Goal: Task Accomplishment & Management: Manage account settings

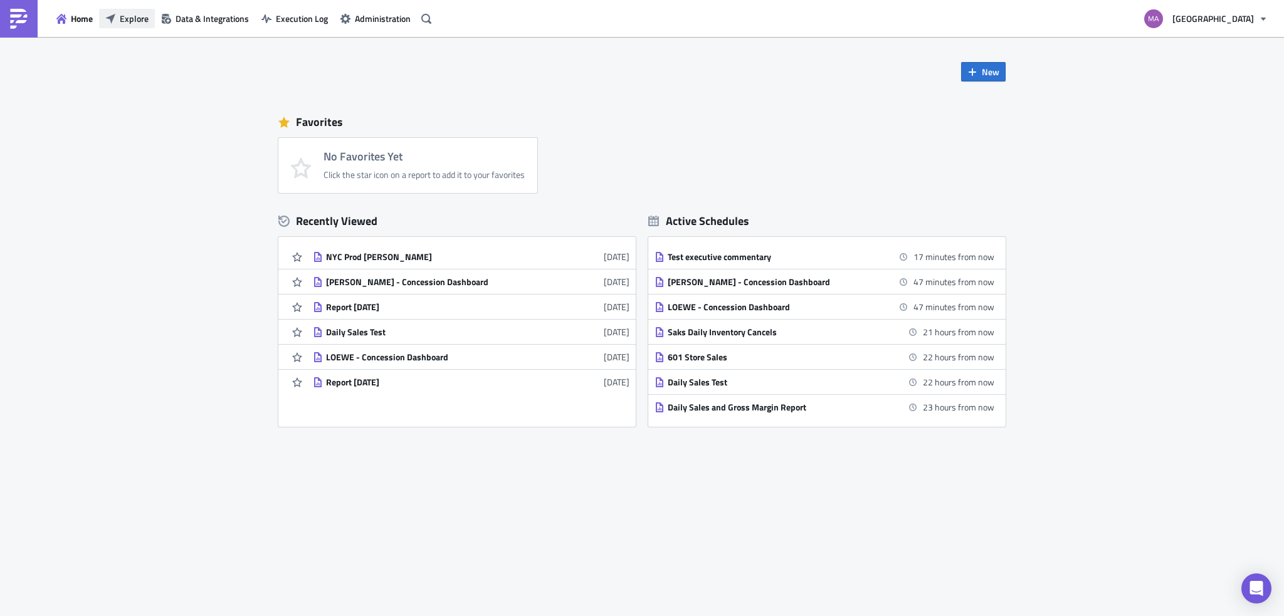
click at [128, 16] on span "Explore" at bounding box center [134, 18] width 29 height 13
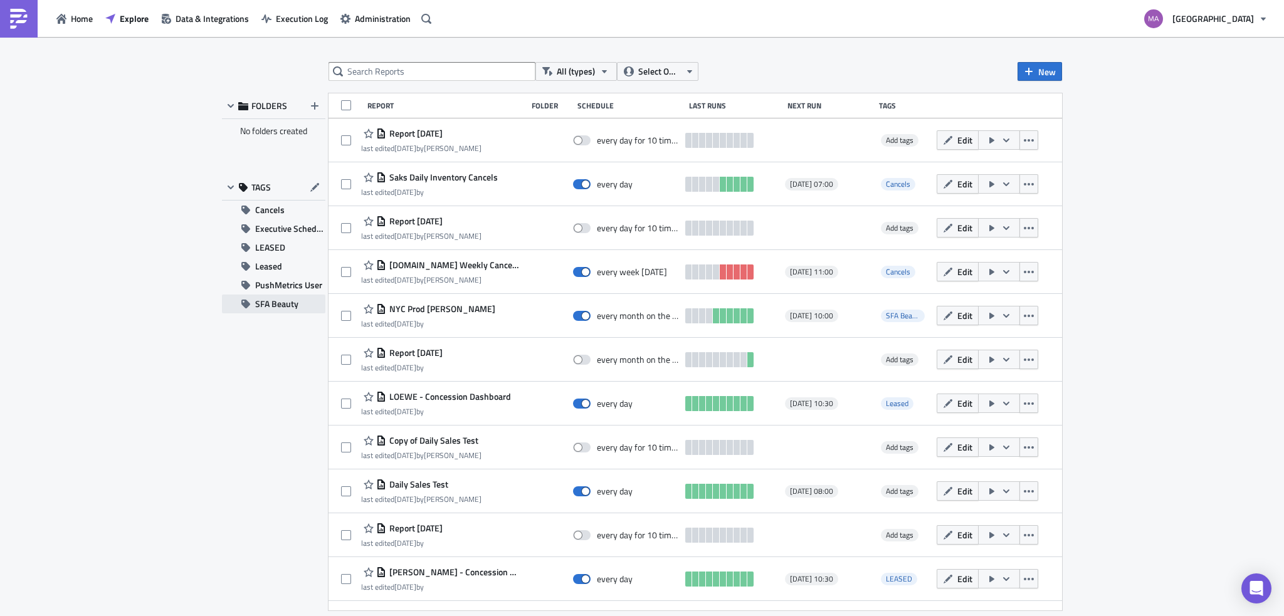
click at [251, 303] on button "SFA Beauty" at bounding box center [273, 304] width 103 height 19
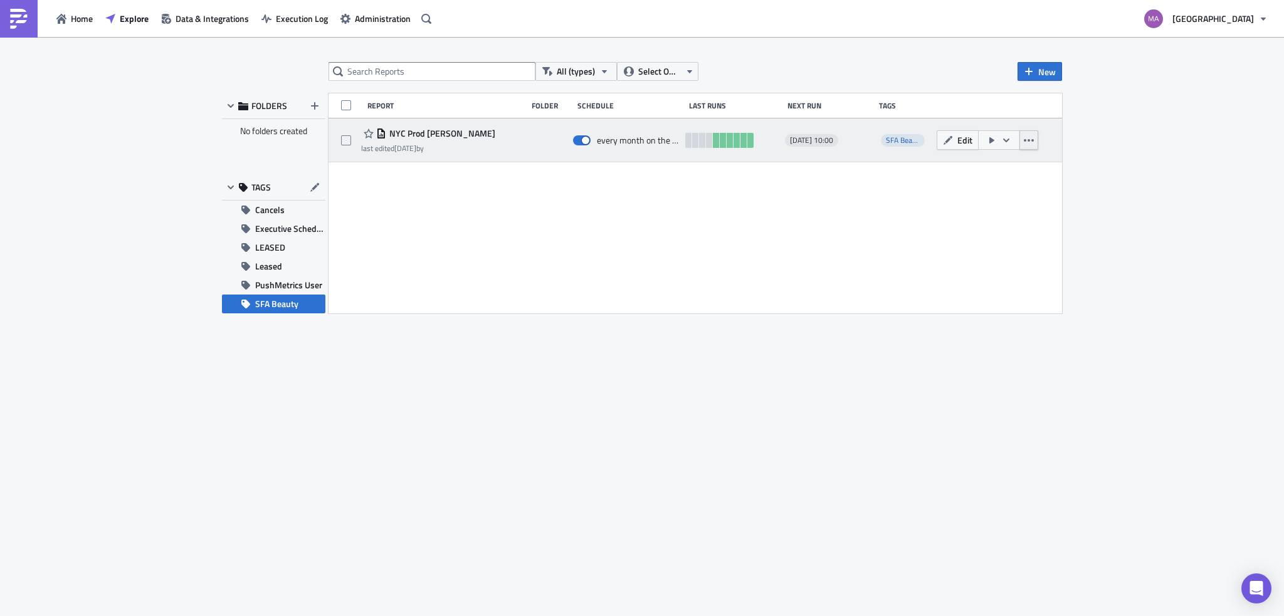
click at [1029, 142] on icon "button" at bounding box center [1029, 140] width 10 height 10
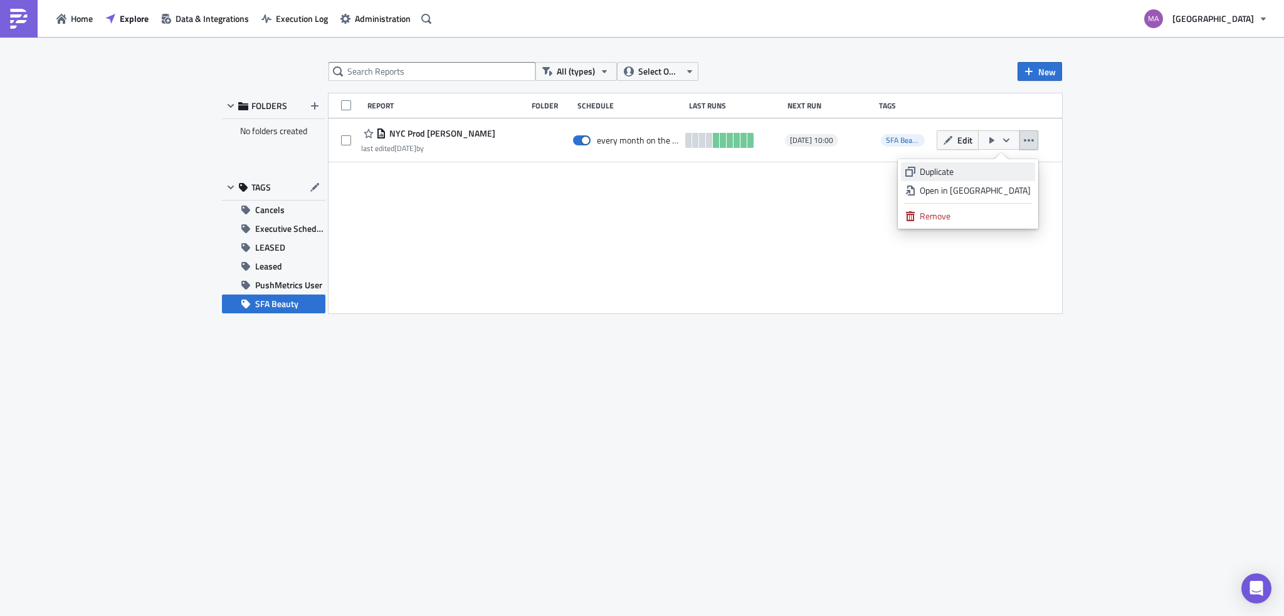
click at [999, 169] on div "Duplicate" at bounding box center [974, 171] width 111 height 13
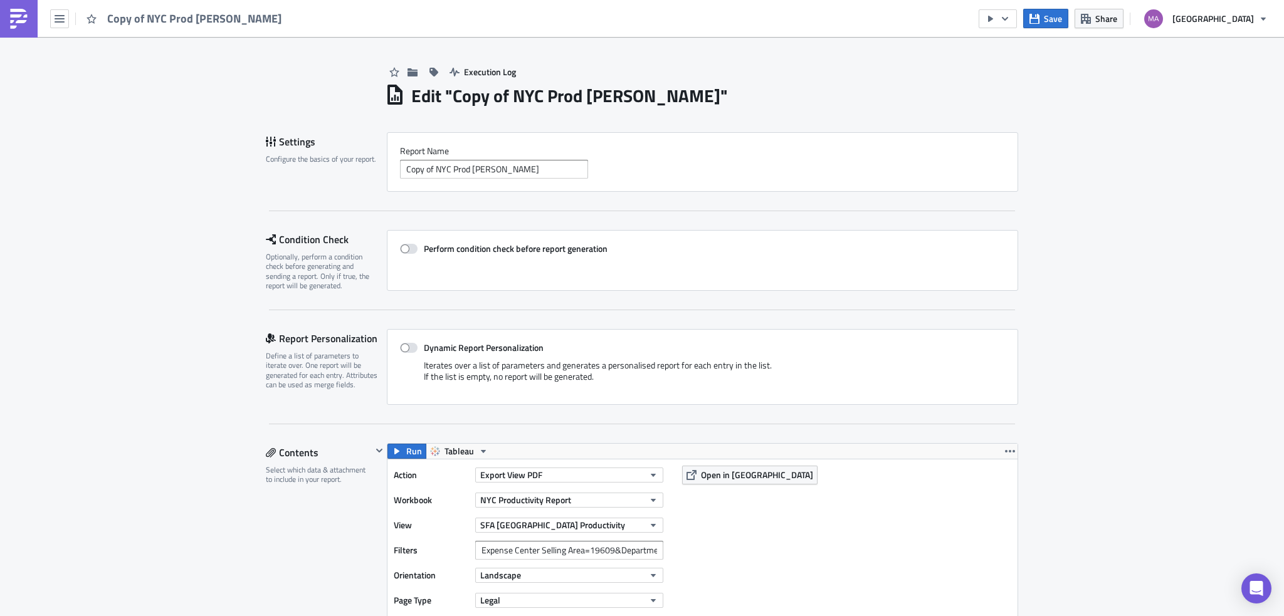
click at [446, 97] on h1 "Edit " Copy of NYC Prod [PERSON_NAME] "" at bounding box center [569, 96] width 317 height 23
click at [518, 101] on h1 "Edit " Copy of NYC Prod [PERSON_NAME] "" at bounding box center [569, 96] width 317 height 23
drag, startPoint x: 431, startPoint y: 170, endPoint x: 360, endPoint y: 172, distance: 71.5
click at [360, 172] on div "Settings Configure the basics of your report. Report Nam﻿e Copy of NYC Prod [PE…" at bounding box center [642, 162] width 752 height 60
click at [456, 170] on input "NYC Prod [PERSON_NAME]" at bounding box center [494, 169] width 188 height 19
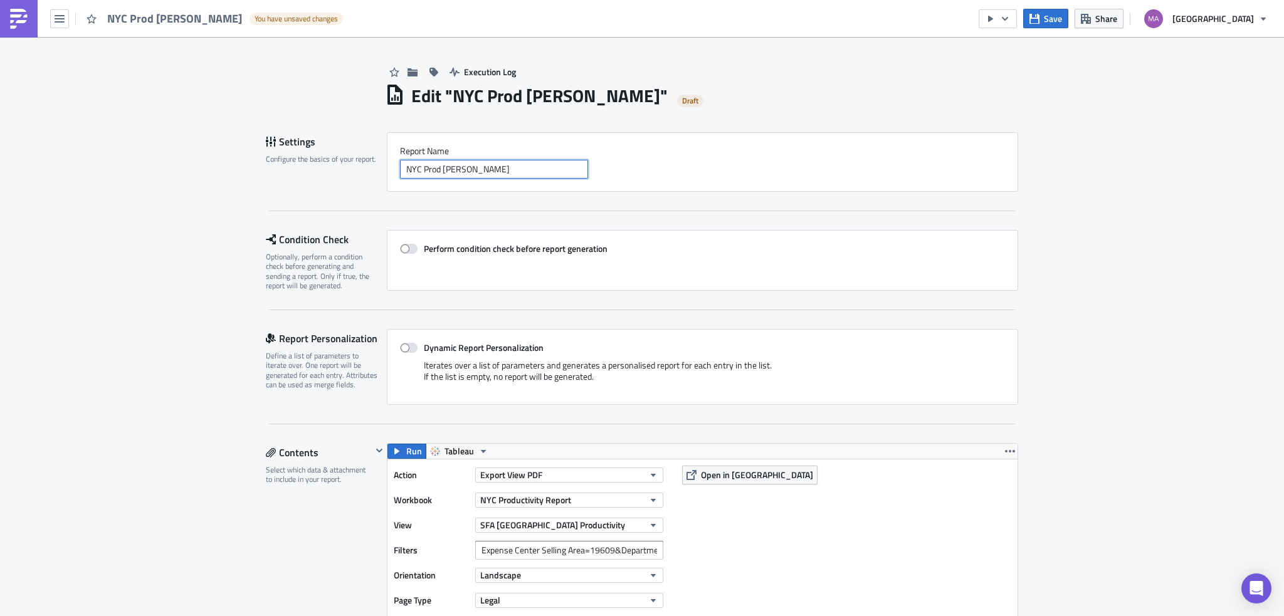
click at [456, 170] on input "NYC Prod [PERSON_NAME]" at bounding box center [494, 169] width 188 height 19
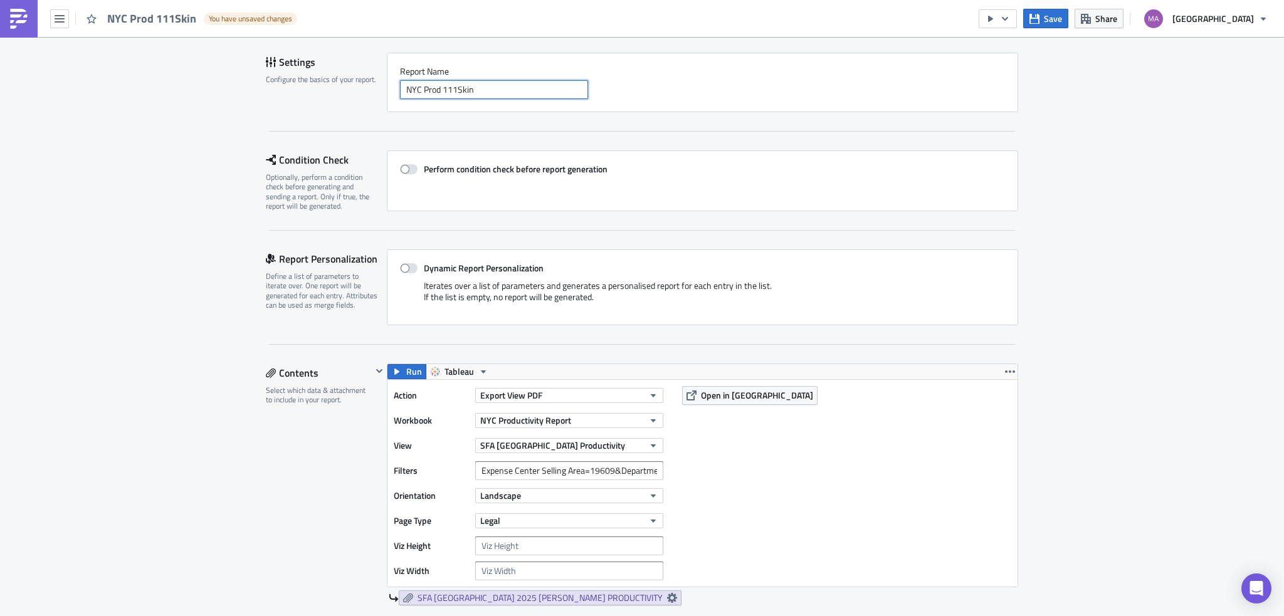
scroll to position [125, 0]
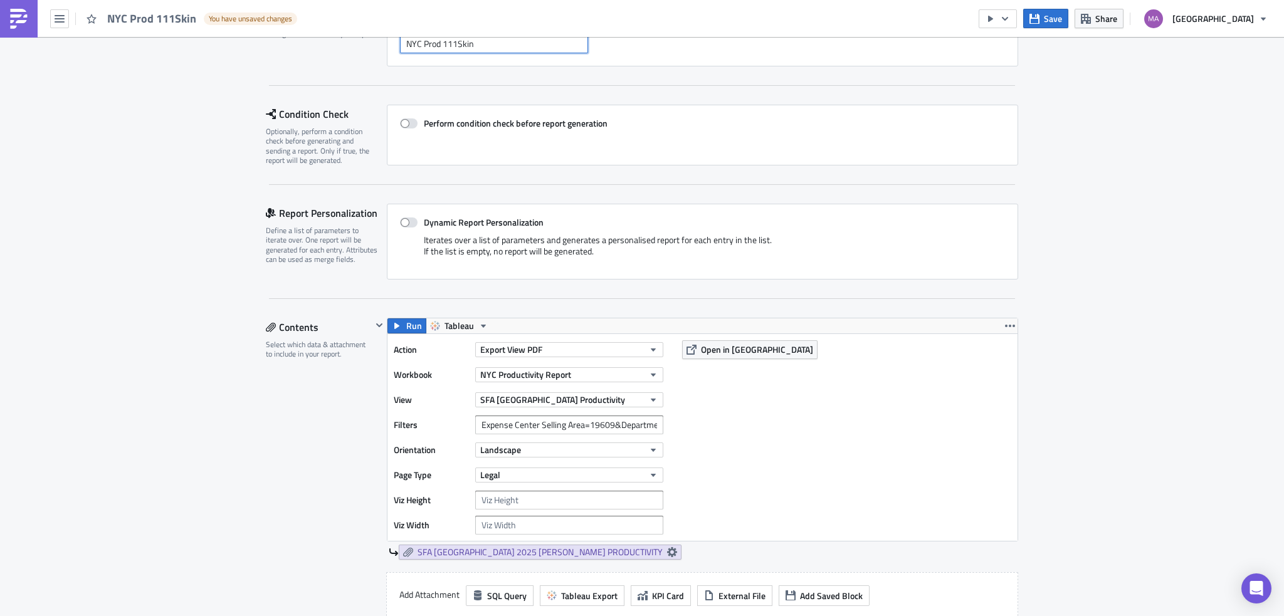
type input "NYC Prod 111Skin"
click at [604, 427] on input "Expense Center Selling Area=19609&Department Number=213" at bounding box center [569, 425] width 188 height 19
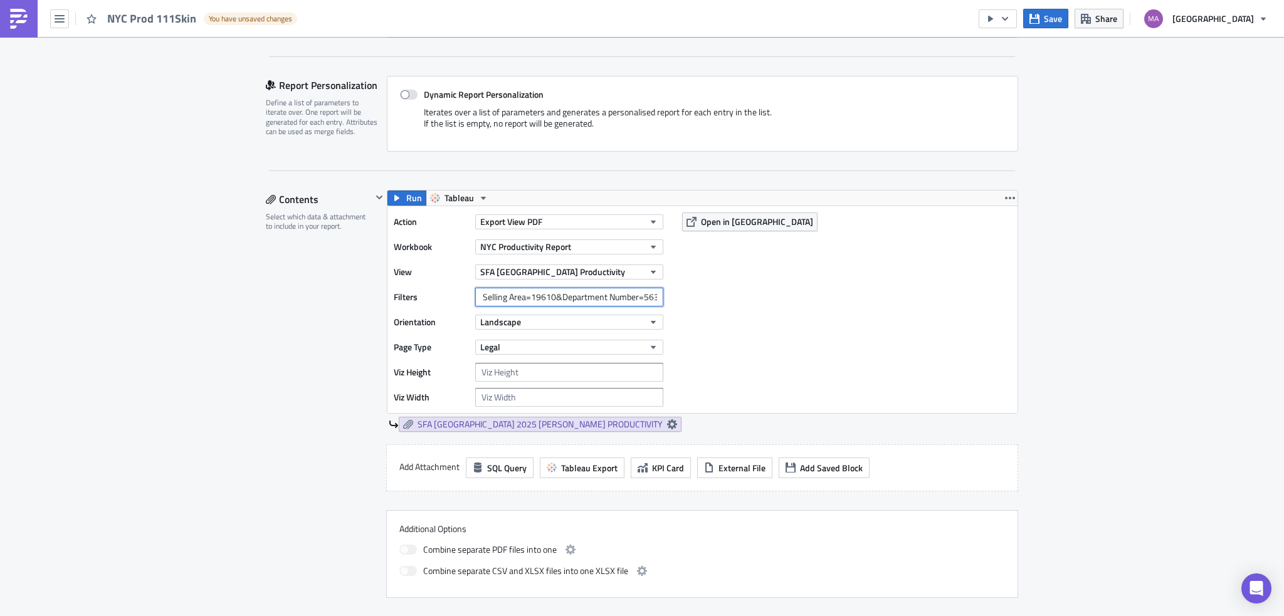
scroll to position [251, 0]
type input "Expense Center Selling Area=19610&Department Number=563"
click at [511, 429] on span "SFA [GEOGRAPHIC_DATA] 2025 [PERSON_NAME] PRODUCTIVITY" at bounding box center [539, 426] width 245 height 11
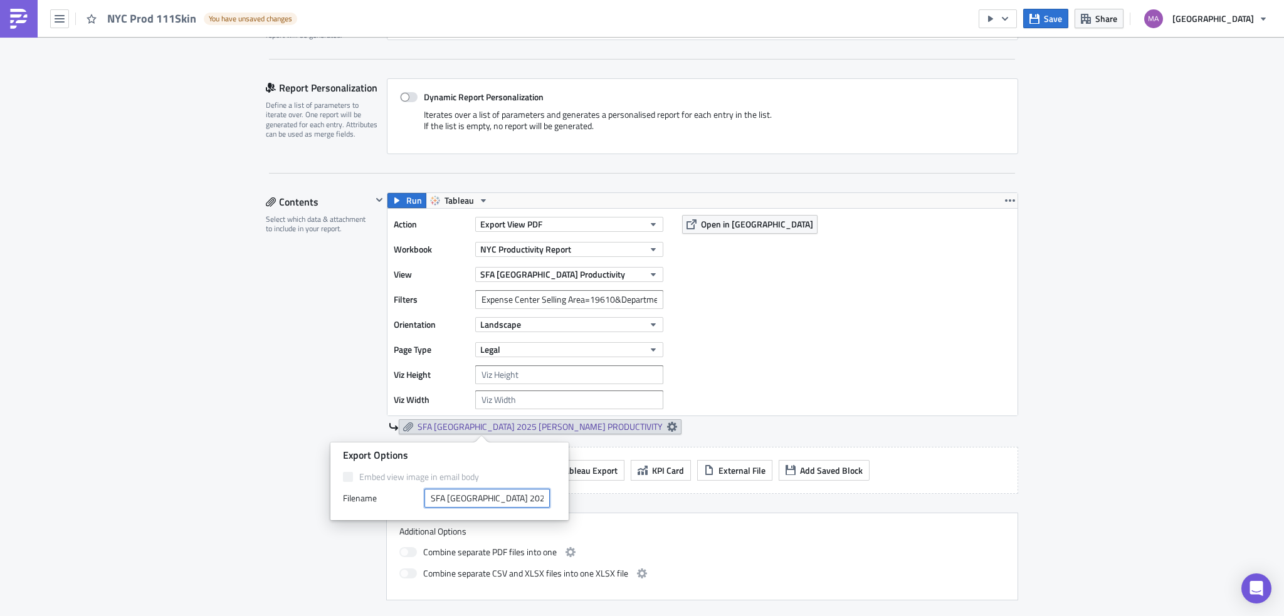
click at [495, 497] on input "SFA [GEOGRAPHIC_DATA] 2025 [PERSON_NAME] PRODUCTIVITY" at bounding box center [486, 498] width 125 height 19
type input "SFA NYC 2025 111SKIN PRODUCTIVITY"
click at [1191, 437] on div "Execution Log Edit " NYC Prod 111Skin " Draft Settings Configure the basics of …" at bounding box center [642, 604] width 1284 height 1636
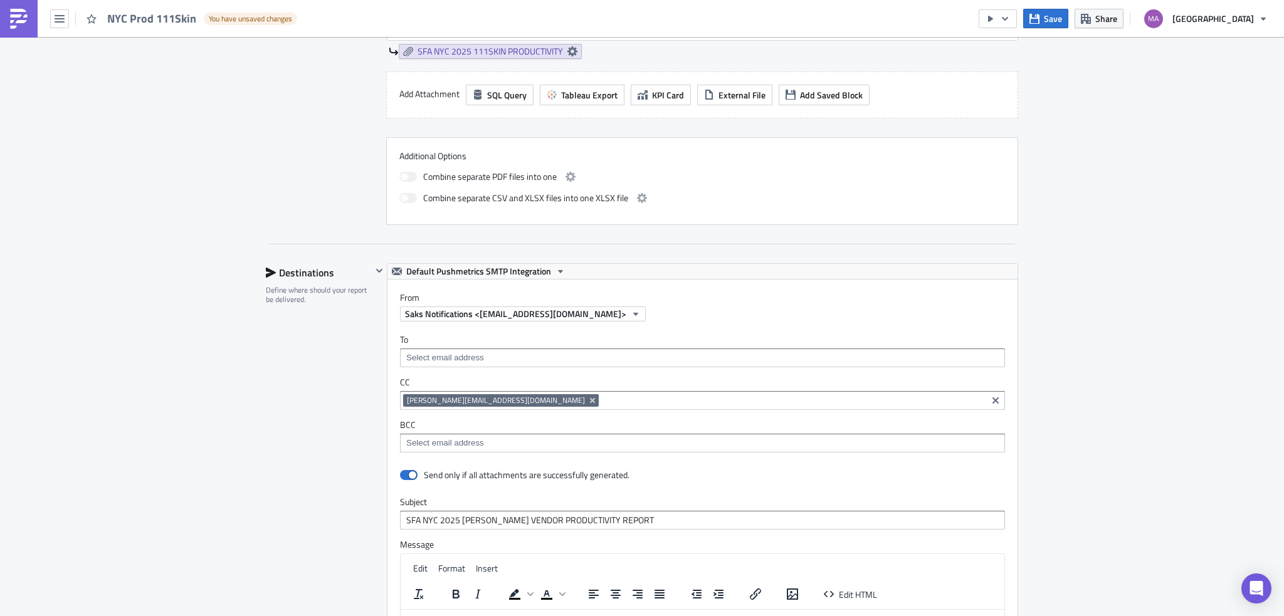
scroll to position [627, 0]
drag, startPoint x: 512, startPoint y: 521, endPoint x: 456, endPoint y: 518, distance: 56.5
click at [456, 518] on input "SFA NYC 2025 [PERSON_NAME] VENDOR PRODUCTIVITY REPORT" at bounding box center [702, 519] width 605 height 19
click at [634, 520] on input "SFA NYC 2025 [PERSON_NAME] VENDOR PRODUCTIVITY REPORT" at bounding box center [702, 519] width 605 height 19
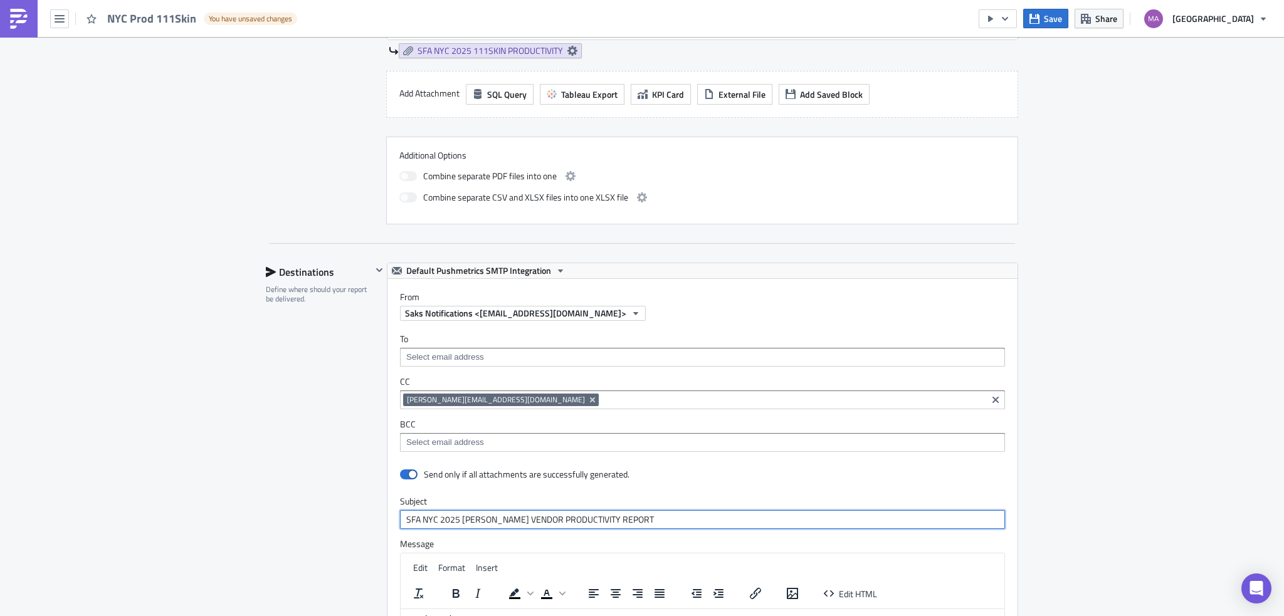
drag, startPoint x: 680, startPoint y: 517, endPoint x: 181, endPoint y: 476, distance: 501.2
click at [181, 477] on div "Execution Log Edit " NYC Prod 111Skin " Draft Settings Configure the basics of …" at bounding box center [642, 228] width 1284 height 1636
paste input "111Skin 2025 Vendor Productivity Report"
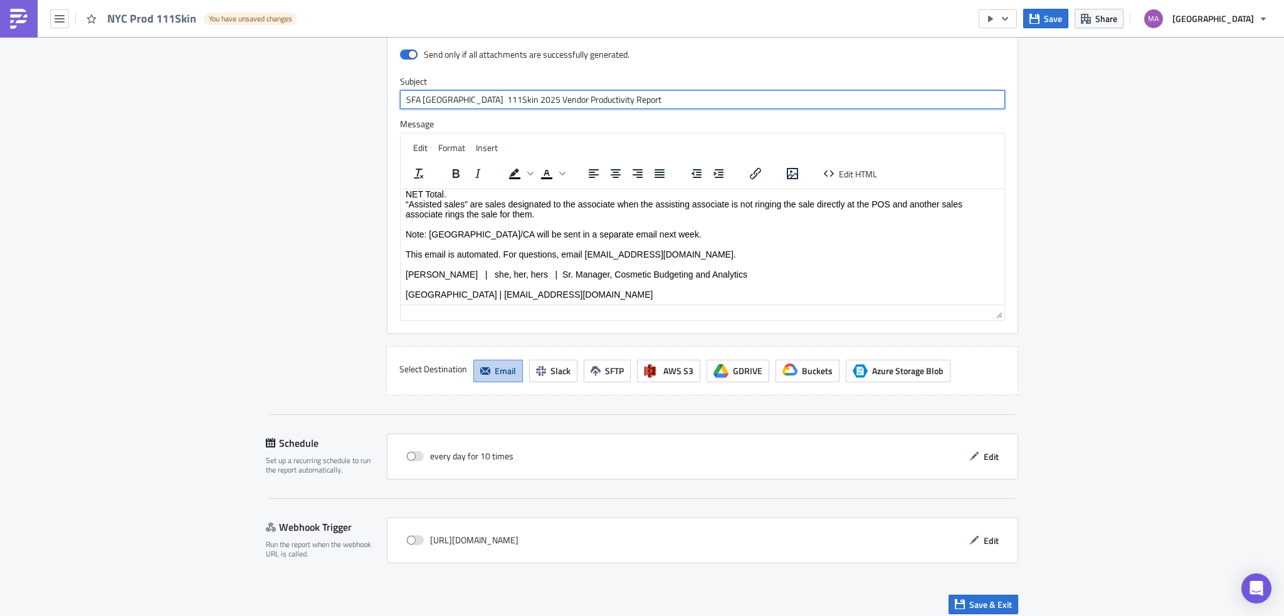
scroll to position [1053, 0]
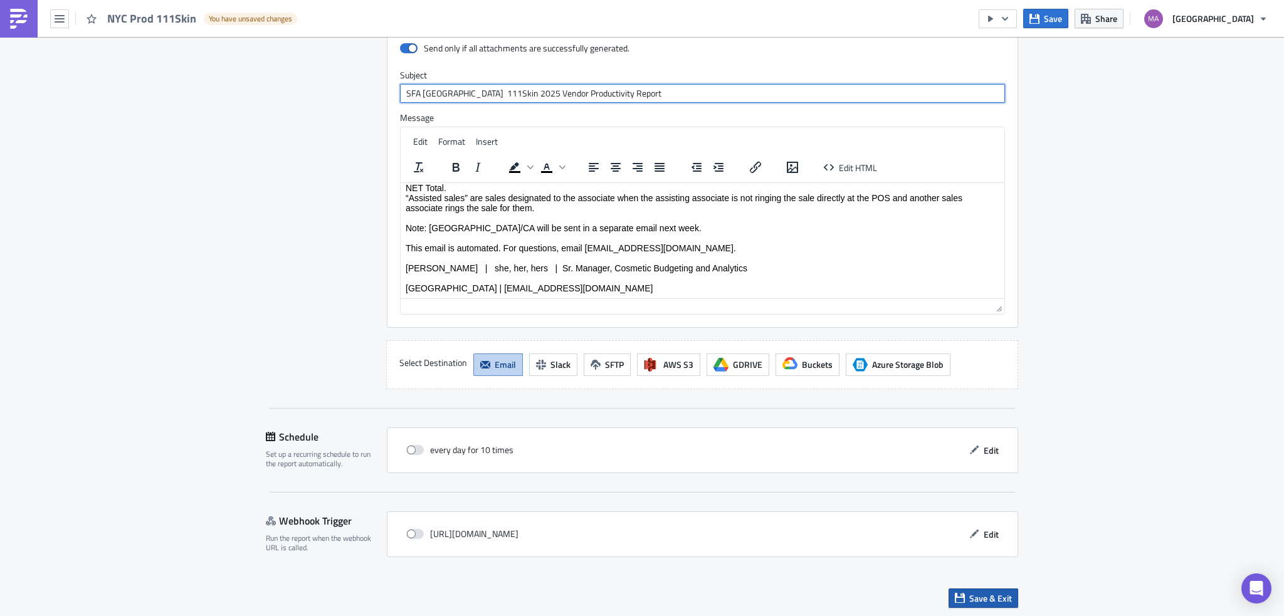
type input "SFA [GEOGRAPHIC_DATA] 111Skin 2025 Vendor Productivity Report"
click at [962, 596] on button "Save & Exit" at bounding box center [983, 598] width 70 height 19
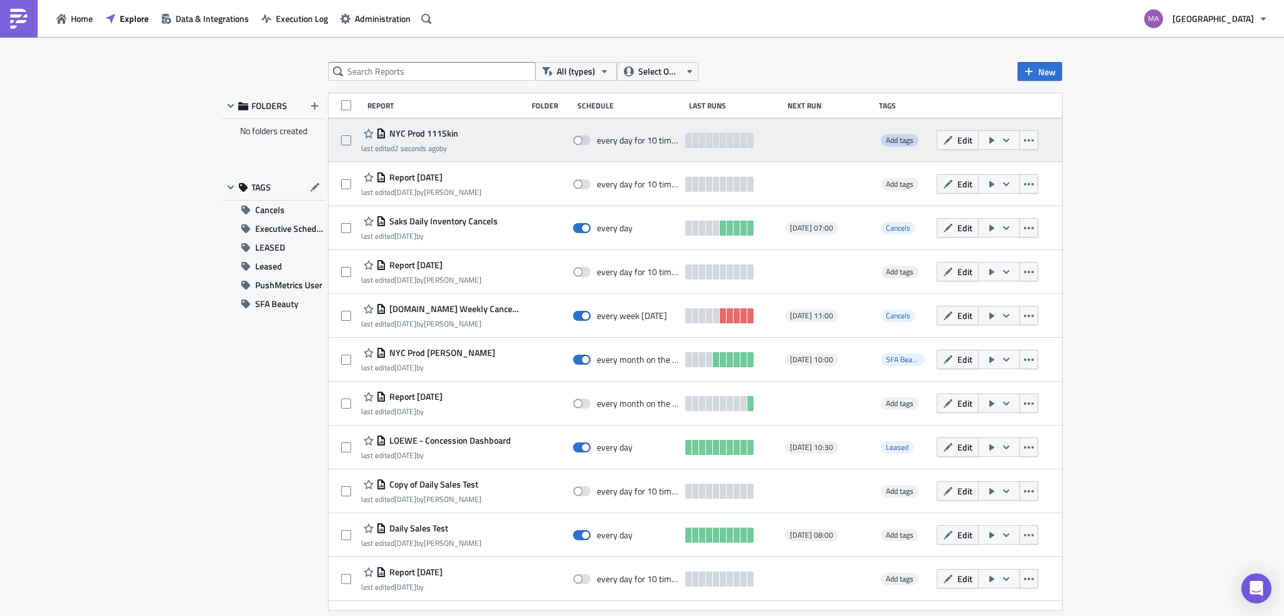
click at [894, 142] on span "Add tags" at bounding box center [900, 140] width 28 height 12
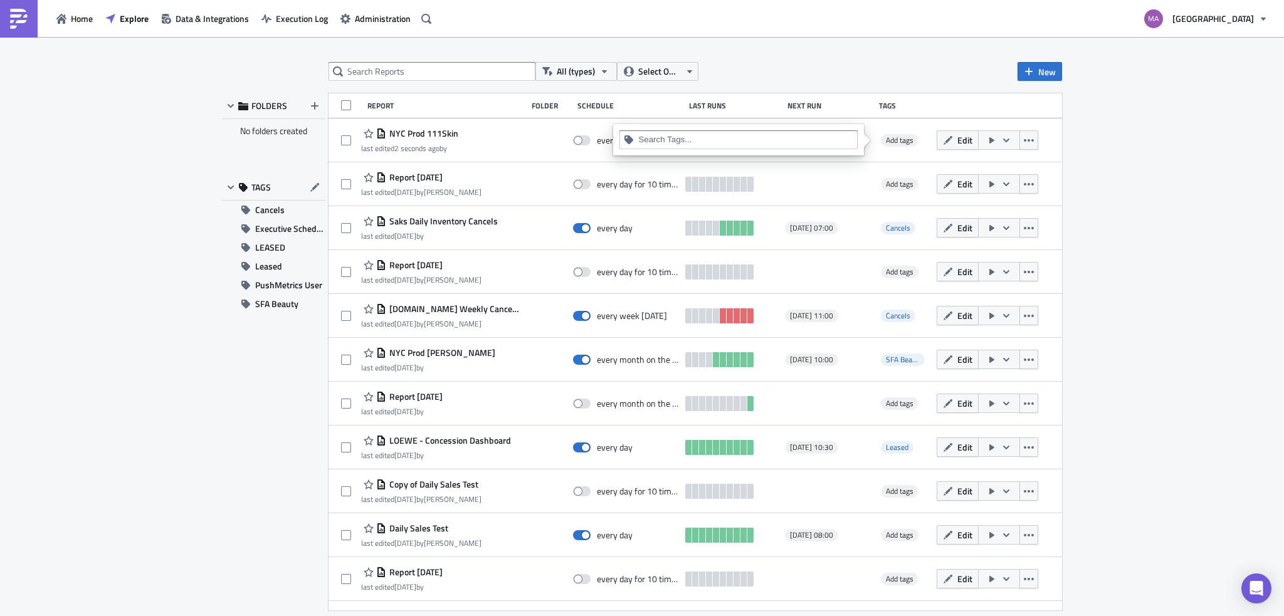
click at [720, 142] on input at bounding box center [745, 140] width 215 height 13
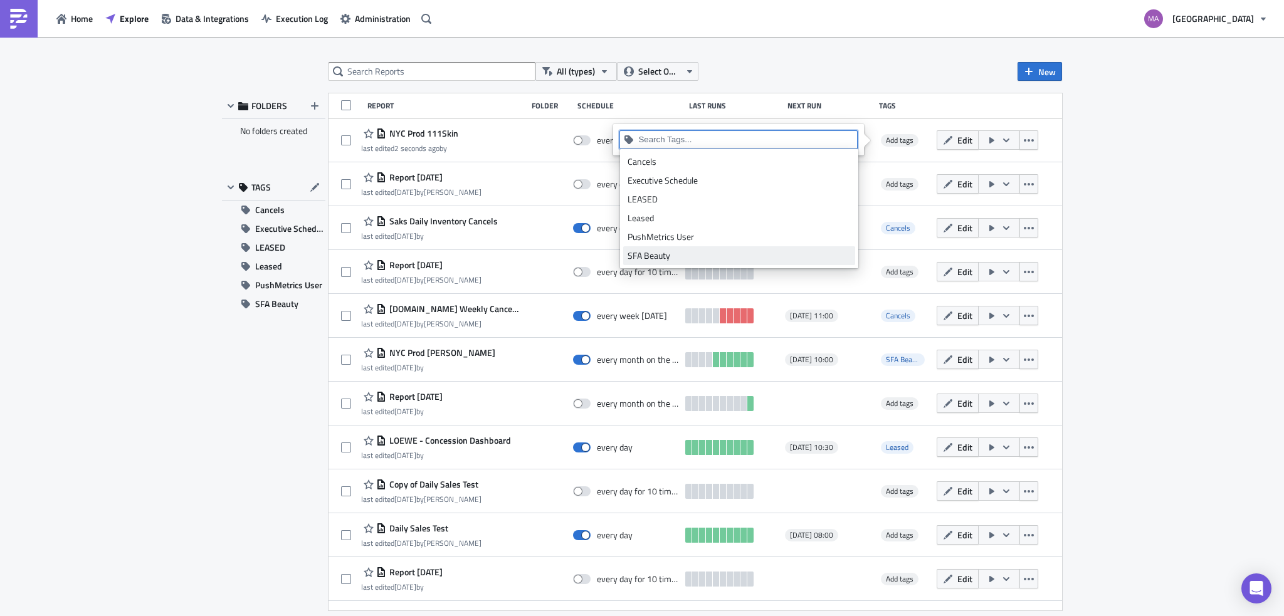
click at [693, 251] on div "SFA Beauty" at bounding box center [738, 255] width 223 height 13
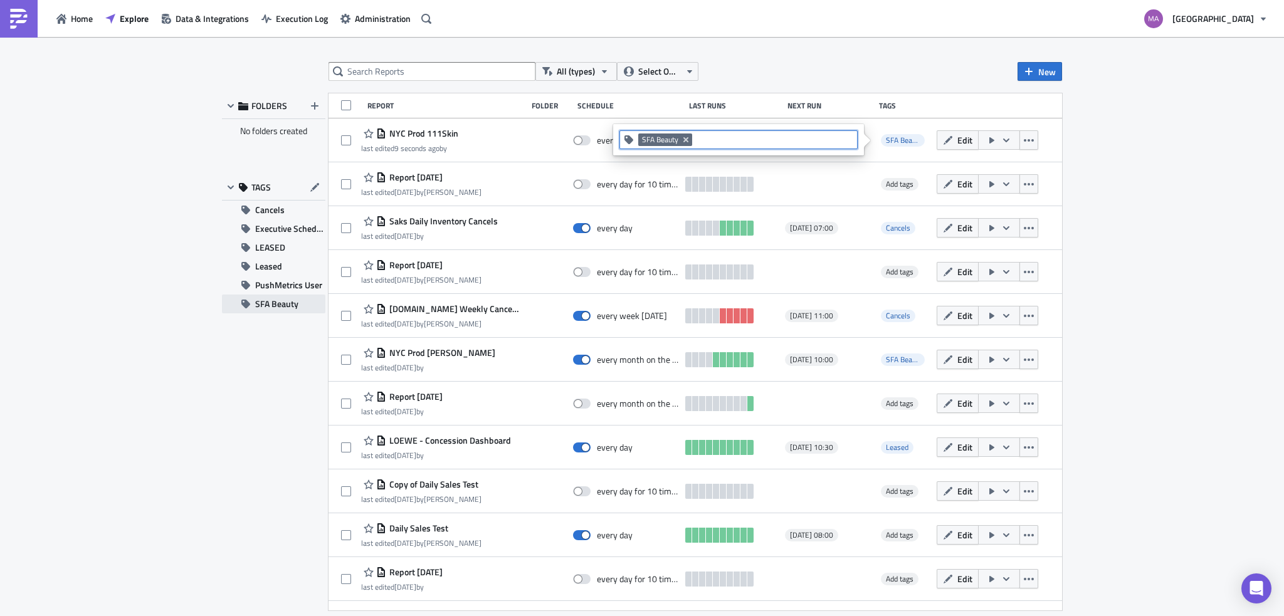
click at [272, 298] on span "SFA Beauty" at bounding box center [276, 304] width 43 height 19
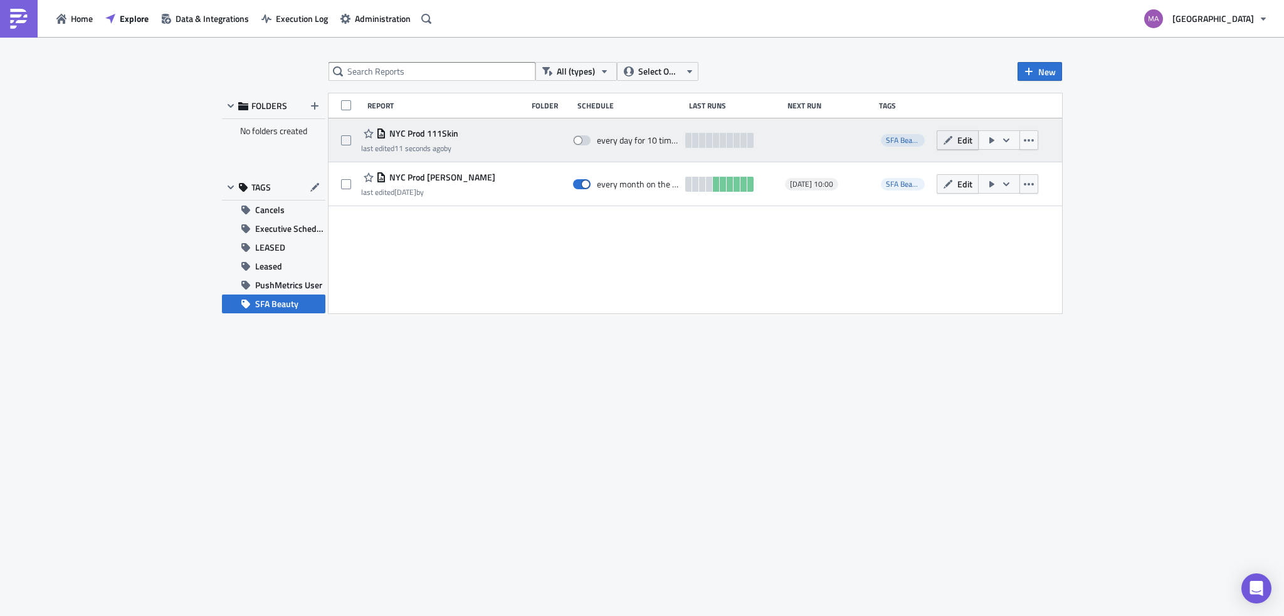
click at [953, 144] on button "Edit" at bounding box center [957, 139] width 42 height 19
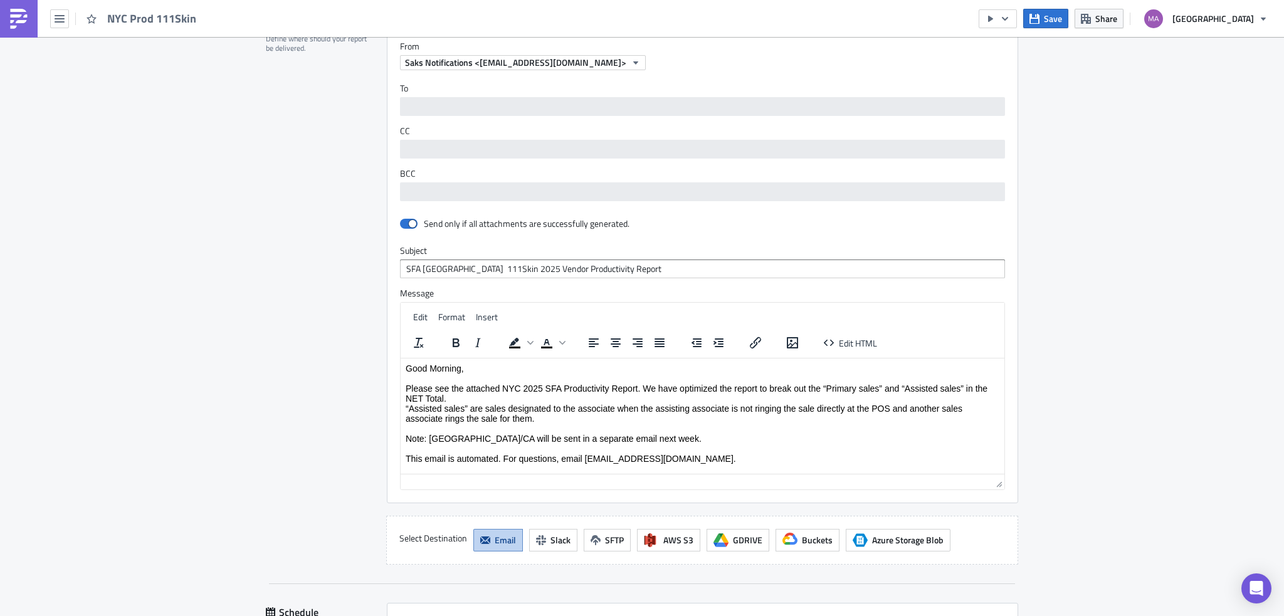
scroll to position [1053, 0]
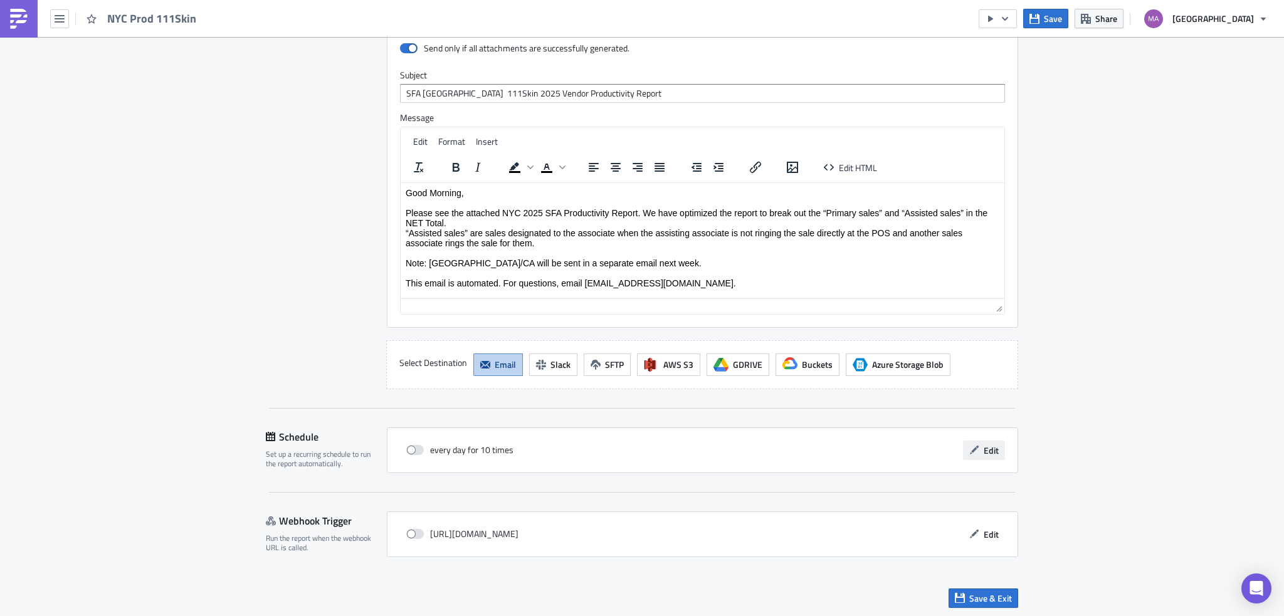
click at [977, 446] on button "Edit" at bounding box center [984, 450] width 42 height 19
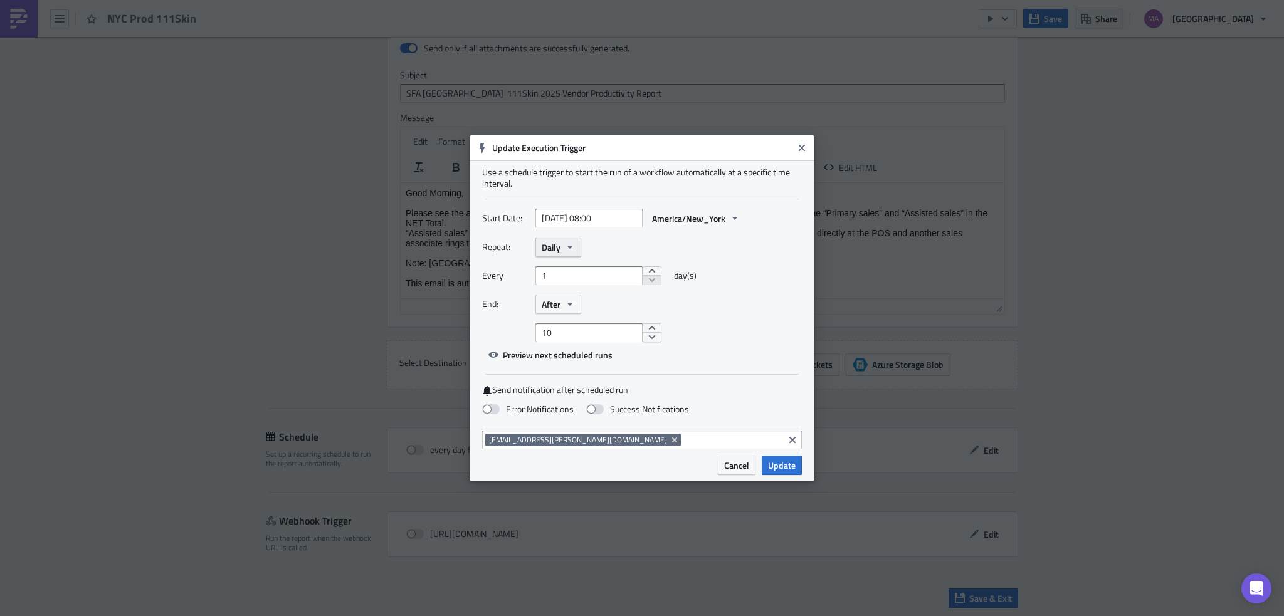
click at [562, 248] on button "Daily" at bounding box center [558, 247] width 46 height 19
click at [582, 292] on div "Monthly" at bounding box center [595, 289] width 104 height 13
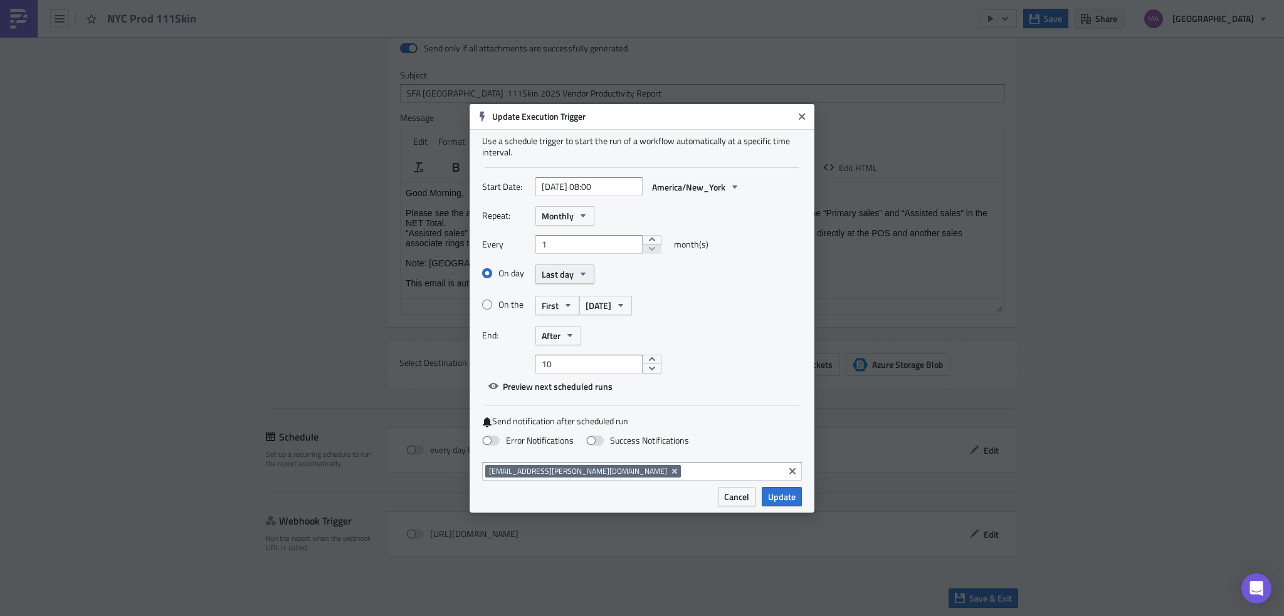
click at [561, 278] on span "Last day" at bounding box center [558, 274] width 32 height 13
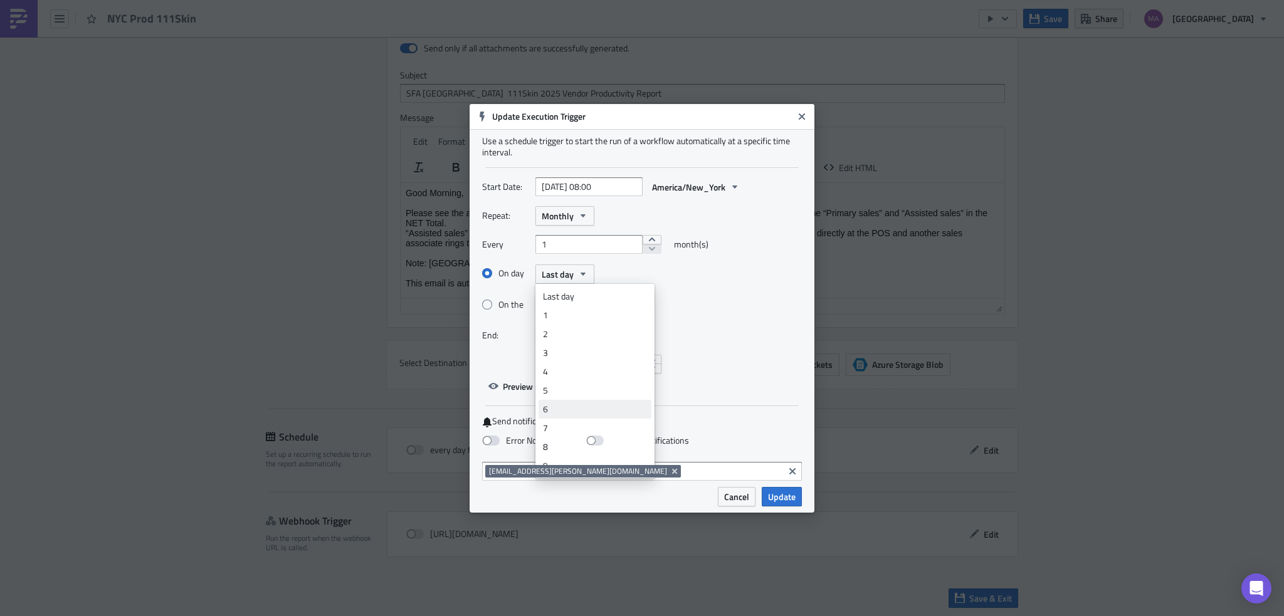
click at [587, 411] on div "6" at bounding box center [595, 409] width 104 height 13
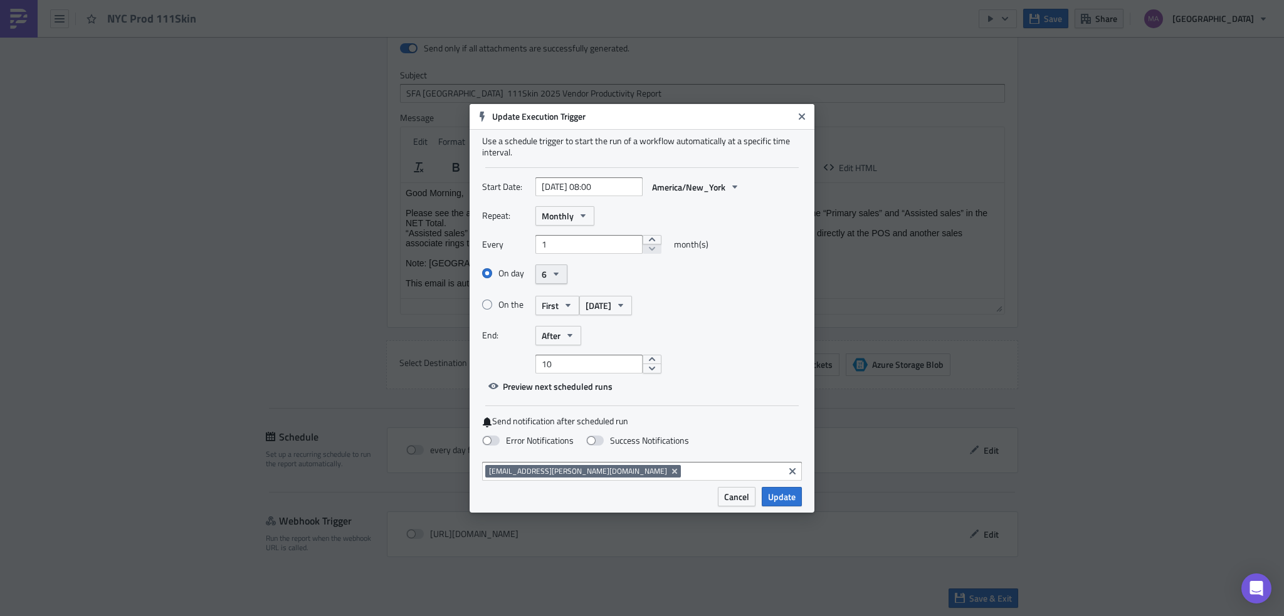
click at [559, 273] on icon "button" at bounding box center [556, 274] width 10 height 10
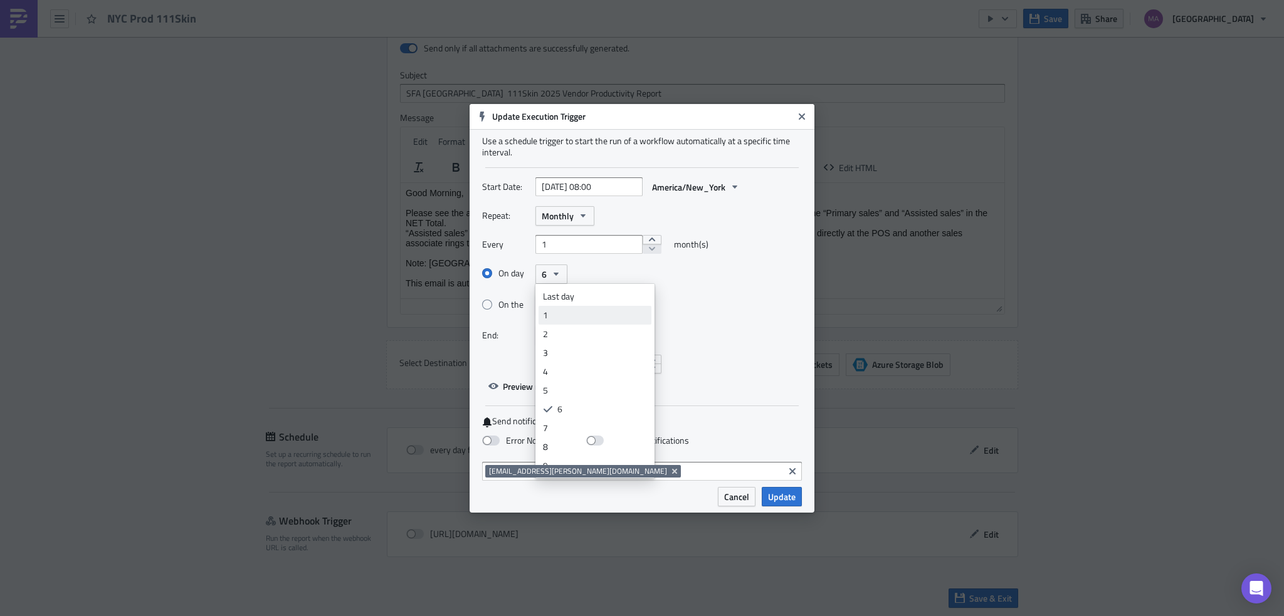
click at [575, 312] on div "1" at bounding box center [595, 315] width 104 height 13
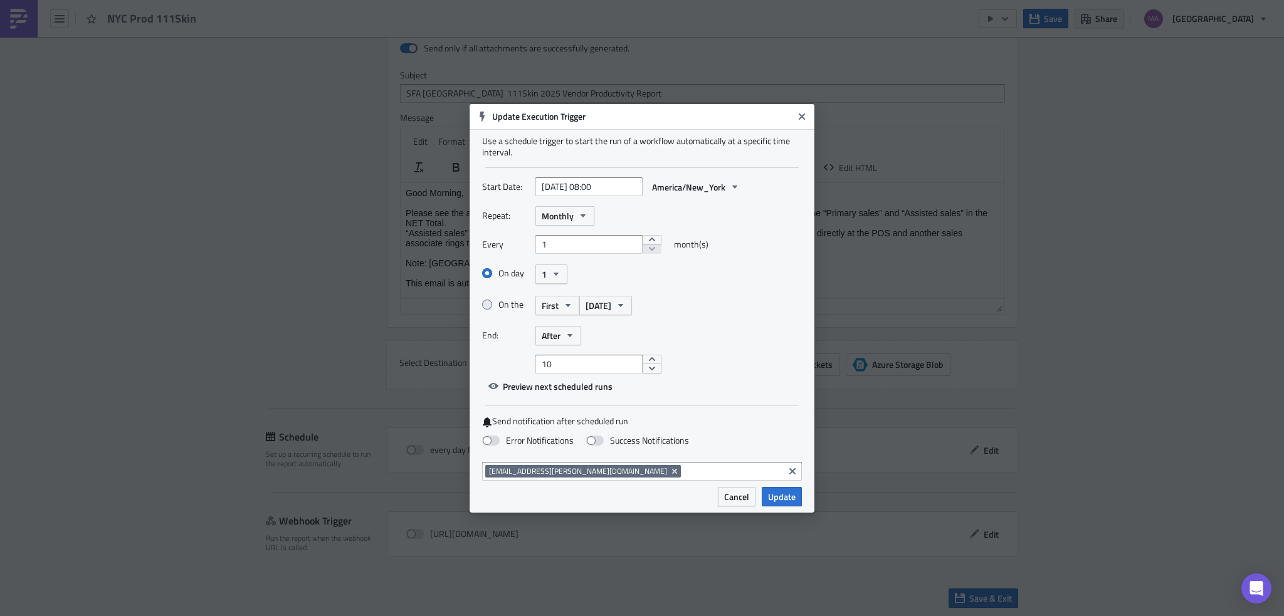
click at [502, 303] on label "On the" at bounding box center [508, 304] width 53 height 11
click at [493, 303] on input "On the" at bounding box center [489, 305] width 8 height 8
radio input "true"
click at [569, 310] on button "First" at bounding box center [557, 305] width 44 height 19
click at [568, 308] on icon "button" at bounding box center [568, 305] width 10 height 10
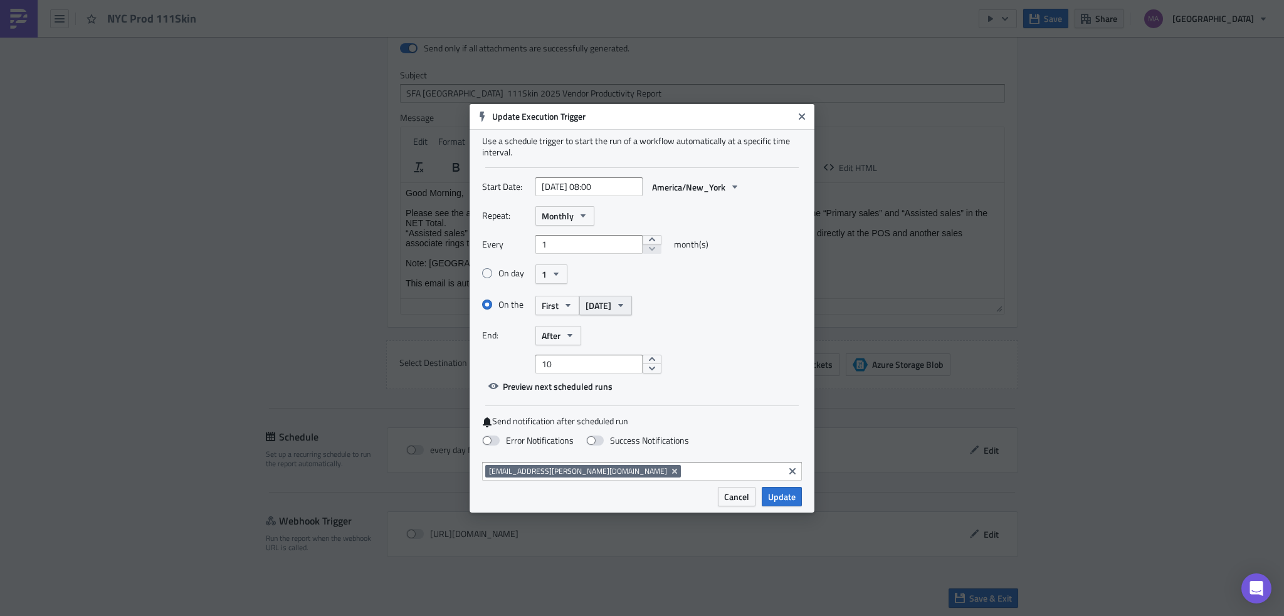
click at [604, 310] on span "[DATE]" at bounding box center [598, 305] width 26 height 13
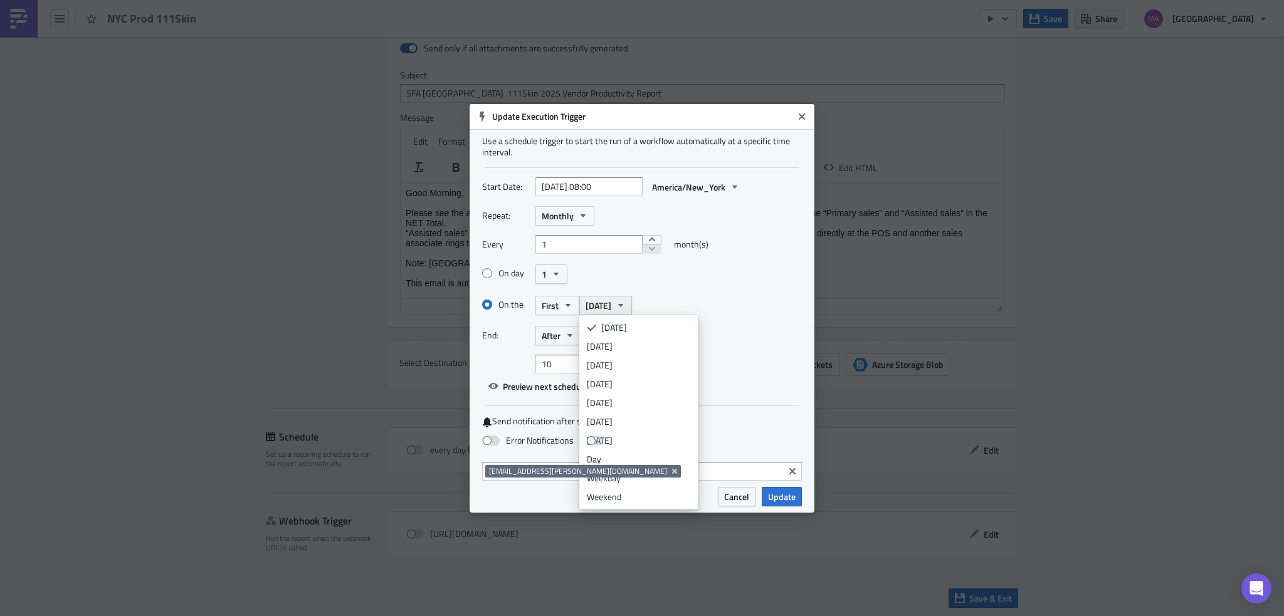
click at [604, 310] on span "[DATE]" at bounding box center [598, 305] width 26 height 13
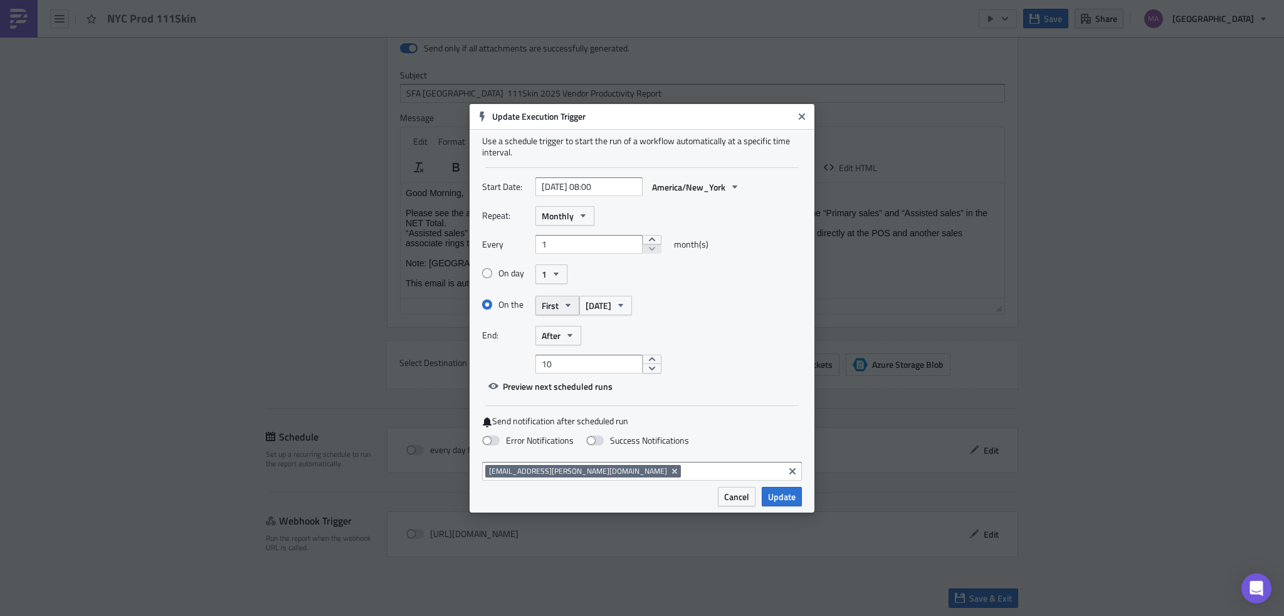
click at [560, 305] on button "First" at bounding box center [557, 305] width 44 height 19
click at [483, 271] on span at bounding box center [487, 273] width 10 height 10
click at [485, 271] on input "On day" at bounding box center [489, 274] width 8 height 8
radio input "true"
click at [545, 275] on span "1" at bounding box center [544, 274] width 5 height 13
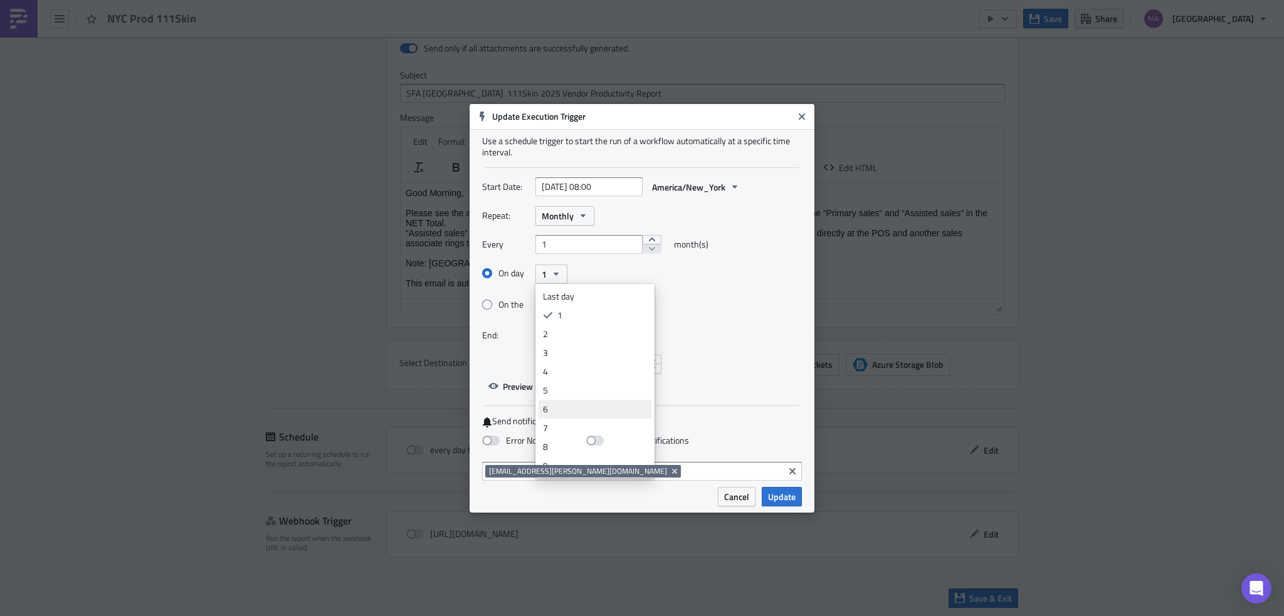
click at [562, 411] on div "6" at bounding box center [595, 409] width 104 height 13
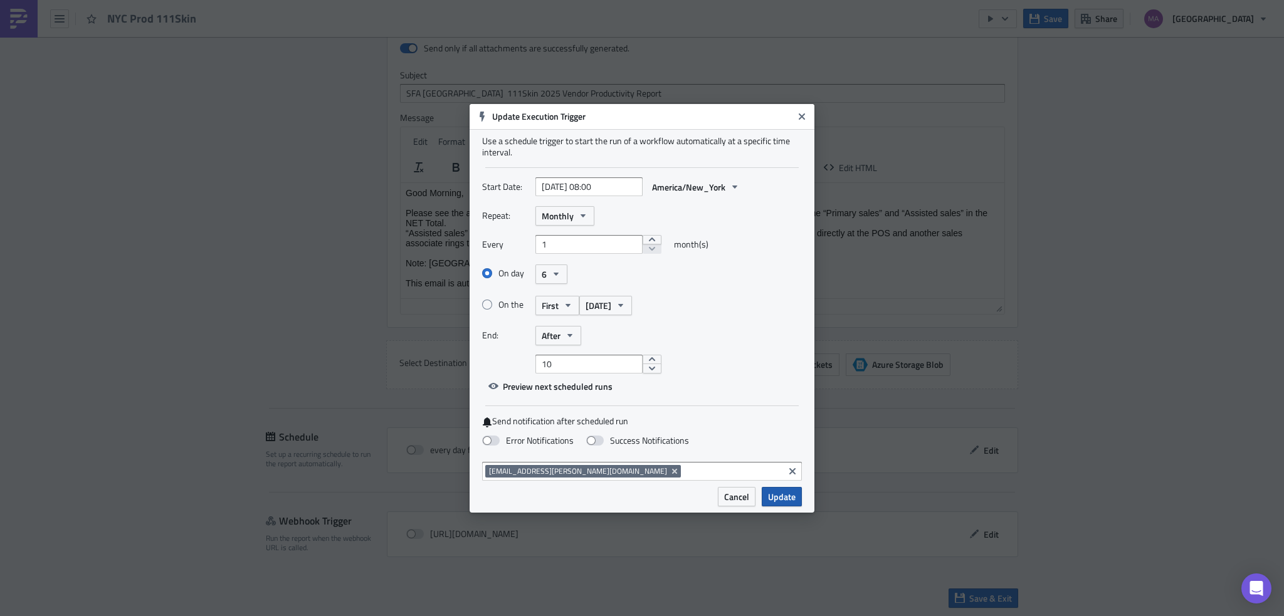
click at [786, 496] on span "Update" at bounding box center [782, 496] width 28 height 13
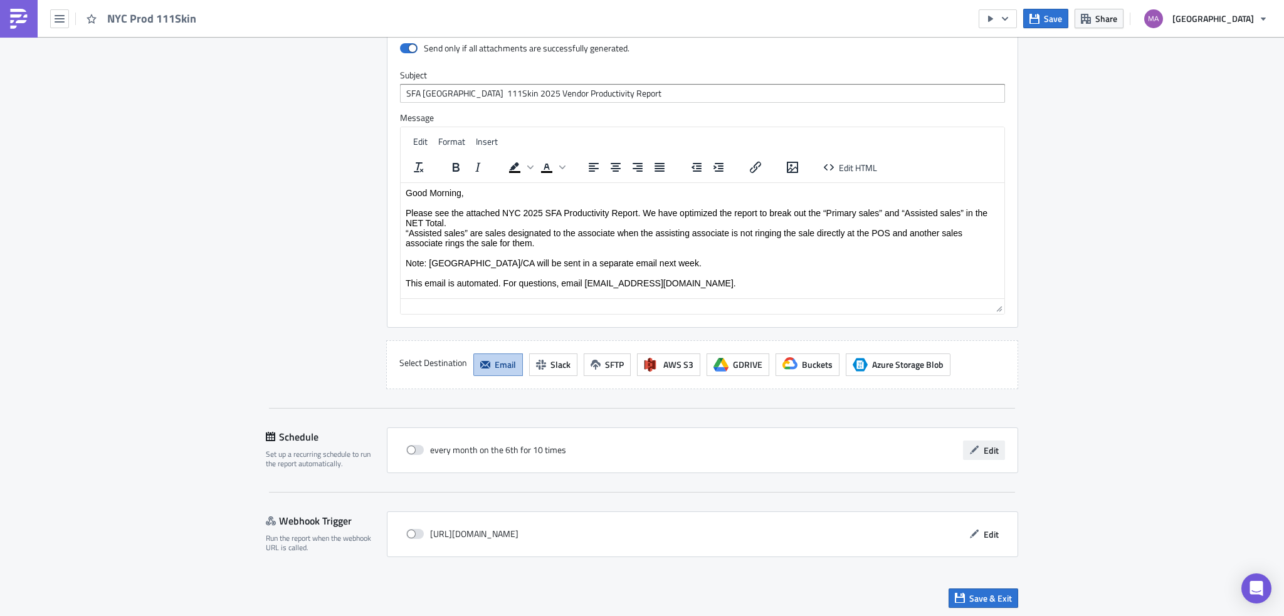
click at [969, 449] on icon "button" at bounding box center [974, 450] width 10 height 10
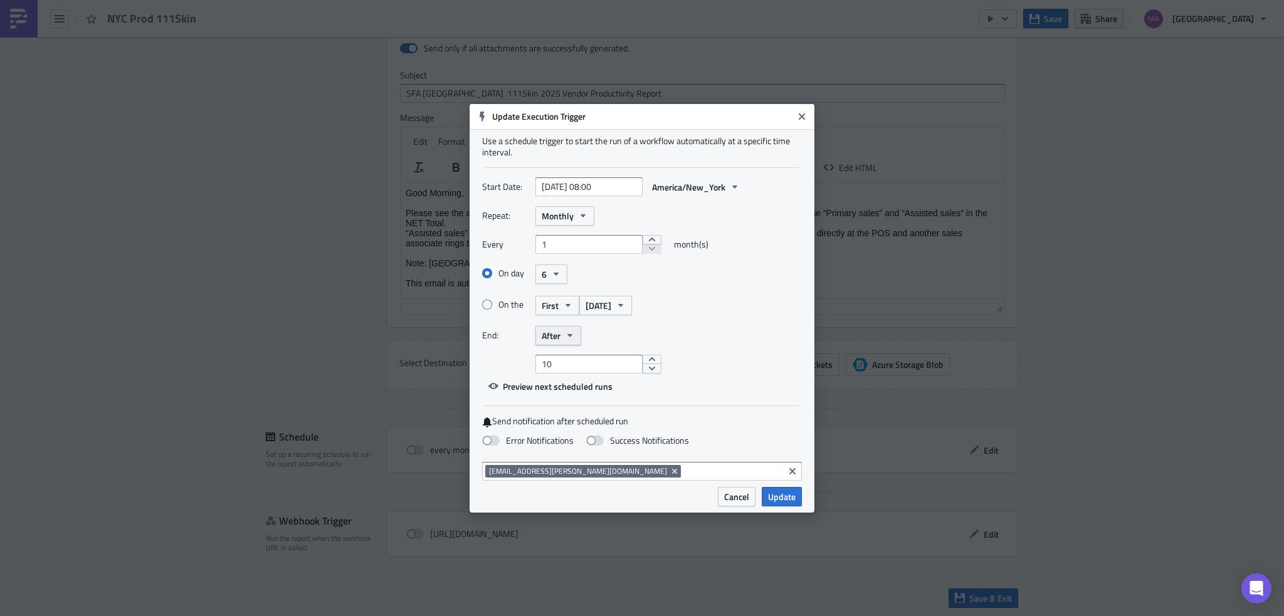
click at [552, 338] on span "After" at bounding box center [551, 335] width 19 height 13
click at [581, 353] on div "Never" at bounding box center [595, 358] width 104 height 13
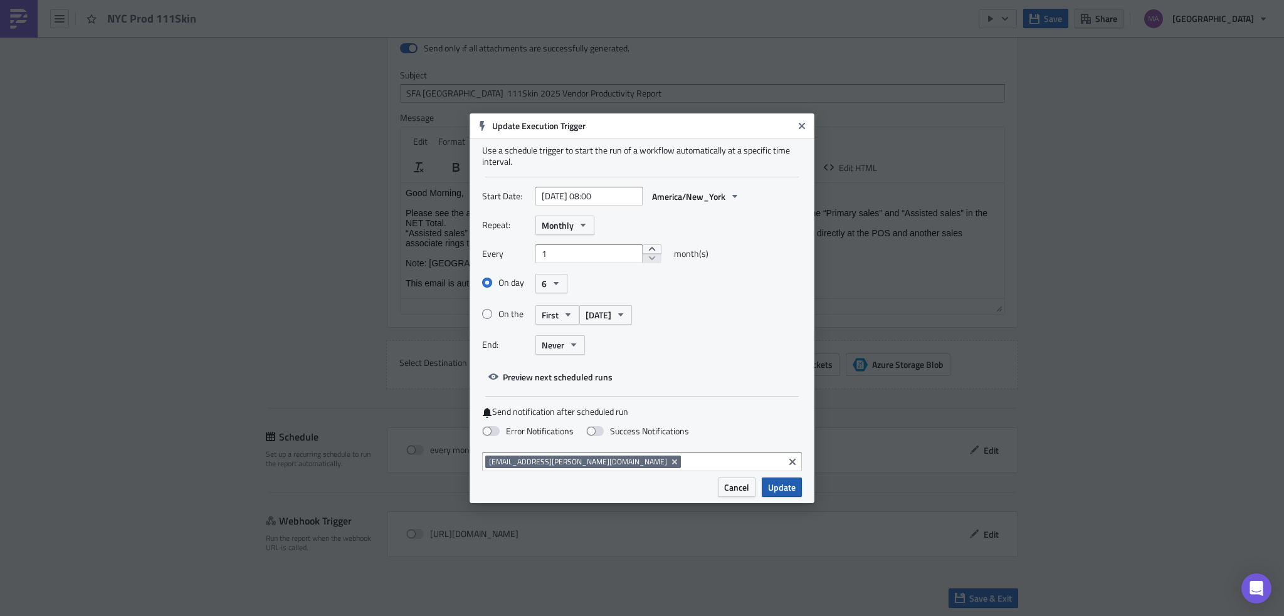
click at [772, 486] on span "Update" at bounding box center [782, 487] width 28 height 13
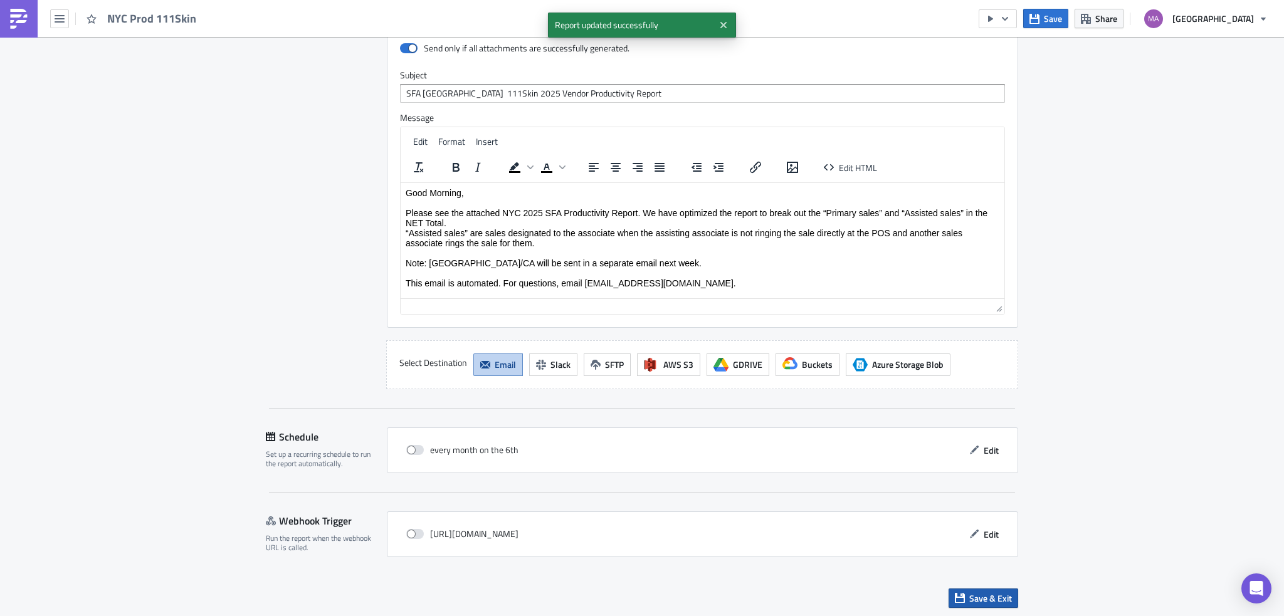
click at [959, 589] on button "Save & Exit" at bounding box center [983, 598] width 70 height 19
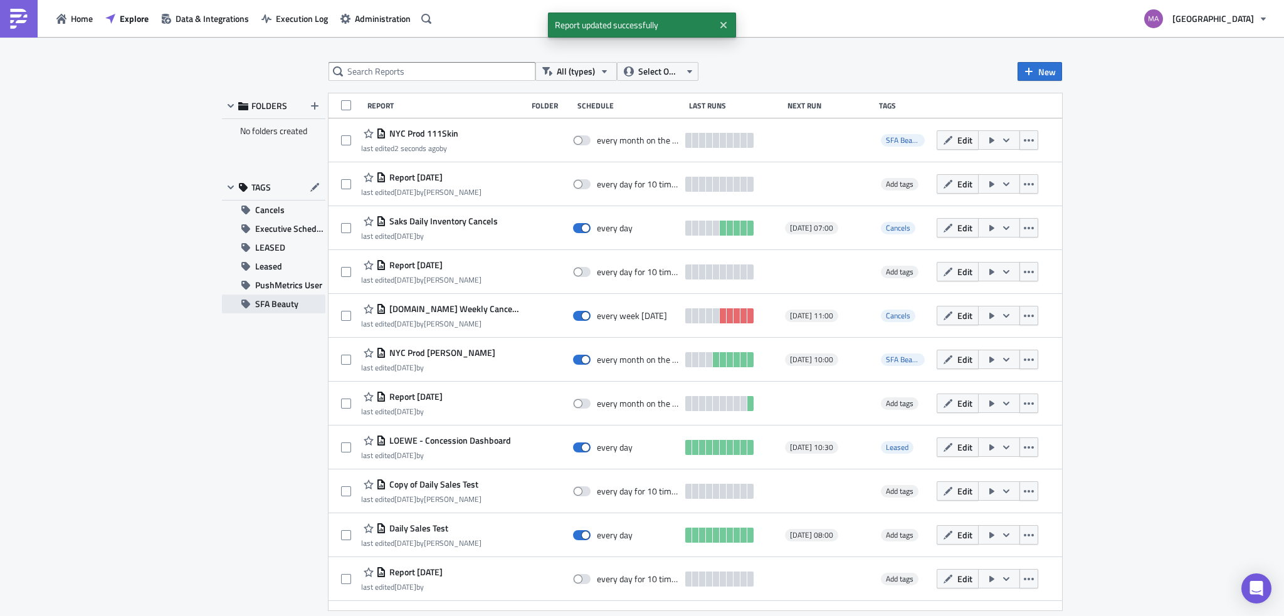
click at [271, 303] on span "SFA Beauty" at bounding box center [276, 304] width 43 height 19
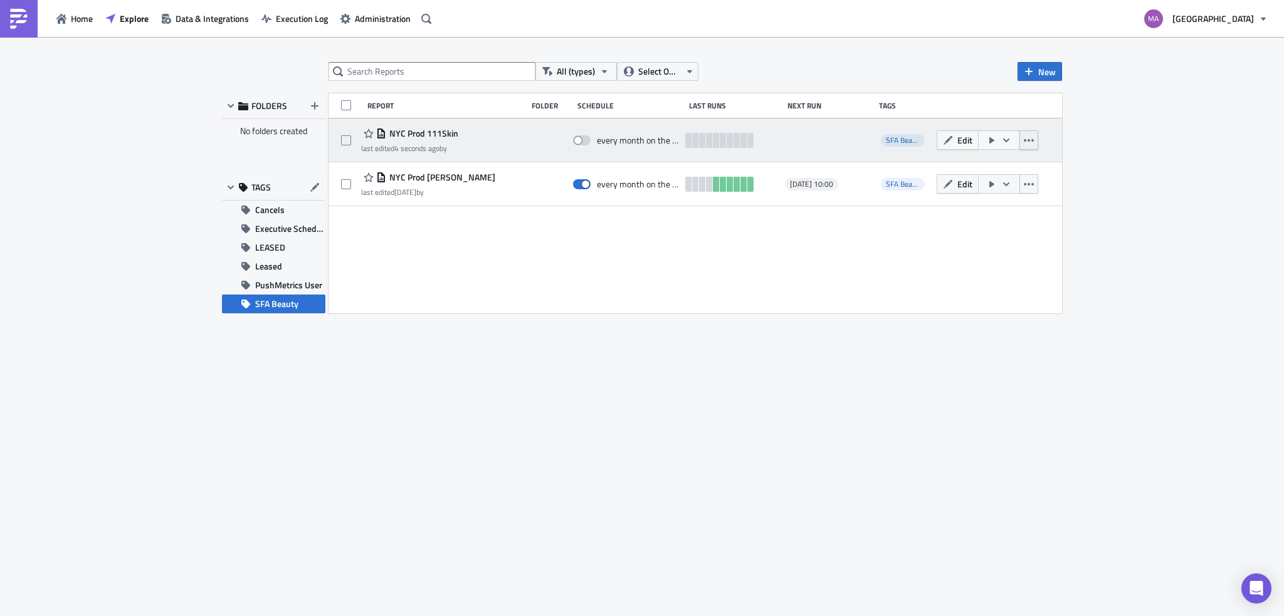
click at [1025, 140] on icon "button" at bounding box center [1029, 140] width 10 height 3
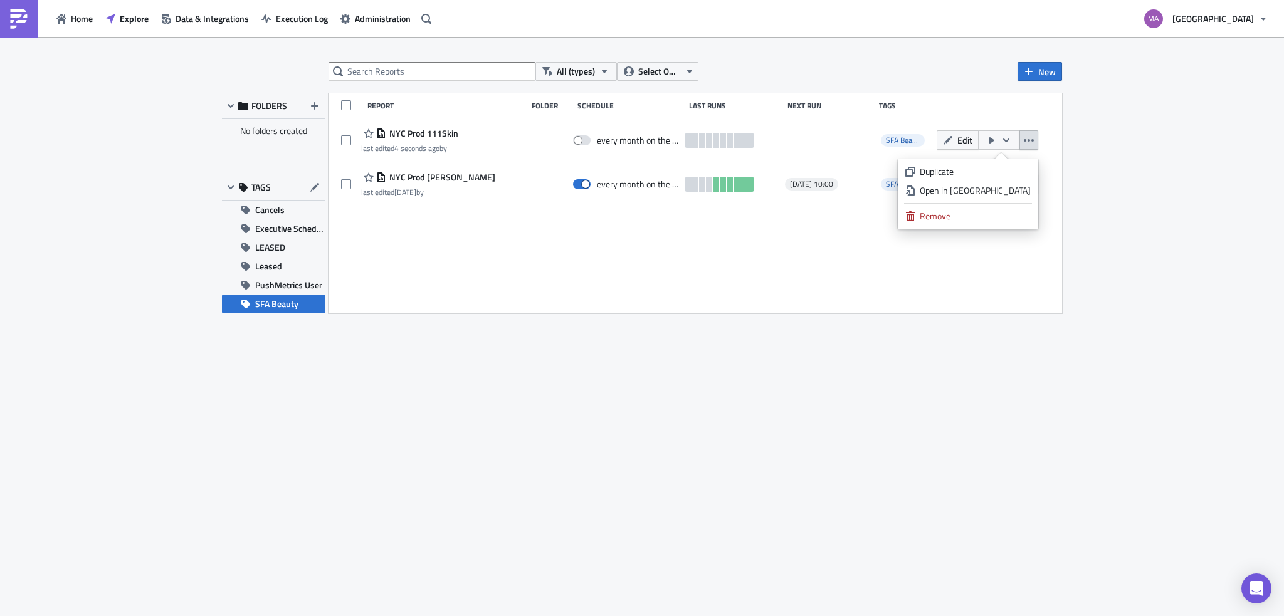
drag, startPoint x: 858, startPoint y: 235, endPoint x: 866, endPoint y: 230, distance: 9.6
click at [858, 235] on div "Report Folder Schedule Last Runs Next Run Tags NYC Prod 111Skin last edited 4 s…" at bounding box center [694, 203] width 733 height 220
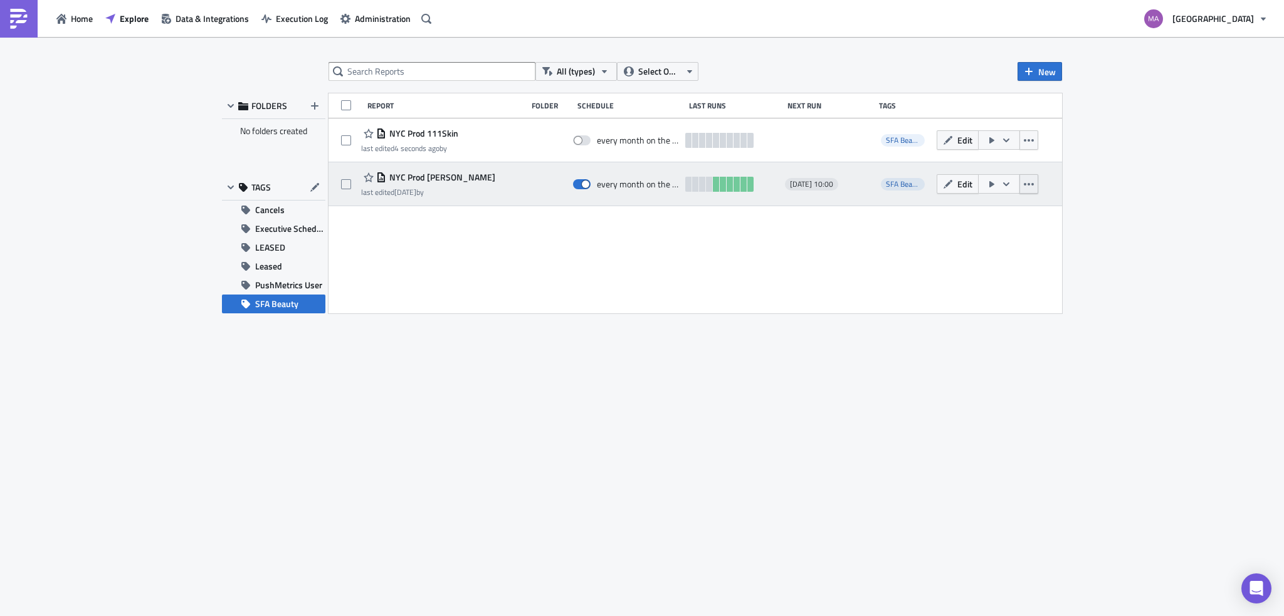
click at [1033, 184] on icon "button" at bounding box center [1029, 184] width 10 height 3
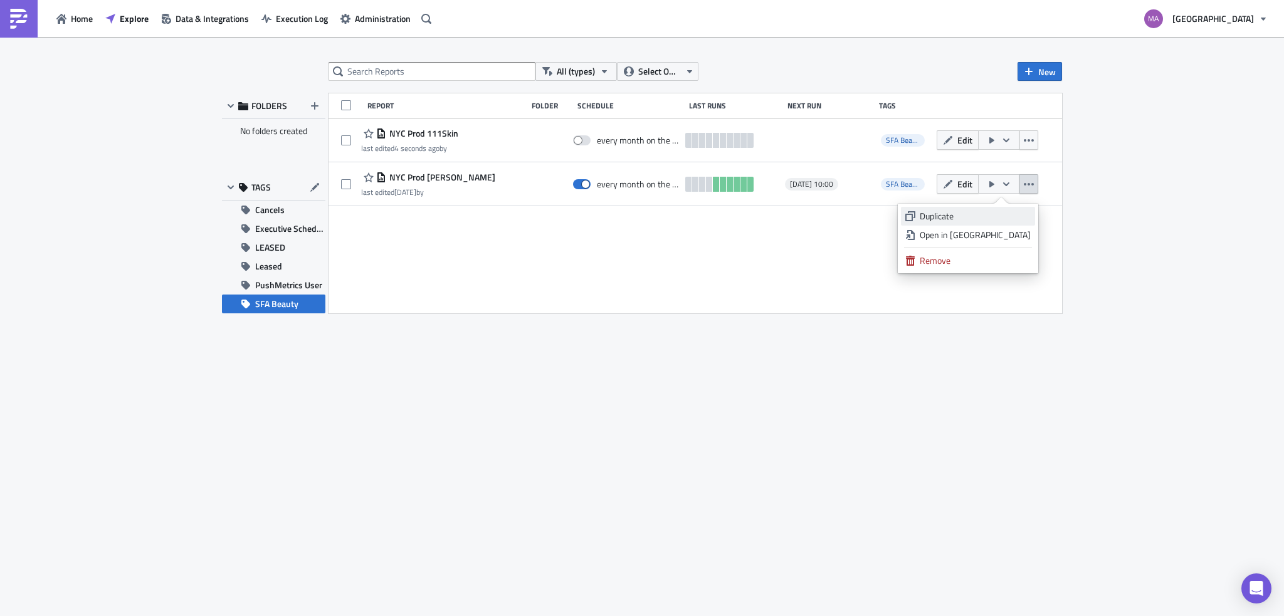
click at [983, 211] on div "Duplicate" at bounding box center [974, 216] width 111 height 13
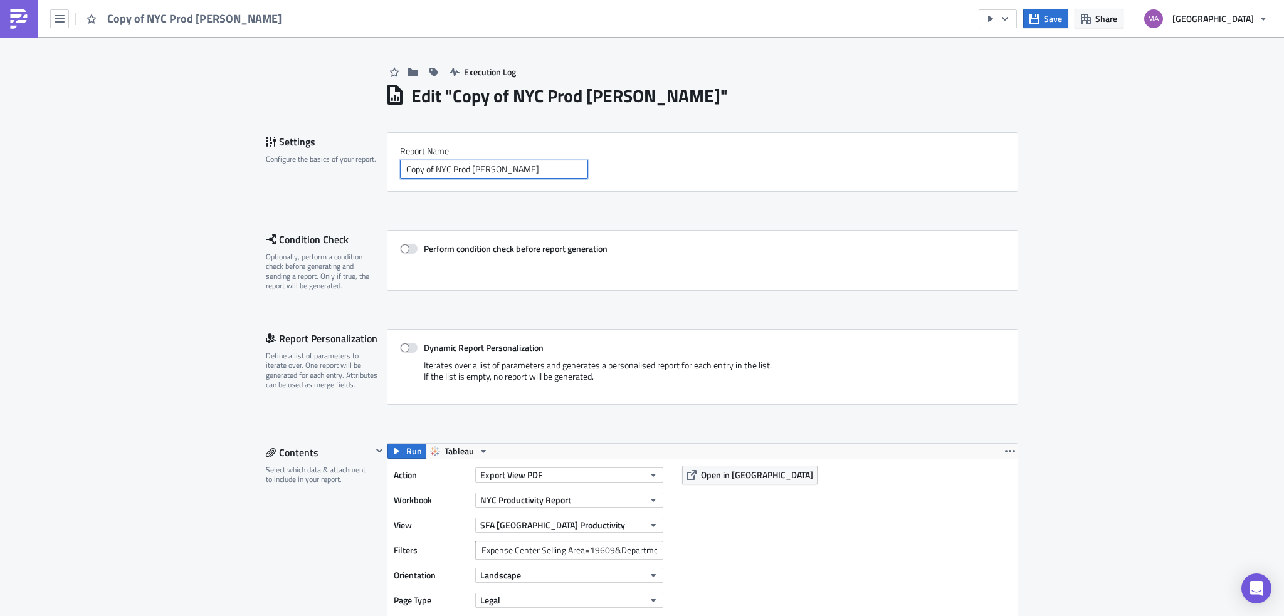
click at [490, 178] on input "Copy of NYC Prod [PERSON_NAME]" at bounding box center [494, 169] width 188 height 19
drag, startPoint x: 431, startPoint y: 171, endPoint x: 288, endPoint y: 169, distance: 142.3
click at [290, 169] on div "Settings Configure the basics of your report. Report Nam﻿e Copy of NYC Prod [PE…" at bounding box center [642, 162] width 752 height 60
click at [453, 169] on input "NYC Prod [PERSON_NAME]" at bounding box center [494, 169] width 188 height 19
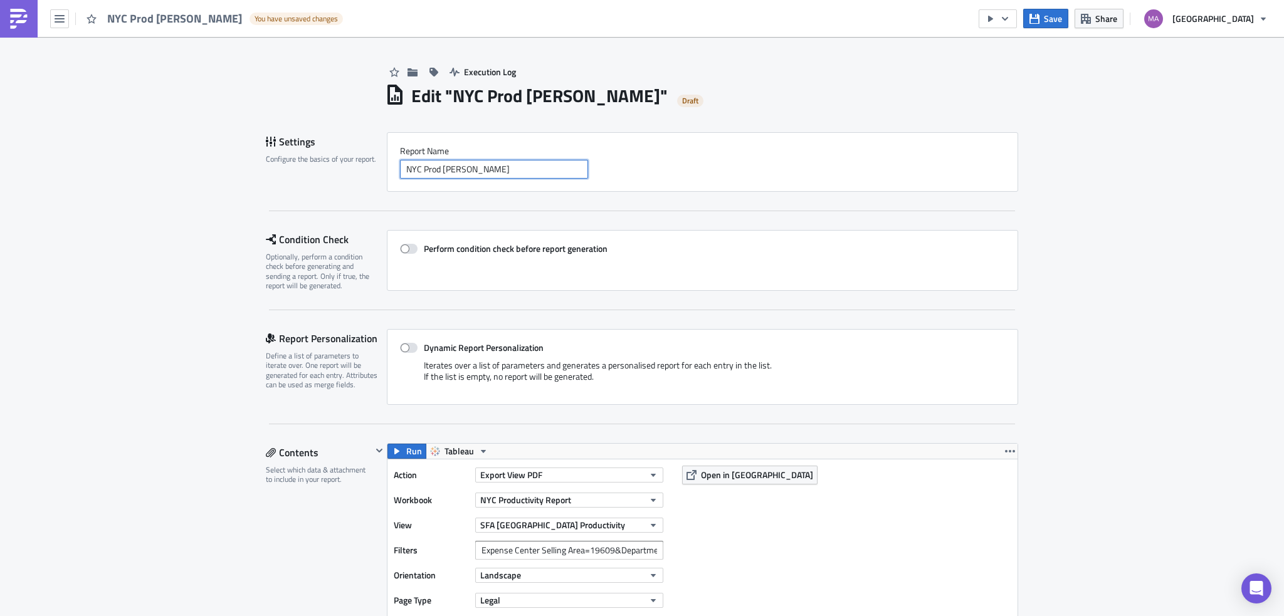
paste input "Acqua Di Parma"
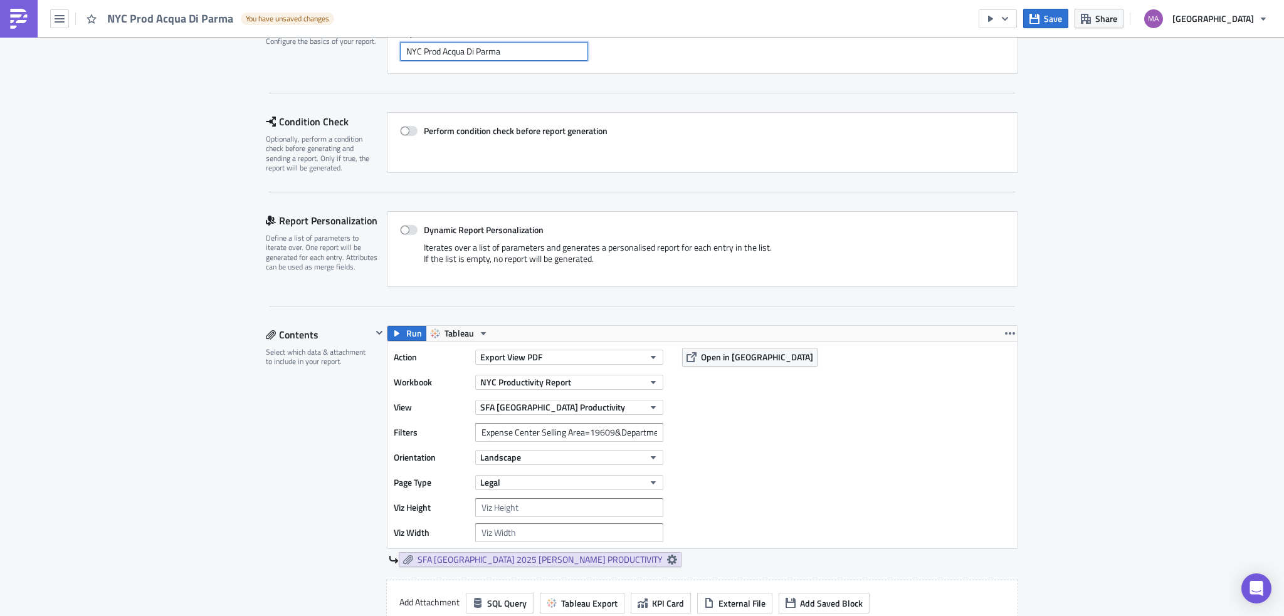
scroll to position [188, 0]
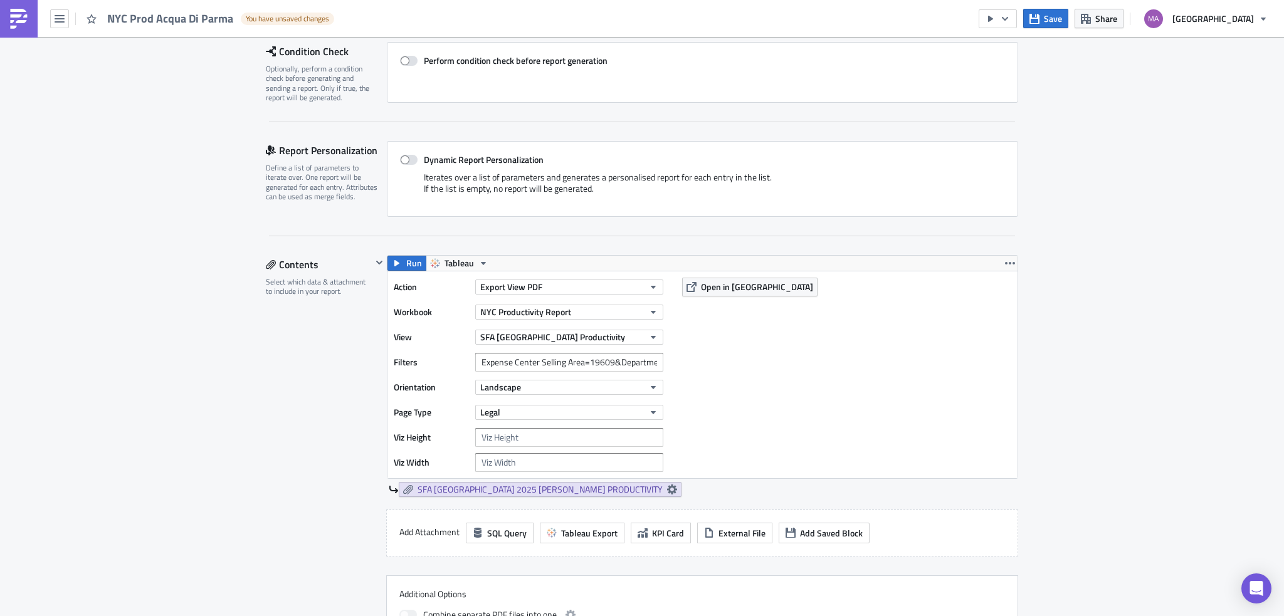
type input "NYC Prod Acqua Di Parma"
click at [607, 364] on input "Expense Center Selling Area=19609&Department Number=213" at bounding box center [569, 362] width 188 height 19
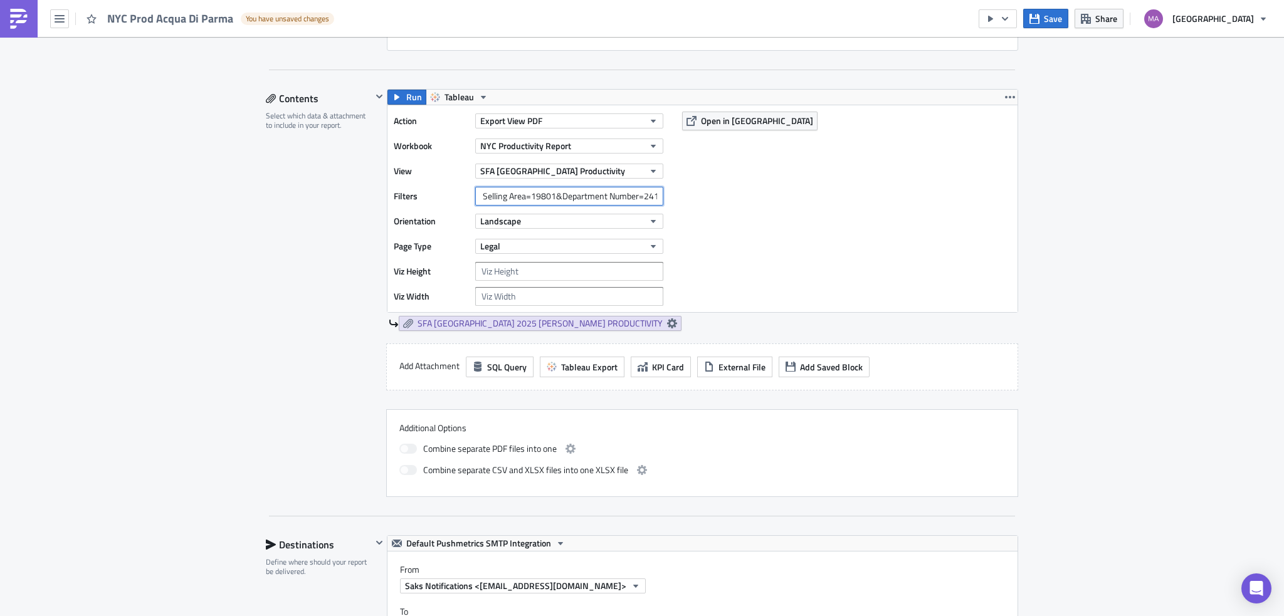
scroll to position [439, 0]
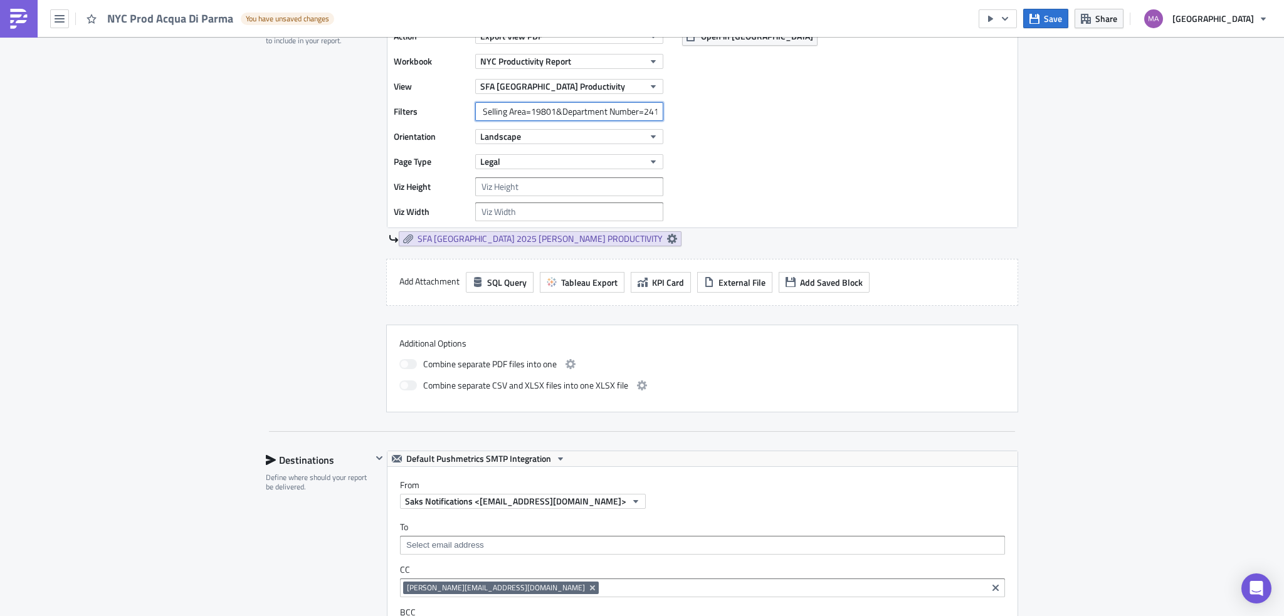
type input "Expense Center Selling Area=19801&Department Number=241"
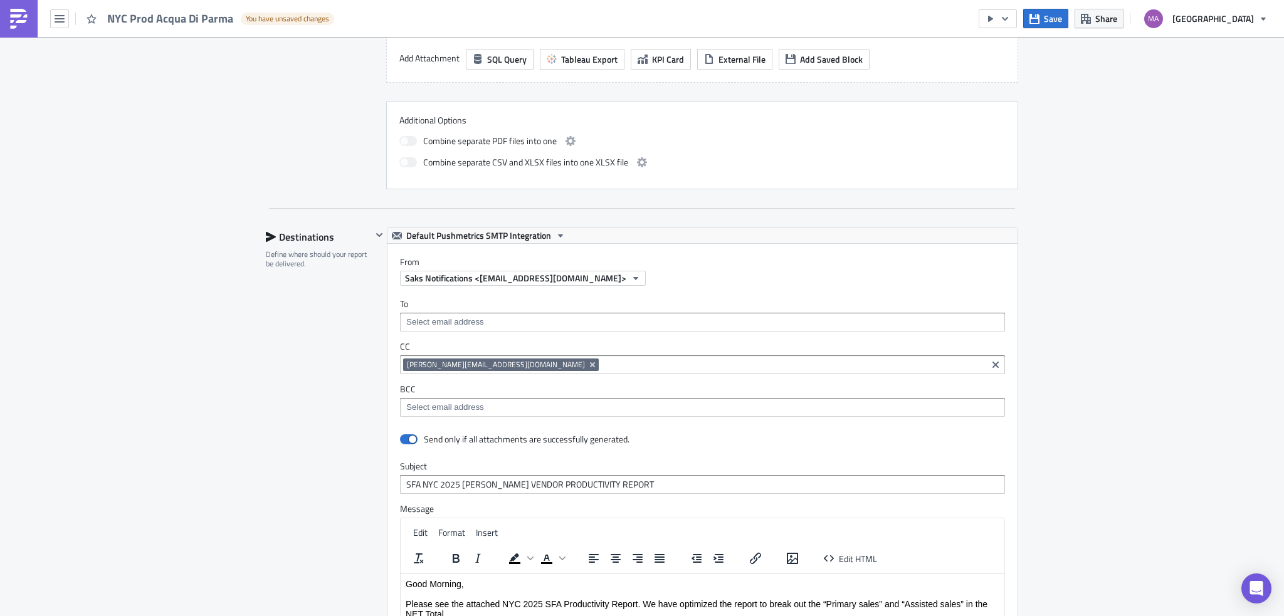
scroll to position [752, 0]
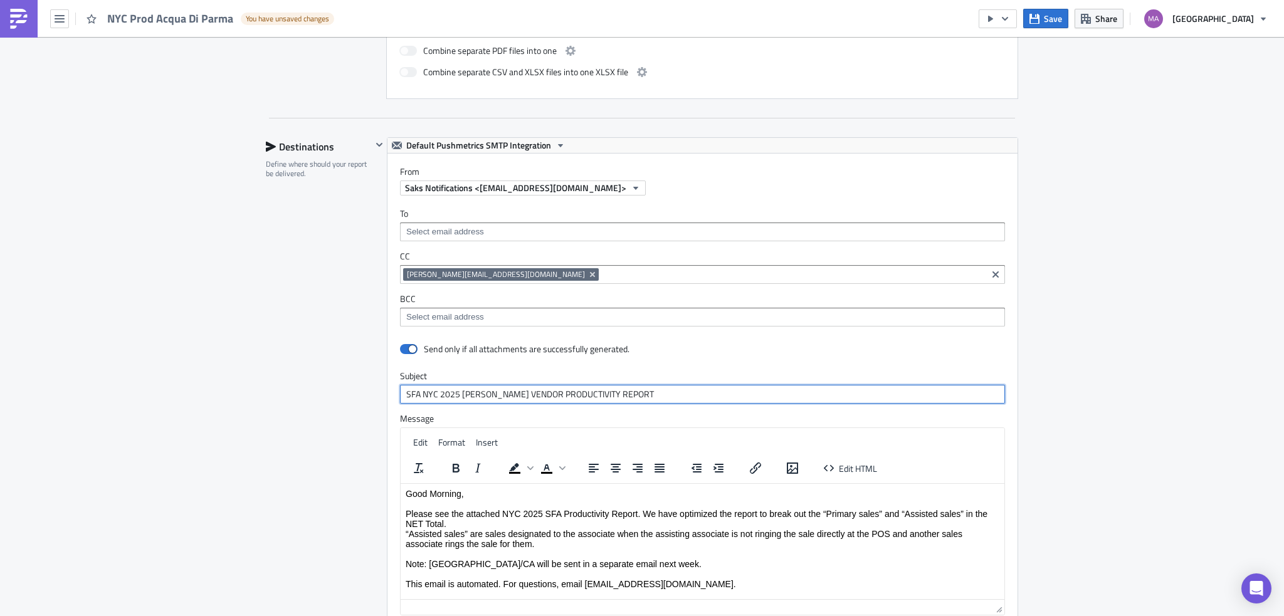
drag, startPoint x: 607, startPoint y: 391, endPoint x: 315, endPoint y: 391, distance: 292.7
click at [315, 391] on div "Destinations Define where should your report be delivered. Default Pushmetrics …" at bounding box center [642, 413] width 752 height 553
paste input "Acqua Di Parma 2025 Vendor Productivity Report"
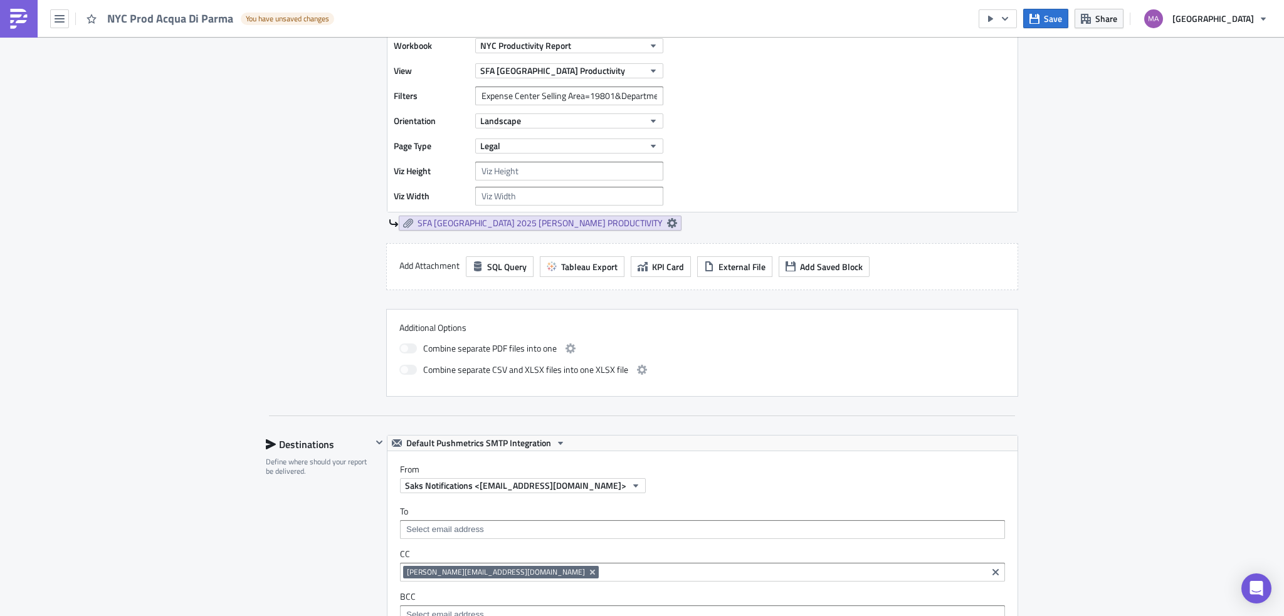
scroll to position [376, 0]
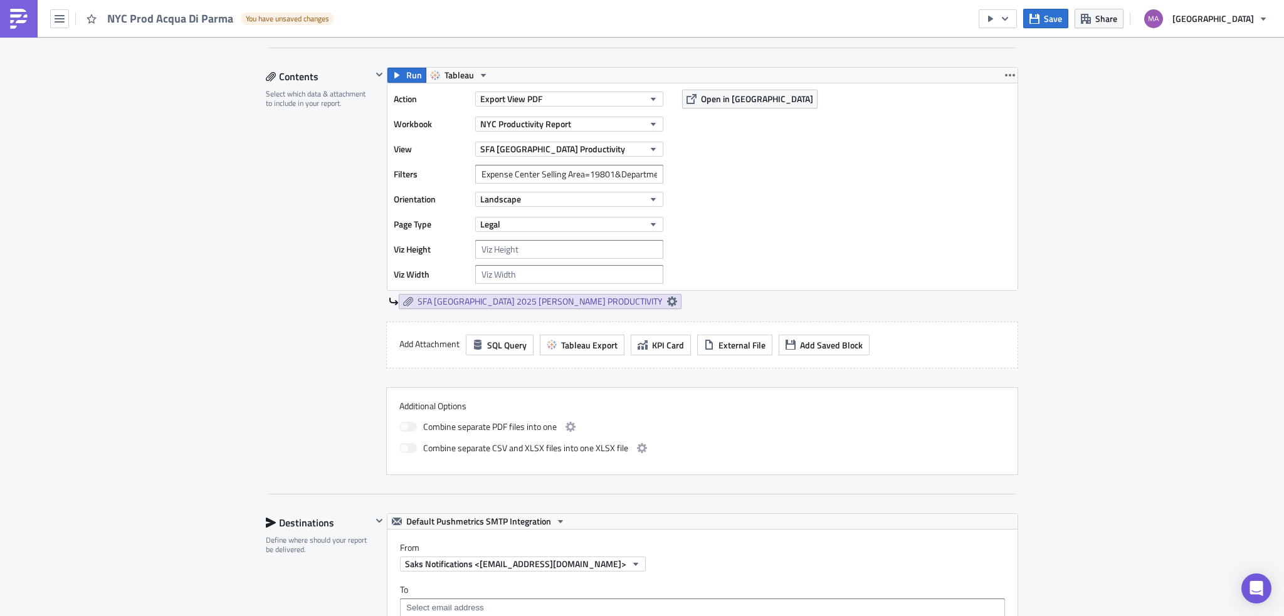
type input "SFA NYC Acqua Di Parma 2025 Vendor Productivity Report"
click at [476, 299] on span "SFA [GEOGRAPHIC_DATA] 2025 [PERSON_NAME] PRODUCTIVITY" at bounding box center [539, 301] width 245 height 11
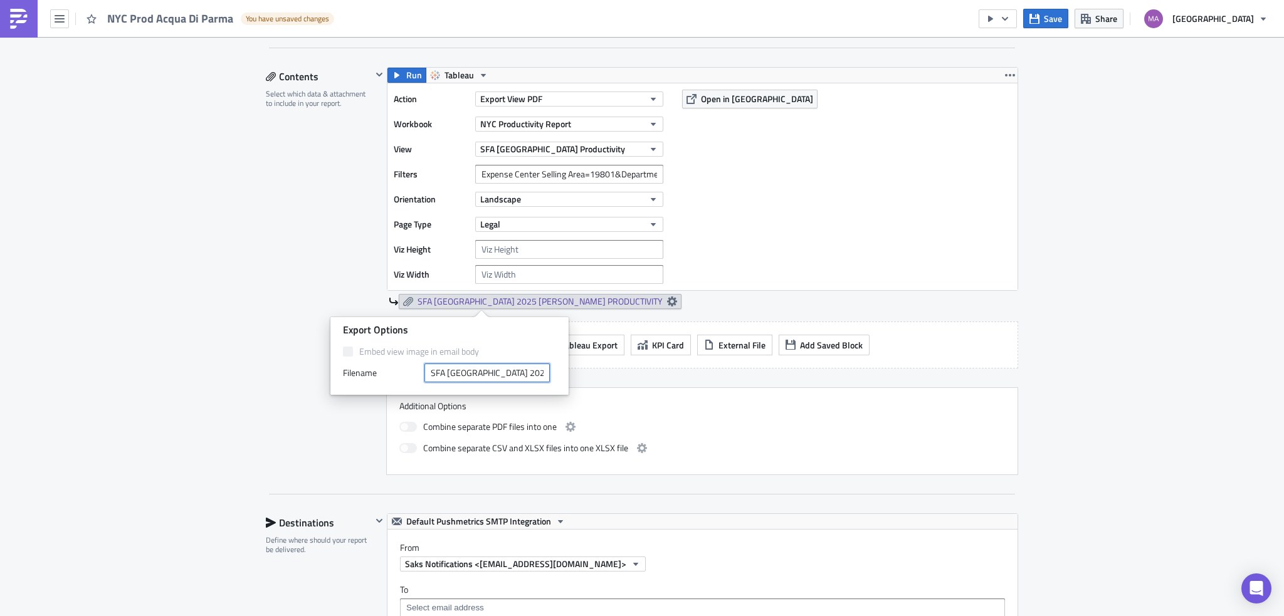
click at [494, 370] on input "SFA [GEOGRAPHIC_DATA] 2025 [PERSON_NAME] PRODUCTIVITY" at bounding box center [486, 373] width 125 height 19
paste input "Acqua Di Parma"
type input "SFA NYC 2025 Acqua Di Parma PRODUCTIVITY"
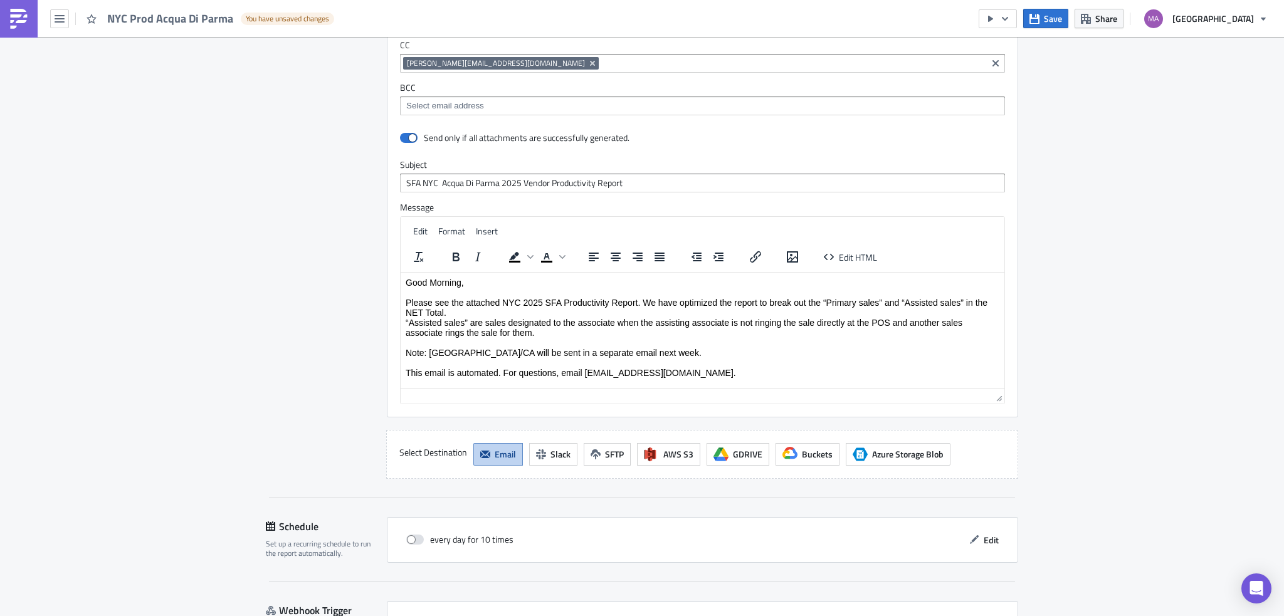
scroll to position [1053, 0]
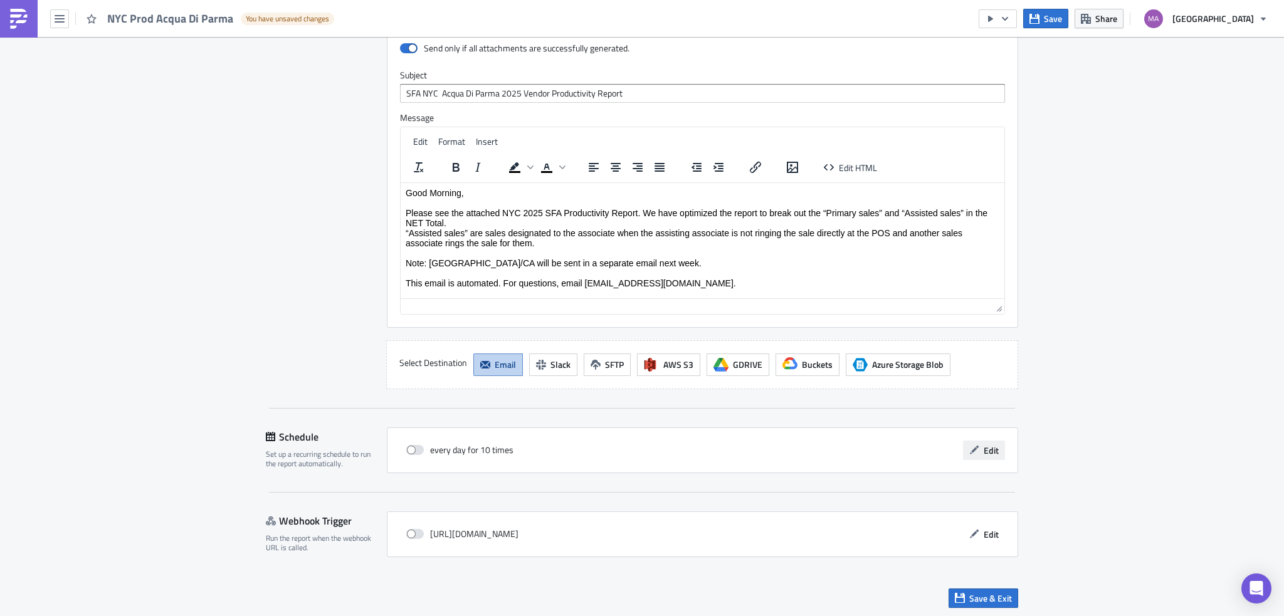
click at [994, 452] on button "Edit" at bounding box center [984, 450] width 42 height 19
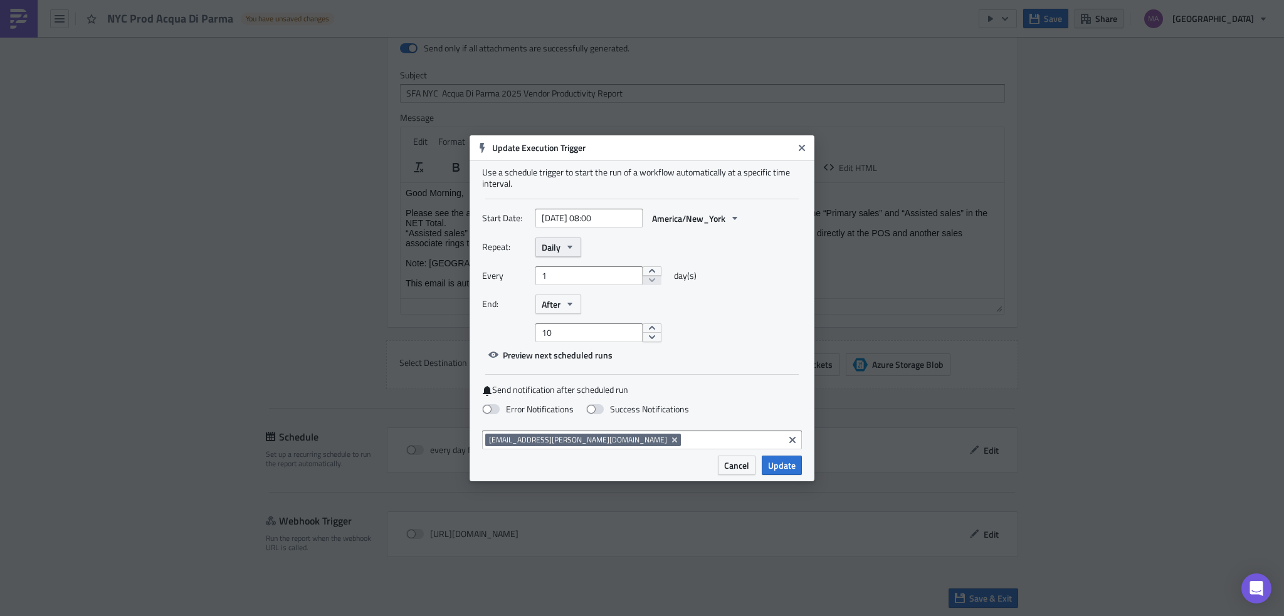
click at [567, 253] on button "Daily" at bounding box center [558, 247] width 46 height 19
click at [577, 288] on div "Monthly" at bounding box center [595, 289] width 104 height 13
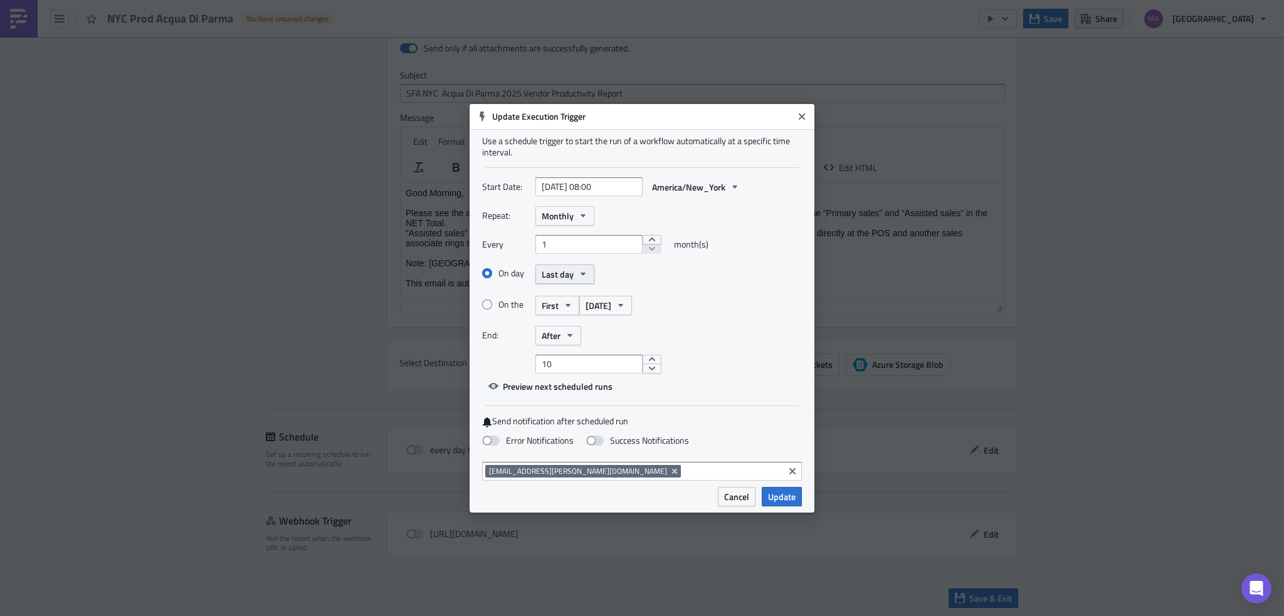
click at [553, 280] on span "Last day" at bounding box center [558, 274] width 32 height 13
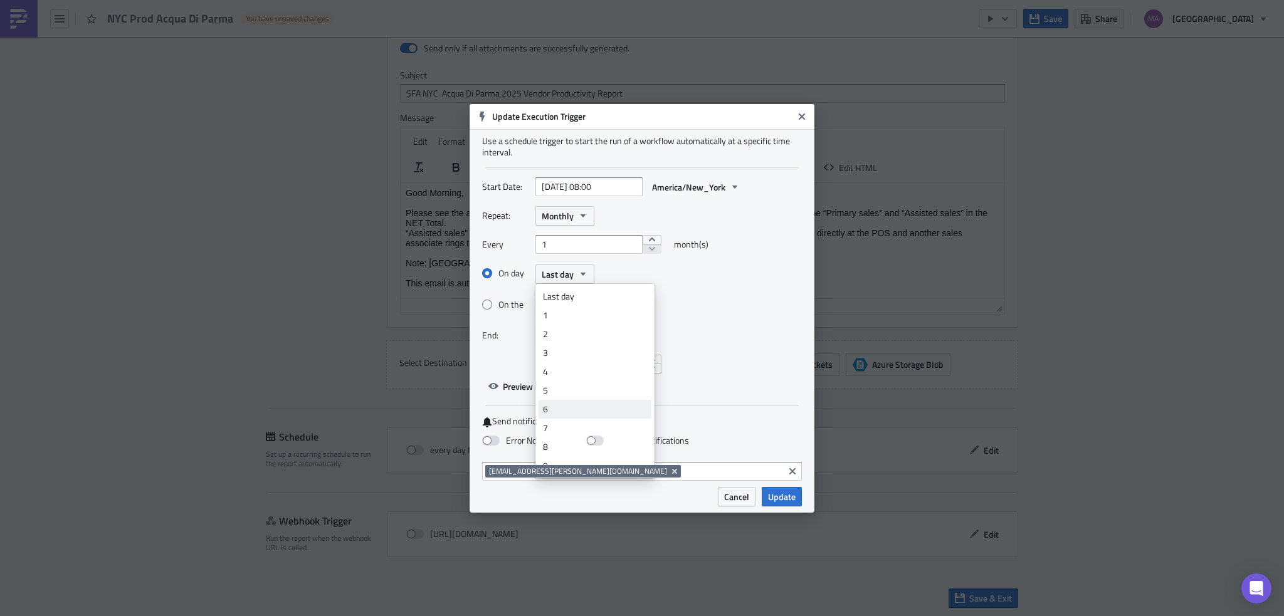
click at [571, 403] on div "6" at bounding box center [595, 409] width 104 height 13
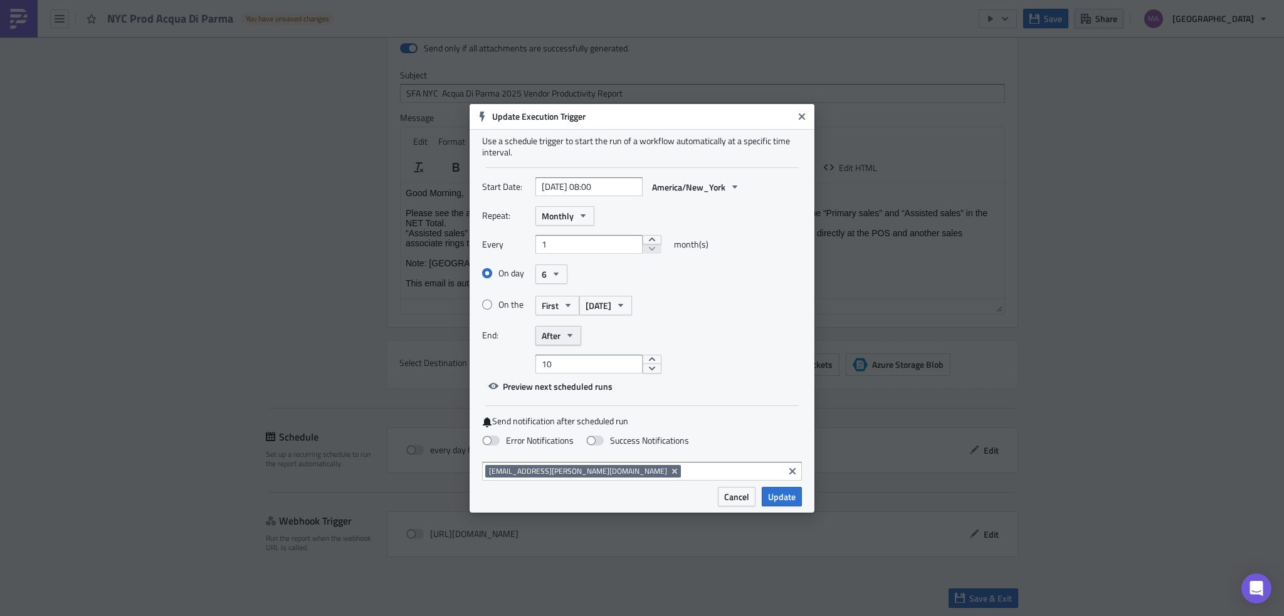
click at [562, 341] on button "After" at bounding box center [558, 335] width 46 height 19
click at [567, 357] on div "Never" at bounding box center [595, 358] width 104 height 13
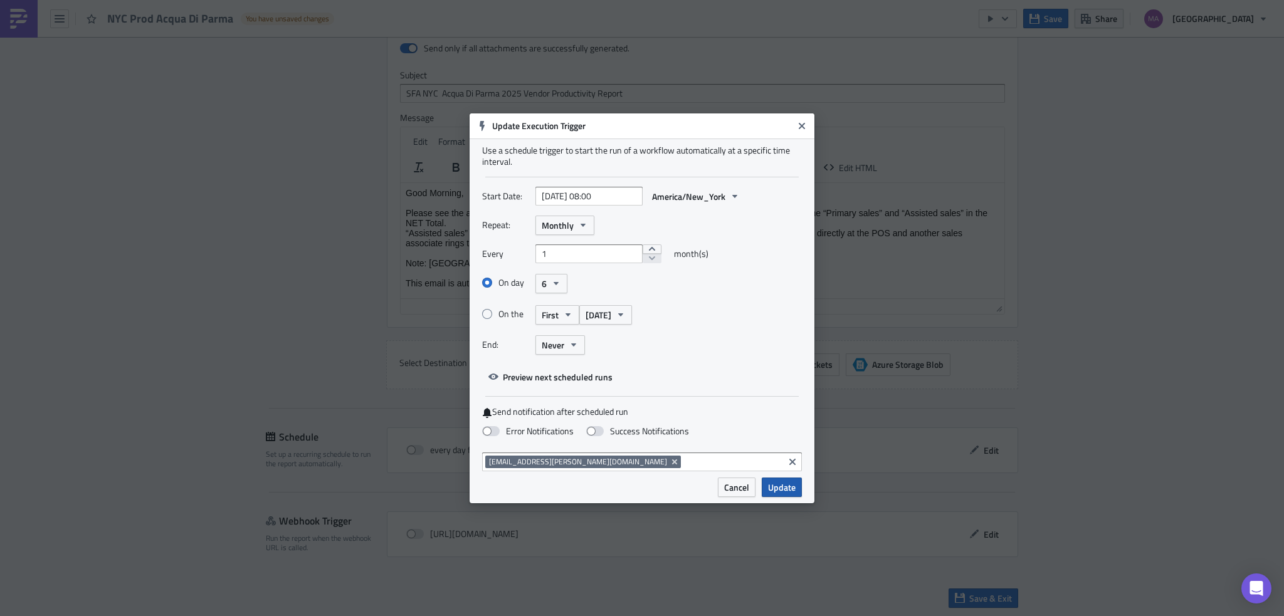
click at [780, 486] on span "Update" at bounding box center [782, 487] width 28 height 13
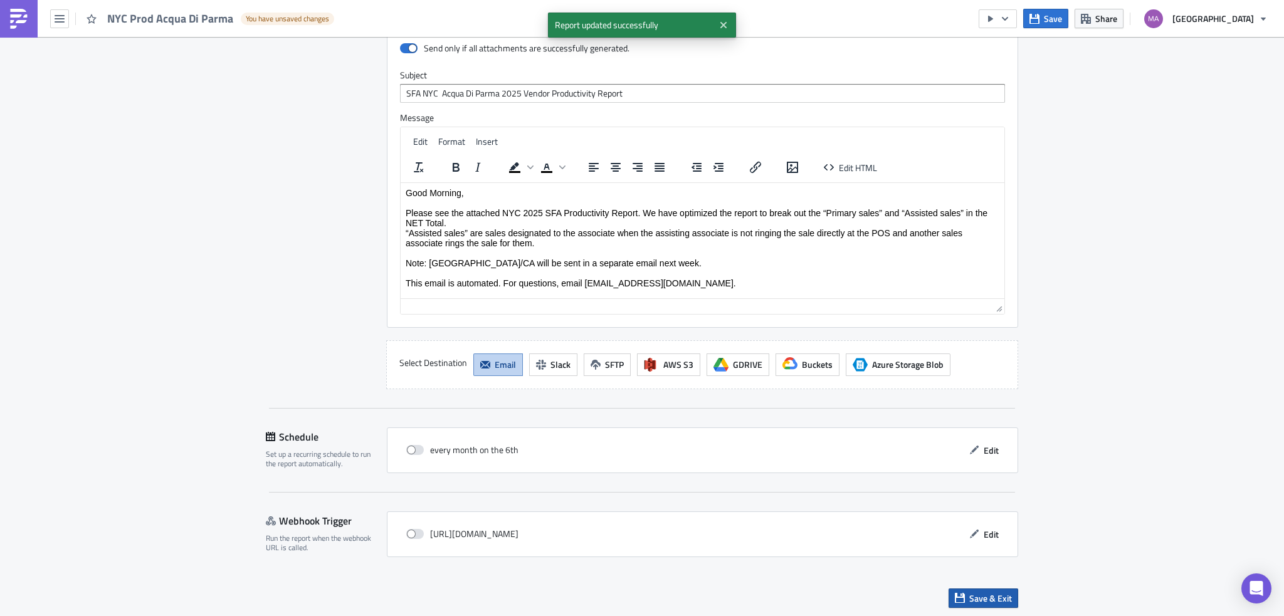
click at [985, 600] on span "Save & Exit" at bounding box center [990, 598] width 43 height 13
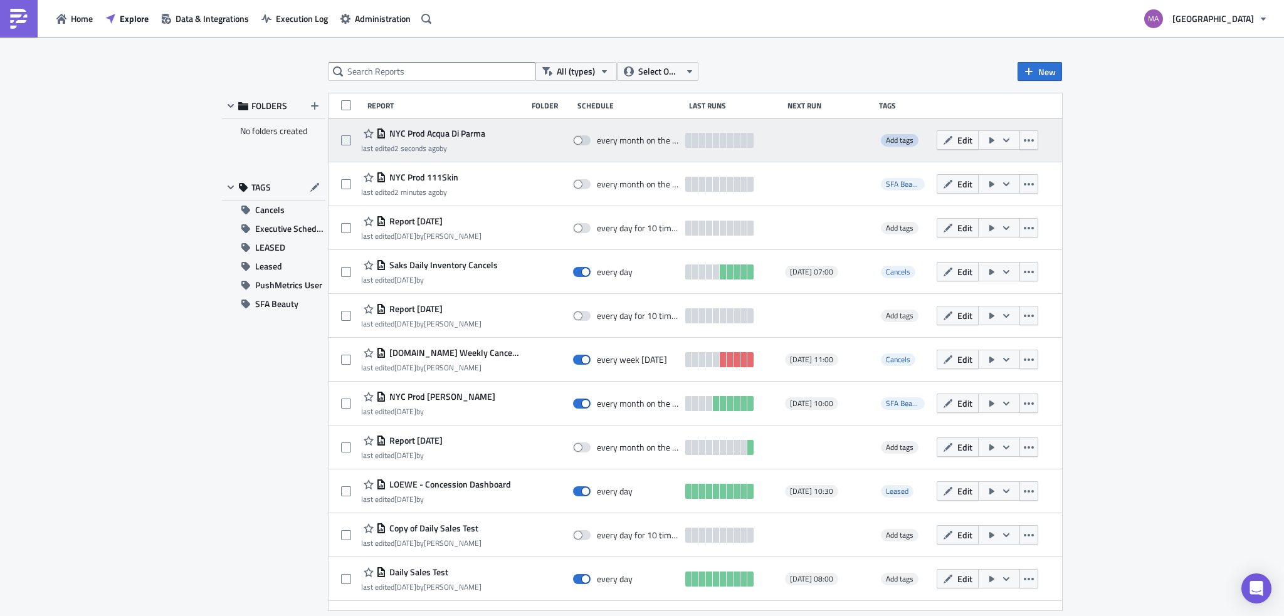
click at [888, 145] on span "Add tags" at bounding box center [900, 140] width 28 height 12
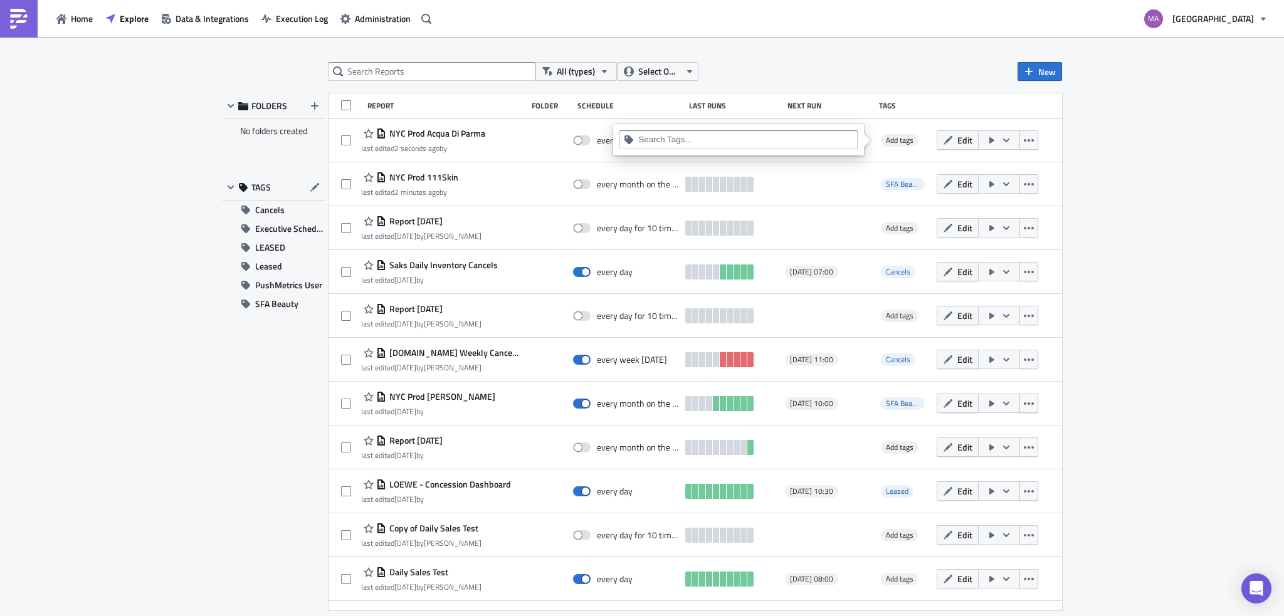
click at [736, 144] on input at bounding box center [745, 140] width 215 height 13
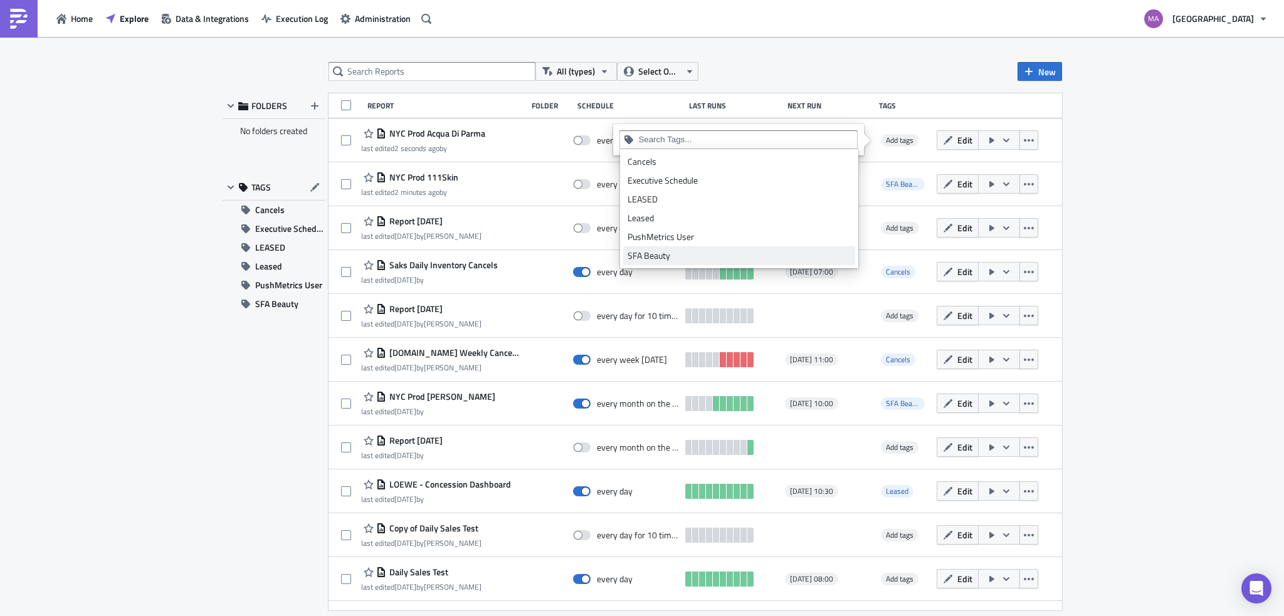
click at [715, 248] on link "SFA Beauty" at bounding box center [739, 255] width 232 height 19
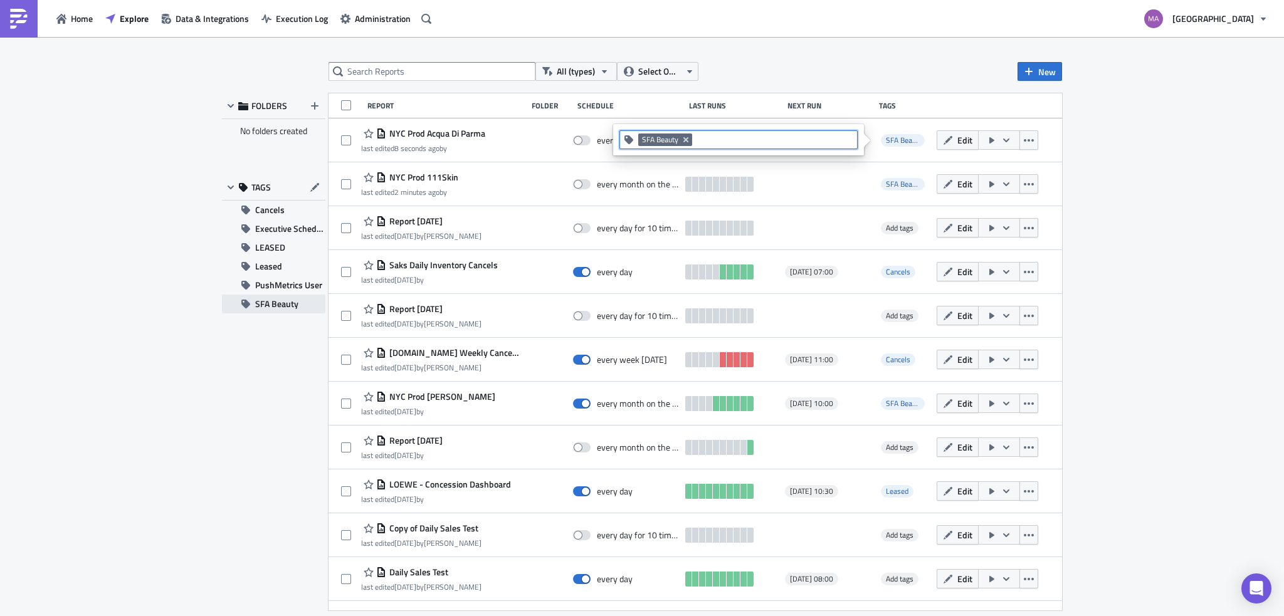
click at [278, 312] on span "SFA Beauty" at bounding box center [276, 304] width 43 height 19
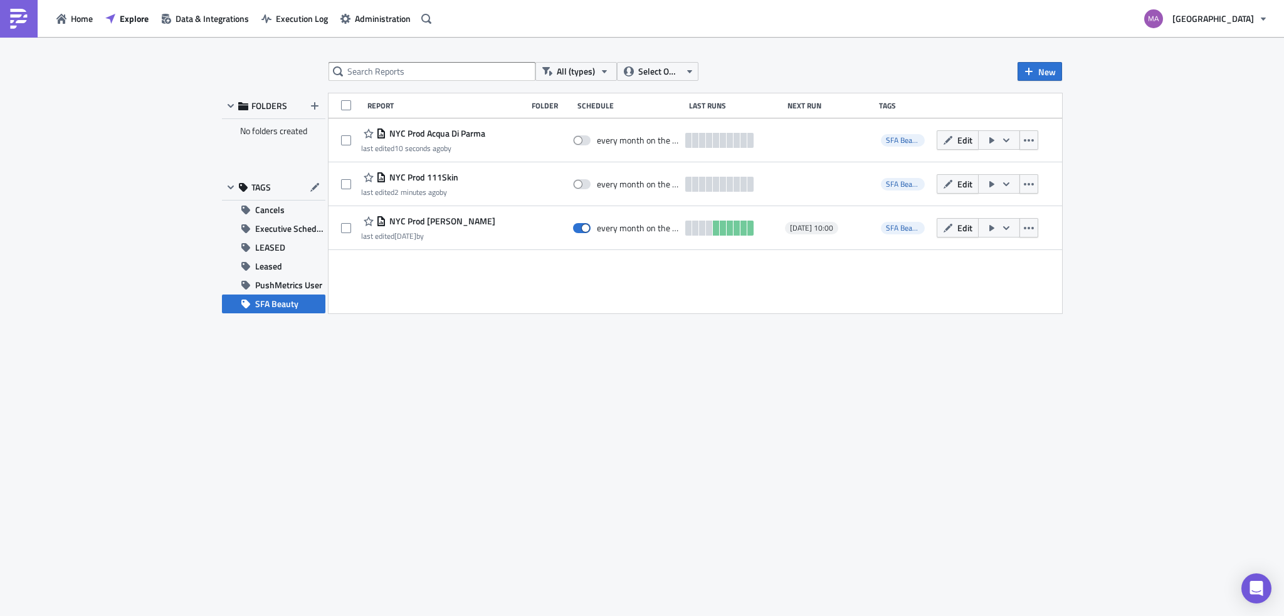
click at [470, 110] on div "Report" at bounding box center [446, 105] width 158 height 9
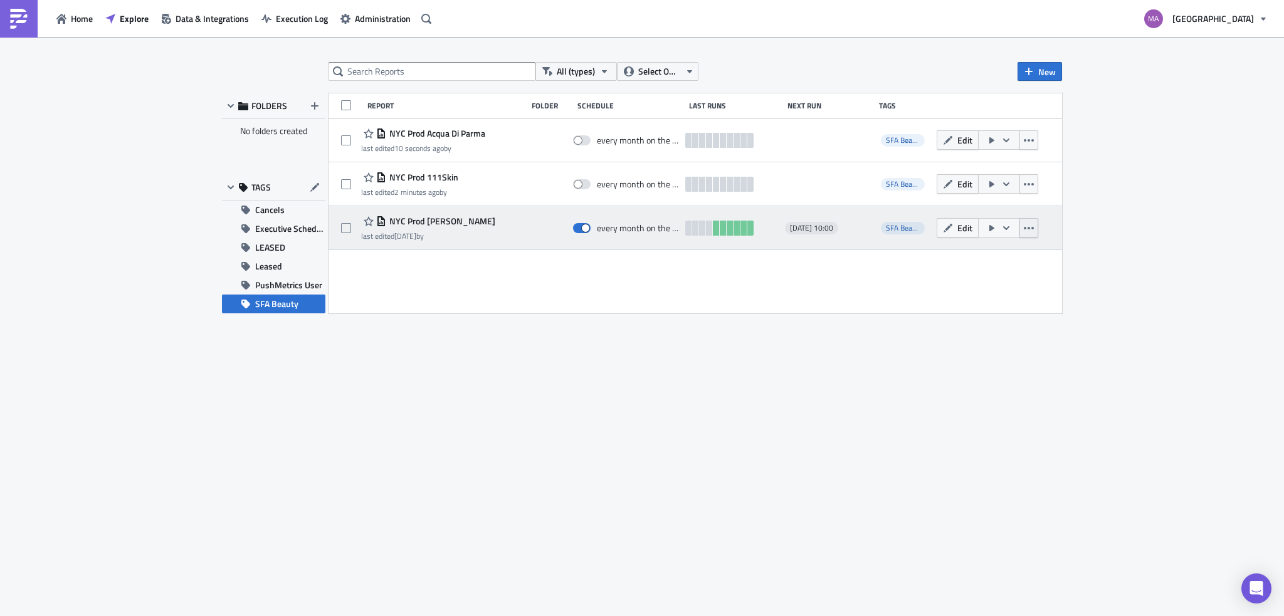
click at [1036, 229] on button "button" at bounding box center [1028, 227] width 19 height 19
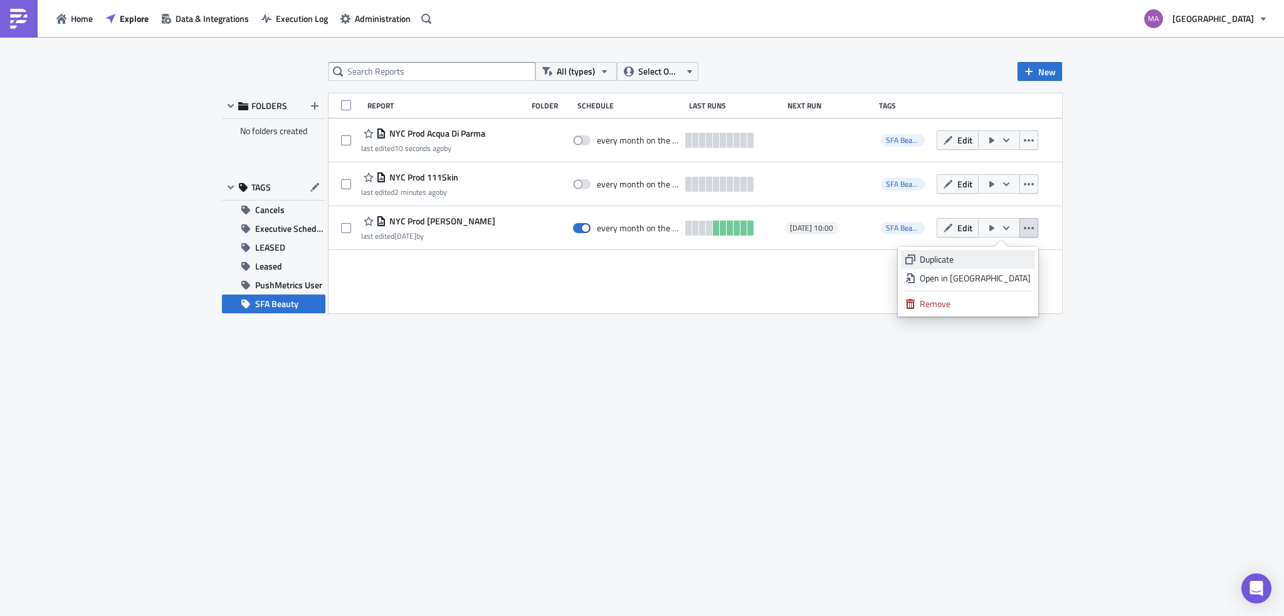
click at [1013, 266] on link "Duplicate" at bounding box center [968, 259] width 134 height 19
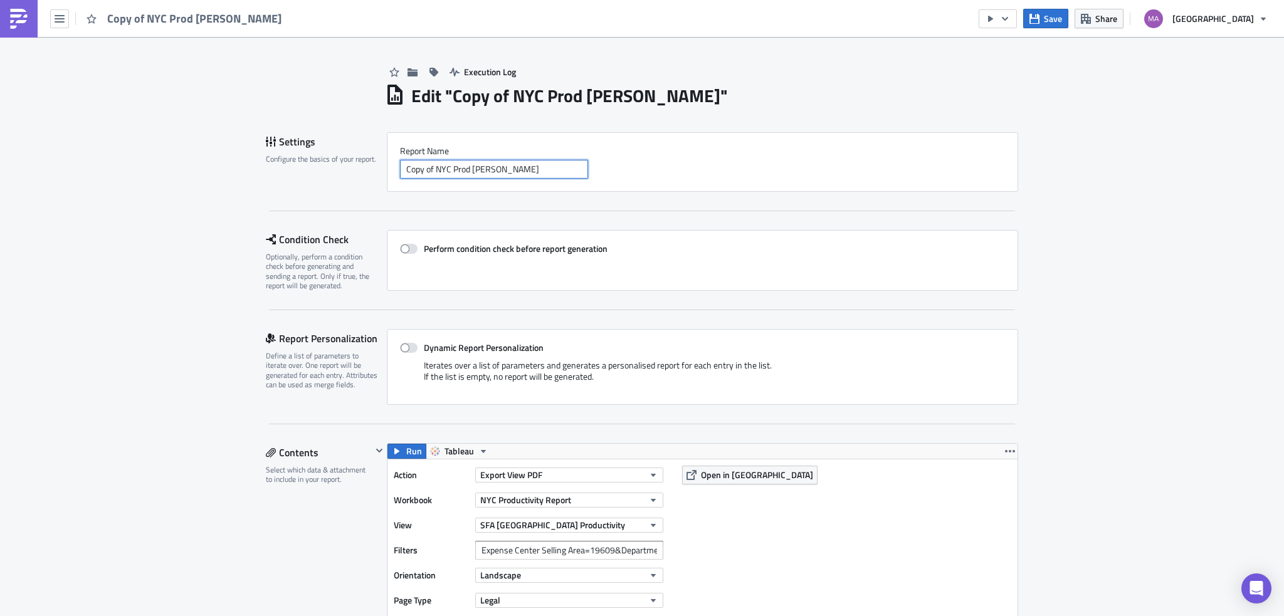
click at [436, 166] on input "Copy of NYC Prod [PERSON_NAME]" at bounding box center [494, 169] width 188 height 19
drag, startPoint x: 433, startPoint y: 171, endPoint x: 318, endPoint y: 177, distance: 115.5
click at [322, 177] on div "Settings Configure the basics of your report. Report Nam﻿e Copy of NYC Prod [PE…" at bounding box center [642, 162] width 752 height 60
click at [442, 167] on input "NYC Prod [PERSON_NAME]" at bounding box center [494, 169] width 188 height 19
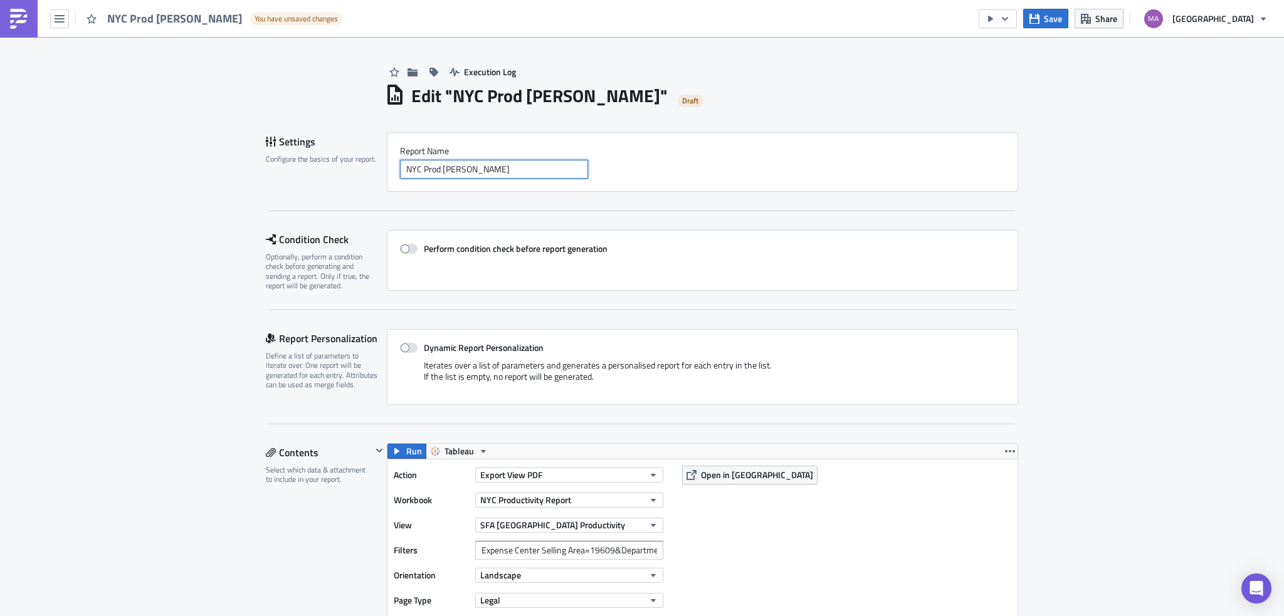
paste input "Arman"
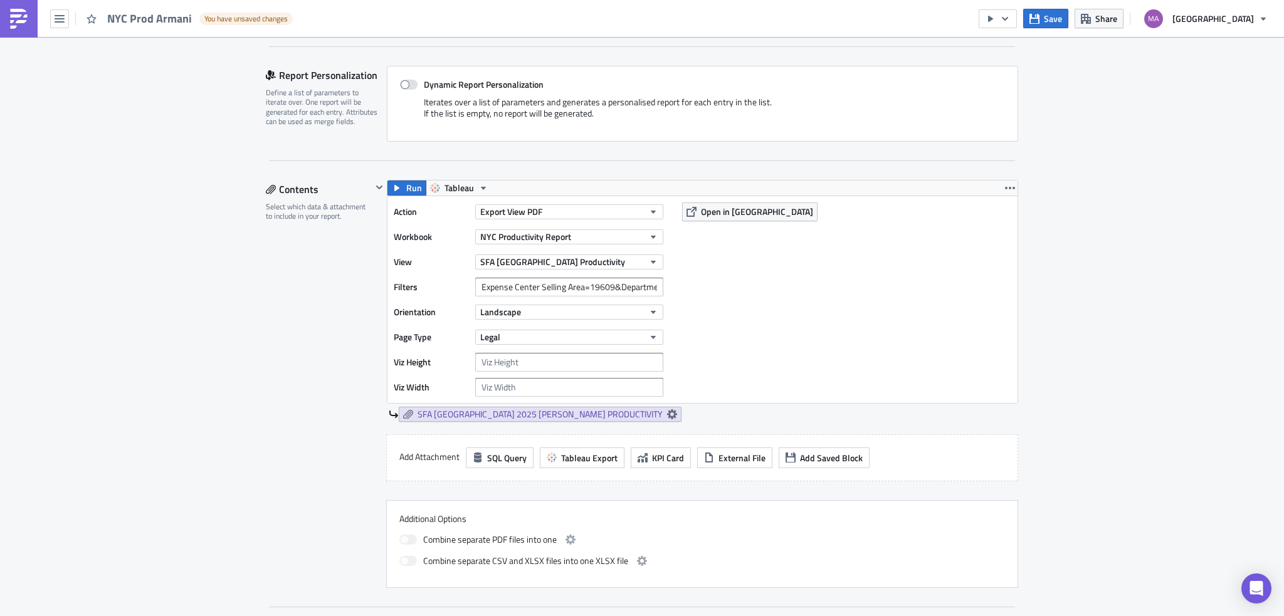
scroll to position [376, 0]
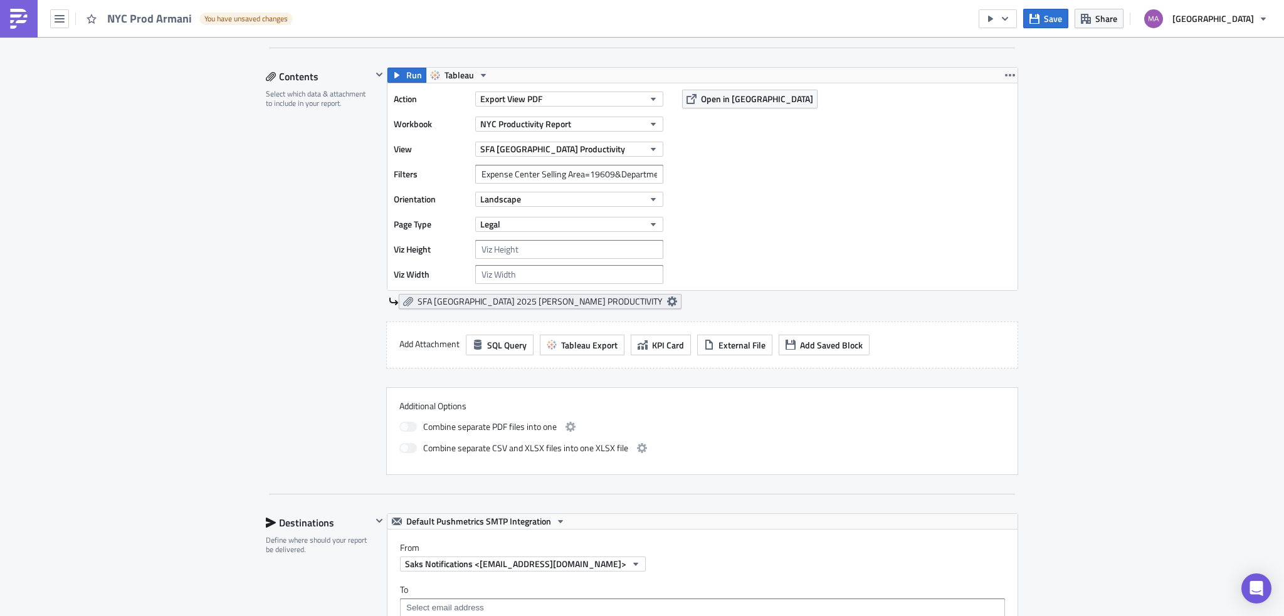
type input "NYC Prod Armani"
click at [476, 296] on span "SFA [GEOGRAPHIC_DATA] 2025 [PERSON_NAME] PRODUCTIVITY" at bounding box center [539, 301] width 245 height 11
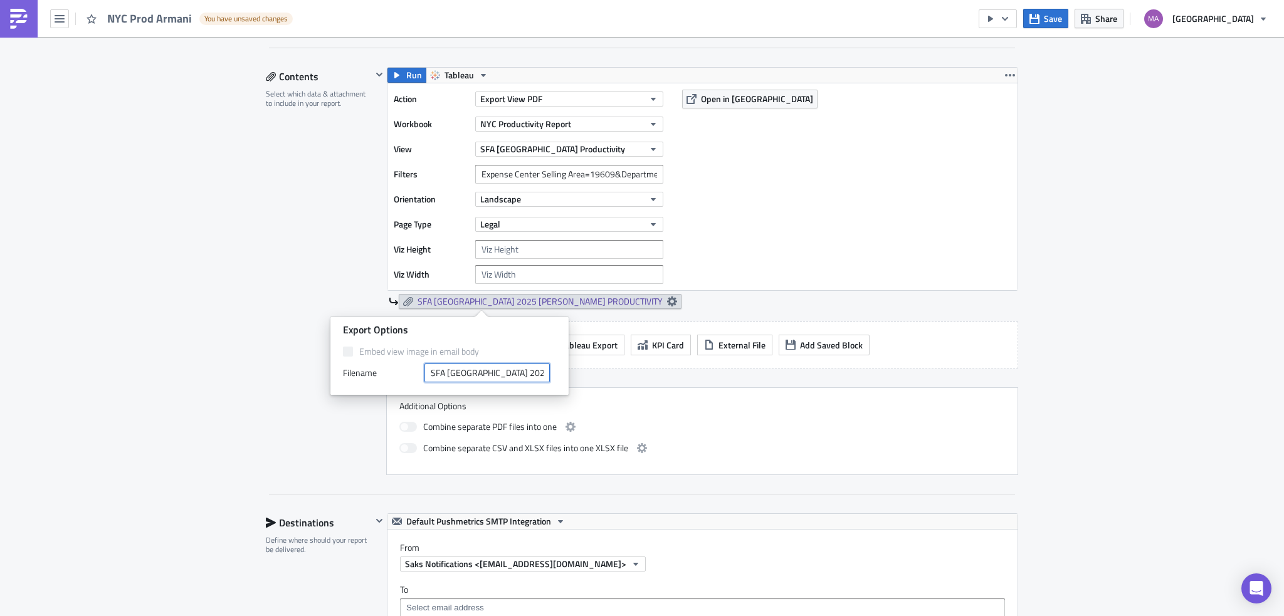
click at [508, 374] on input "SFA [GEOGRAPHIC_DATA] 2025 [PERSON_NAME] PRODUCTIVITY" at bounding box center [486, 373] width 125 height 19
paste input "Armani"
type input "SFA [GEOGRAPHIC_DATA] 2025 Armani PRODUCTIVITY"
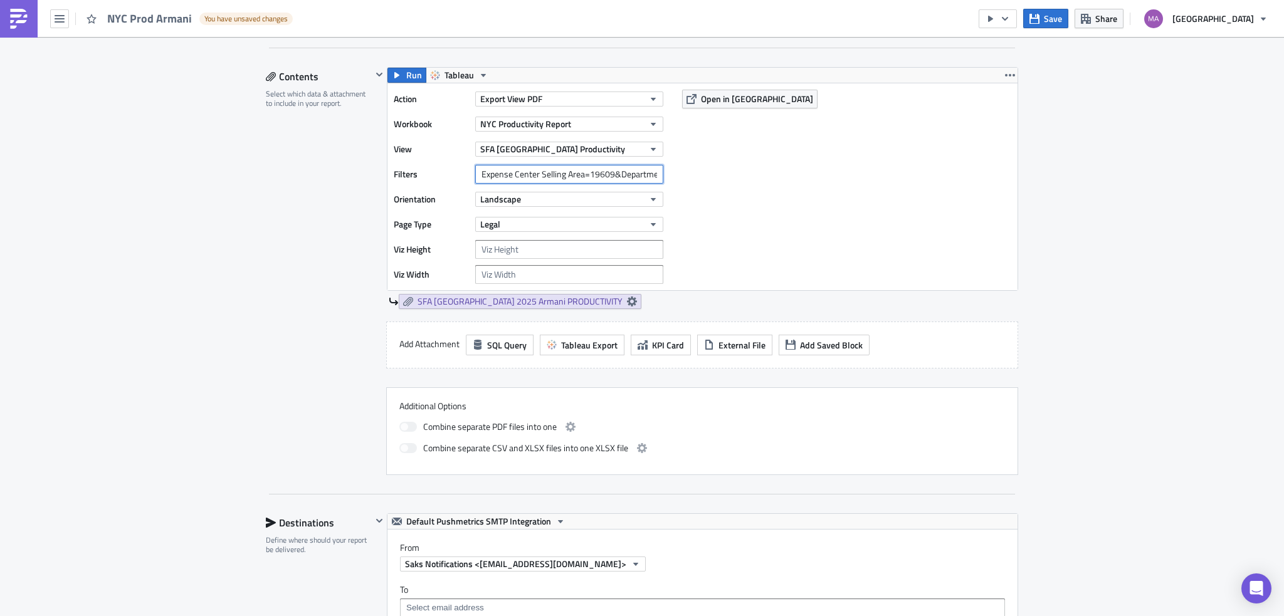
click at [605, 171] on input "Expense Center Selling Area=19609&Department Number=213" at bounding box center [569, 174] width 188 height 19
drag, startPoint x: 608, startPoint y: 172, endPoint x: 586, endPoint y: 174, distance: 22.0
click at [586, 174] on input "Expense Center Selling Area=19609&Department Number=213" at bounding box center [569, 174] width 188 height 19
paste input "56"
click at [637, 170] on input "Expense Center Selling Area=19656&Department Number=213" at bounding box center [569, 174] width 188 height 19
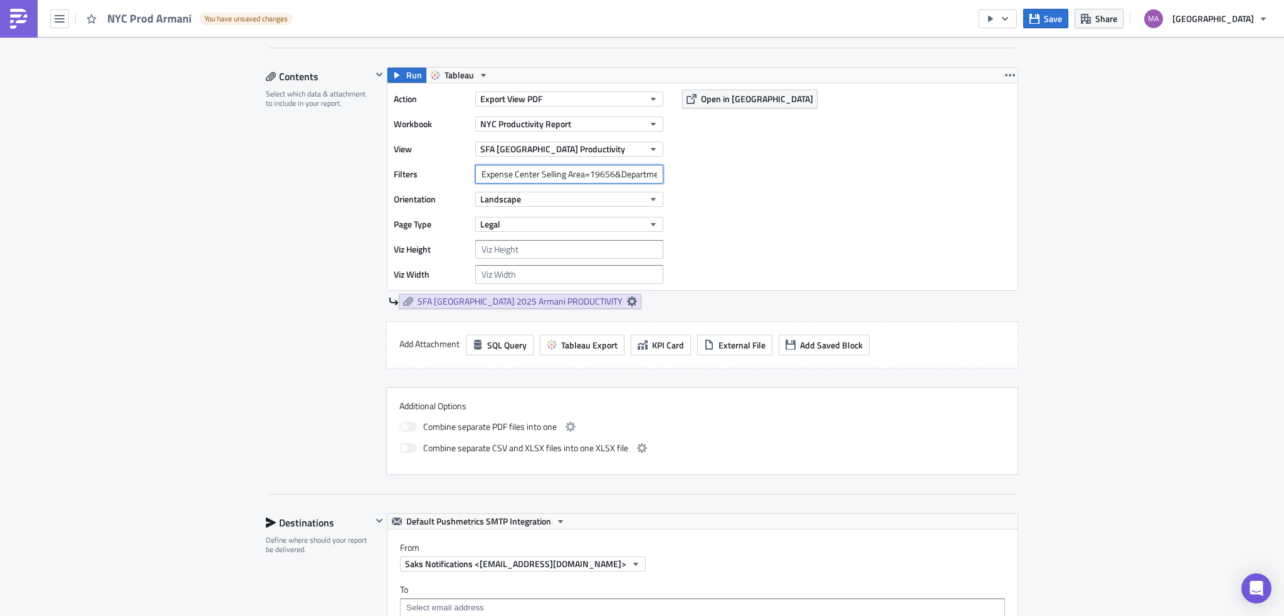
scroll to position [0, 59]
drag, startPoint x: 637, startPoint y: 170, endPoint x: 672, endPoint y: 176, distance: 35.5
click at [672, 176] on div "Action Export View PDF Workbook [GEOGRAPHIC_DATA] Productivity Report View SFA …" at bounding box center [702, 186] width 630 height 207
click at [644, 170] on input "Expense Center Selling Area=19656&Department Number=213" at bounding box center [569, 174] width 188 height 19
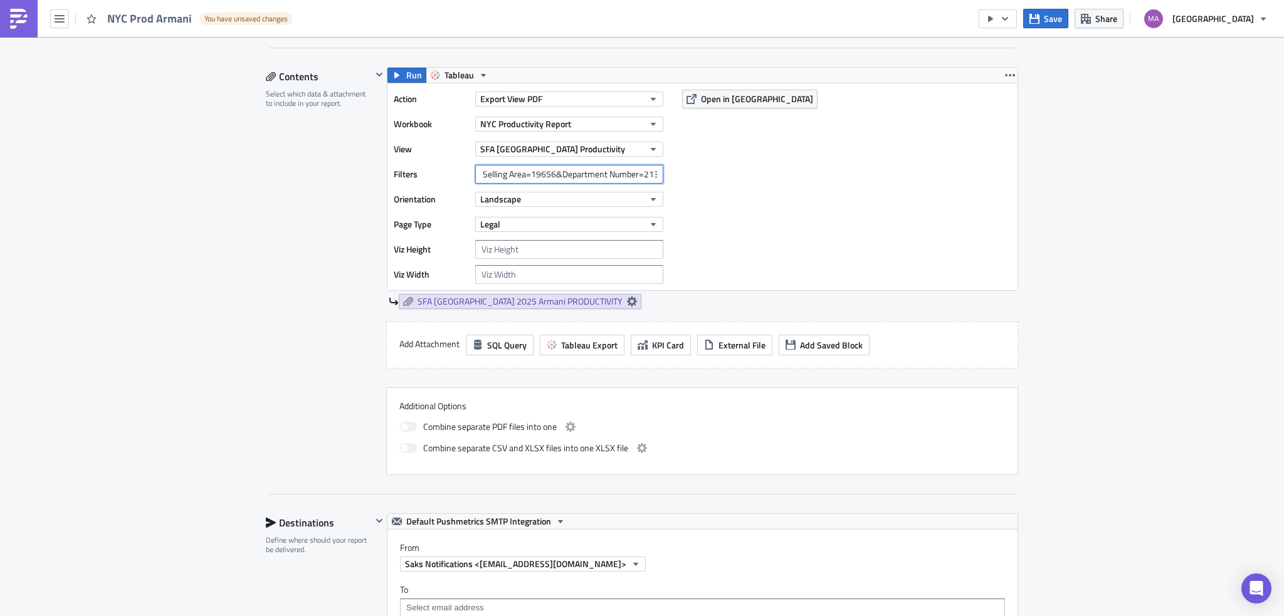
paste input "6"
drag, startPoint x: 549, startPoint y: 172, endPoint x: 672, endPoint y: 181, distance: 123.2
click at [672, 181] on div "Action Export View PDF Workbook [GEOGRAPHIC_DATA] Productivity Report View SFA …" at bounding box center [702, 186] width 630 height 207
click at [654, 174] on input "Expense Center Selling Area=19656&Department Number=263" at bounding box center [569, 174] width 188 height 19
paste input "&Department Number=263"
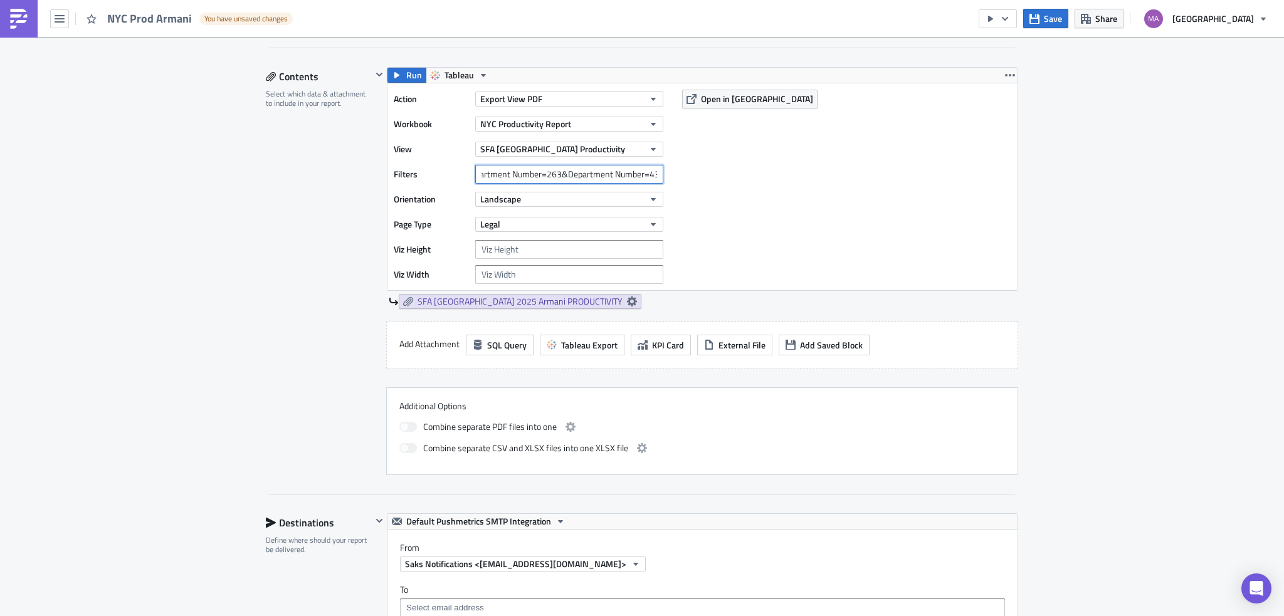
scroll to position [0, 161]
type input "Expense Center Selling Area=19656&Department Number=263&Department Number=432"
click at [554, 96] on button "Export View PDF" at bounding box center [569, 99] width 188 height 15
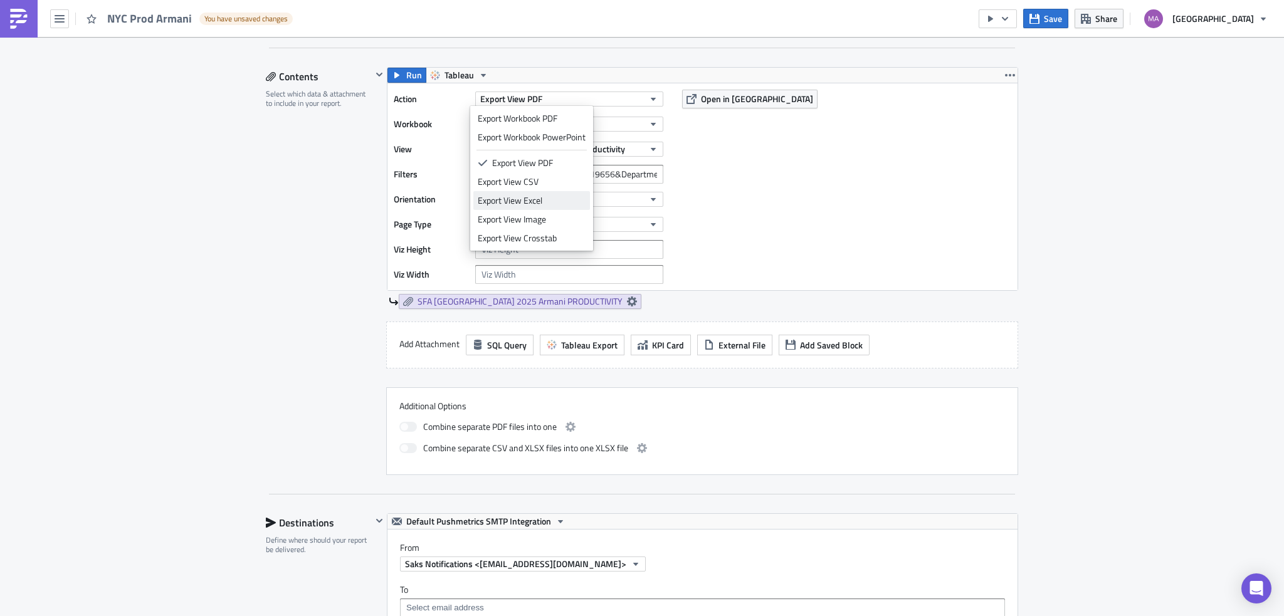
click at [541, 197] on div "Export View Excel" at bounding box center [532, 200] width 108 height 13
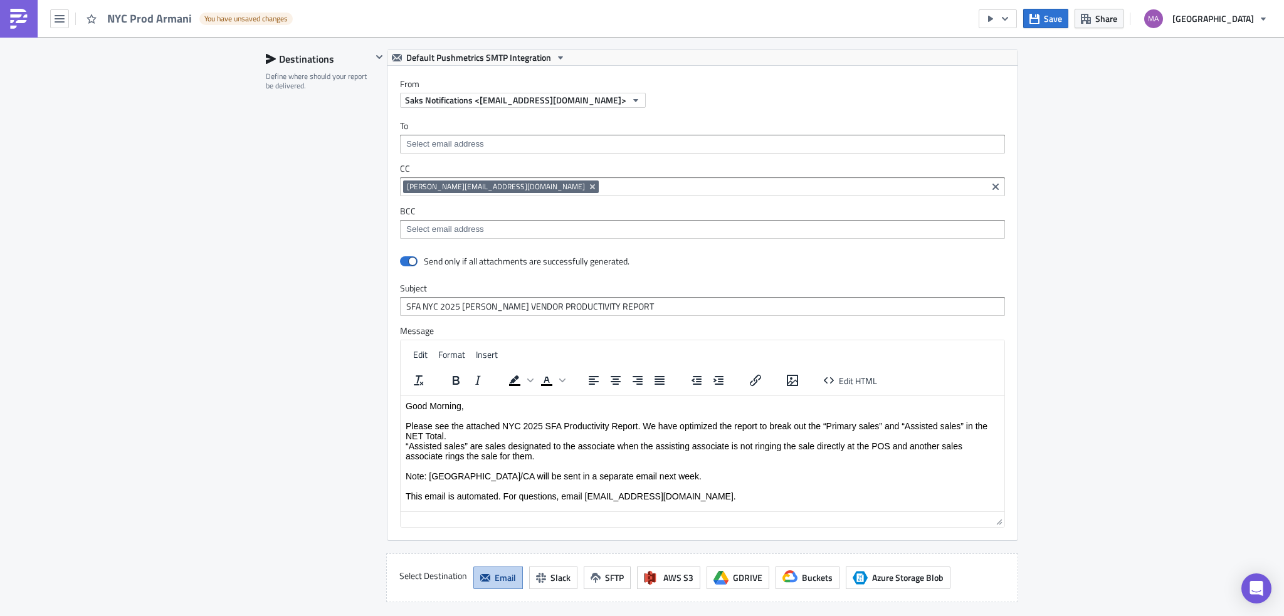
scroll to position [940, 0]
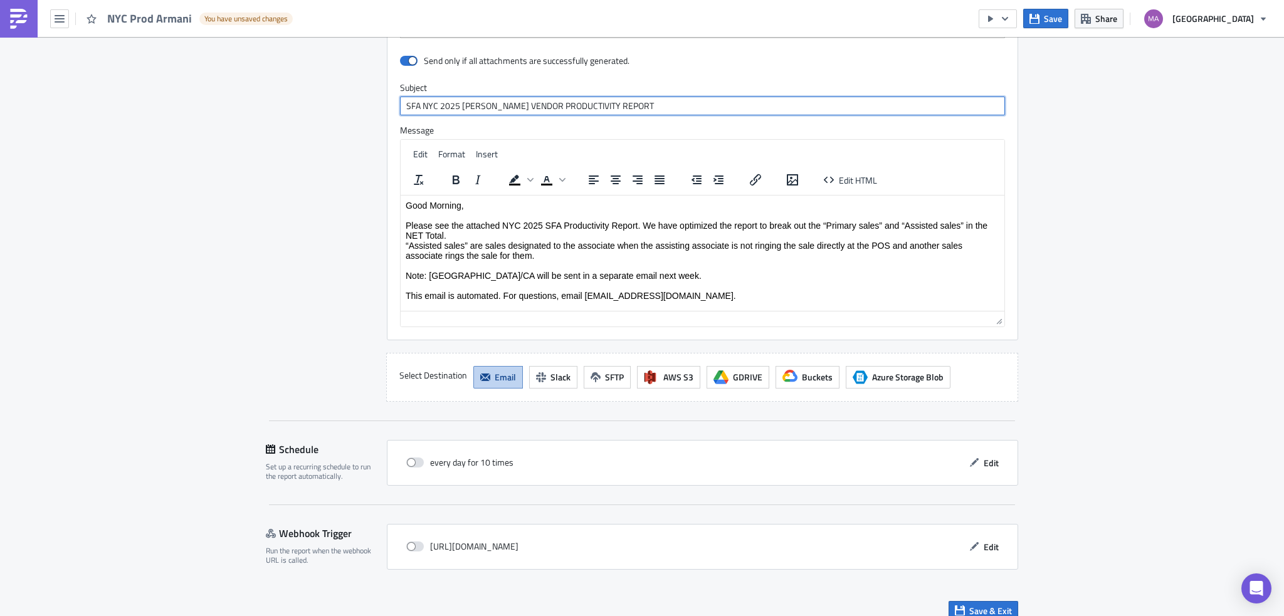
drag, startPoint x: 669, startPoint y: 103, endPoint x: 284, endPoint y: 100, distance: 384.8
click at [288, 103] on div "Destinations Define where should your report be delivered. Default Pushmetrics …" at bounding box center [642, 125] width 752 height 553
paste input "Armani 2025 Vendor Productivity Report"
type input "SFA [GEOGRAPHIC_DATA] Armani 2025 Vendor Productivity Report"
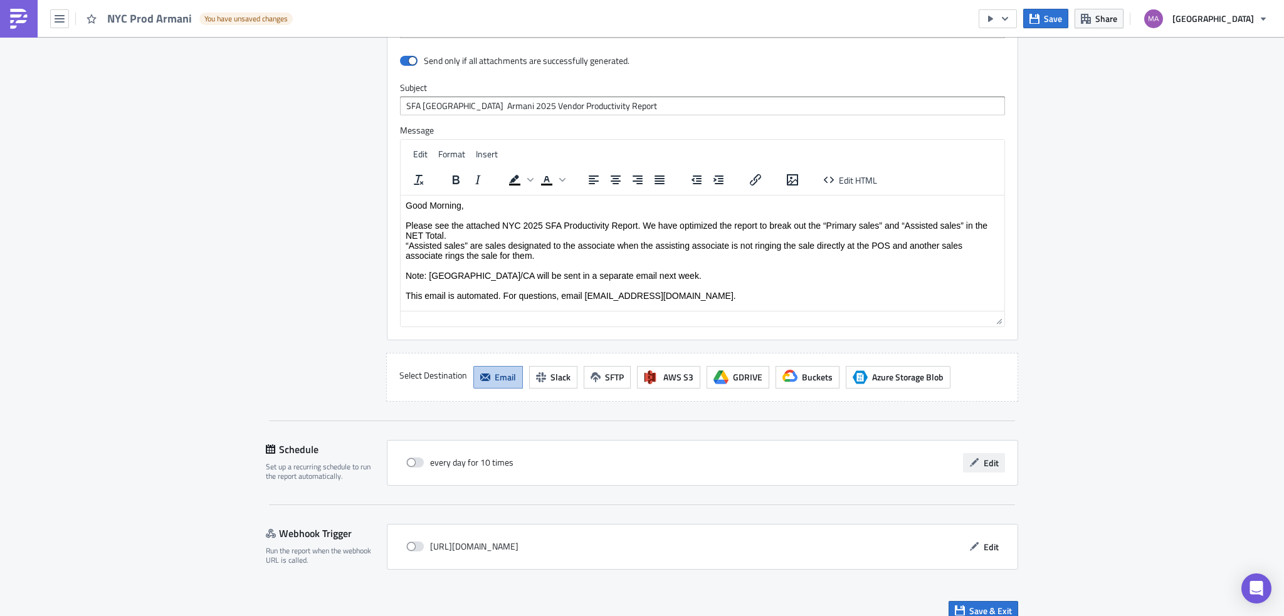
click at [983, 470] on button "Edit" at bounding box center [984, 462] width 42 height 19
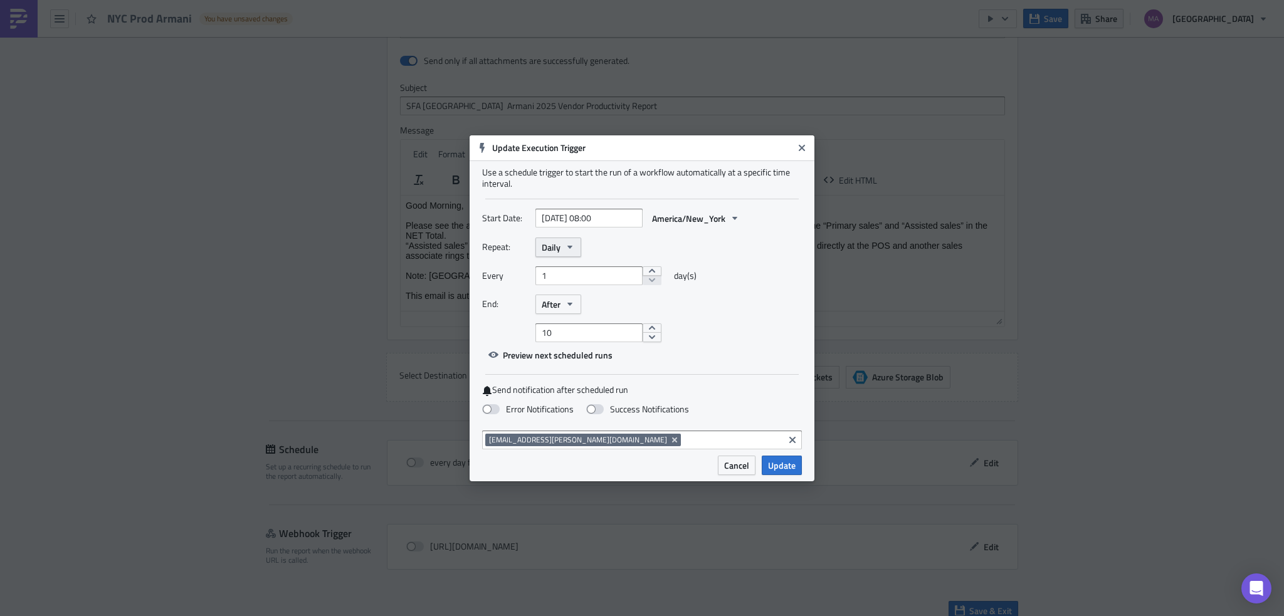
click at [557, 249] on span "Daily" at bounding box center [551, 247] width 19 height 13
click at [551, 290] on div "Monthly" at bounding box center [595, 289] width 104 height 13
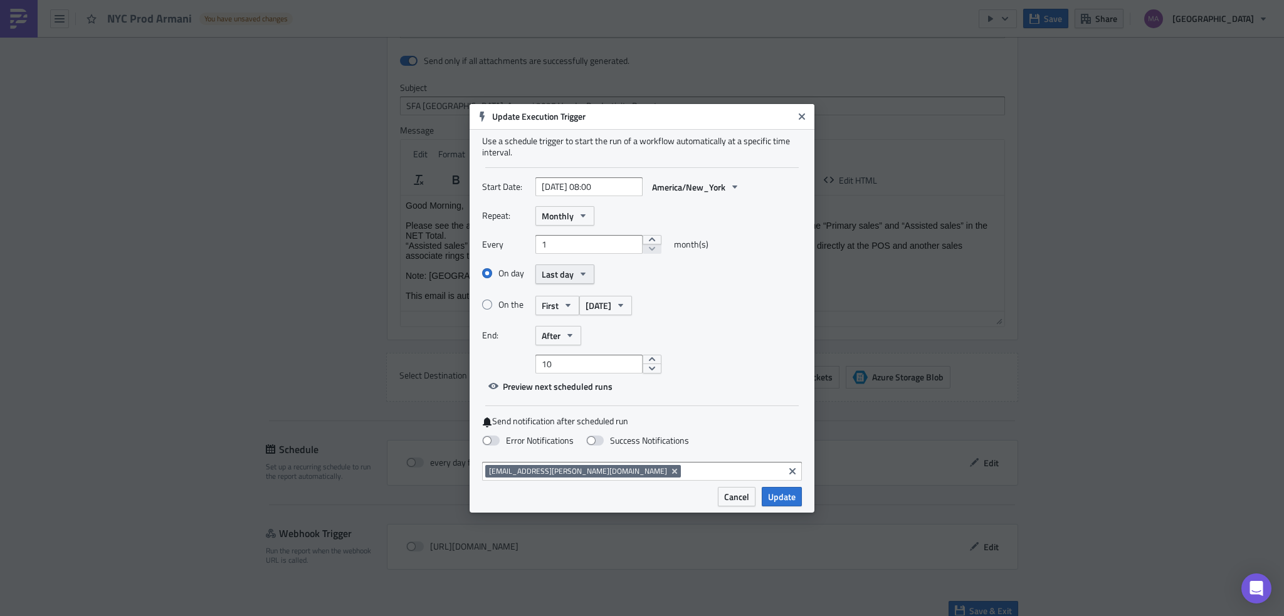
click at [552, 270] on span "Last day" at bounding box center [558, 274] width 32 height 13
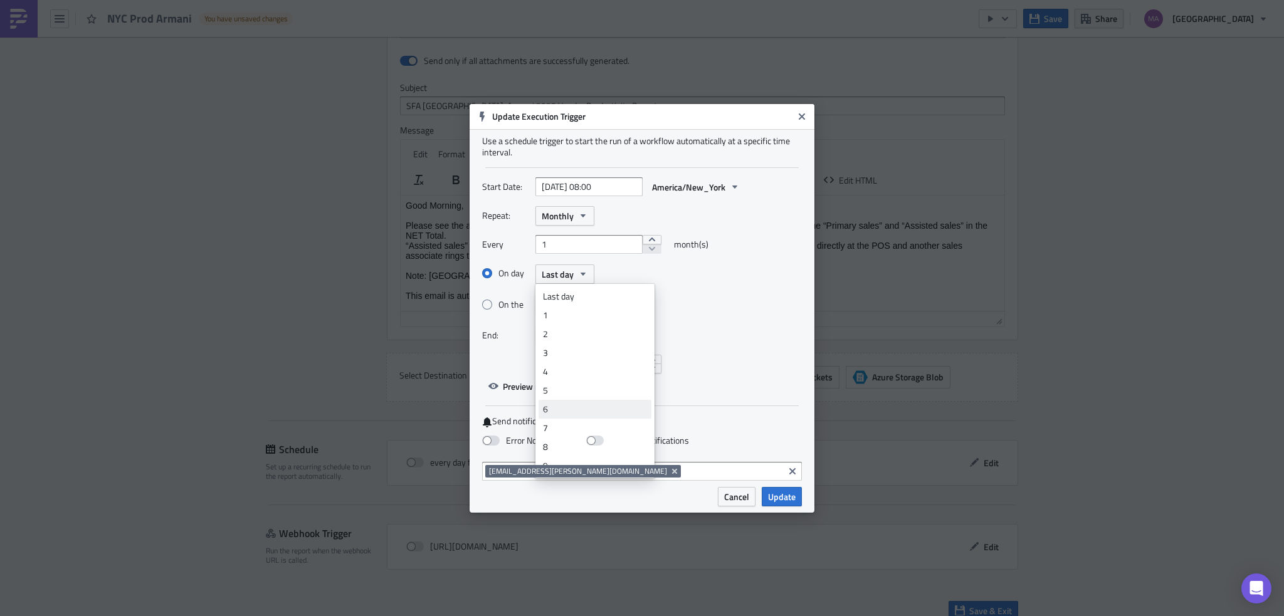
click at [594, 416] on link "6" at bounding box center [594, 409] width 113 height 19
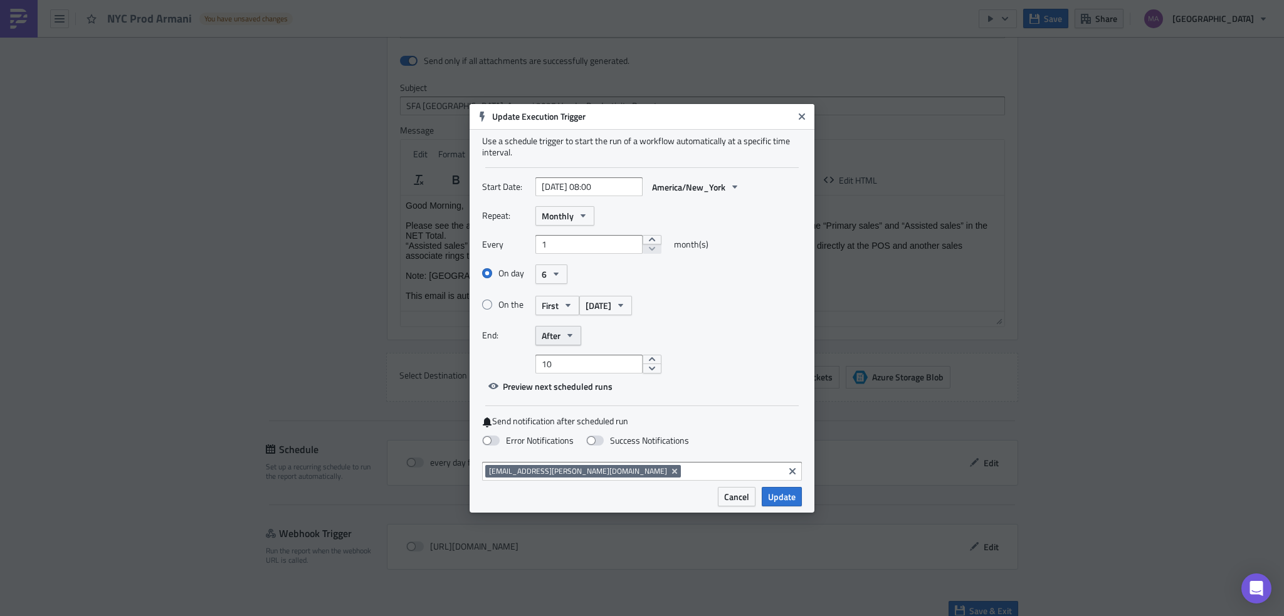
click at [553, 327] on button "After" at bounding box center [558, 335] width 46 height 19
click at [579, 392] on div "On date" at bounding box center [595, 396] width 104 height 13
click at [564, 341] on span "On date" at bounding box center [556, 335] width 29 height 13
click at [577, 358] on div "Never" at bounding box center [595, 358] width 104 height 13
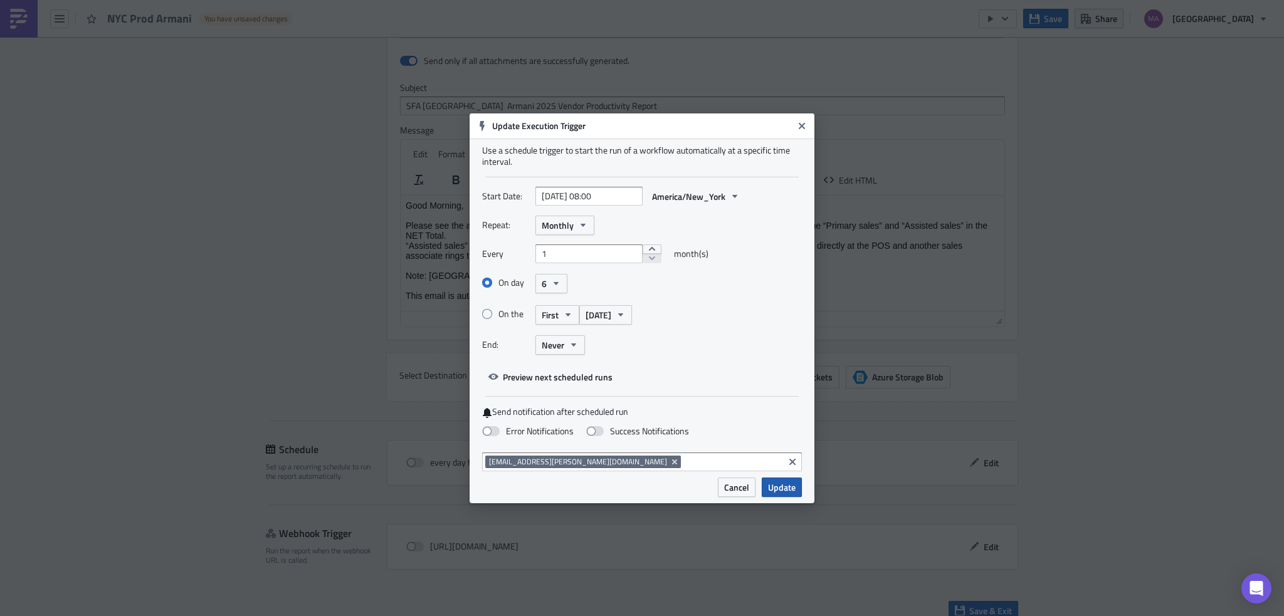
click at [782, 484] on span "Update" at bounding box center [782, 487] width 28 height 13
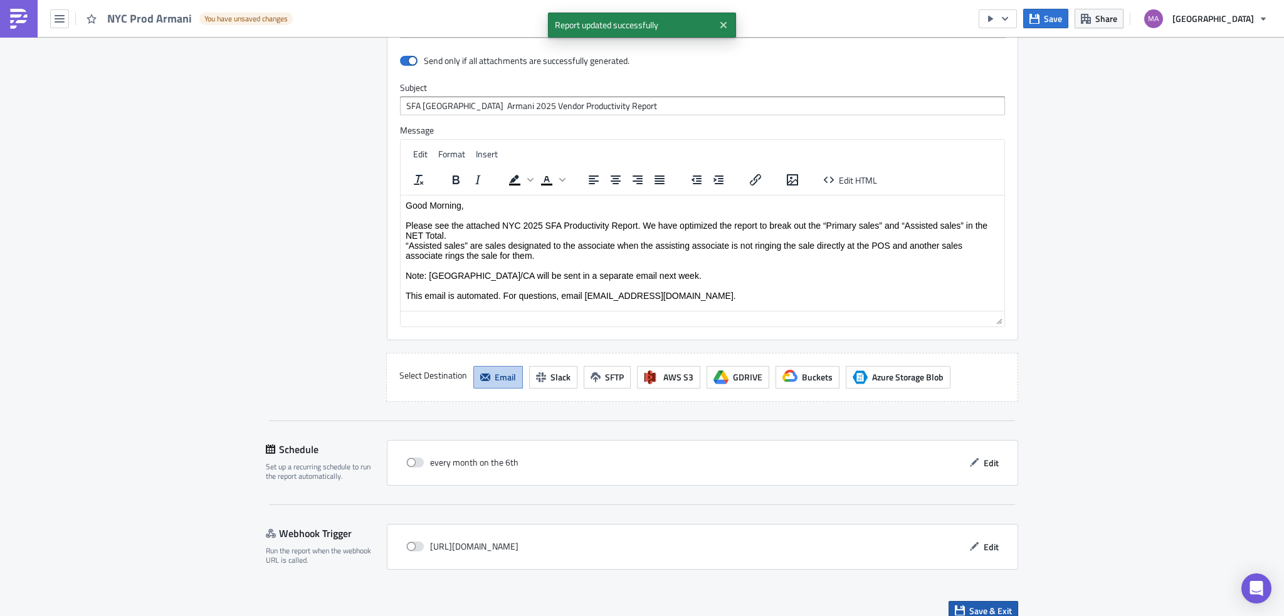
click at [978, 609] on span "Save & Exit" at bounding box center [990, 610] width 43 height 13
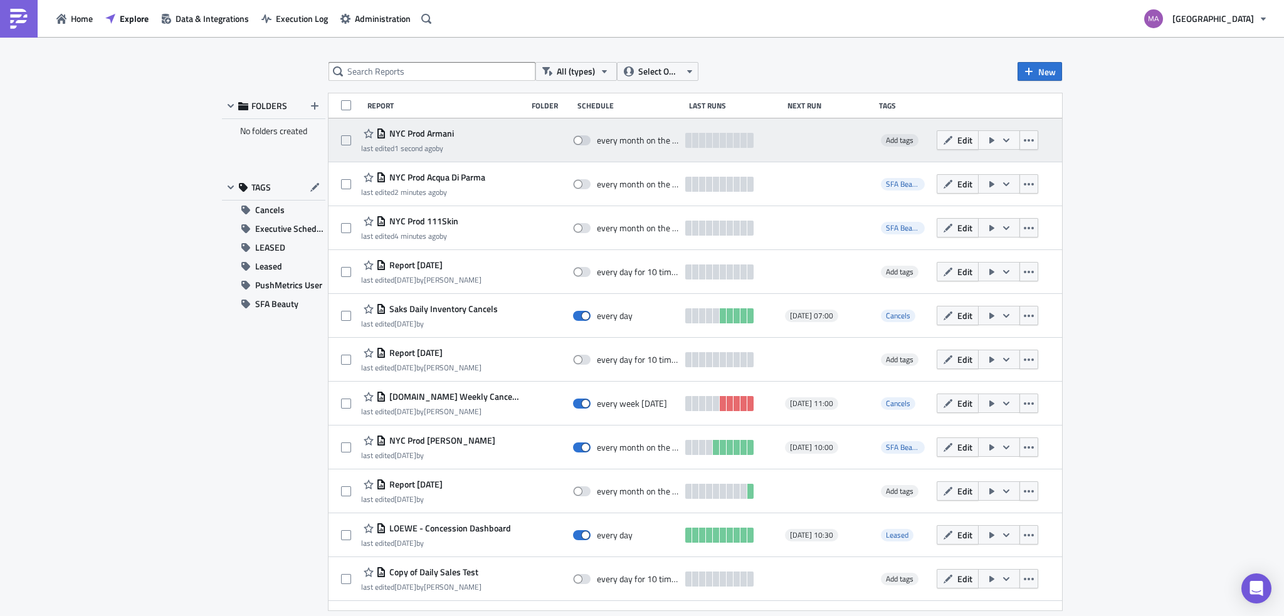
click at [891, 147] on div "Add tags" at bounding box center [903, 140] width 53 height 25
click at [892, 144] on span "Add tags" at bounding box center [900, 140] width 28 height 12
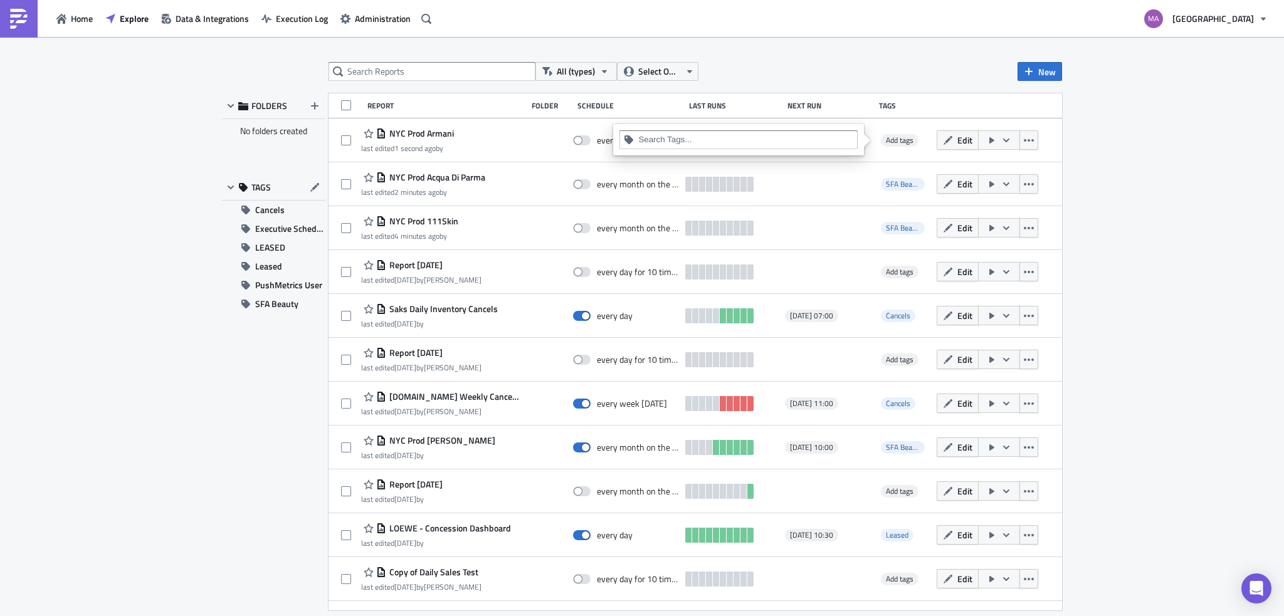
click at [732, 144] on input at bounding box center [745, 140] width 215 height 13
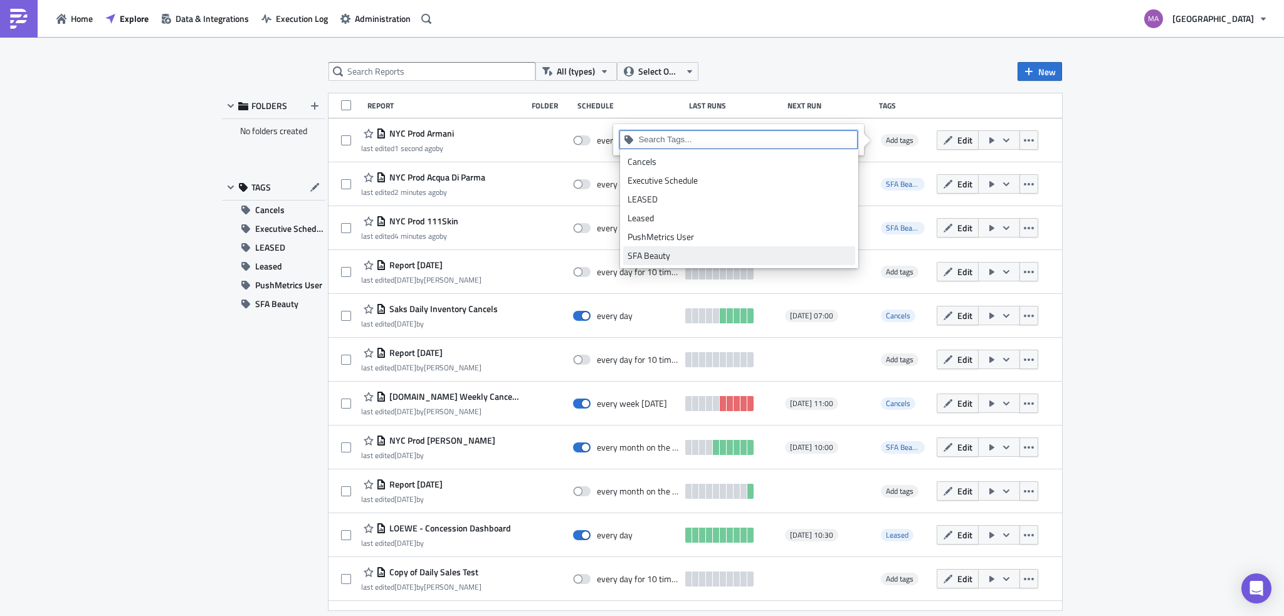
click at [697, 258] on div "SFA Beauty" at bounding box center [738, 255] width 223 height 13
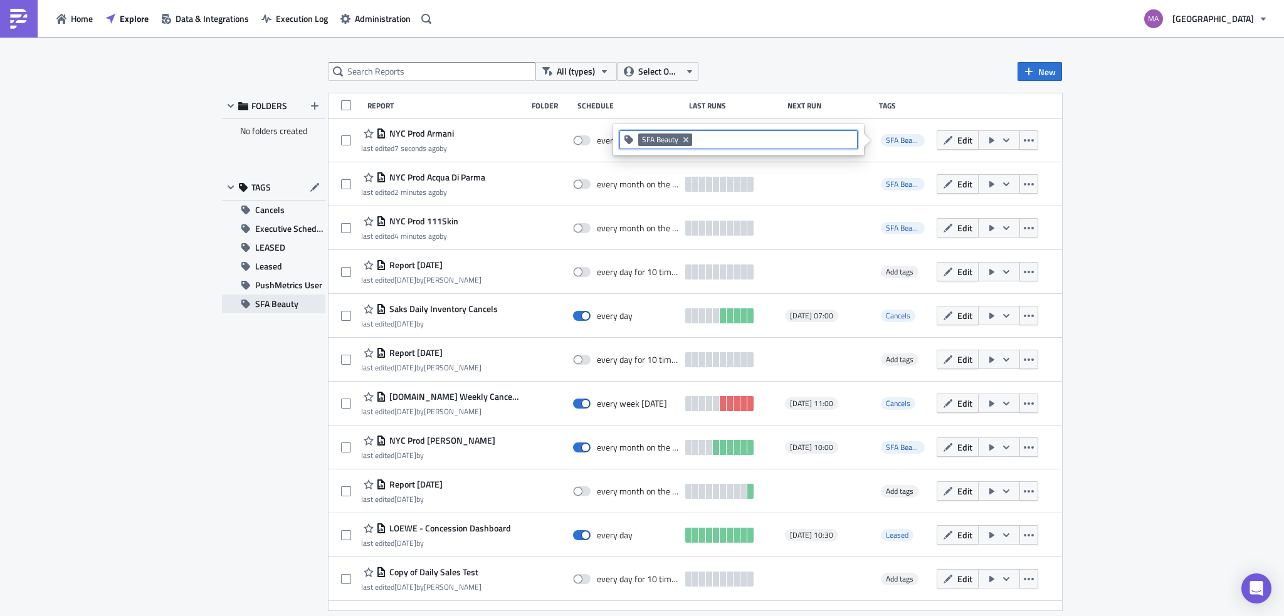
click at [298, 305] on button "SFA Beauty" at bounding box center [273, 304] width 103 height 19
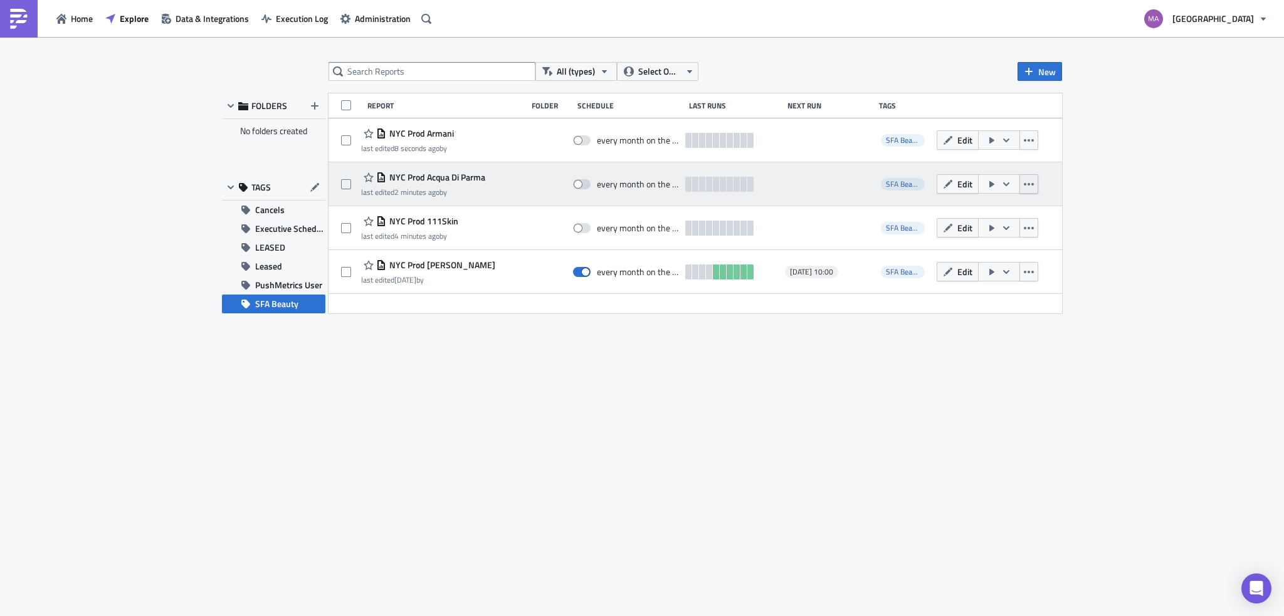
click at [1030, 186] on icon "button" at bounding box center [1029, 184] width 10 height 10
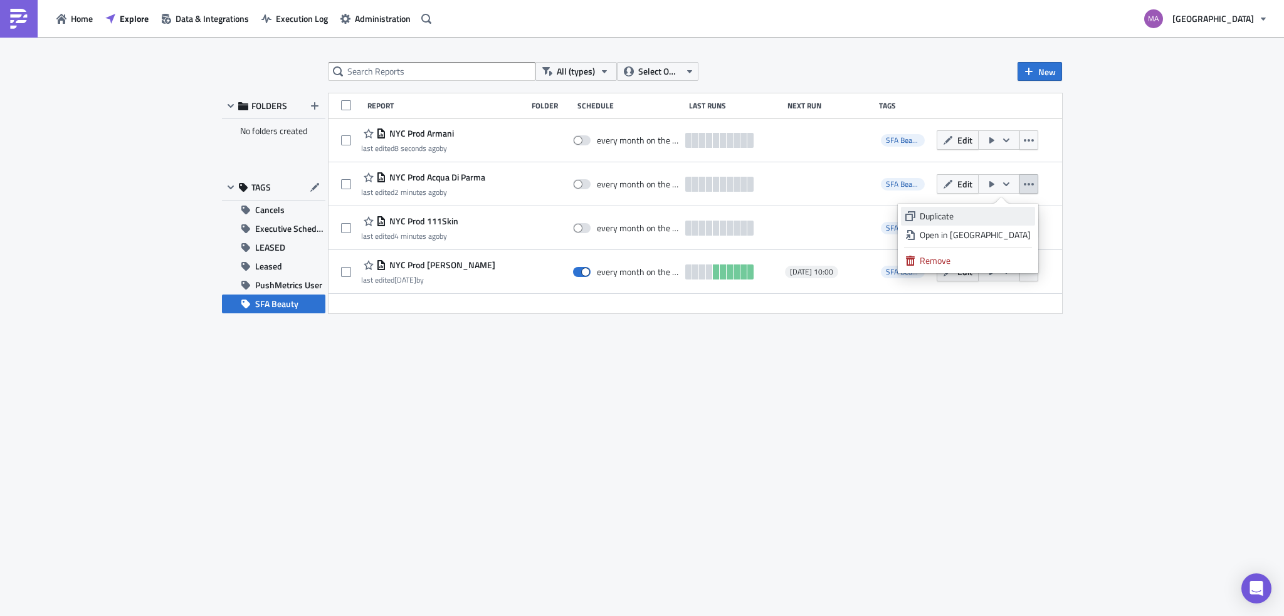
click at [1008, 224] on link "Duplicate" at bounding box center [968, 216] width 134 height 19
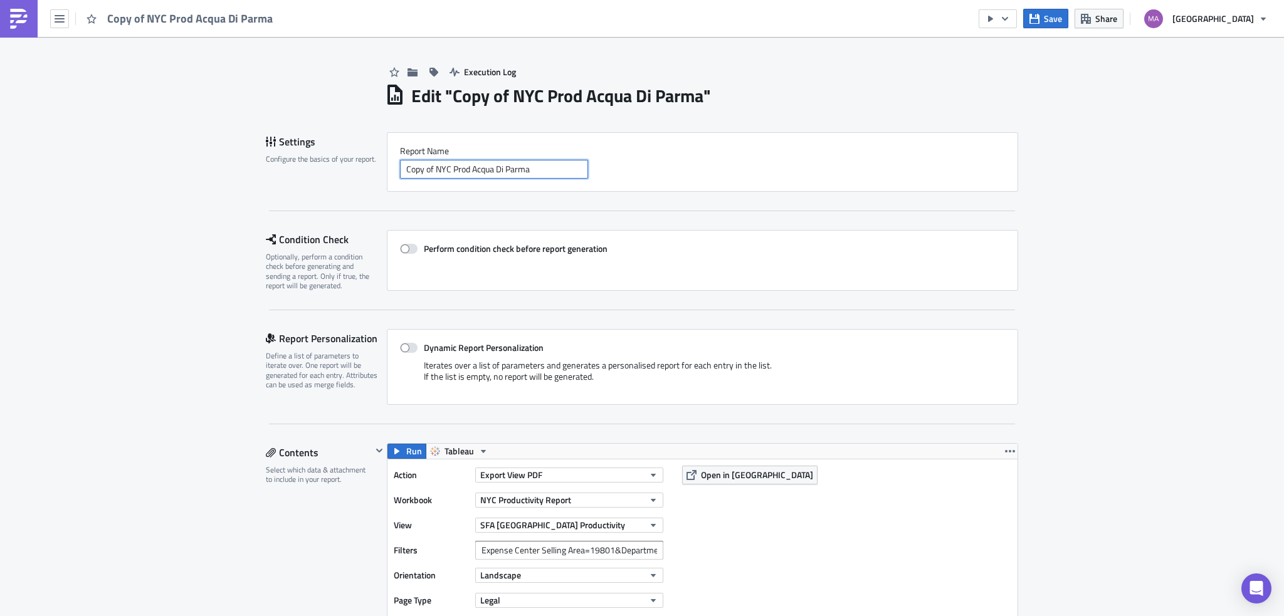
drag, startPoint x: 562, startPoint y: 169, endPoint x: 469, endPoint y: 183, distance: 93.2
click at [469, 183] on div "Report Nam﻿e Copy of NYC Prod Acqua Di Parma" at bounding box center [702, 162] width 631 height 60
paste input "Chanel"
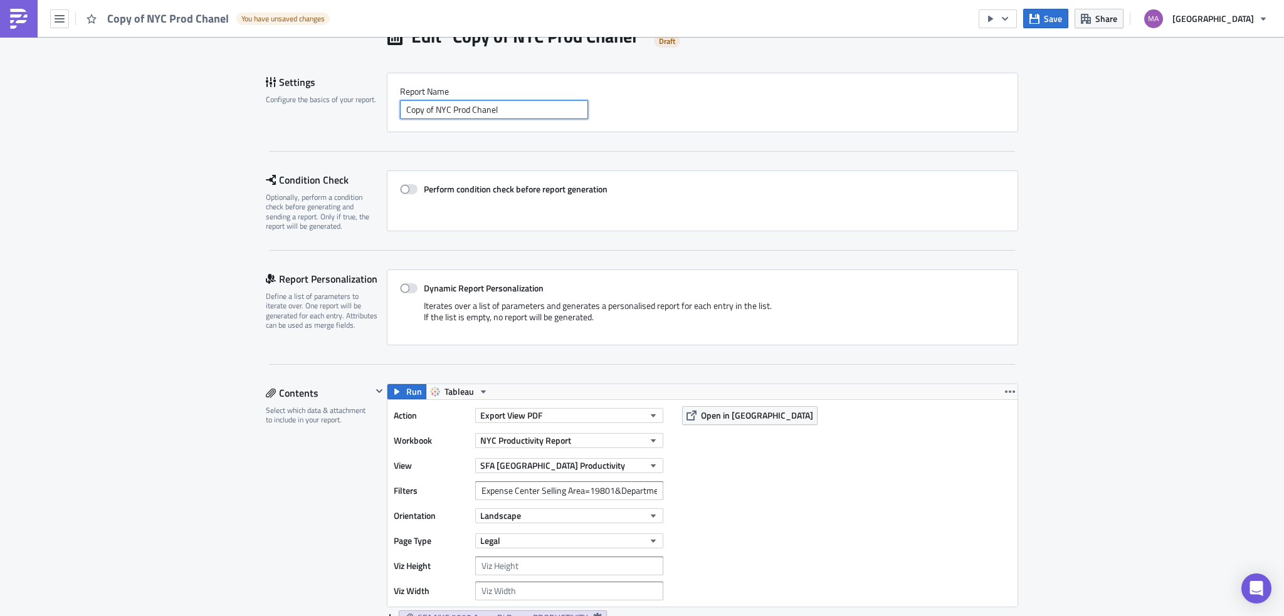
scroll to position [251, 0]
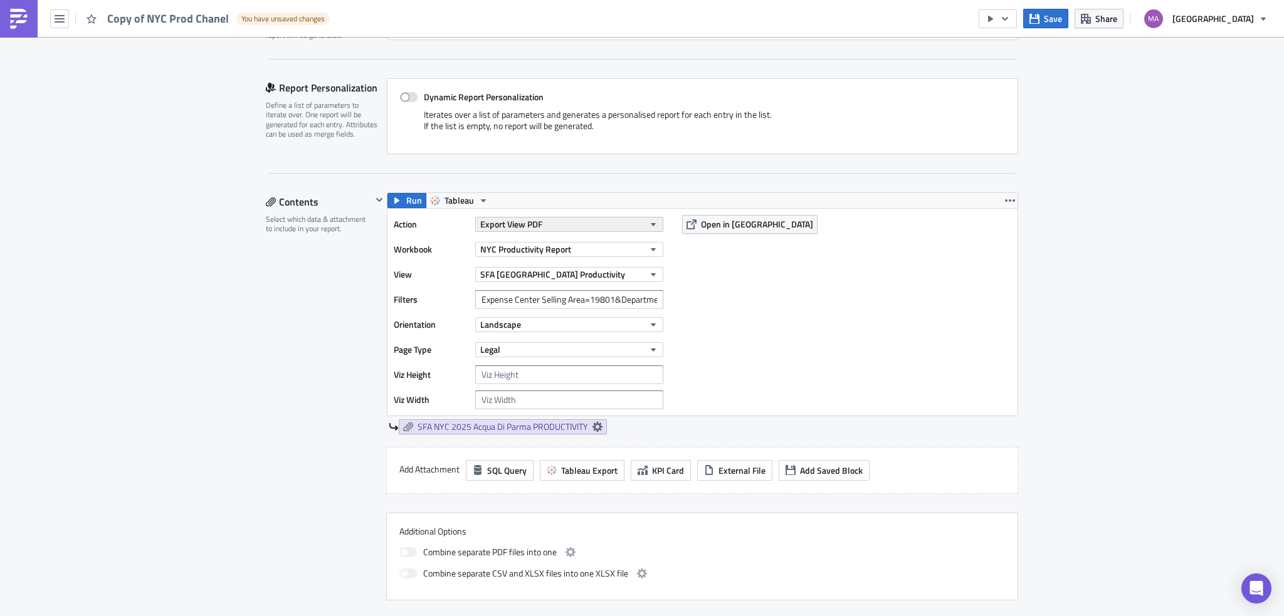
click at [587, 228] on button "Export View PDF" at bounding box center [569, 224] width 188 height 15
click at [888, 328] on div "Action Export View PDF Workbook [GEOGRAPHIC_DATA] Productivity Report View SFA …" at bounding box center [702, 312] width 630 height 207
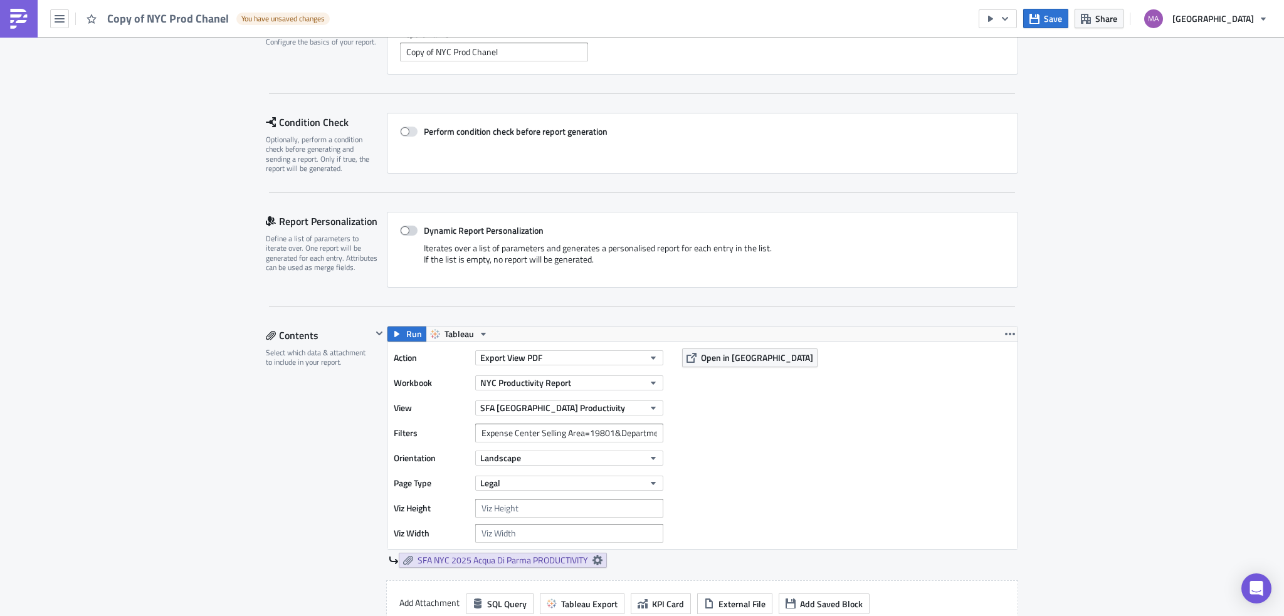
scroll to position [0, 0]
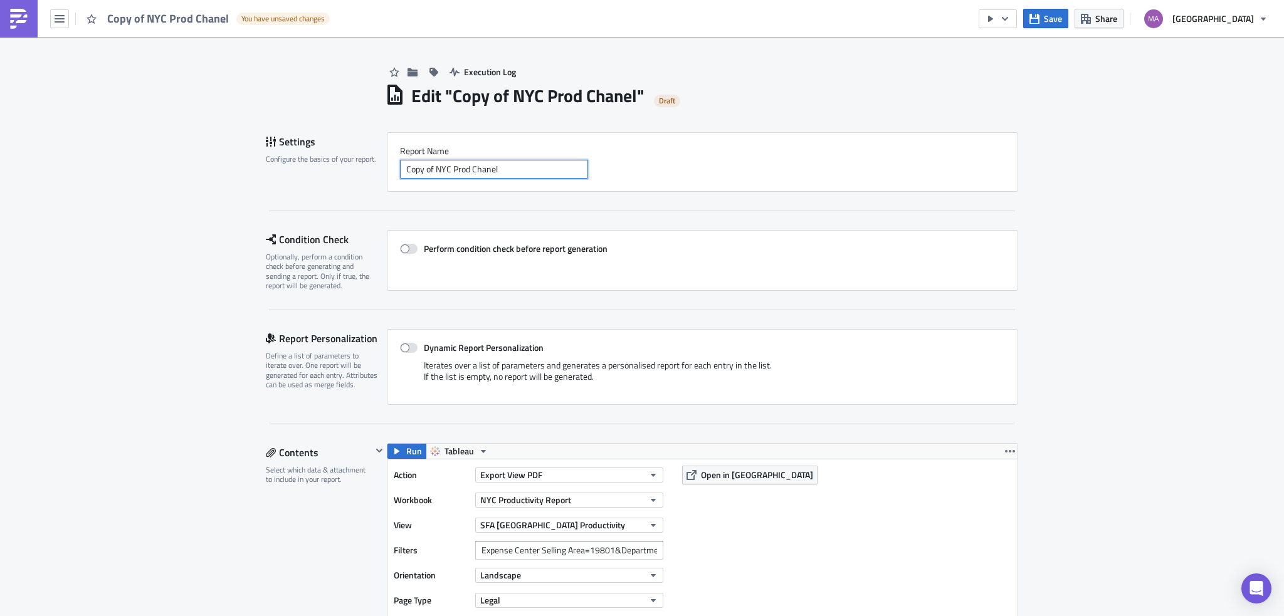
click at [463, 172] on input "Copy of NYC Prod Chanel" at bounding box center [494, 169] width 188 height 19
click at [471, 170] on input "Copy of NYC Prod Chanel" at bounding box center [494, 169] width 188 height 19
paste input "[PERSON_NAME]"
drag, startPoint x: 431, startPoint y: 171, endPoint x: 342, endPoint y: 181, distance: 89.6
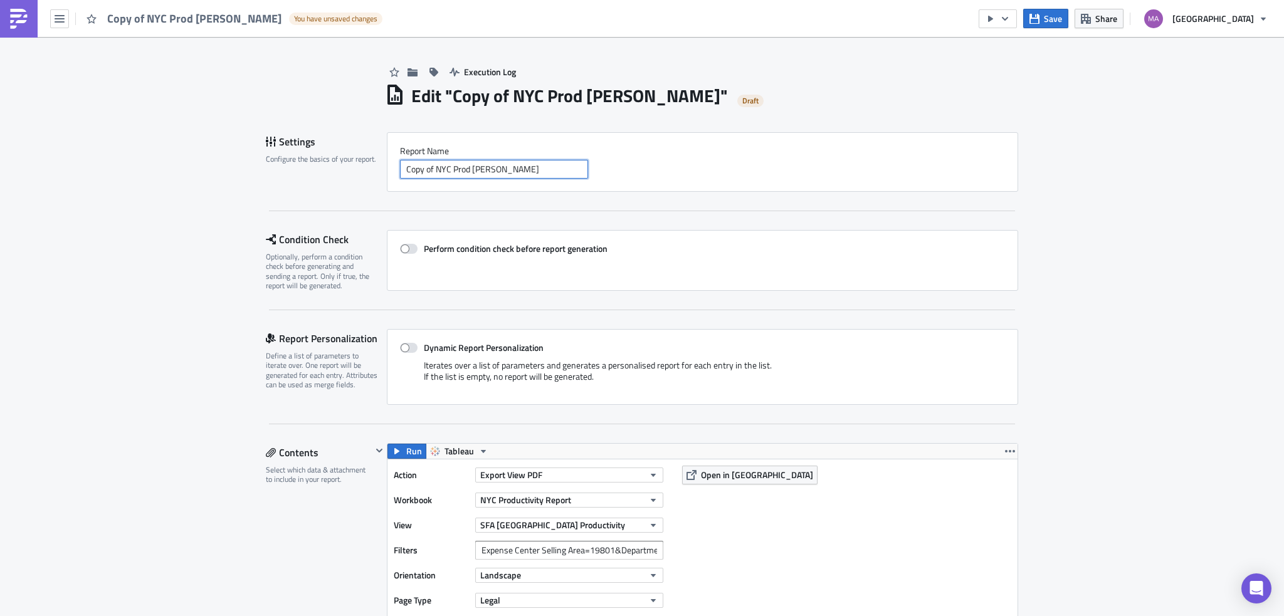
click at [342, 181] on div "Settings Configure the basics of your report. Report Nam﻿e Copy of NYC Prod [PE…" at bounding box center [642, 162] width 752 height 60
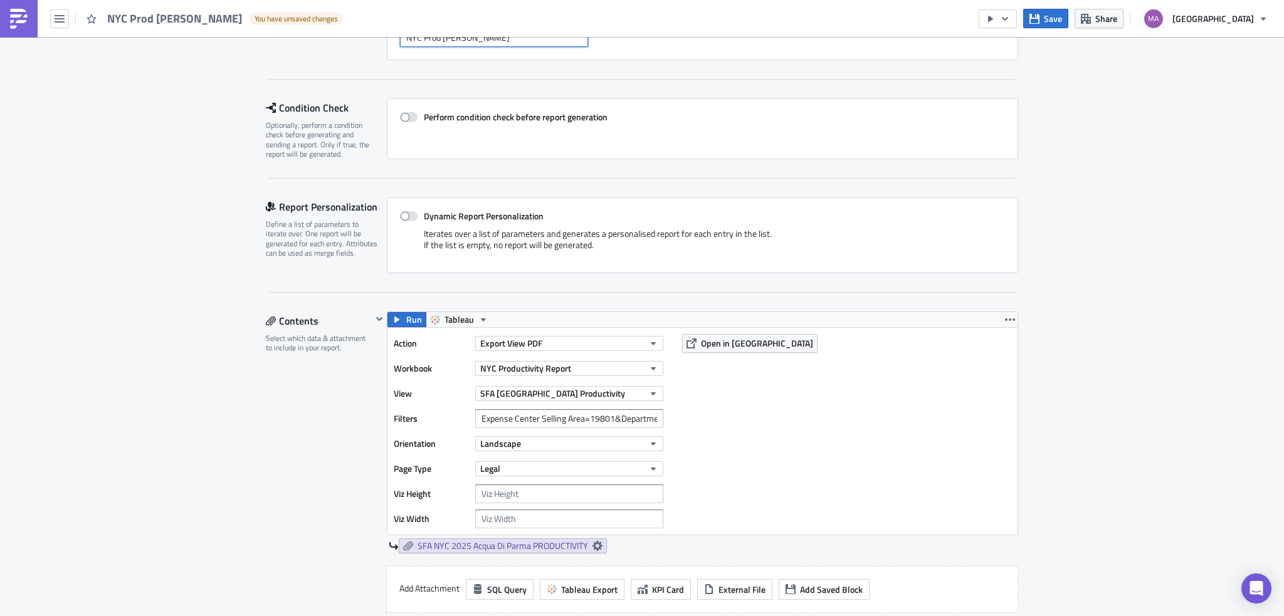
scroll to position [188, 0]
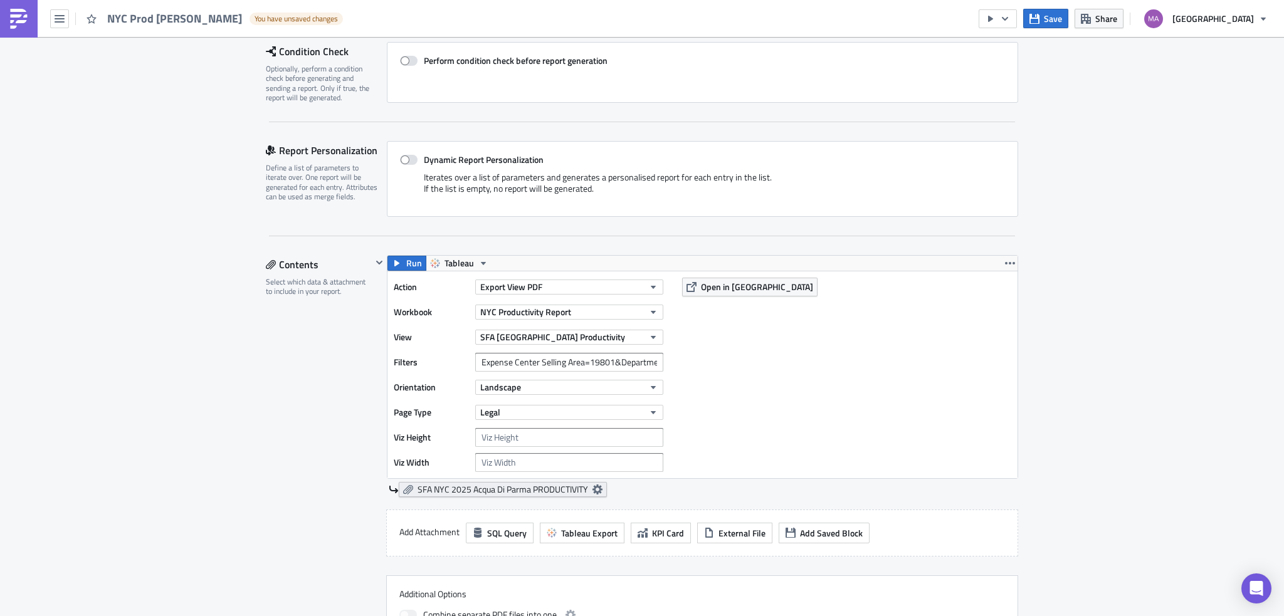
type input "NYC Prod [PERSON_NAME]"
click at [505, 488] on span "SFA NYC 2025 Acqua Di Parma PRODUCTIVITY" at bounding box center [502, 489] width 170 height 11
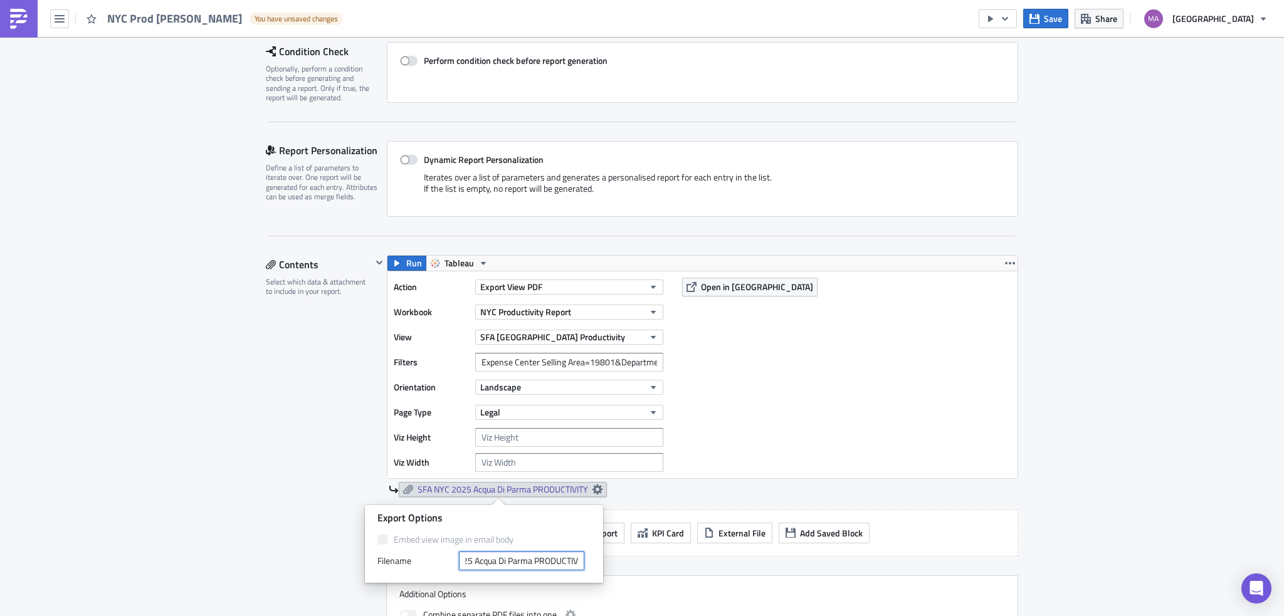
scroll to position [0, 58]
click at [519, 565] on input "SFA NYC 2025 Acqua Di Parma PRODUCTIVITY" at bounding box center [521, 561] width 125 height 19
paste input "[PERSON_NAME]"
type input "SFA NYC 2025 [PERSON_NAME] PRODUCTIVITY"
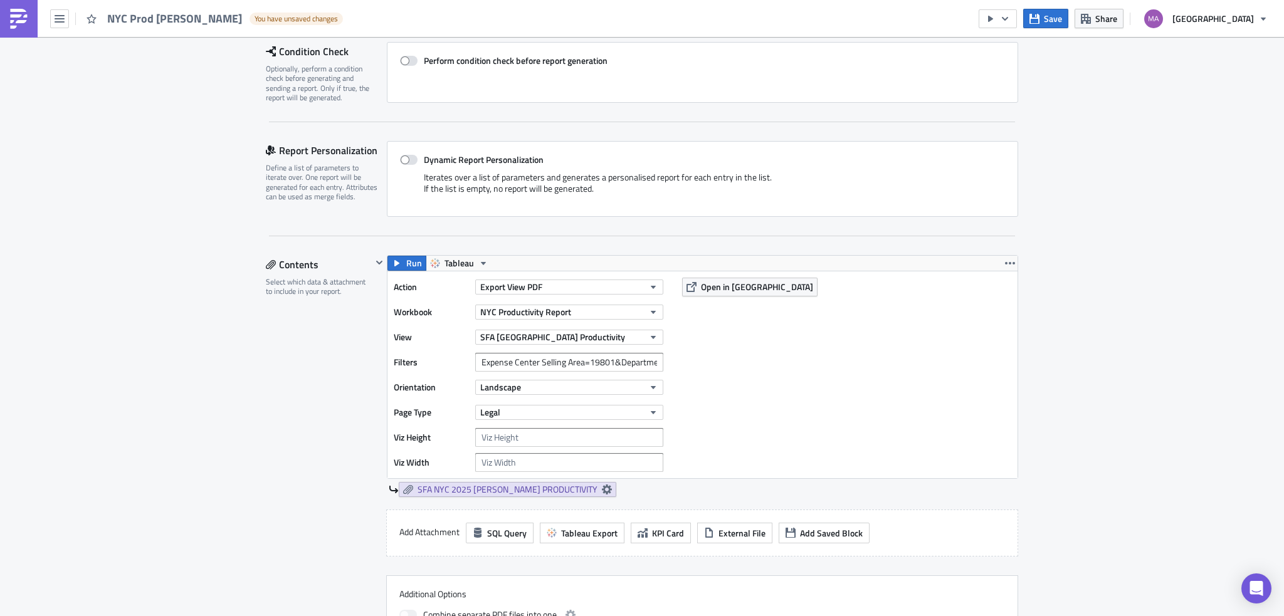
click at [758, 432] on div "Action Export View PDF Workbook [GEOGRAPHIC_DATA] Productivity Report View SFA …" at bounding box center [702, 374] width 630 height 207
drag, startPoint x: 594, startPoint y: 360, endPoint x: 607, endPoint y: 362, distance: 13.9
click at [607, 362] on input "Expense Center Selling Area=19801&Department Number=241" at bounding box center [569, 362] width 188 height 19
paste input "683"
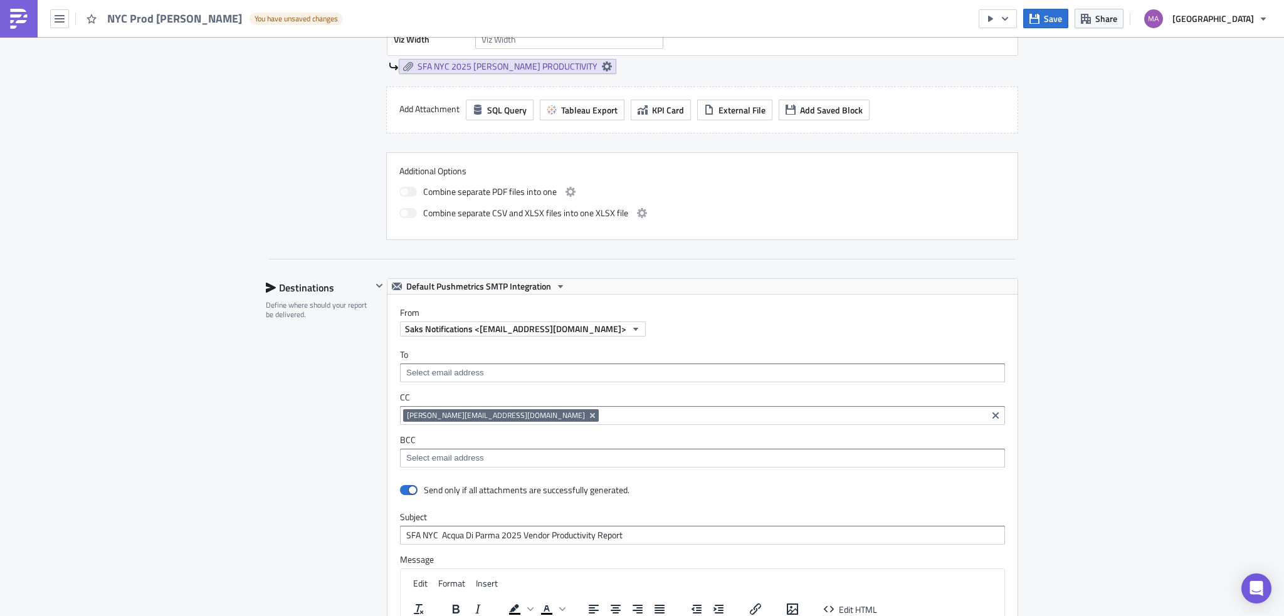
scroll to position [627, 0]
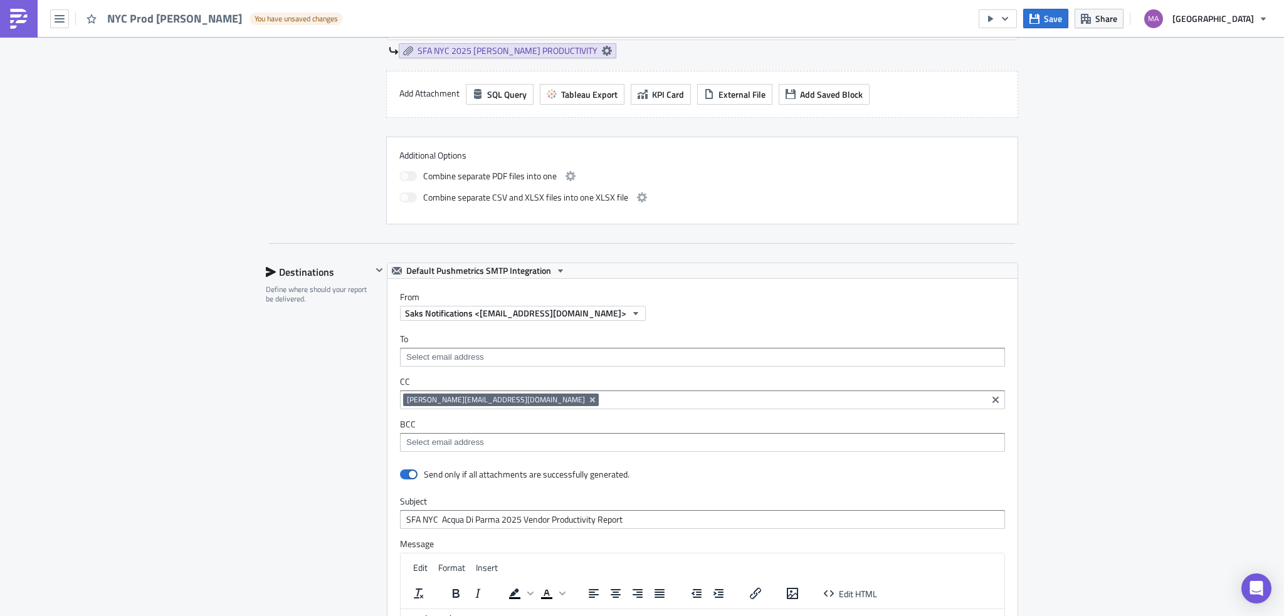
type input "Expense Center Selling Area=19683&Department Number=208"
click at [629, 517] on input "SFA NYC Acqua Di Parma 2025 Vendor Productivity Report" at bounding box center [702, 519] width 605 height 19
drag, startPoint x: 636, startPoint y: 517, endPoint x: 316, endPoint y: 513, distance: 320.3
click at [318, 514] on div "Destinations Define where should your report be delivered. Default Pushmetrics …" at bounding box center [642, 539] width 752 height 553
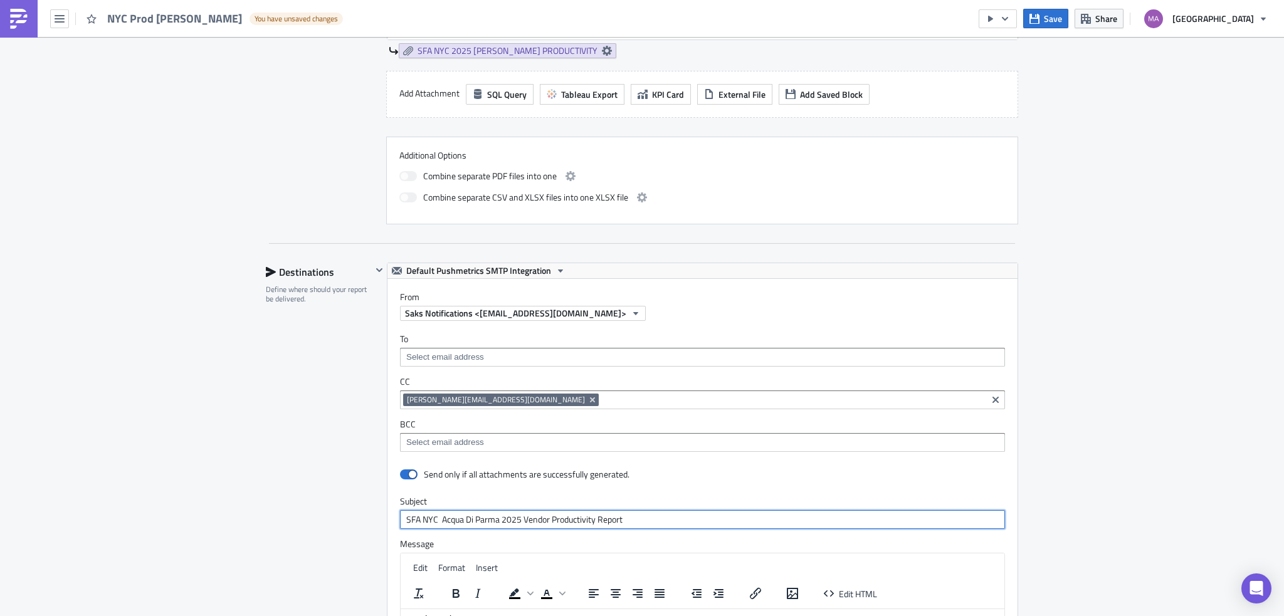
paste input "[PERSON_NAME]"
type input "SFA NYC [PERSON_NAME] 2025 Vendor Productivity Report"
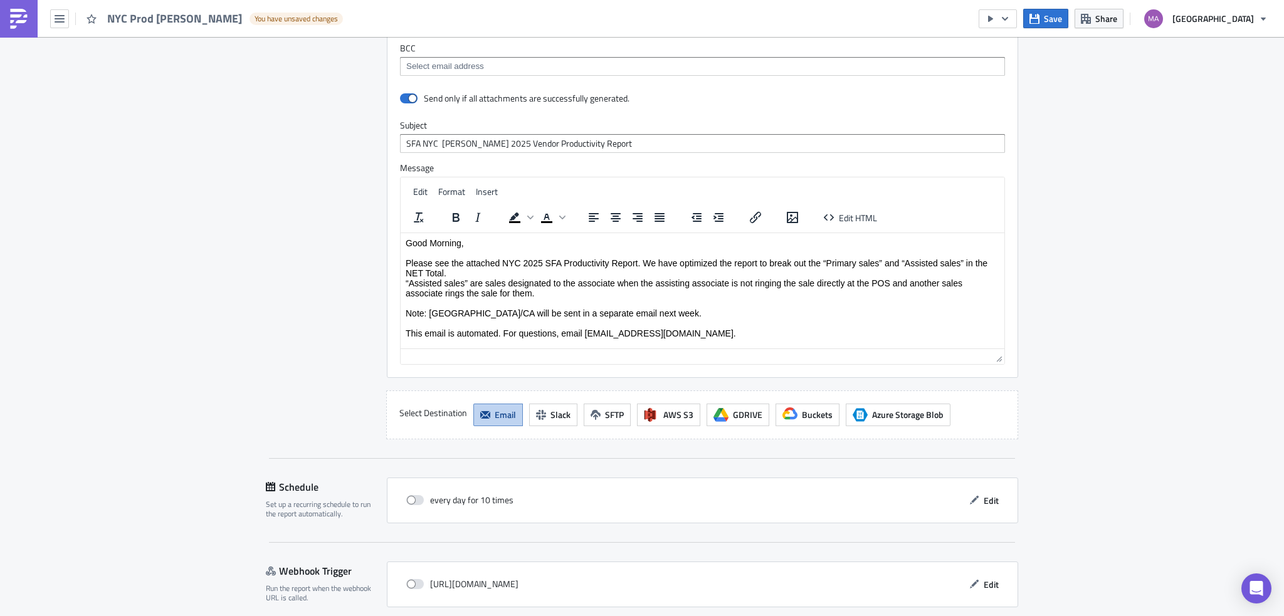
scroll to position [1053, 0]
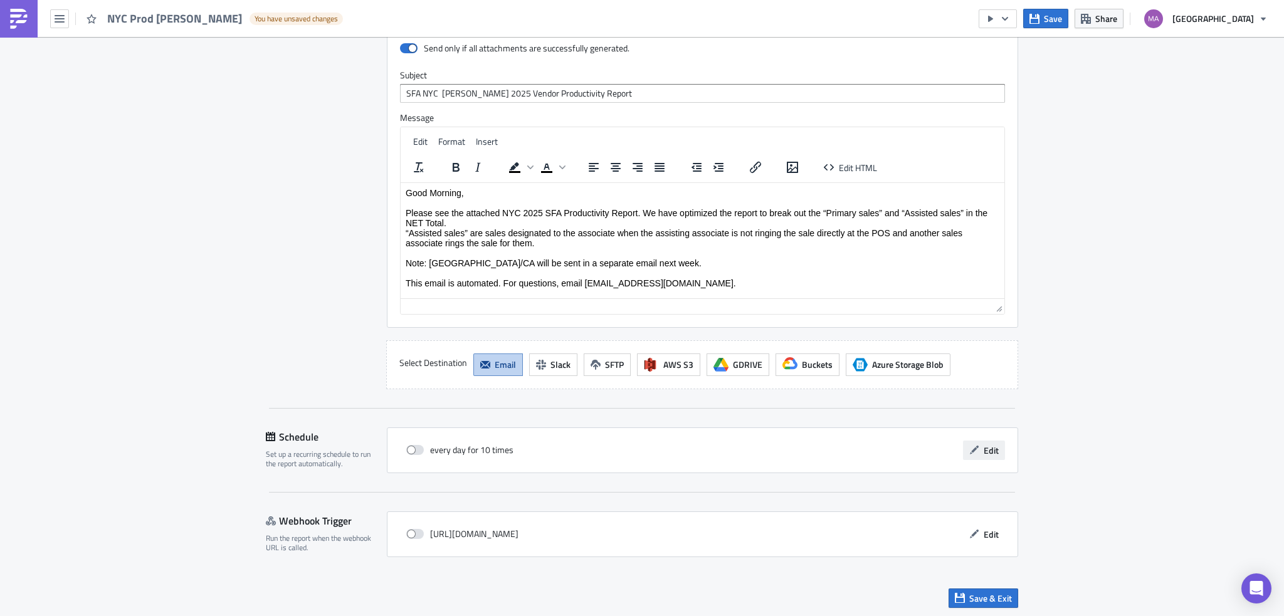
click at [991, 453] on span "Edit" at bounding box center [990, 450] width 15 height 13
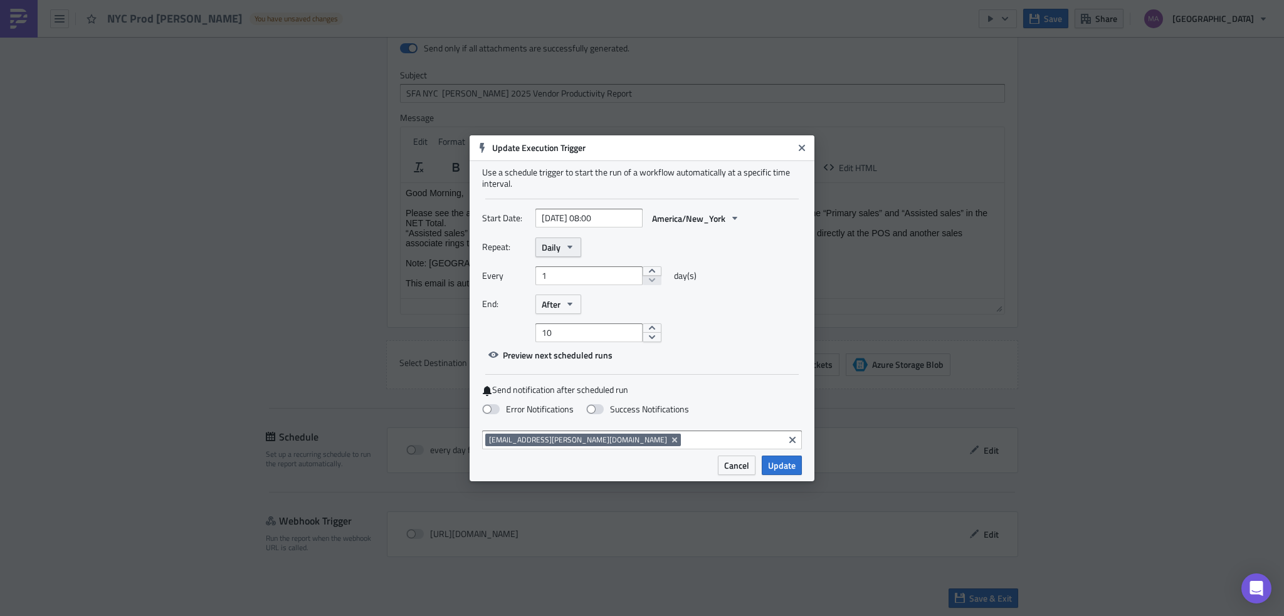
click at [572, 241] on button "Daily" at bounding box center [558, 247] width 46 height 19
click at [561, 288] on div "Monthly" at bounding box center [595, 289] width 104 height 13
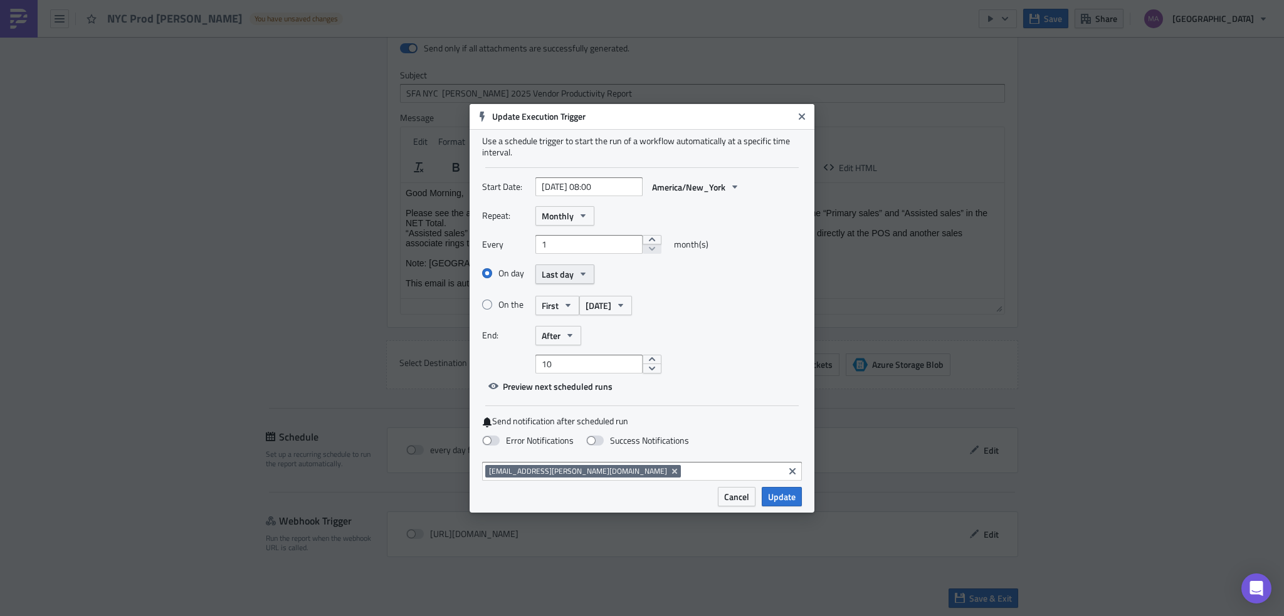
click at [555, 276] on span "Last day" at bounding box center [558, 274] width 32 height 13
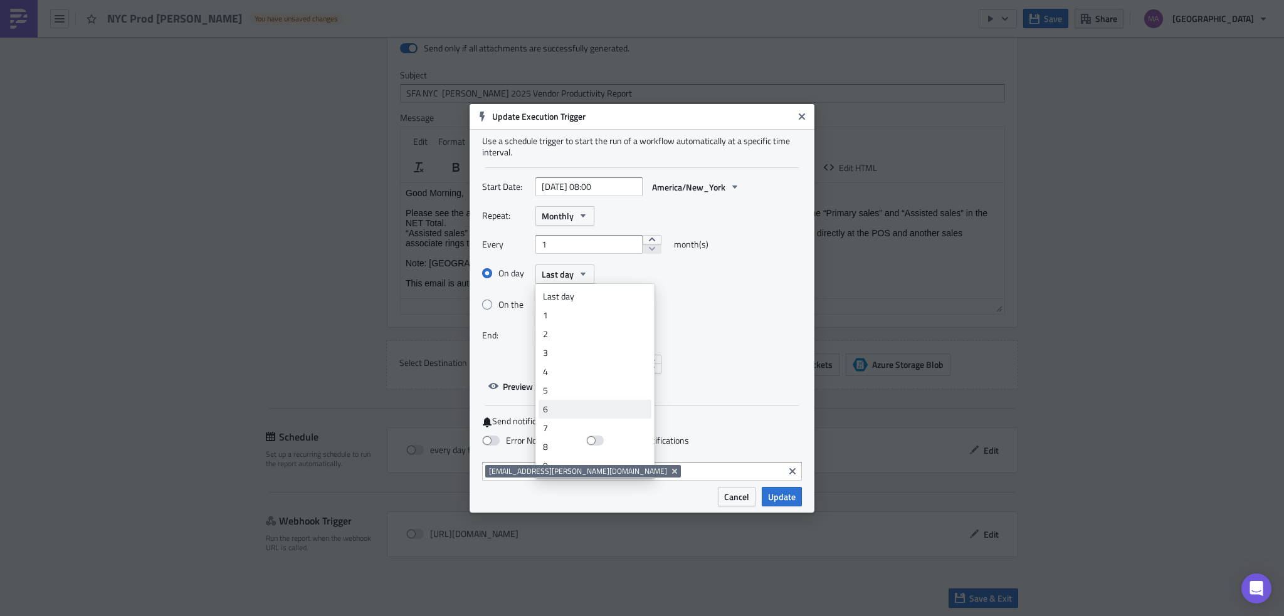
click at [563, 413] on div "6" at bounding box center [595, 409] width 104 height 13
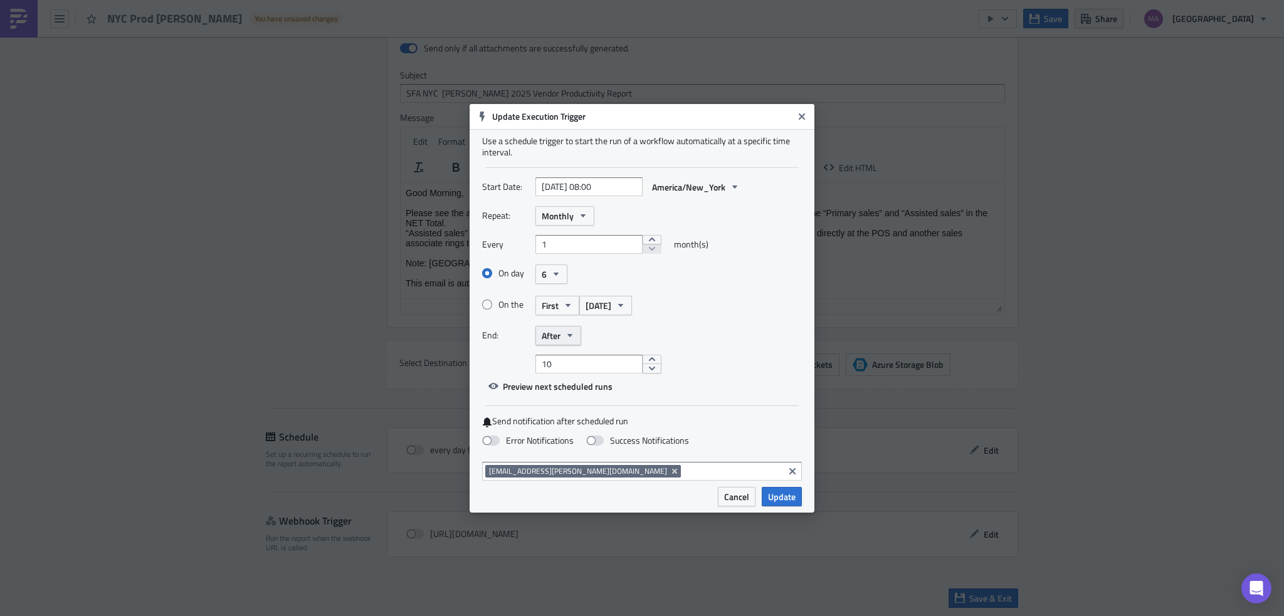
click at [562, 331] on button "After" at bounding box center [558, 335] width 46 height 19
click at [570, 363] on div "Never" at bounding box center [595, 358] width 104 height 13
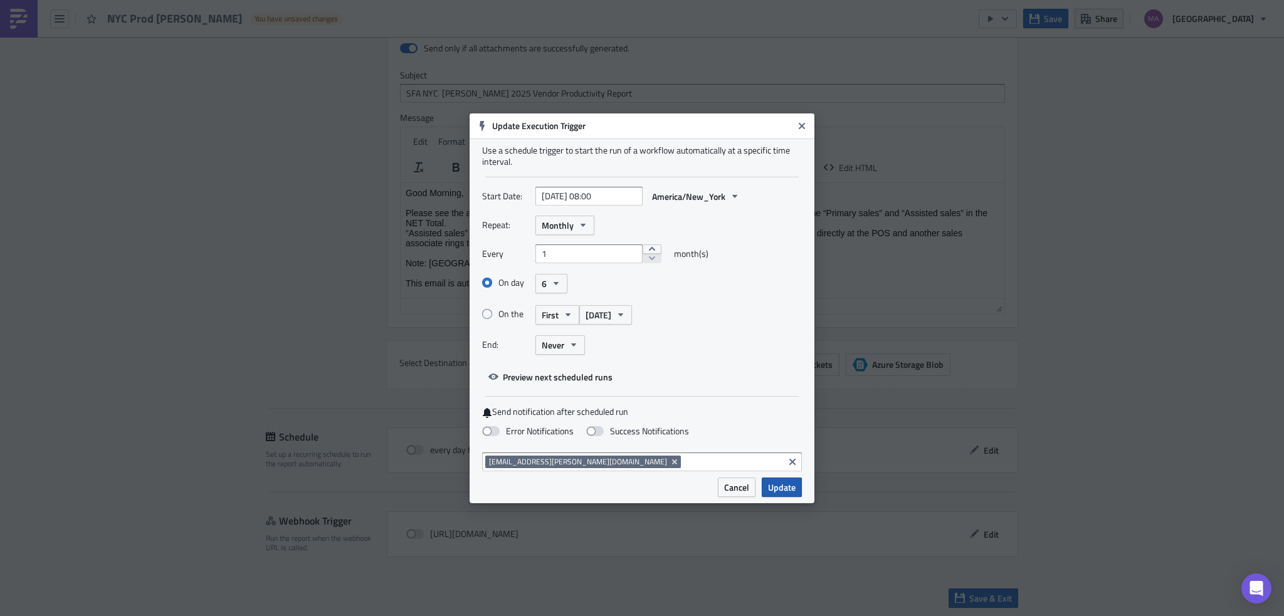
click at [770, 489] on span "Update" at bounding box center [782, 487] width 28 height 13
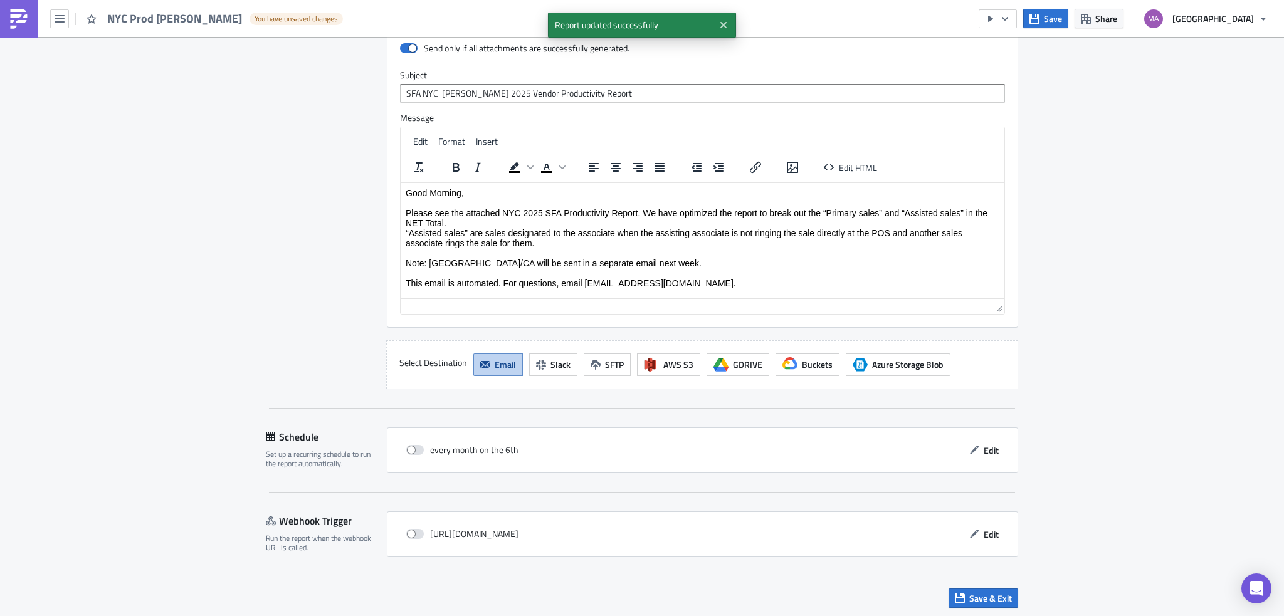
click at [975, 607] on div "Save & Exit" at bounding box center [642, 598] width 752 height 45
click at [975, 600] on span "Save & Exit" at bounding box center [990, 598] width 43 height 13
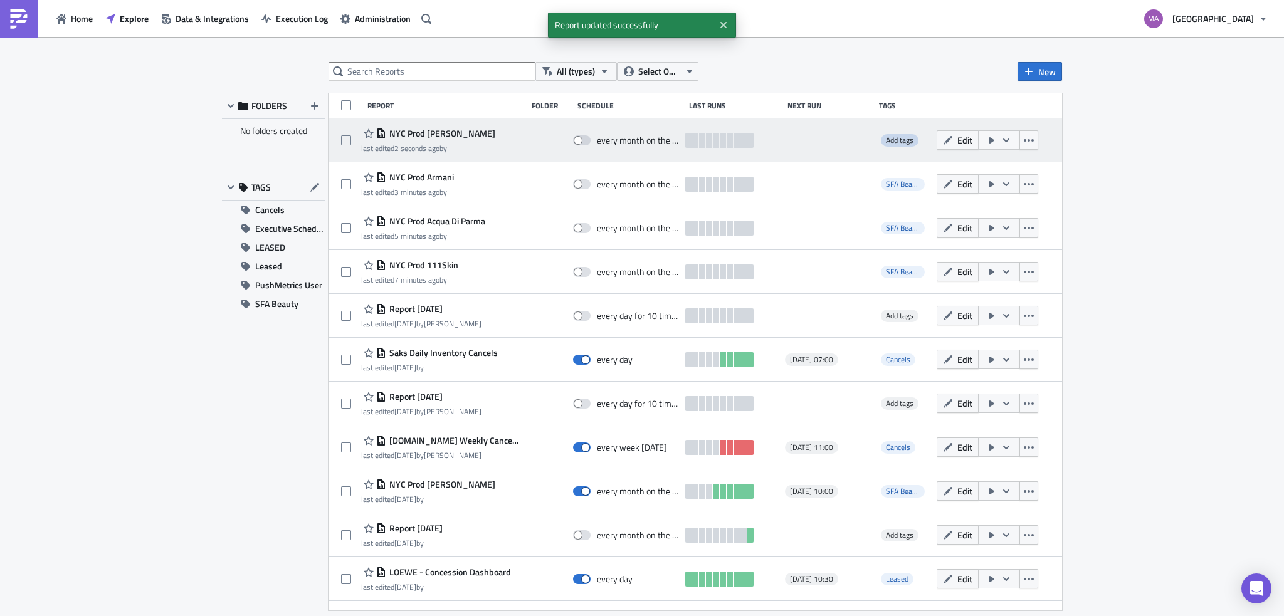
click at [886, 138] on span "Add tags" at bounding box center [900, 140] width 28 height 12
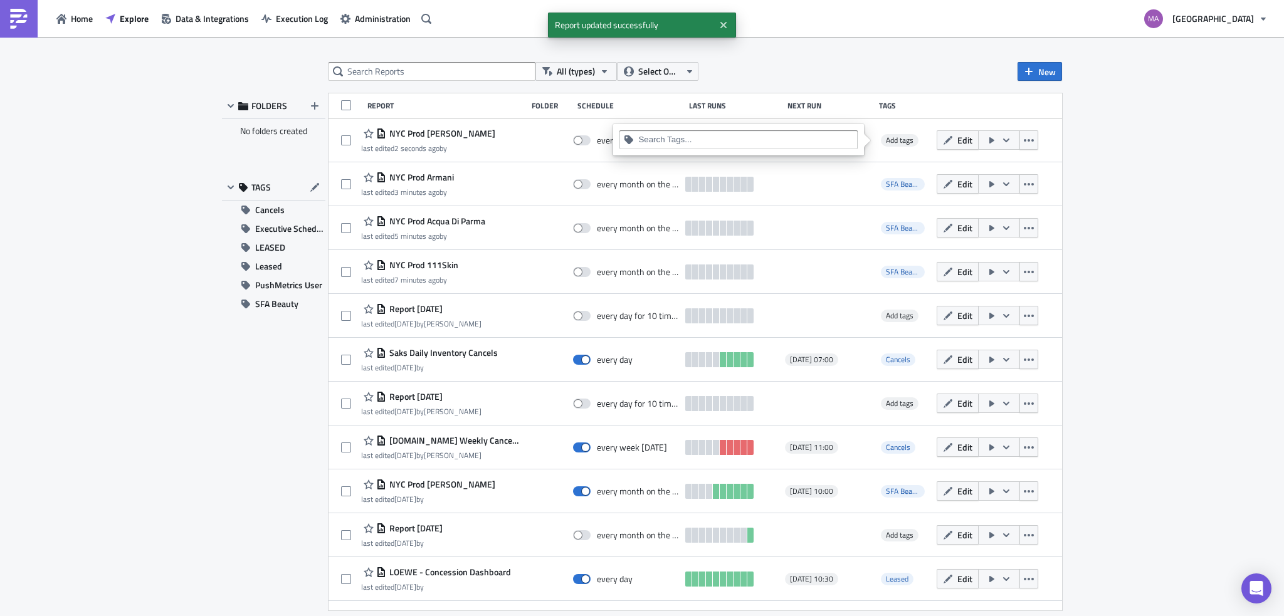
click at [711, 144] on input at bounding box center [745, 140] width 215 height 13
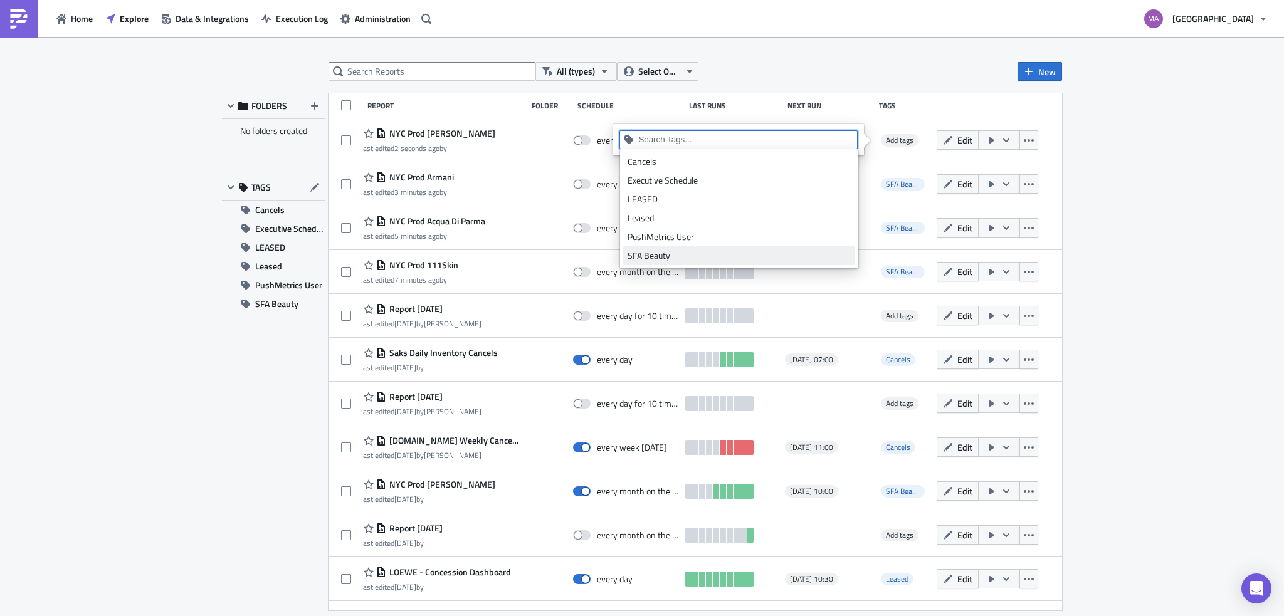
click at [687, 257] on div "SFA Beauty" at bounding box center [738, 255] width 223 height 13
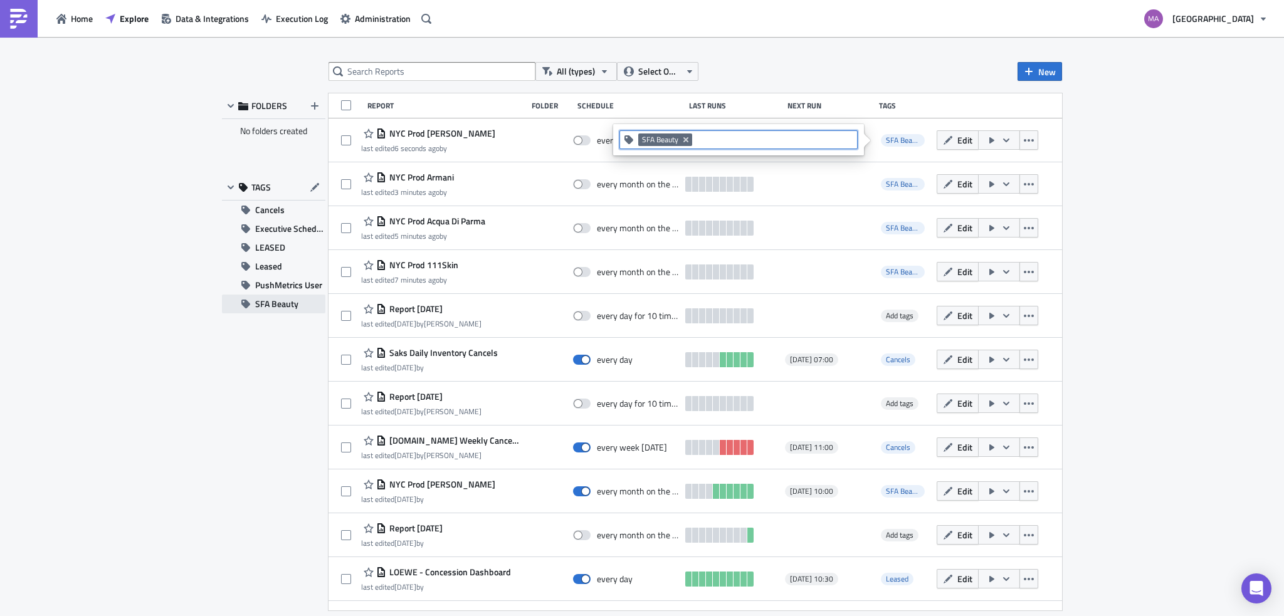
click at [281, 312] on span "SFA Beauty" at bounding box center [276, 304] width 43 height 19
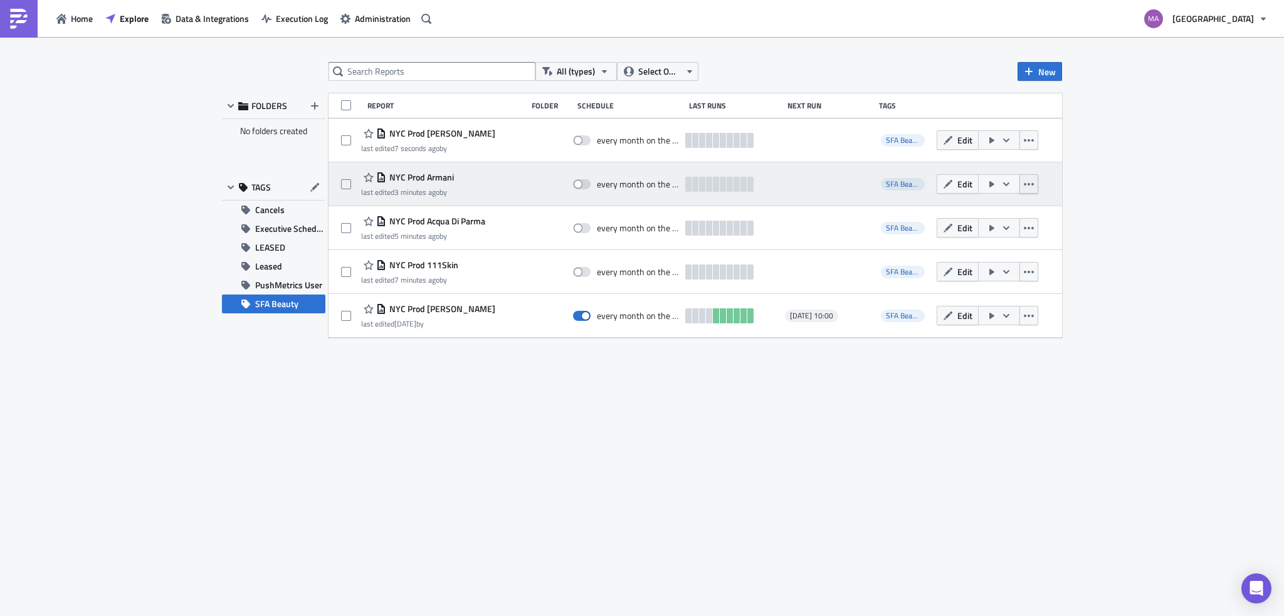
click at [1031, 189] on icon "button" at bounding box center [1029, 184] width 10 height 10
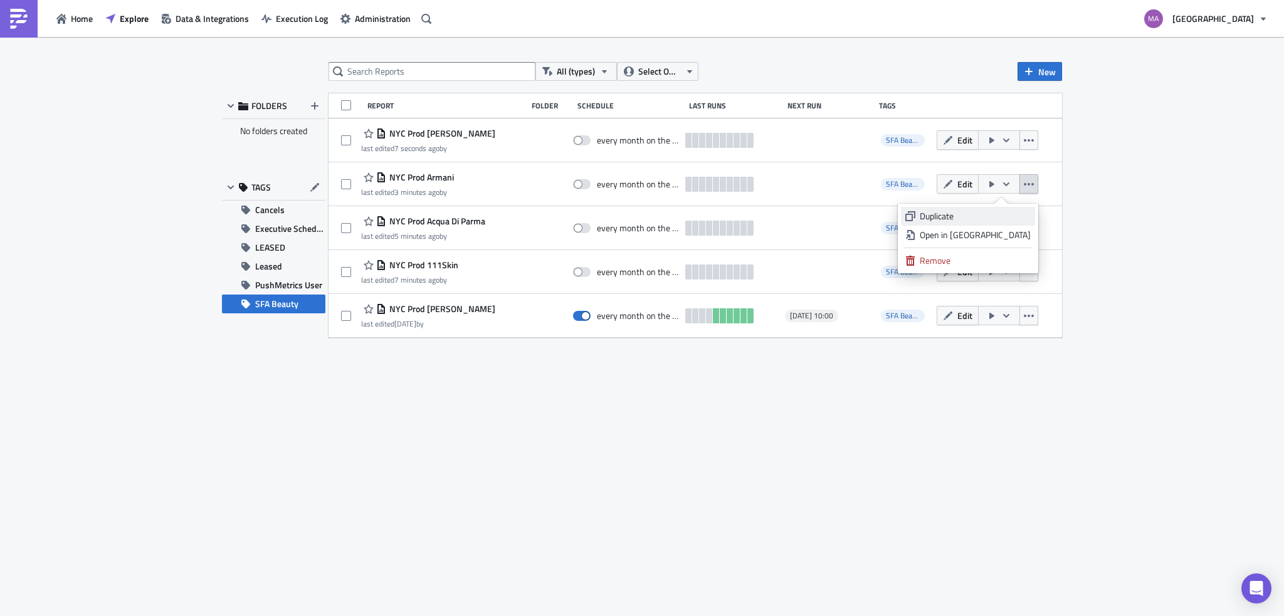
click at [956, 219] on div "Duplicate" at bounding box center [974, 216] width 111 height 13
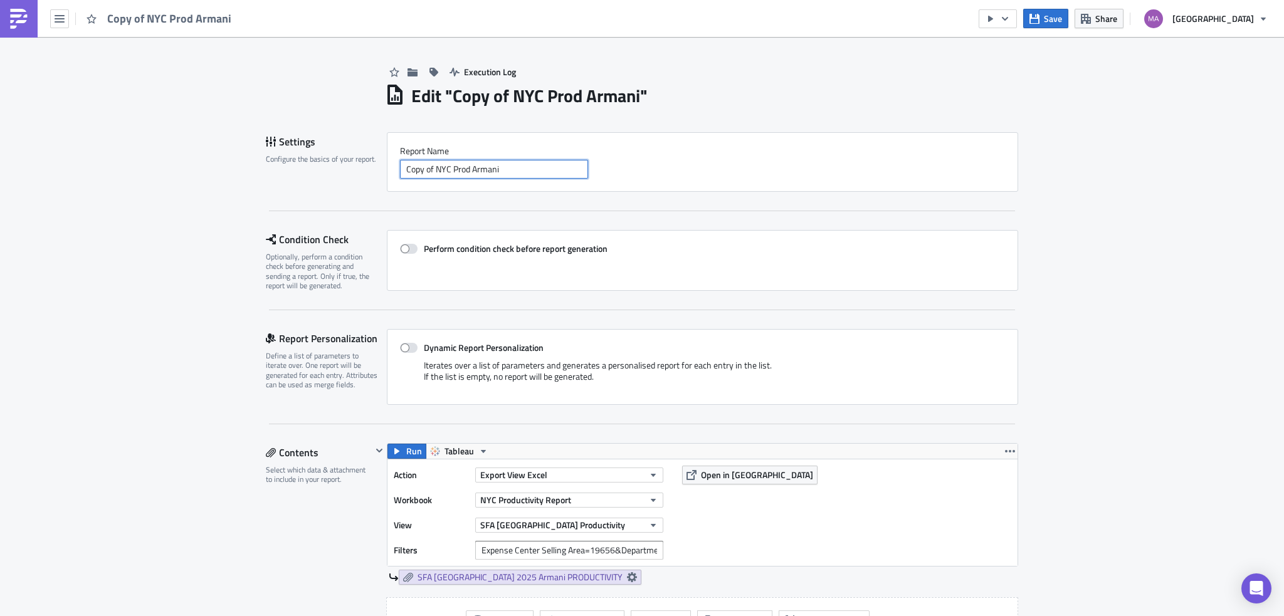
click at [434, 167] on input "Copy of NYC Prod Armani" at bounding box center [494, 169] width 188 height 19
click at [427, 167] on input "Copy of NYC Prod Armani" at bounding box center [494, 169] width 188 height 19
drag, startPoint x: 432, startPoint y: 170, endPoint x: 352, endPoint y: 172, distance: 80.2
click at [352, 172] on div "Settings Configure the basics of your report. Report Nam﻿e Copy of NYC Prod Arm…" at bounding box center [642, 162] width 752 height 60
click at [446, 169] on input "NYC Prod Armani" at bounding box center [494, 169] width 188 height 19
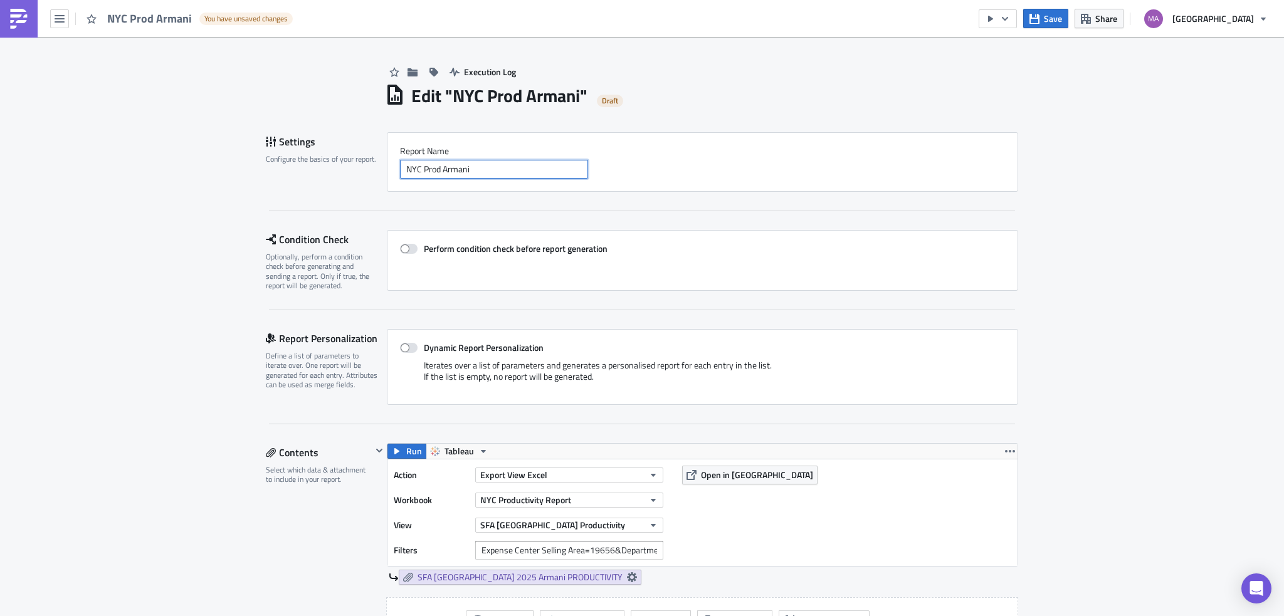
click at [446, 169] on input "NYC Prod Armani" at bounding box center [494, 169] width 188 height 19
paste input "Chanel"
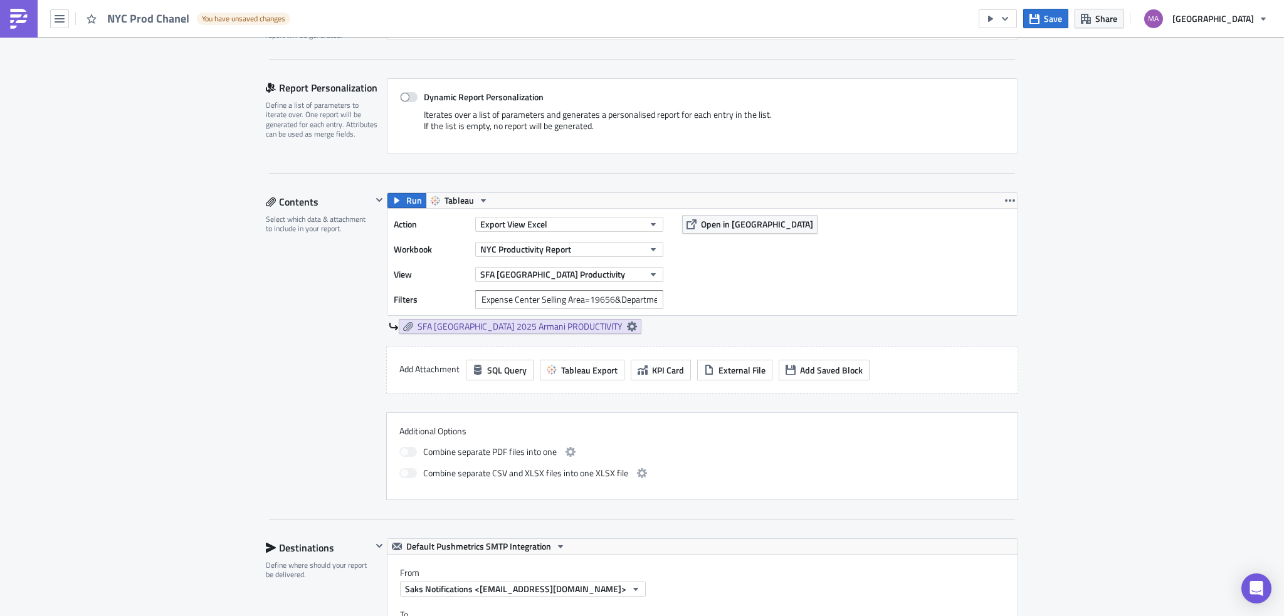
scroll to position [313, 0]
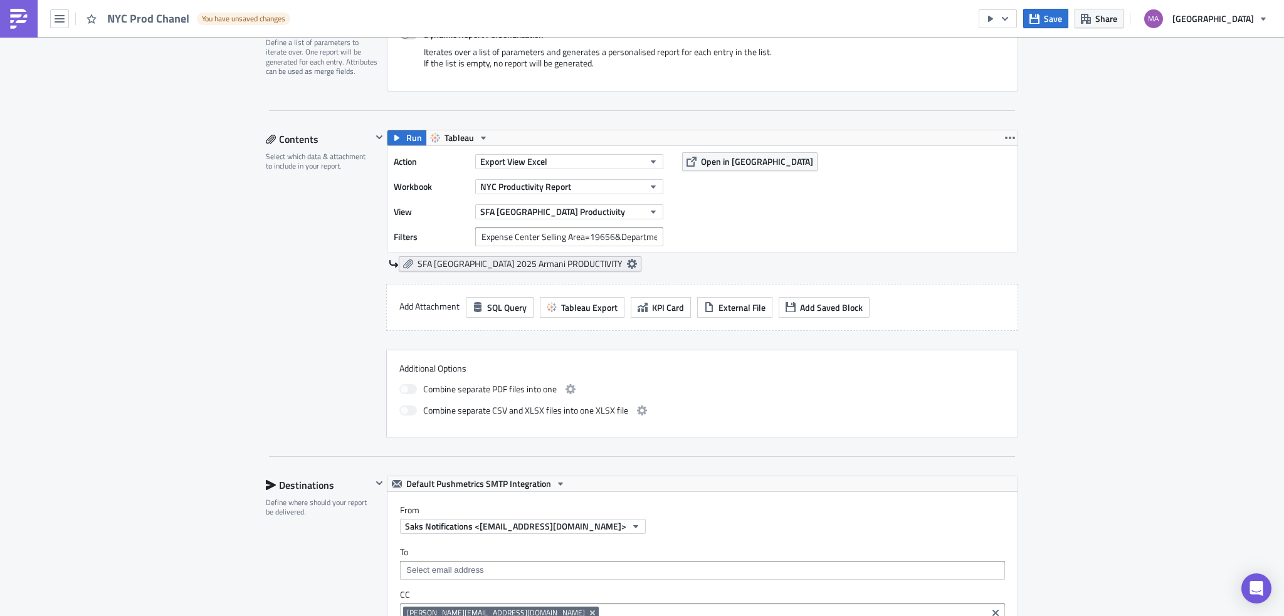
type input "NYC Prod Chanel"
click at [473, 263] on span "SFA [GEOGRAPHIC_DATA] 2025 Armani PRODUCTIVITY" at bounding box center [519, 263] width 205 height 11
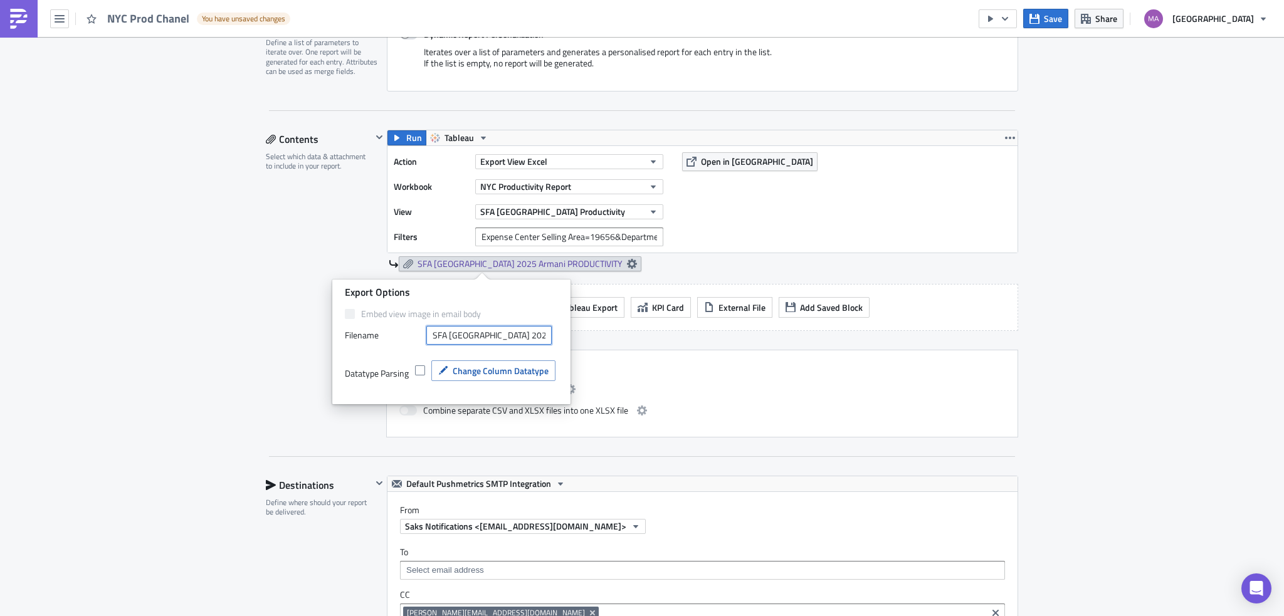
click at [498, 338] on input "SFA [GEOGRAPHIC_DATA] 2025 Armani PRODUCTIVITY" at bounding box center [488, 335] width 125 height 19
paste input "Chanel"
type input "SFA NYC 2025 Chanel PRODUCTIVITY"
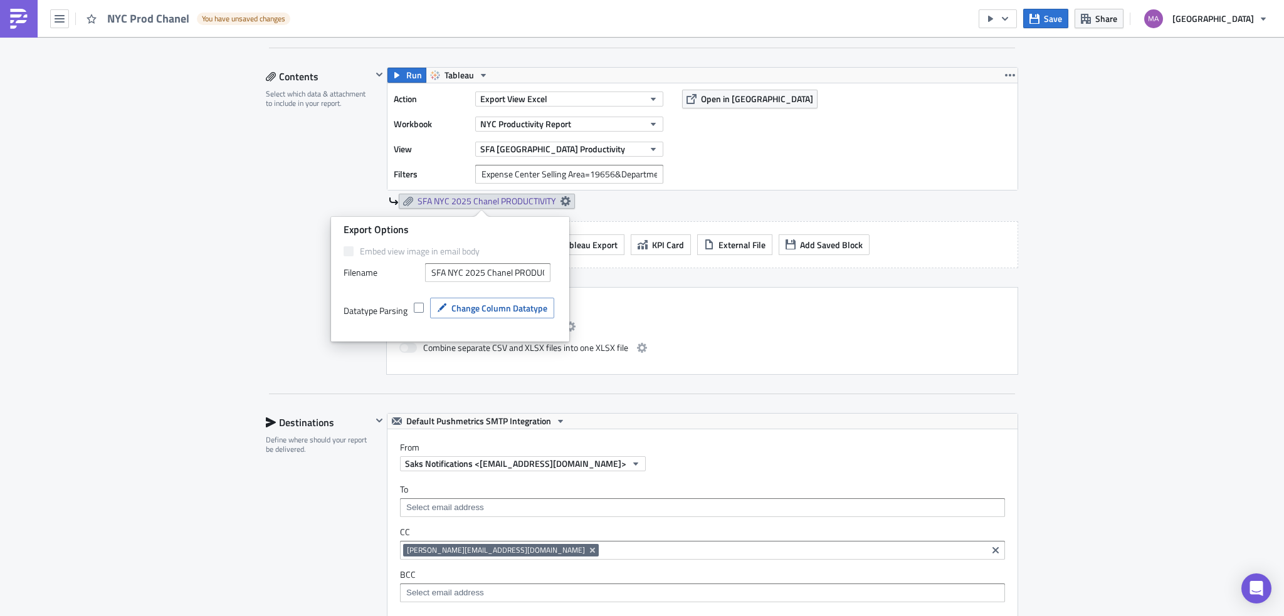
scroll to position [501, 0]
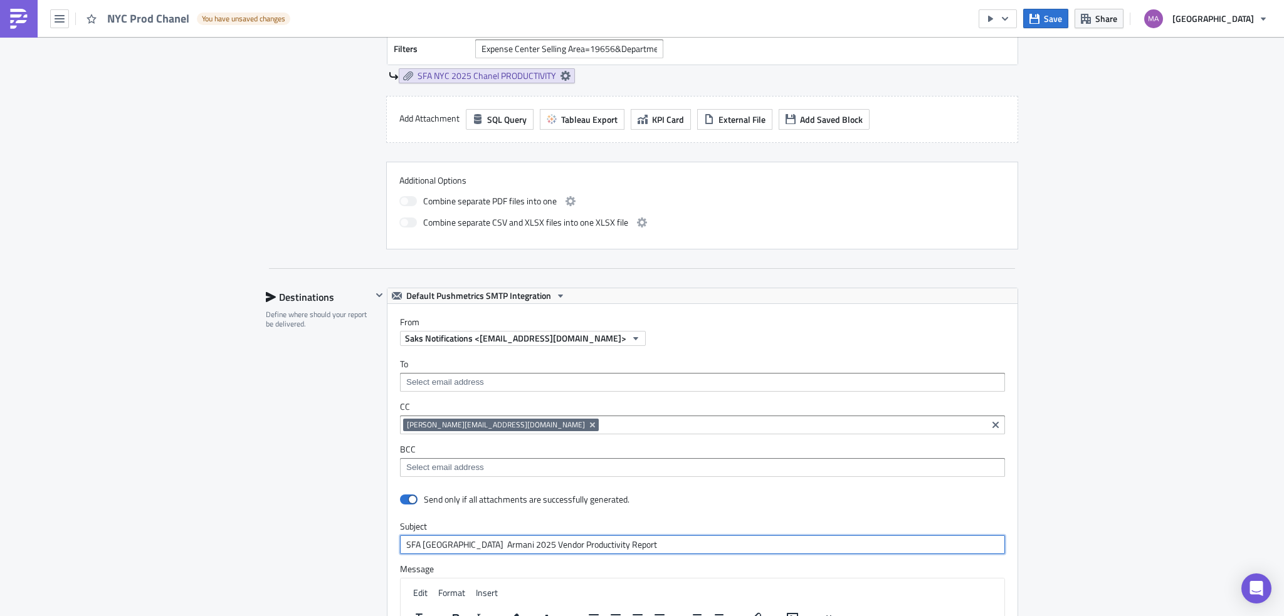
drag, startPoint x: 654, startPoint y: 543, endPoint x: 263, endPoint y: 532, distance: 391.3
click at [266, 532] on div "Destinations Define where should your report be delivered. Default Pushmetrics …" at bounding box center [642, 564] width 752 height 553
paste input "Chanel"
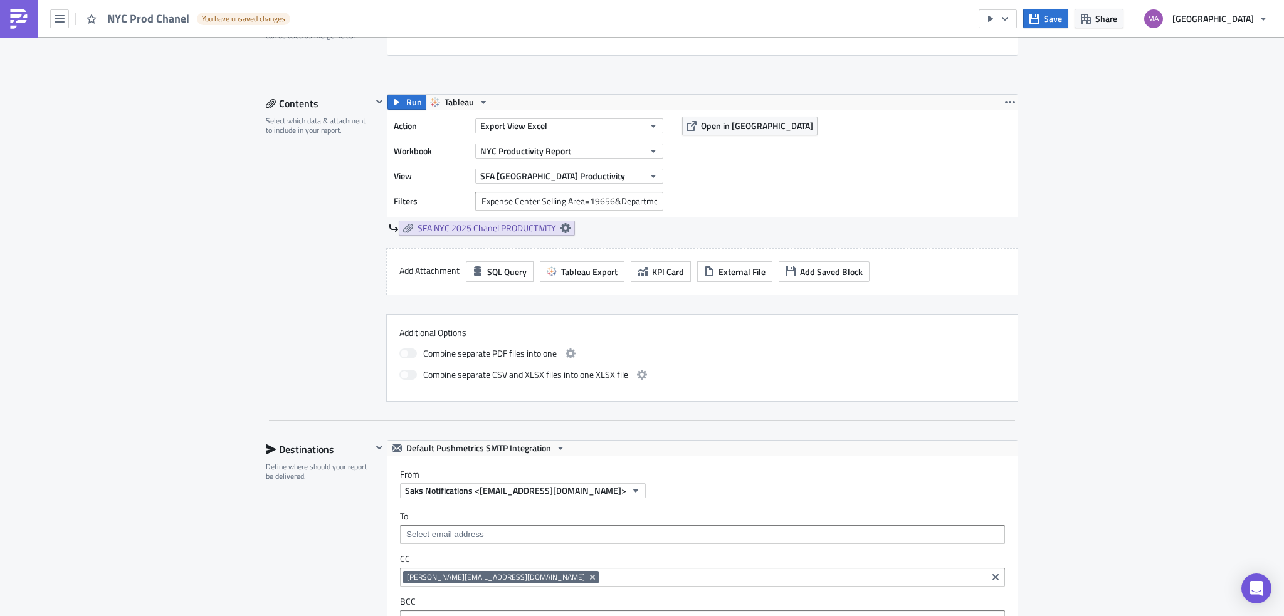
scroll to position [188, 0]
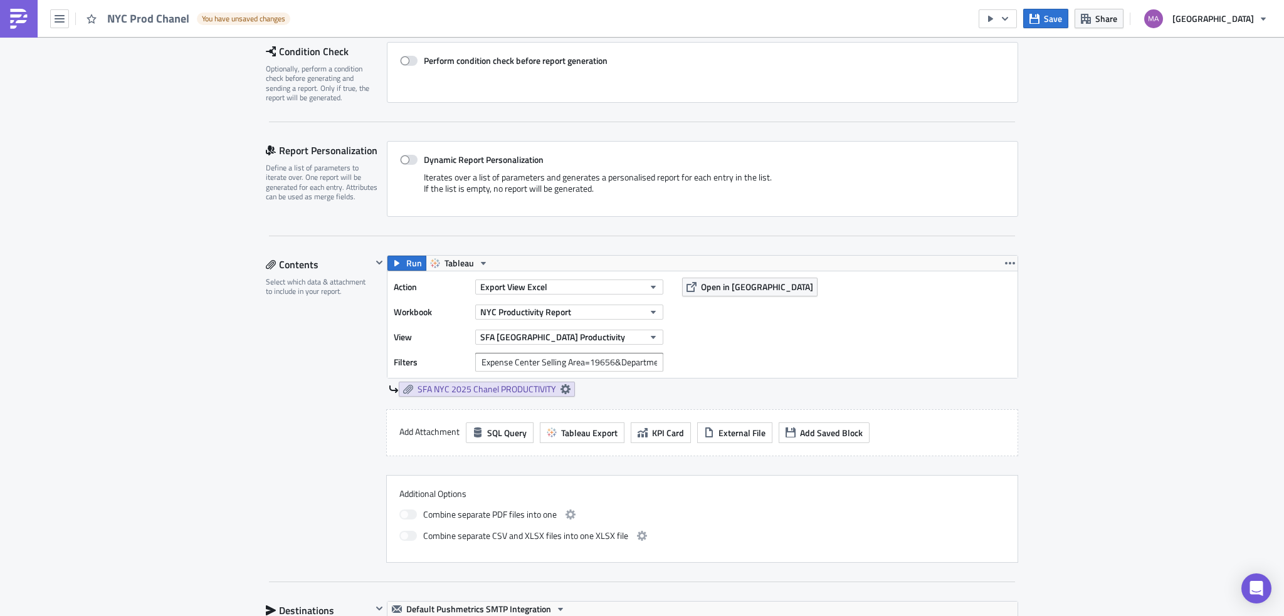
type input "SFA NYC Chanel 2025 Vendor Productivity Report"
drag, startPoint x: 607, startPoint y: 364, endPoint x: 595, endPoint y: 361, distance: 12.8
click at [595, 361] on input "Expense Center Selling Area=19656&Department Number=263&Department Number=432" at bounding box center [569, 362] width 188 height 19
paste input "17"
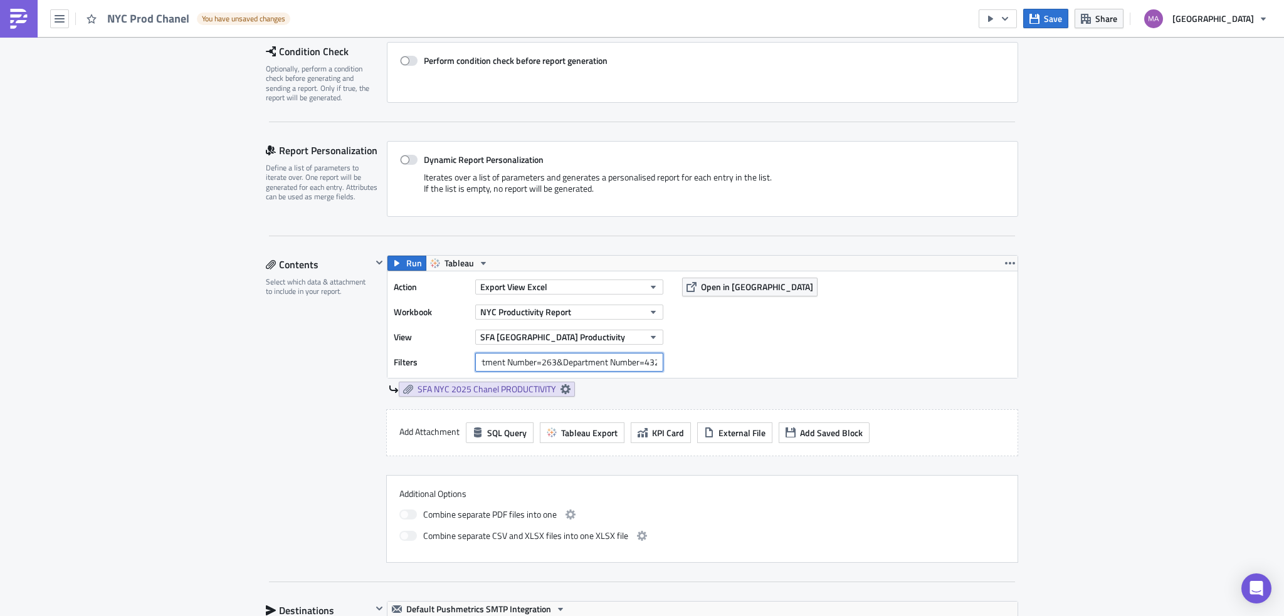
drag, startPoint x: 636, startPoint y: 357, endPoint x: 655, endPoint y: 365, distance: 20.7
click at [715, 365] on div "Action Export View Excel Workbook [GEOGRAPHIC_DATA] Productivity Report View SF…" at bounding box center [702, 324] width 630 height 107
drag, startPoint x: 629, startPoint y: 364, endPoint x: 661, endPoint y: 368, distance: 31.6
click at [671, 367] on div "Action Export View Excel Workbook [GEOGRAPHIC_DATA] Productivity Report View SF…" at bounding box center [702, 324] width 630 height 107
click at [547, 363] on input "Expense Center Selling Area=19617&Department Number=263&Department Number=432" at bounding box center [569, 362] width 188 height 19
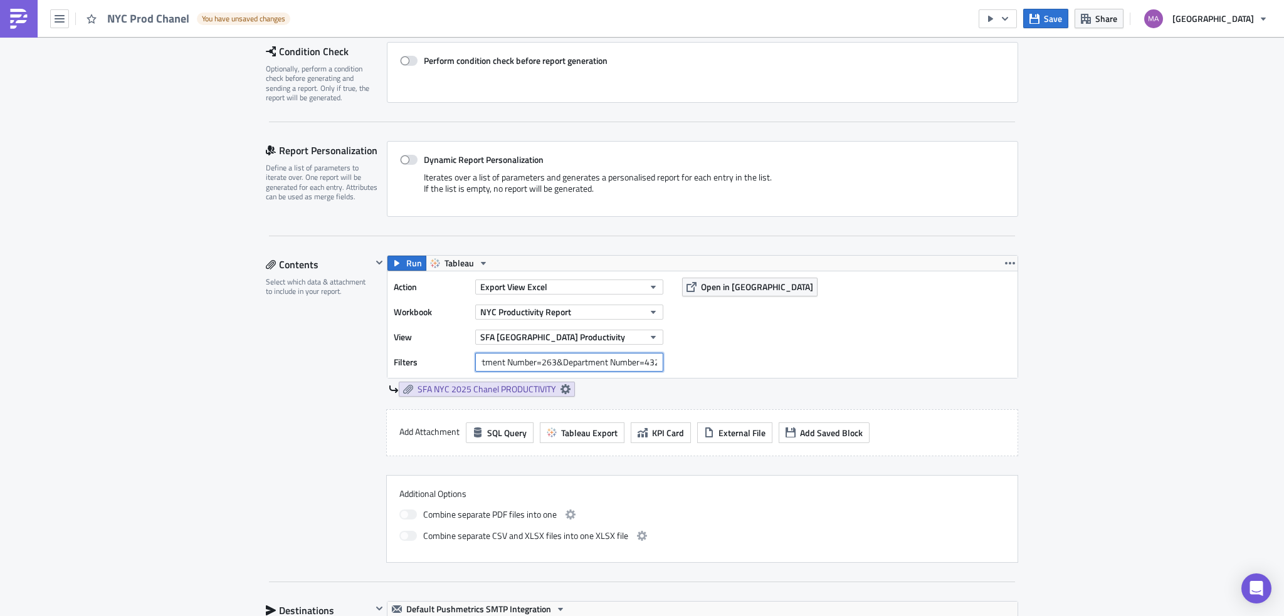
drag, startPoint x: 548, startPoint y: 363, endPoint x: 535, endPoint y: 364, distance: 13.2
click at [535, 364] on input "Expense Center Selling Area=19617&Department Number=263&Department Number=432" at bounding box center [569, 362] width 188 height 19
paste input "52"
click at [664, 363] on div "Filters Expense Center Selling Area=19617&Department Number=252&Department Numb…" at bounding box center [532, 362] width 276 height 19
drag, startPoint x: 629, startPoint y: 364, endPoint x: 711, endPoint y: 364, distance: 81.5
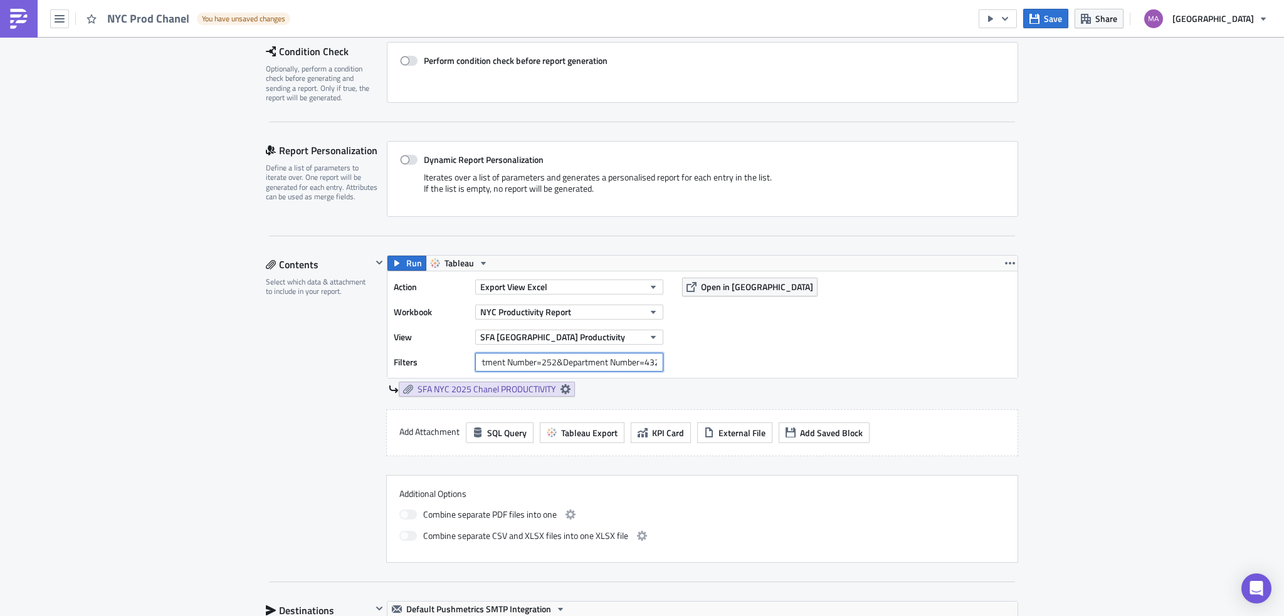
click at [711, 364] on div "Action Export View Excel Workbook [GEOGRAPHIC_DATA] Productivity Report View SF…" at bounding box center [702, 324] width 630 height 107
click at [638, 362] on input "Expense Center Selling Area=19617&Department Number=252&Department Number=432" at bounding box center [569, 362] width 188 height 19
drag, startPoint x: 638, startPoint y: 362, endPoint x: 663, endPoint y: 364, distance: 25.1
click at [663, 364] on div "Filters Expense Center Selling Area=19617&Department Number=252&Department Numb…" at bounding box center [532, 362] width 276 height 19
type input "Expense Center Selling Area=19617&Department Number=252&Department Number=291"
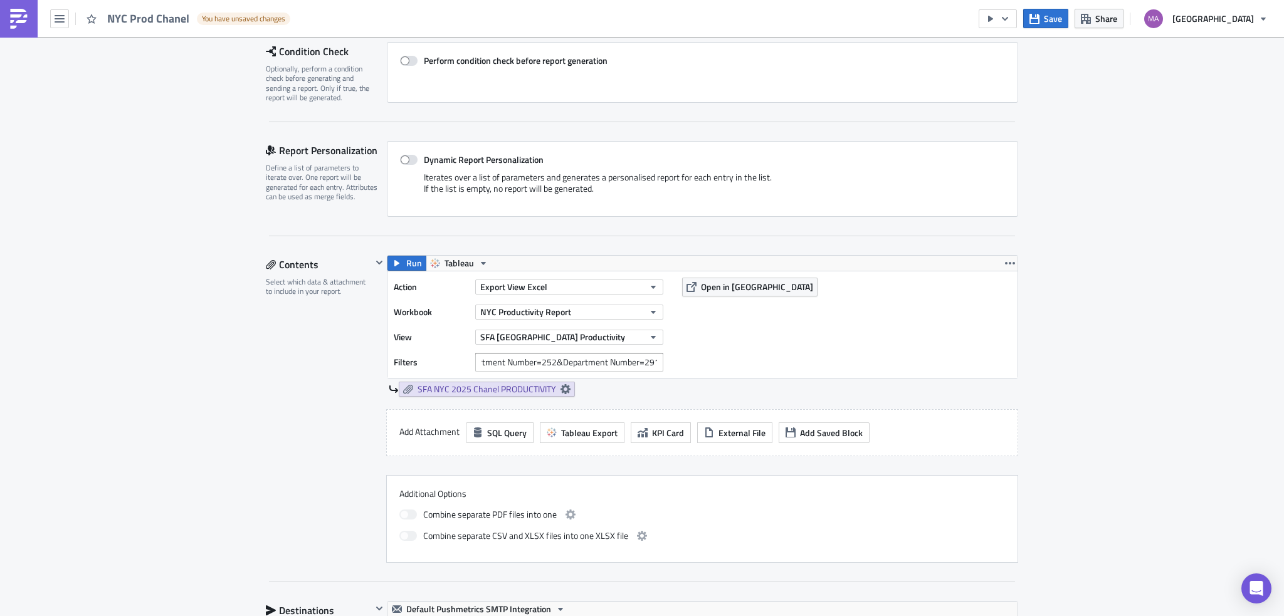
click at [1156, 443] on div "Execution Log Edit " NYC Prod Chanel " Draft Settings Configure the basics of y…" at bounding box center [642, 617] width 1284 height 1536
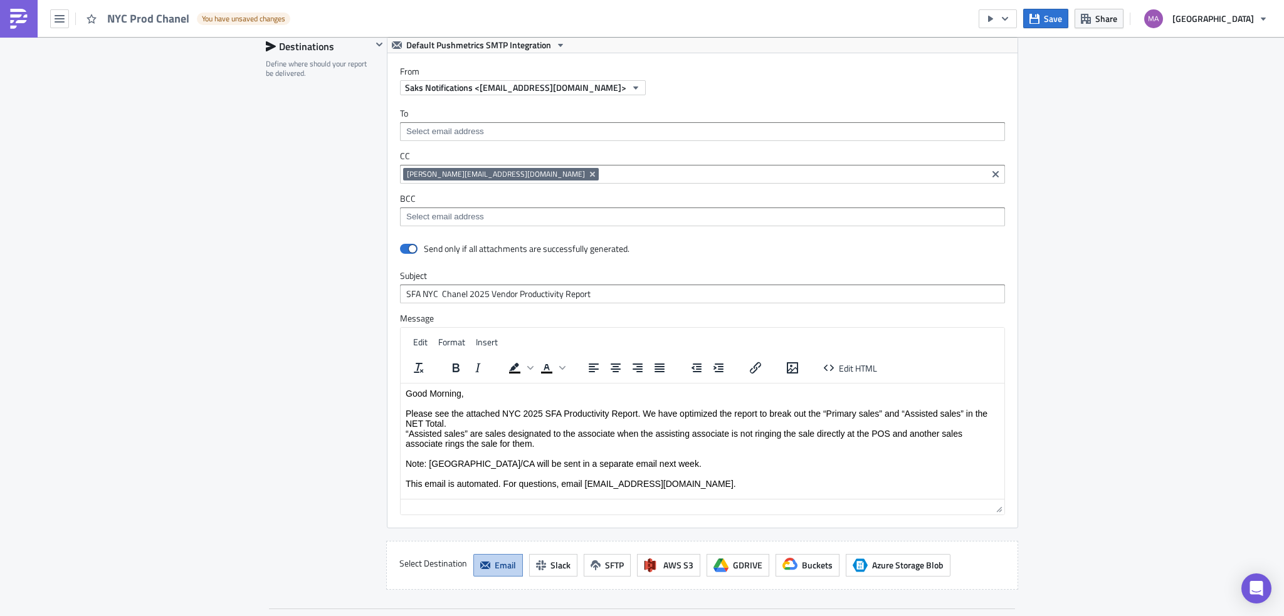
scroll to position [953, 0]
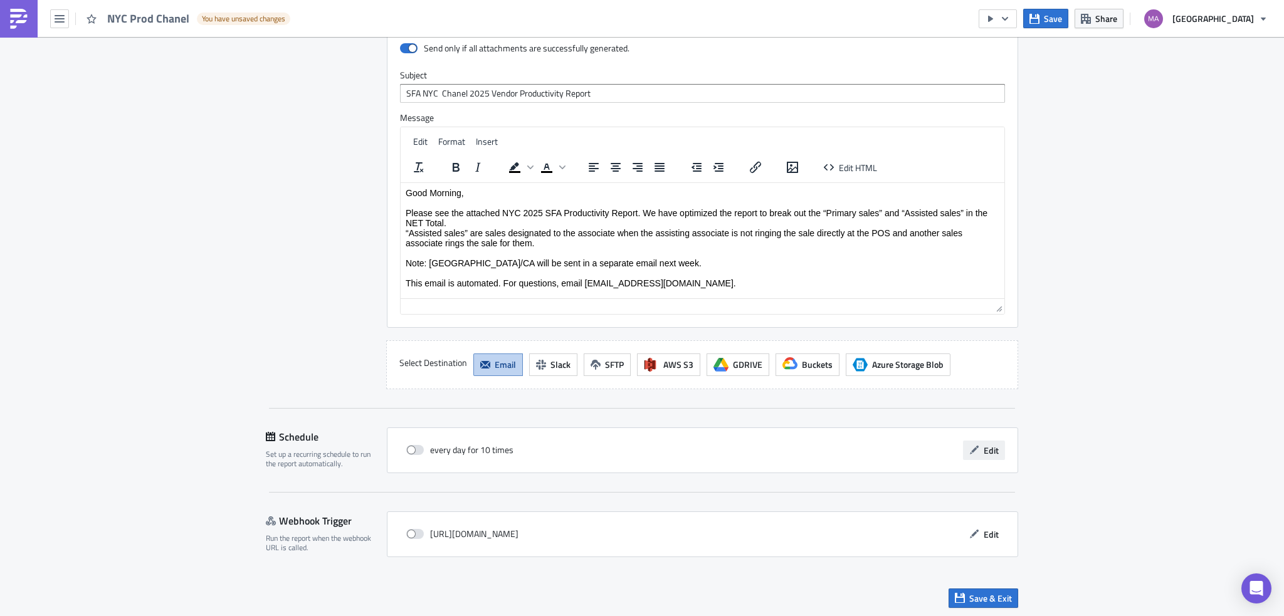
click at [988, 445] on span "Edit" at bounding box center [990, 450] width 15 height 13
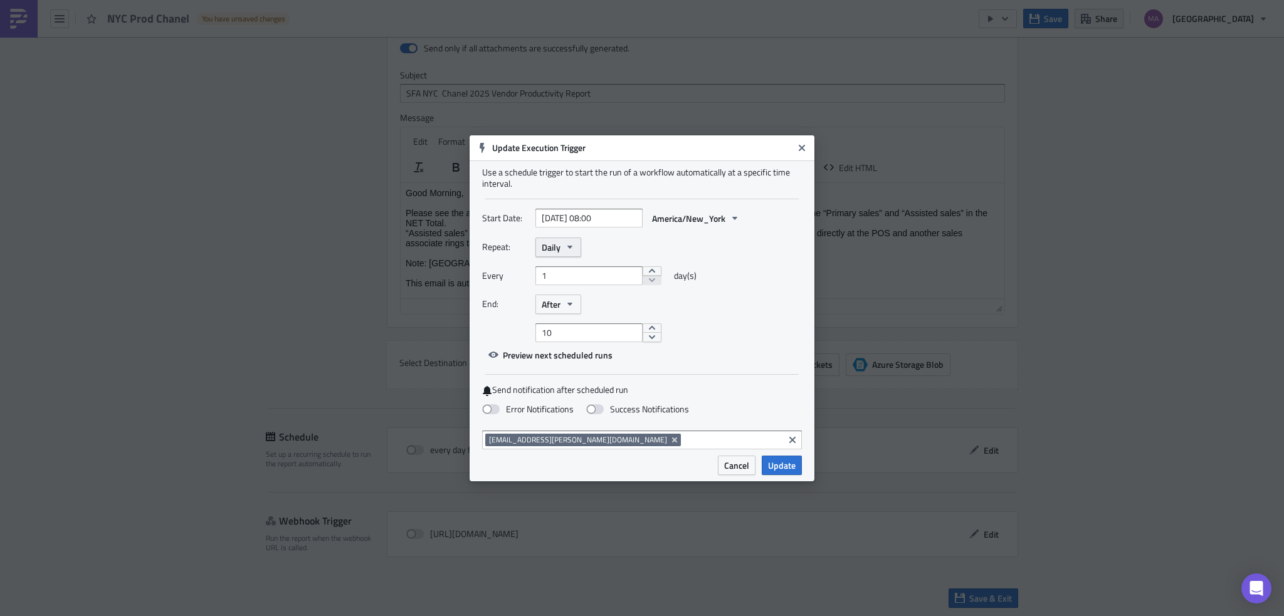
click at [561, 249] on button "Daily" at bounding box center [558, 247] width 46 height 19
click at [562, 286] on div "Monthly" at bounding box center [595, 289] width 104 height 13
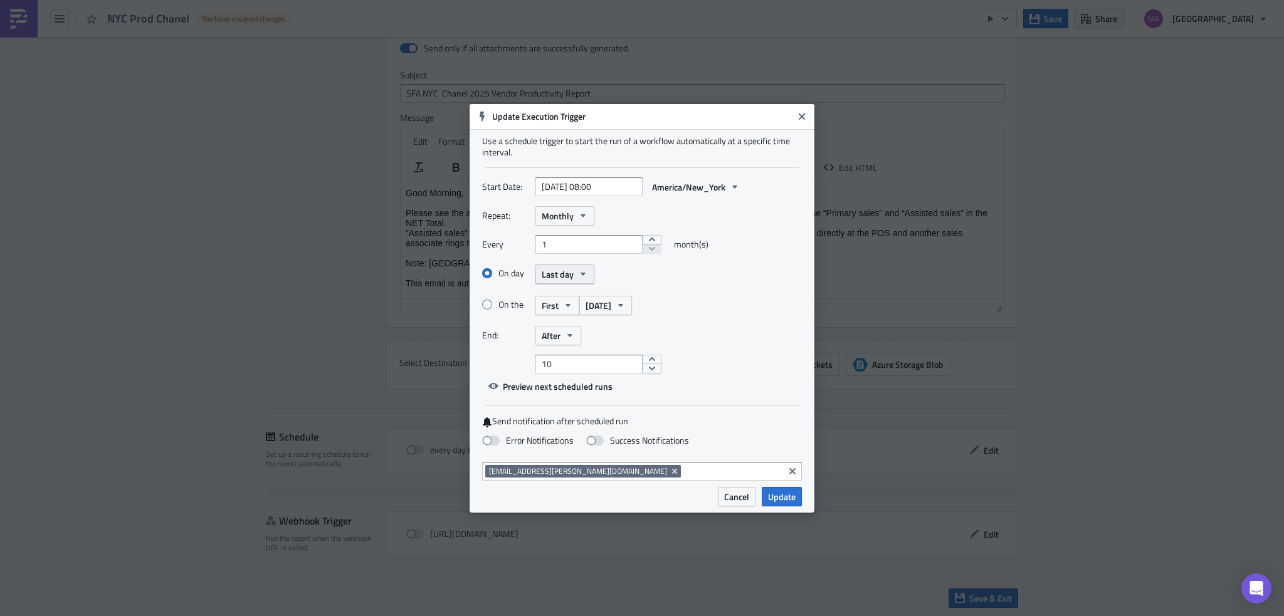
click at [564, 270] on span "Last day" at bounding box center [558, 274] width 32 height 13
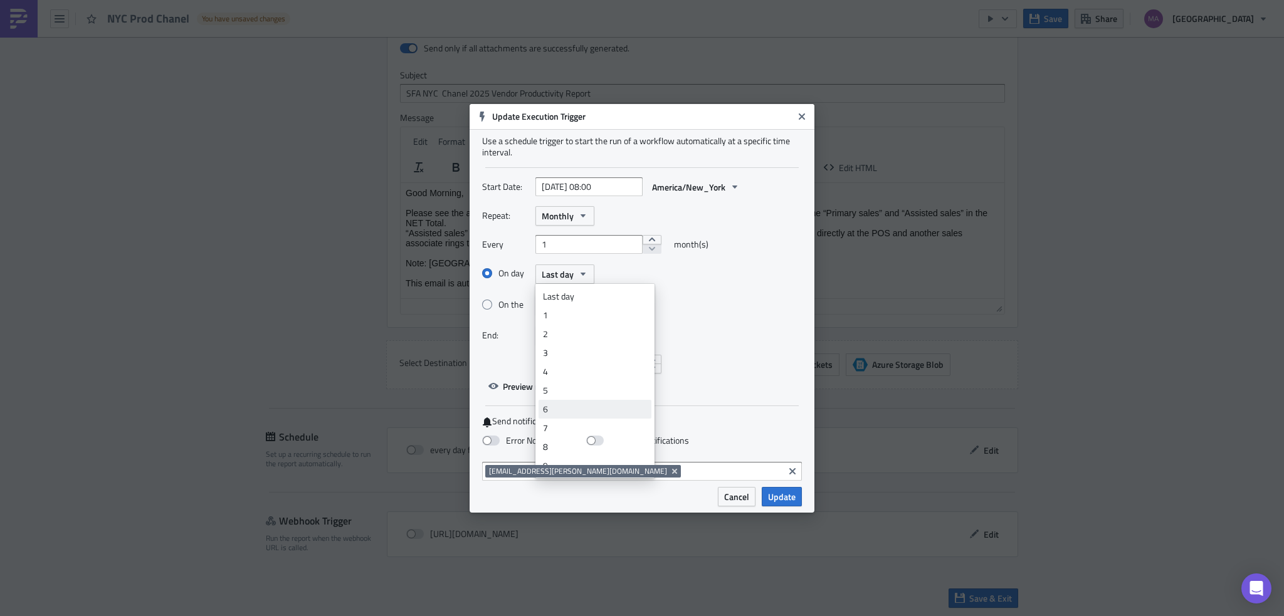
click at [567, 406] on div "6" at bounding box center [595, 409] width 104 height 13
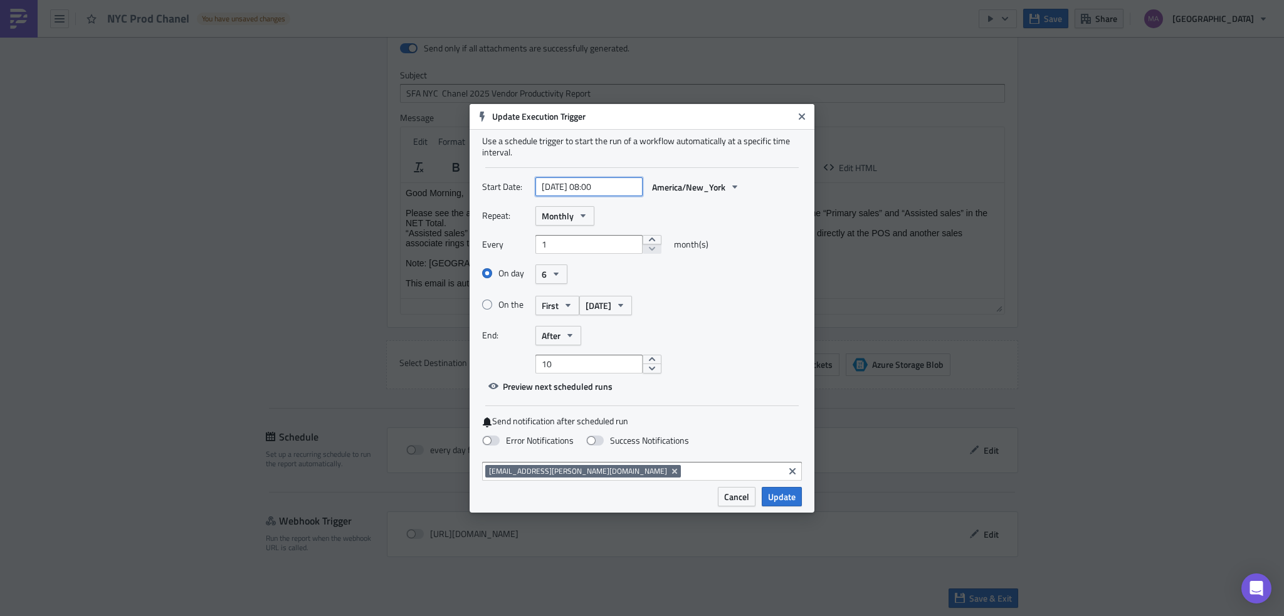
click at [595, 190] on input "[DATE] 08:00" at bounding box center [588, 186] width 107 height 19
select select "8"
select select "2025"
click at [598, 182] on input "[DATE] 08:00" at bounding box center [588, 186] width 107 height 19
type input "[DATE] 10:00"
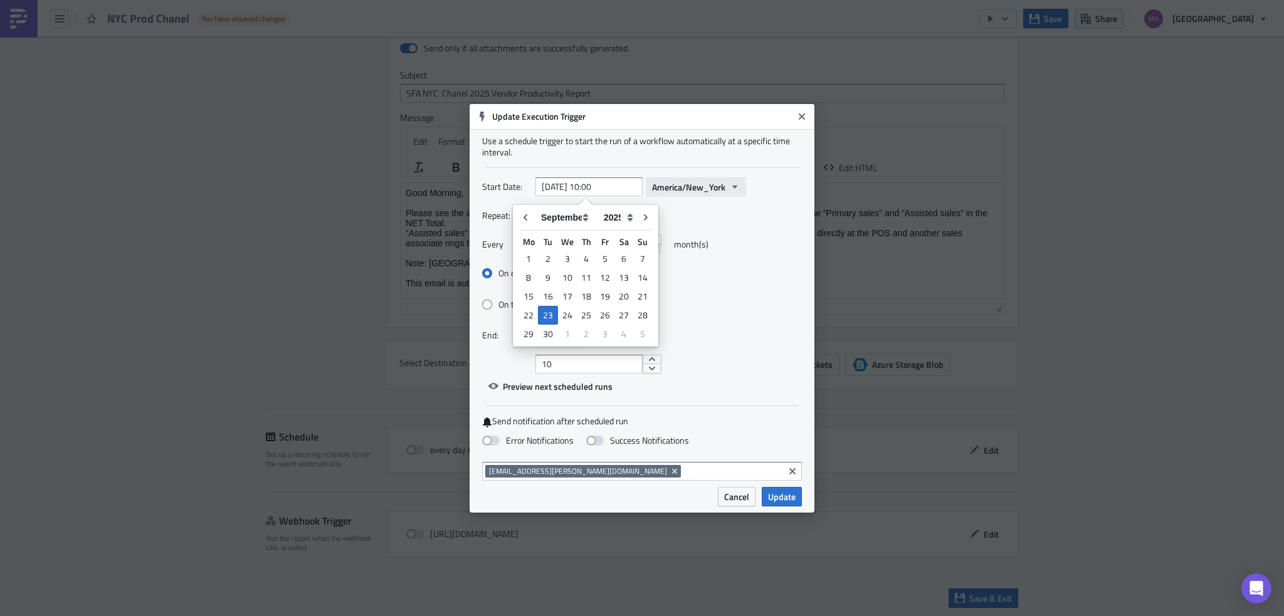
click at [707, 187] on span "America/New_York" at bounding box center [688, 187] width 73 height 13
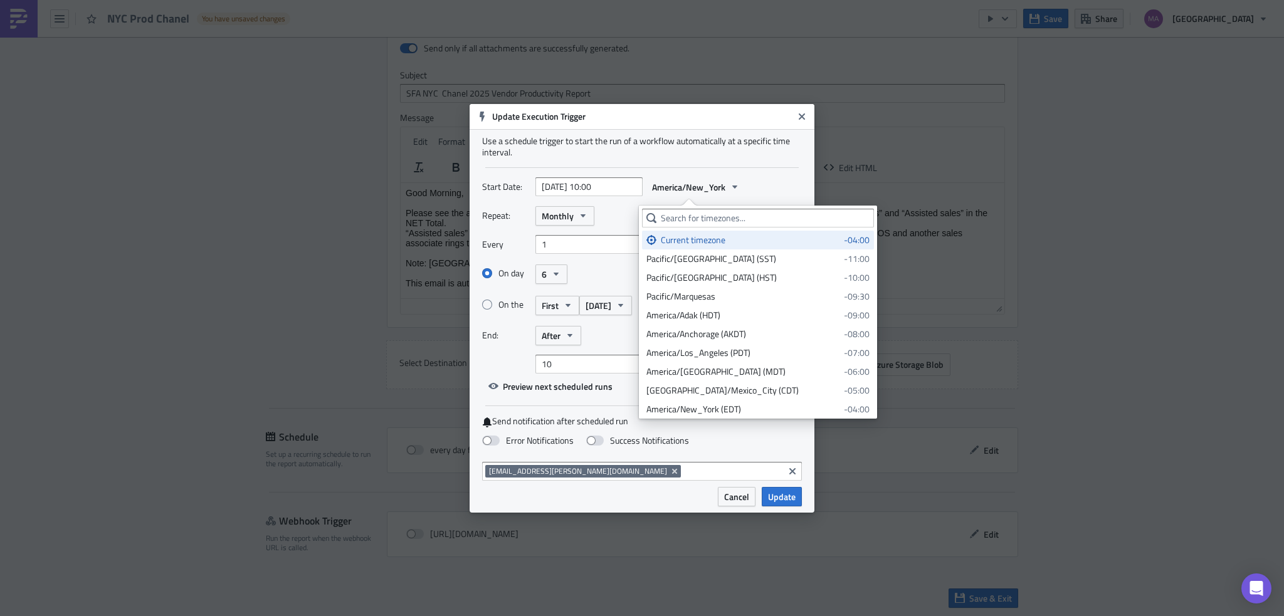
click at [770, 170] on div "Use a schedule trigger to start the run of a workflow automatically at a specif…" at bounding box center [641, 308] width 345 height 358
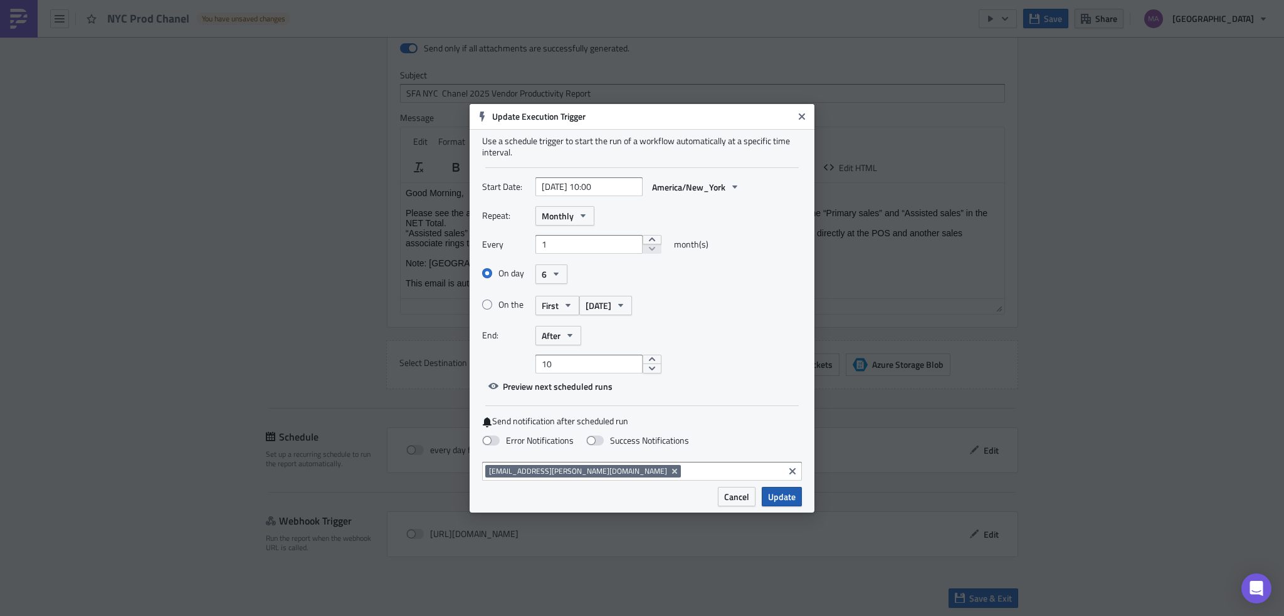
click at [783, 496] on span "Update" at bounding box center [782, 496] width 28 height 13
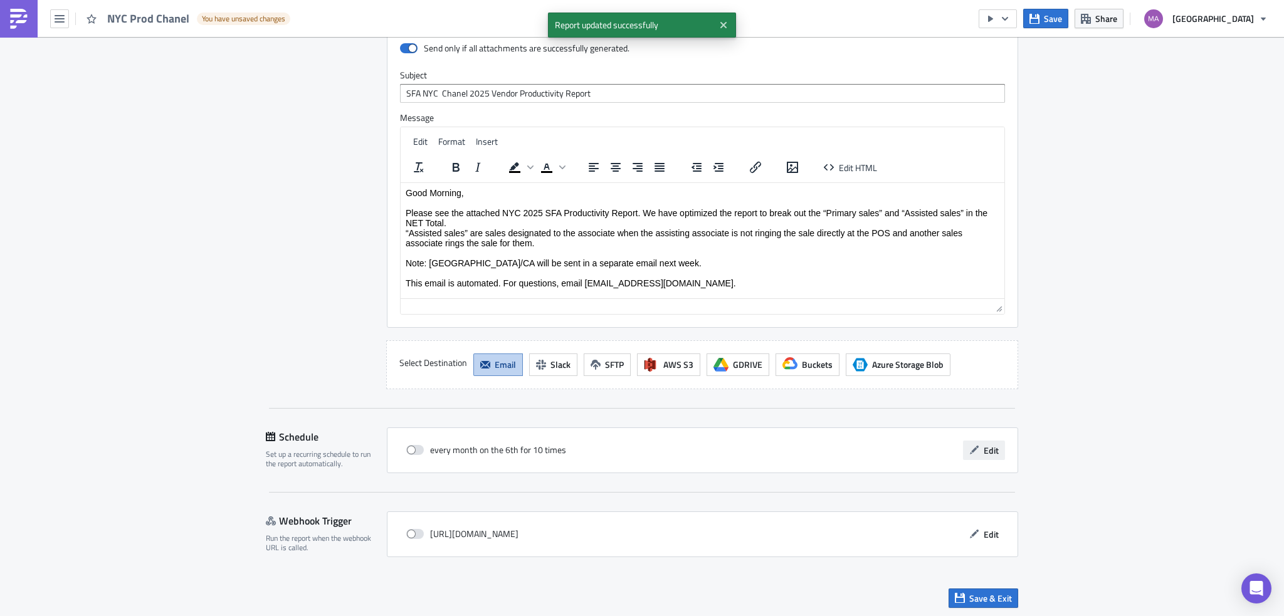
click at [985, 444] on span "Edit" at bounding box center [990, 450] width 15 height 13
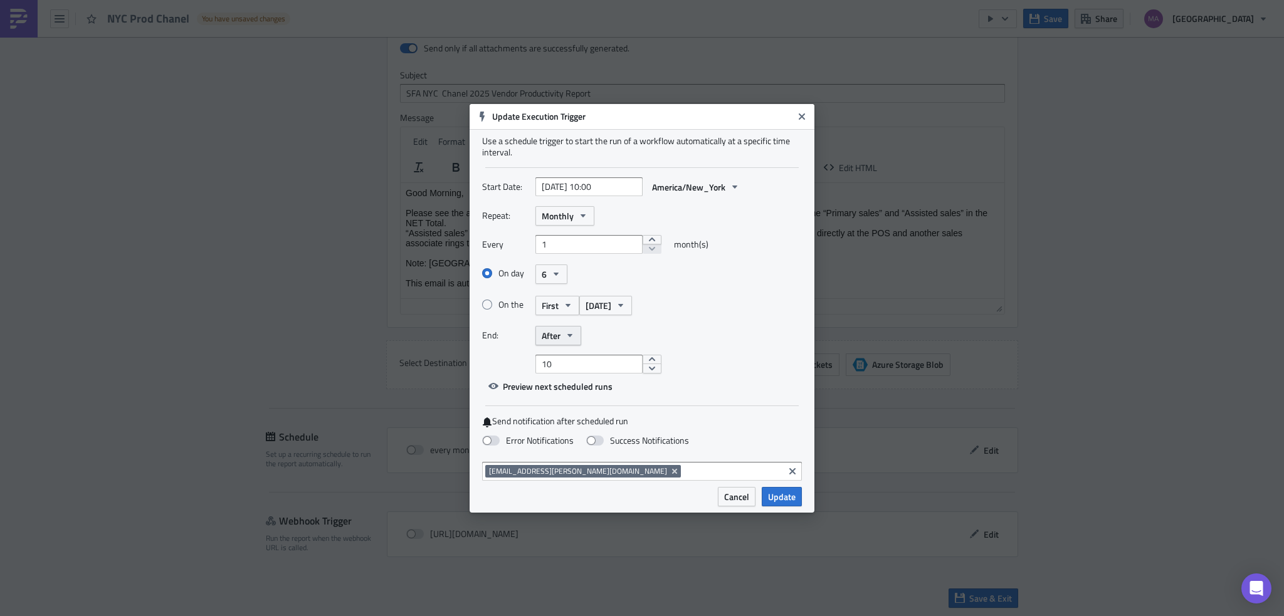
click at [544, 340] on span "After" at bounding box center [551, 335] width 19 height 13
click at [575, 375] on div "After" at bounding box center [602, 377] width 90 height 13
click at [545, 333] on span "After" at bounding box center [551, 335] width 19 height 13
click at [585, 362] on div "Never" at bounding box center [595, 358] width 104 height 13
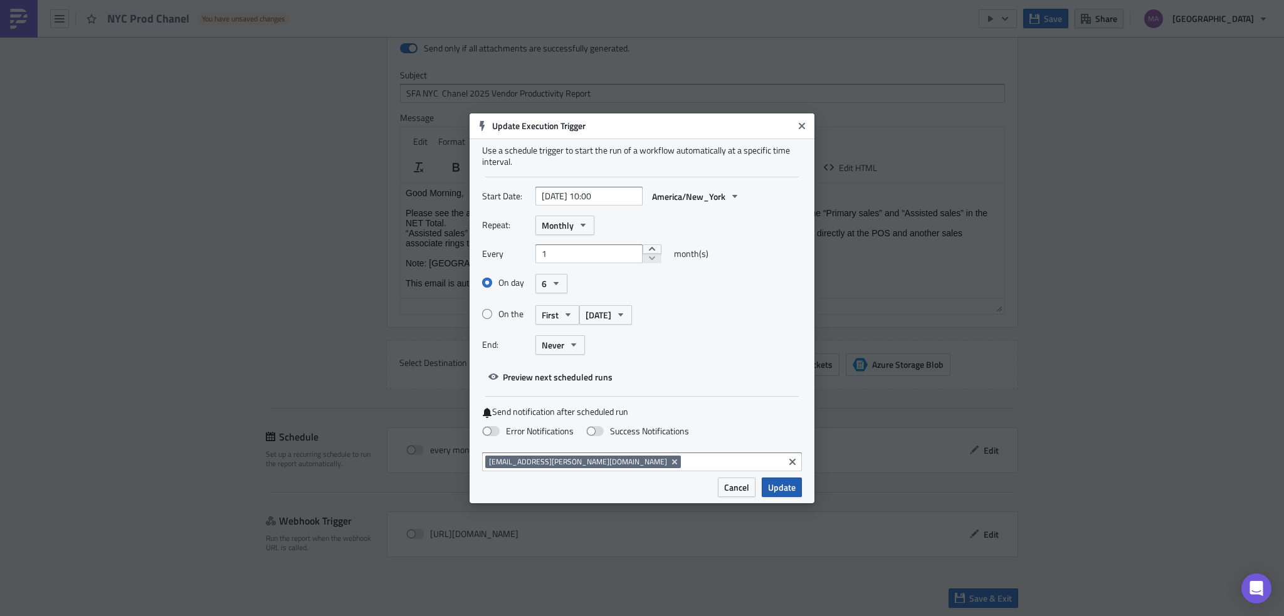
click at [777, 486] on span "Update" at bounding box center [782, 487] width 28 height 13
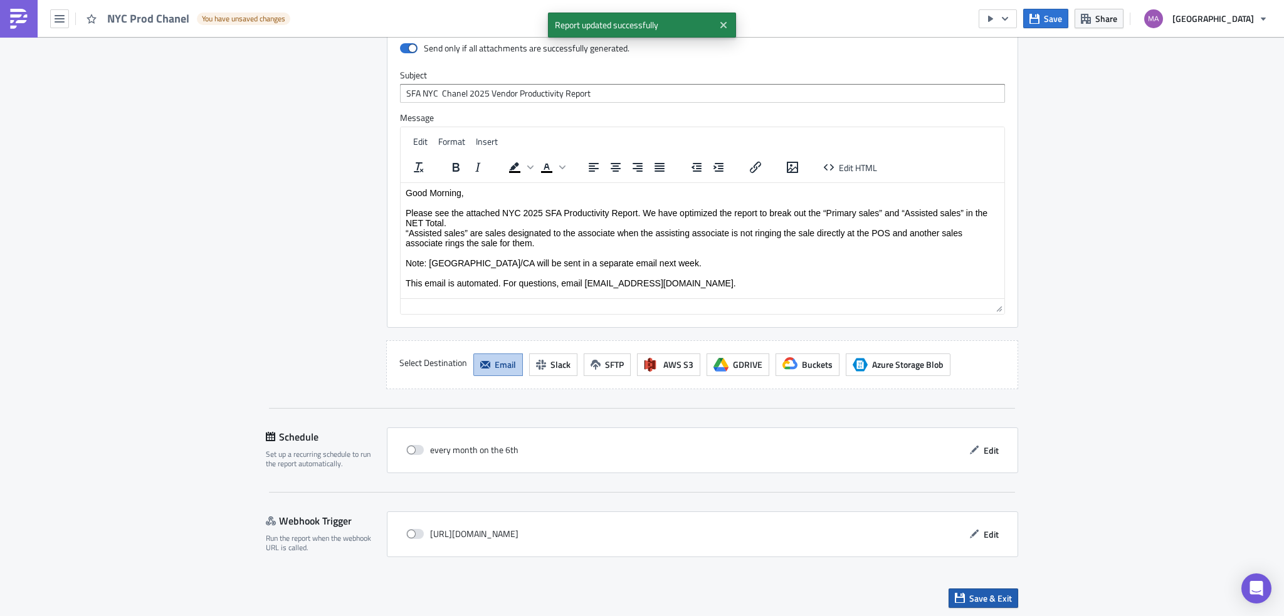
click at [1001, 592] on span "Save & Exit" at bounding box center [990, 598] width 43 height 13
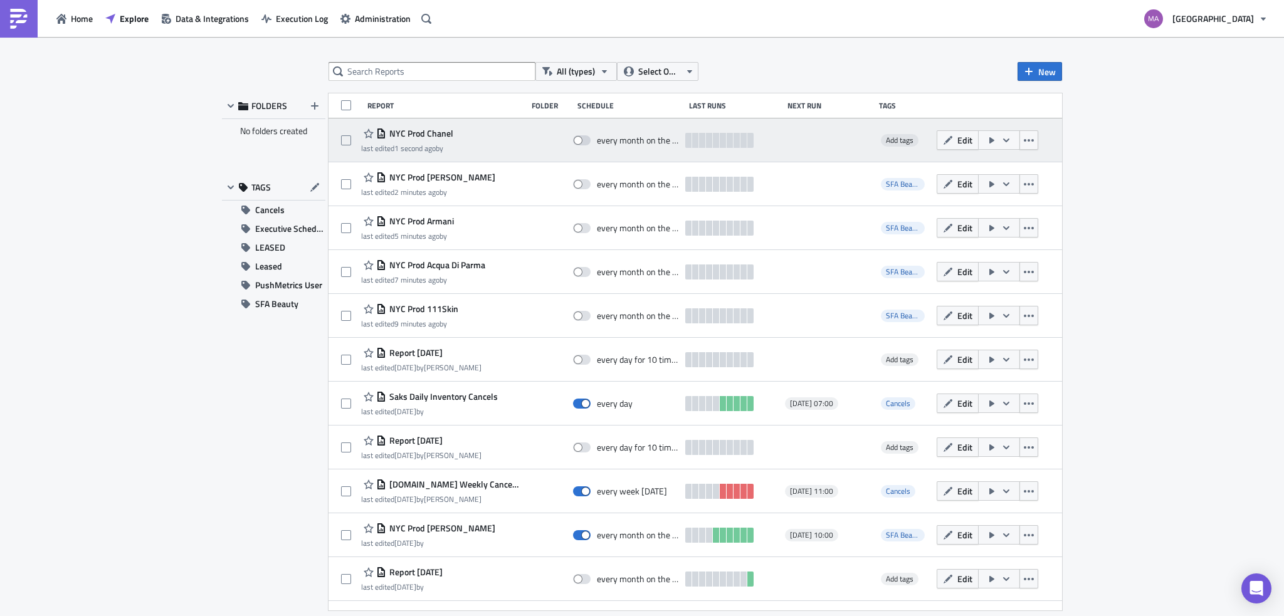
click at [877, 149] on div "Add tags" at bounding box center [903, 140] width 53 height 25
click at [886, 143] on span "Add tags" at bounding box center [900, 140] width 28 height 12
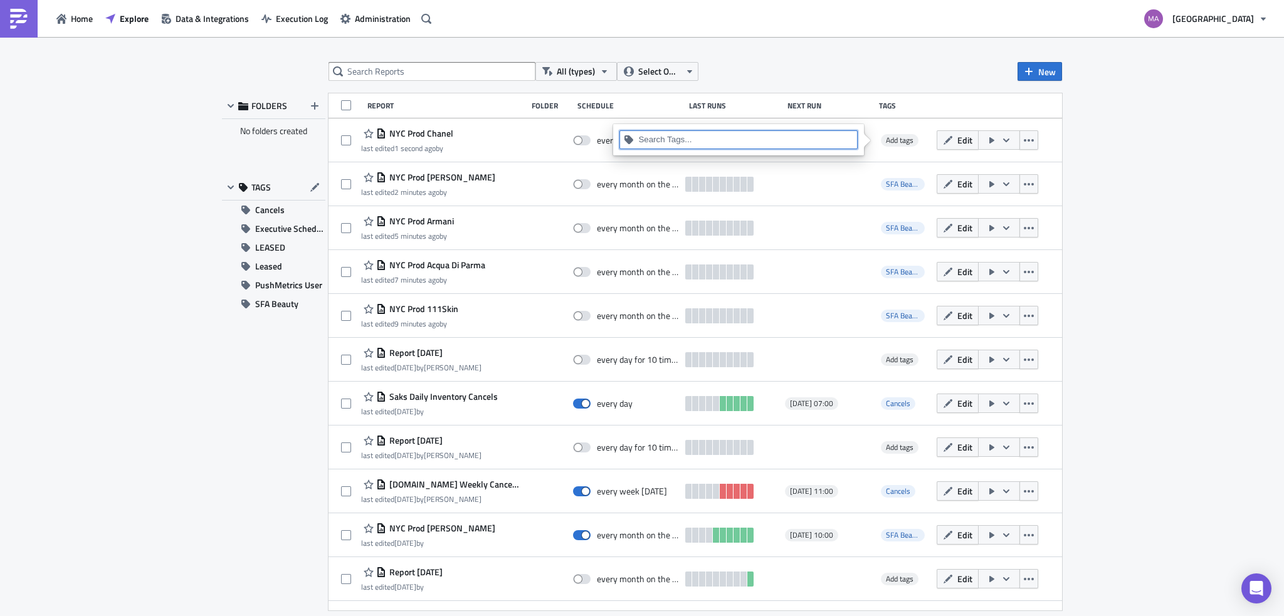
click at [795, 141] on input at bounding box center [745, 140] width 215 height 13
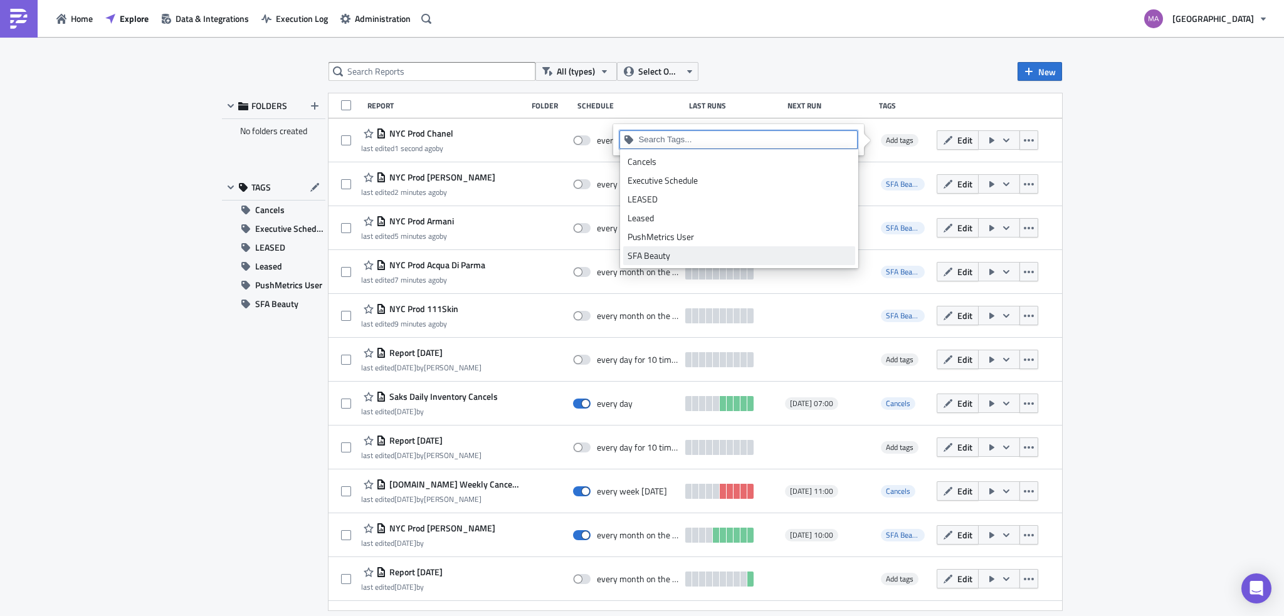
click at [713, 252] on div "SFA Beauty" at bounding box center [738, 255] width 223 height 13
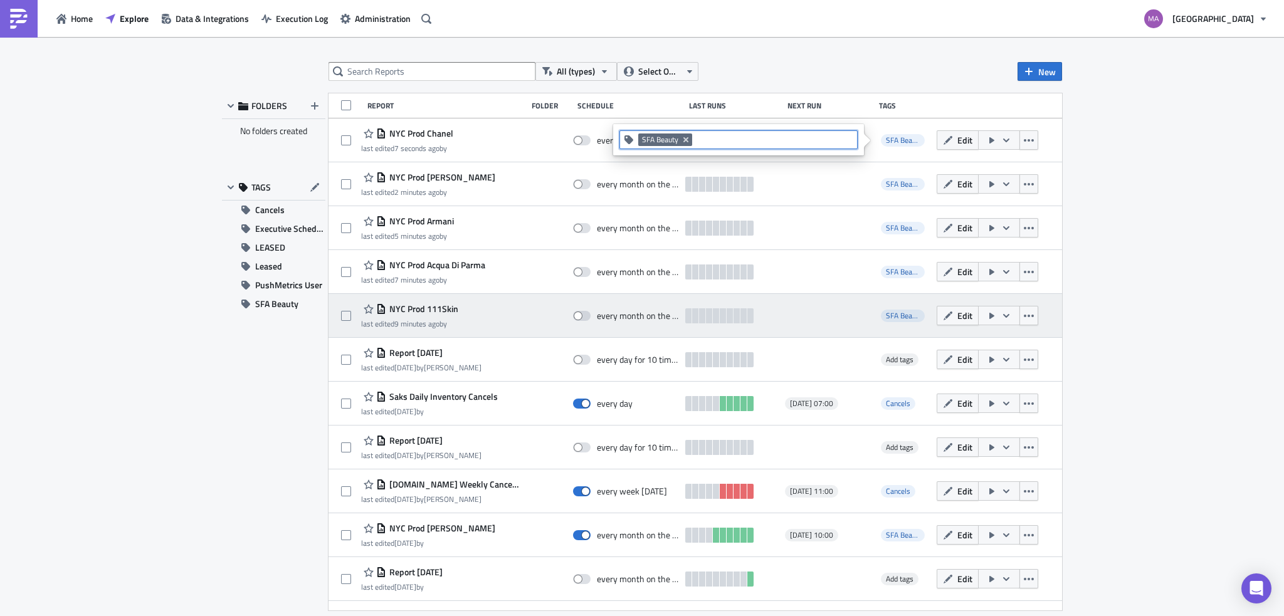
drag, startPoint x: 265, startPoint y: 336, endPoint x: 599, endPoint y: 297, distance: 335.7
click at [268, 334] on div "FOLDERS No folders created TAGS Cancels Executive Schedule LEASED Leased PushMe…" at bounding box center [273, 351] width 103 height 517
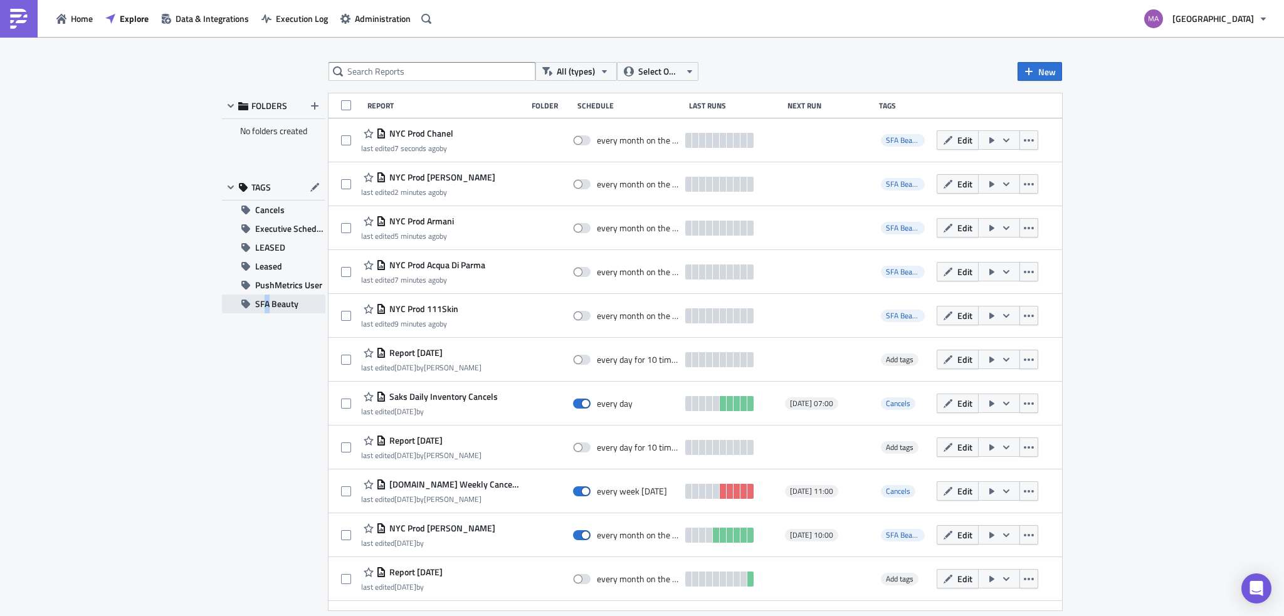
click at [296, 310] on span "SFA Beauty" at bounding box center [276, 304] width 43 height 19
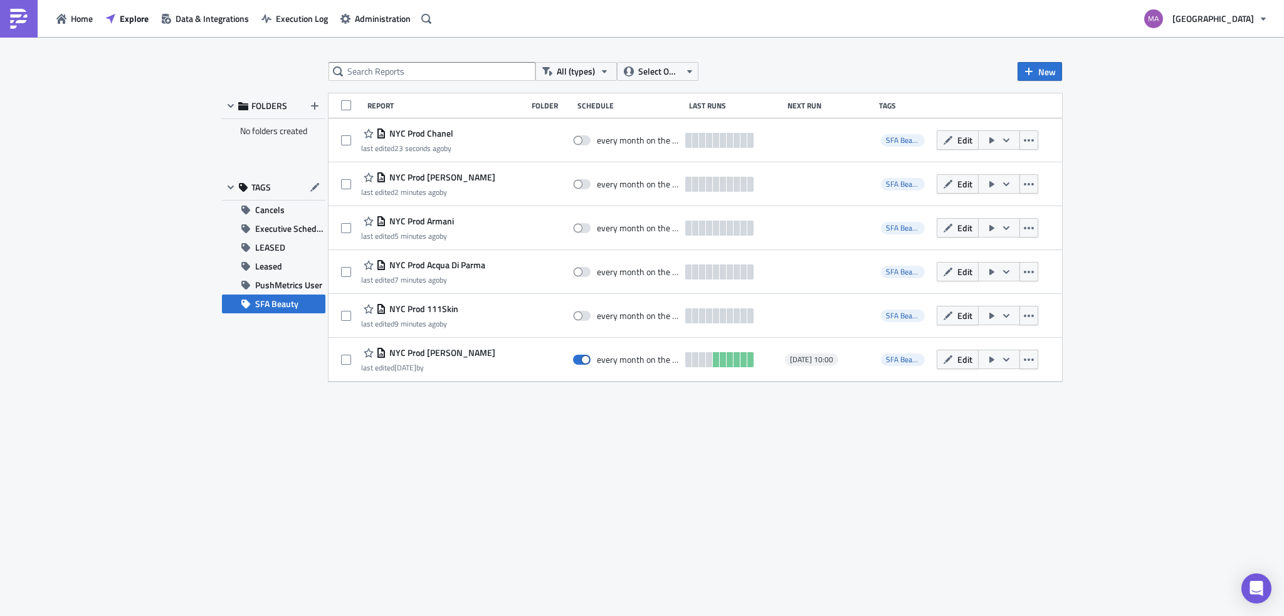
click at [261, 357] on div "FOLDERS No folders created TAGS Cancels Executive Schedule LEASED Leased PushMe…" at bounding box center [273, 237] width 103 height 288
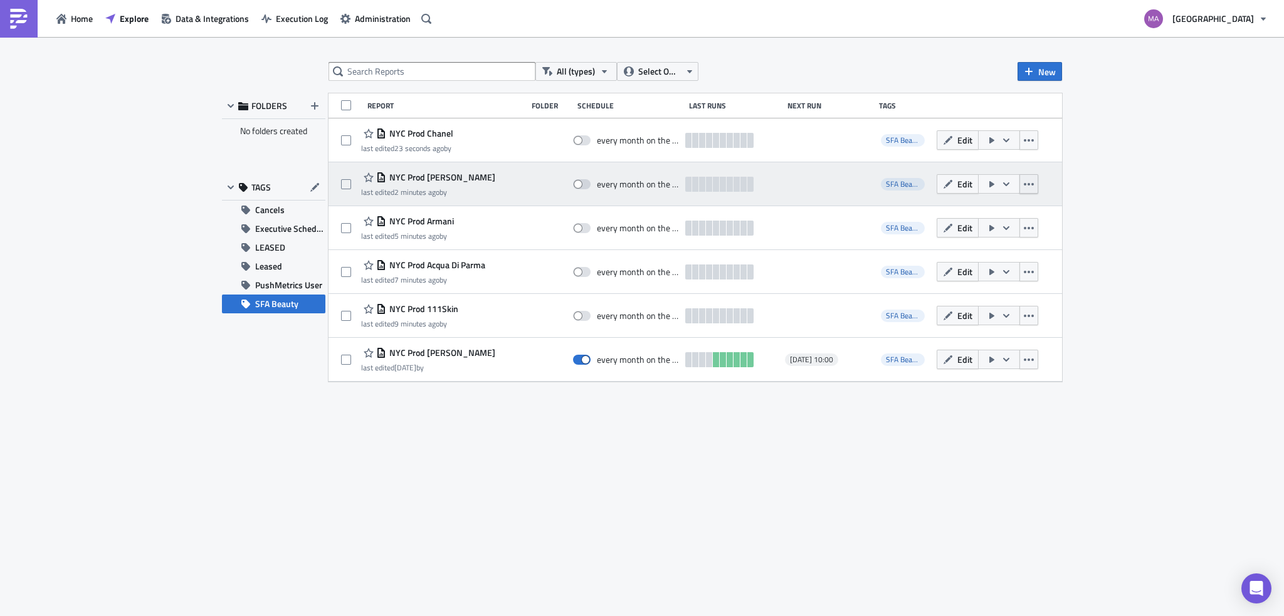
click at [1028, 188] on icon "button" at bounding box center [1029, 184] width 10 height 10
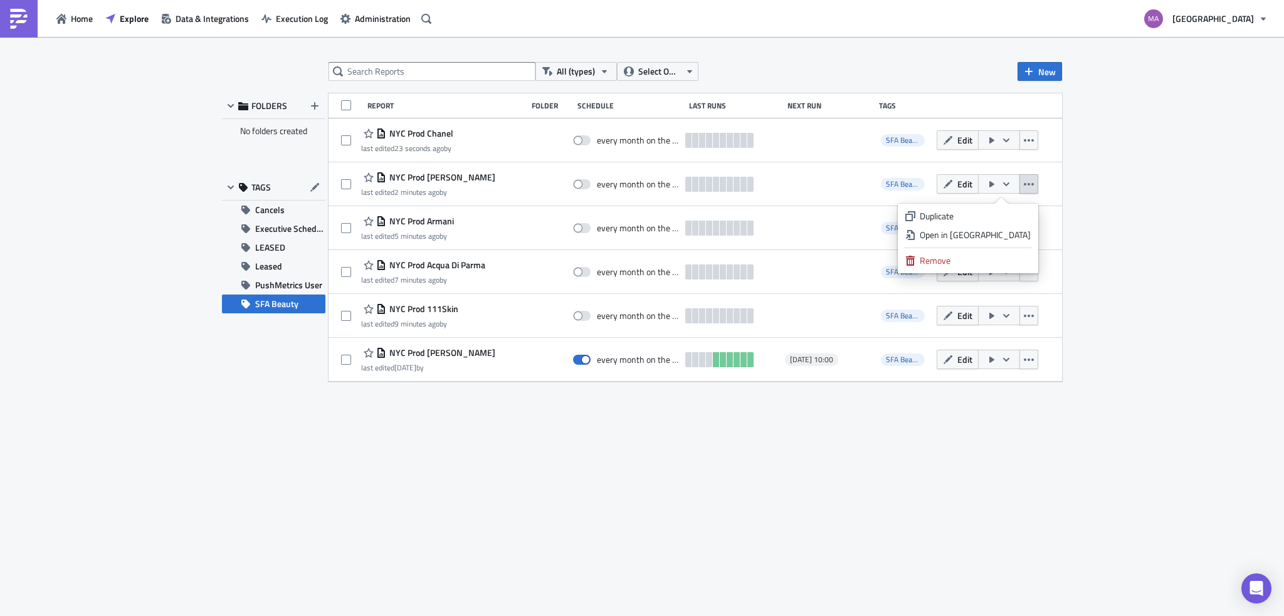
click at [993, 216] on div "Duplicate" at bounding box center [974, 216] width 111 height 13
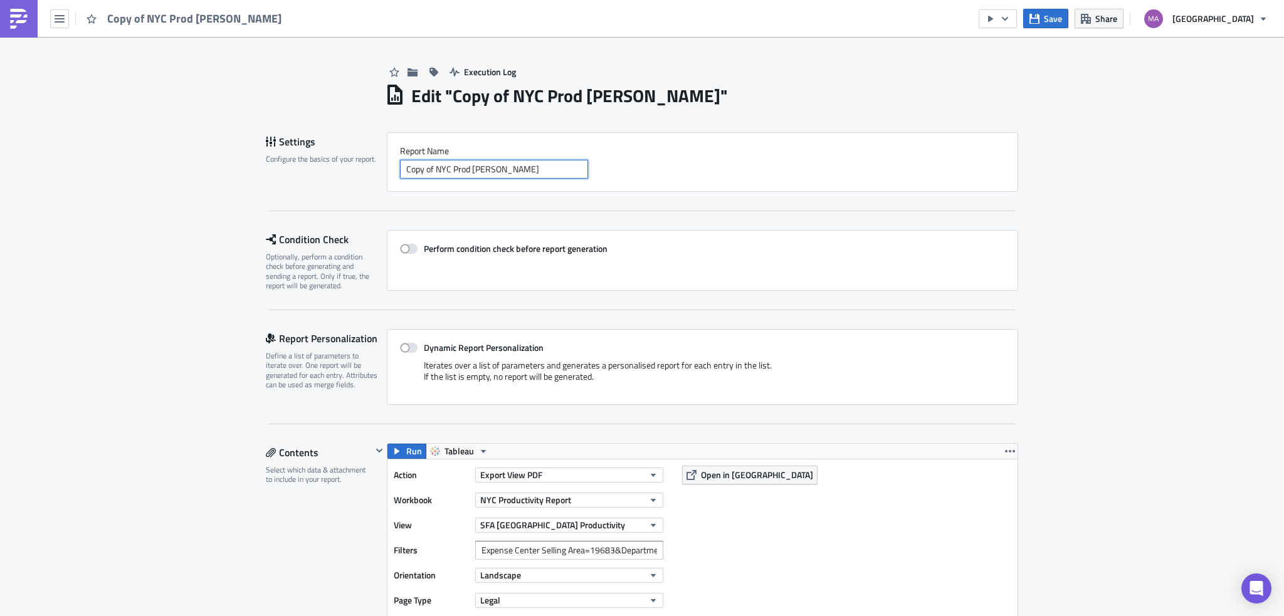
drag, startPoint x: 522, startPoint y: 171, endPoint x: 503, endPoint y: 173, distance: 18.9
click at [489, 175] on input "Copy of NYC Prod [PERSON_NAME]" at bounding box center [494, 169] width 188 height 19
drag, startPoint x: 529, startPoint y: 171, endPoint x: 446, endPoint y: 177, distance: 83.6
click at [446, 177] on input "Copy of NYC Prod [PERSON_NAME]" at bounding box center [494, 169] width 188 height 19
click at [568, 176] on input "Copy of NYC Prod [PERSON_NAME]" at bounding box center [494, 169] width 188 height 19
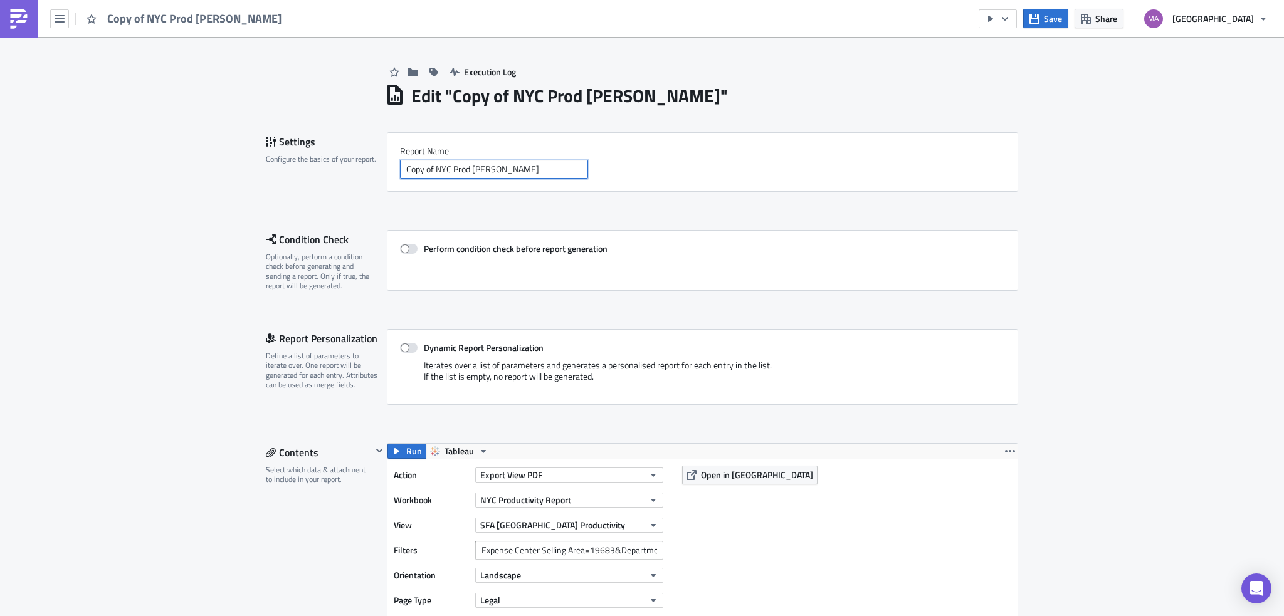
drag, startPoint x: 556, startPoint y: 175, endPoint x: 468, endPoint y: 180, distance: 87.9
click at [468, 180] on div "Report Nam﻿e Copy of NYC Prod [PERSON_NAME]" at bounding box center [702, 162] width 631 height 60
paste input "Clarins"
drag, startPoint x: 431, startPoint y: 170, endPoint x: 348, endPoint y: 167, distance: 83.4
click at [352, 169] on div "Settings Configure the basics of your report. Report Nam﻿e Copy of NYC Prod Cla…" at bounding box center [642, 162] width 752 height 60
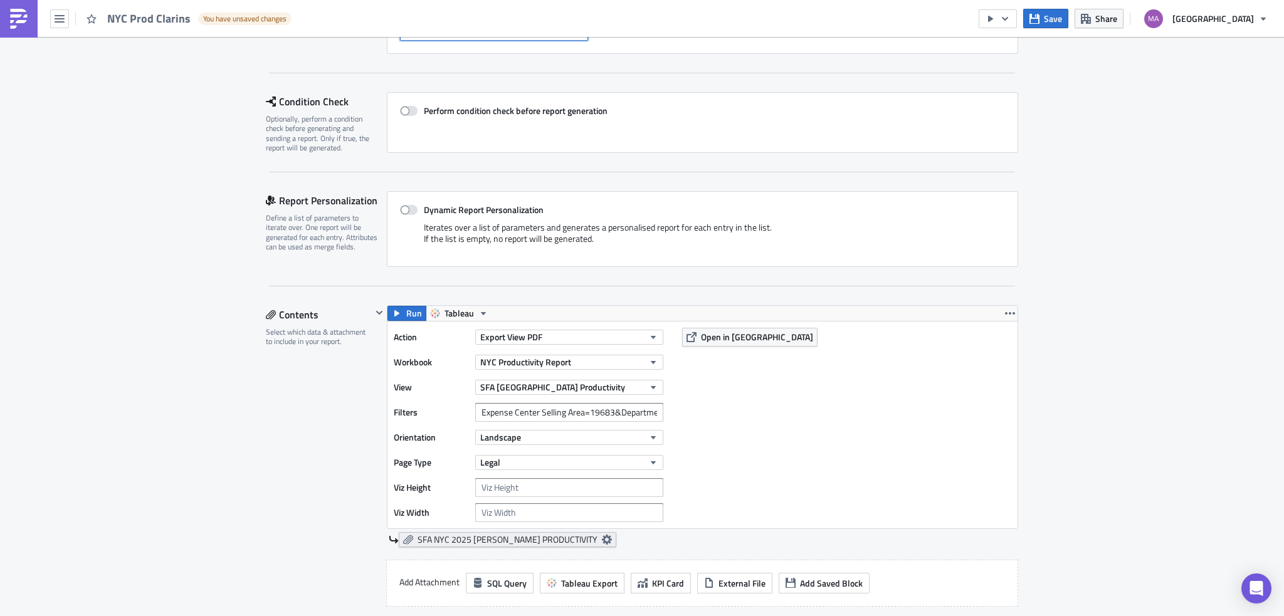
scroll to position [188, 0]
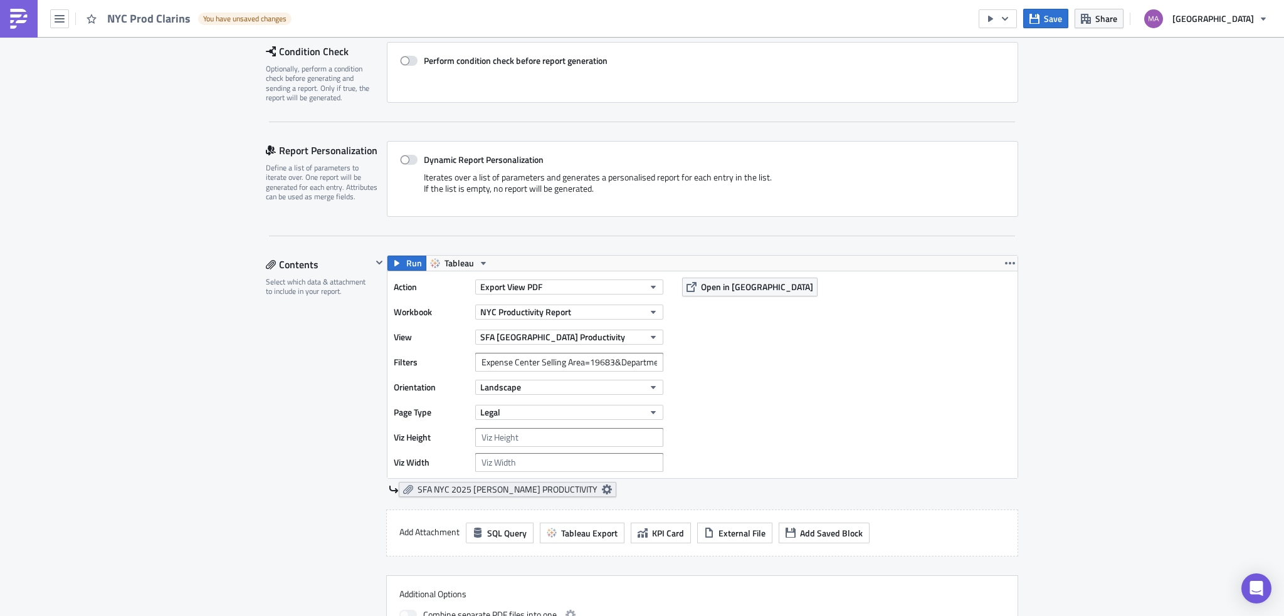
type input "NYC Prod Clarins"
click at [496, 491] on span "SFA NYC 2025 [PERSON_NAME] PRODUCTIVITY" at bounding box center [507, 489] width 180 height 11
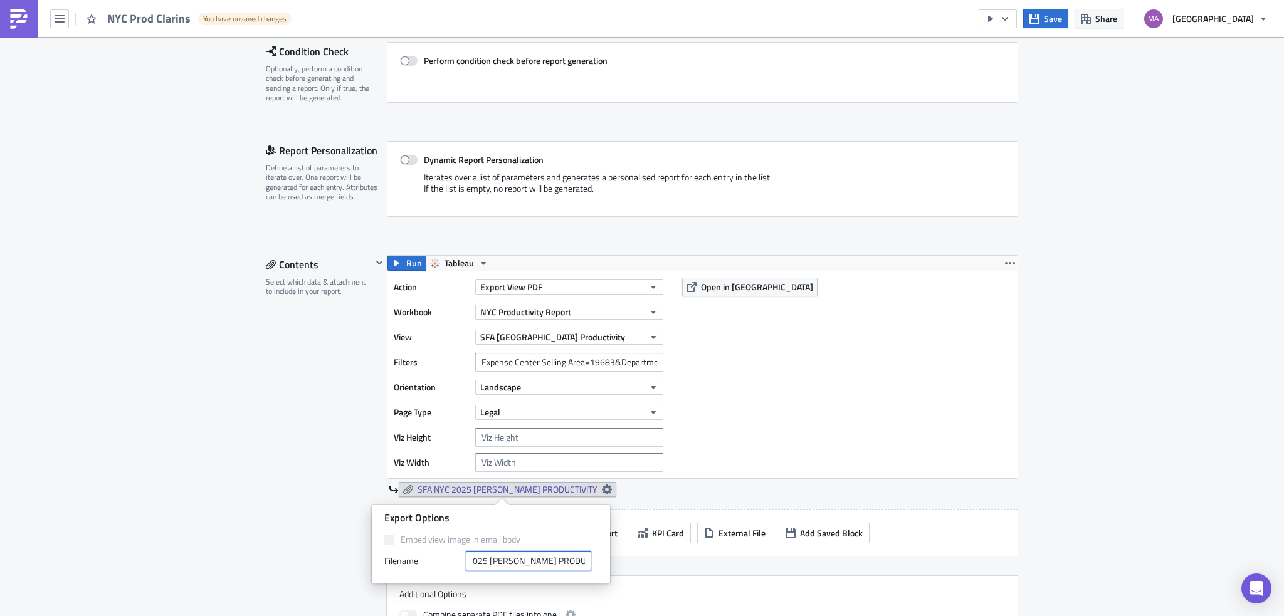
drag, startPoint x: 529, startPoint y: 561, endPoint x: 579, endPoint y: 565, distance: 50.3
click at [579, 565] on input "SFA NYC 2025 [PERSON_NAME] PRODUCTIVITY" at bounding box center [528, 561] width 125 height 19
click at [530, 565] on input "SFA NYC 2025 [PERSON_NAME] PRODUCTIVITY" at bounding box center [528, 561] width 125 height 19
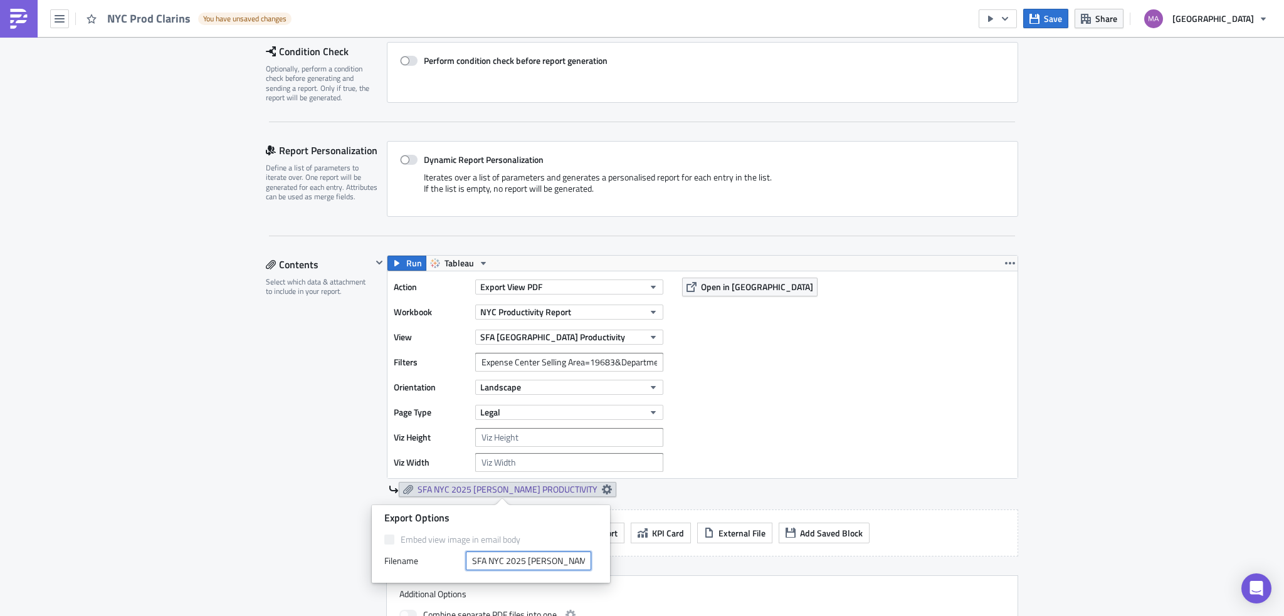
drag, startPoint x: 526, startPoint y: 560, endPoint x: 461, endPoint y: 571, distance: 66.7
click at [461, 571] on div "Export Options Embed view image in email body Filenam﻿e SFA [GEOGRAPHIC_DATA] 2…" at bounding box center [491, 544] width 238 height 78
click at [531, 554] on input "SFA NYC 2025 [PERSON_NAME] PRODUCTIVITY" at bounding box center [528, 561] width 125 height 19
drag, startPoint x: 524, startPoint y: 560, endPoint x: 576, endPoint y: 563, distance: 52.2
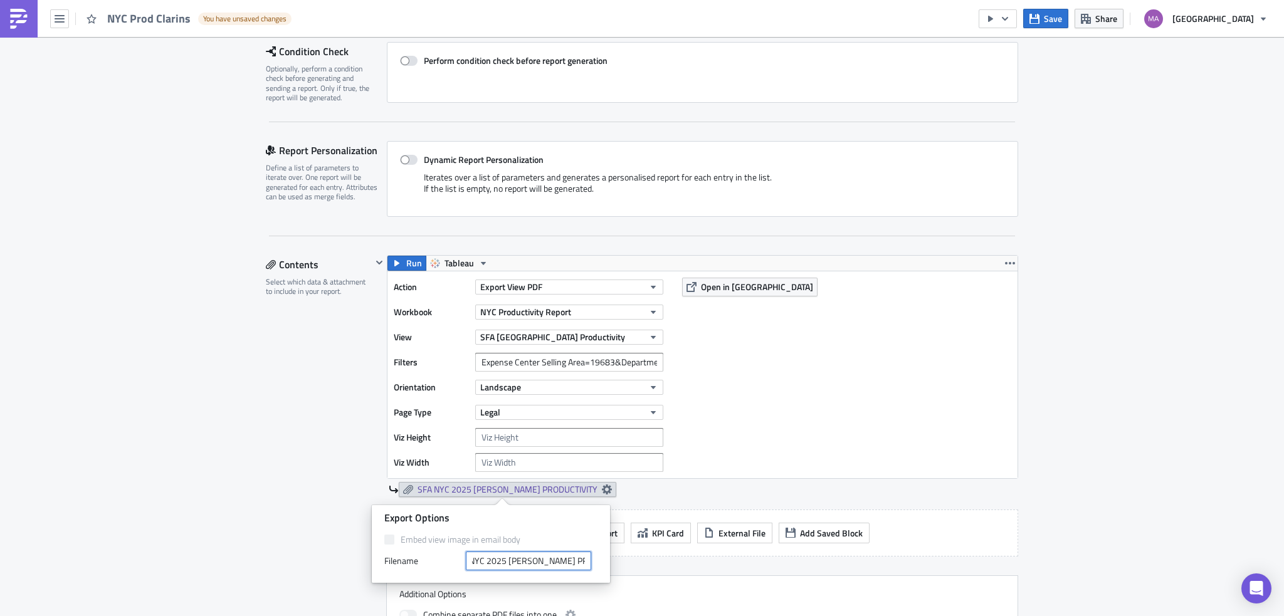
click at [576, 563] on input "SFA NYC 2025 [PERSON_NAME] PRODUCTIVITY" at bounding box center [528, 561] width 125 height 19
paste input "Clarins"
type input "SFA [GEOGRAPHIC_DATA] 2025 Clarins PRODUCTIVITY"
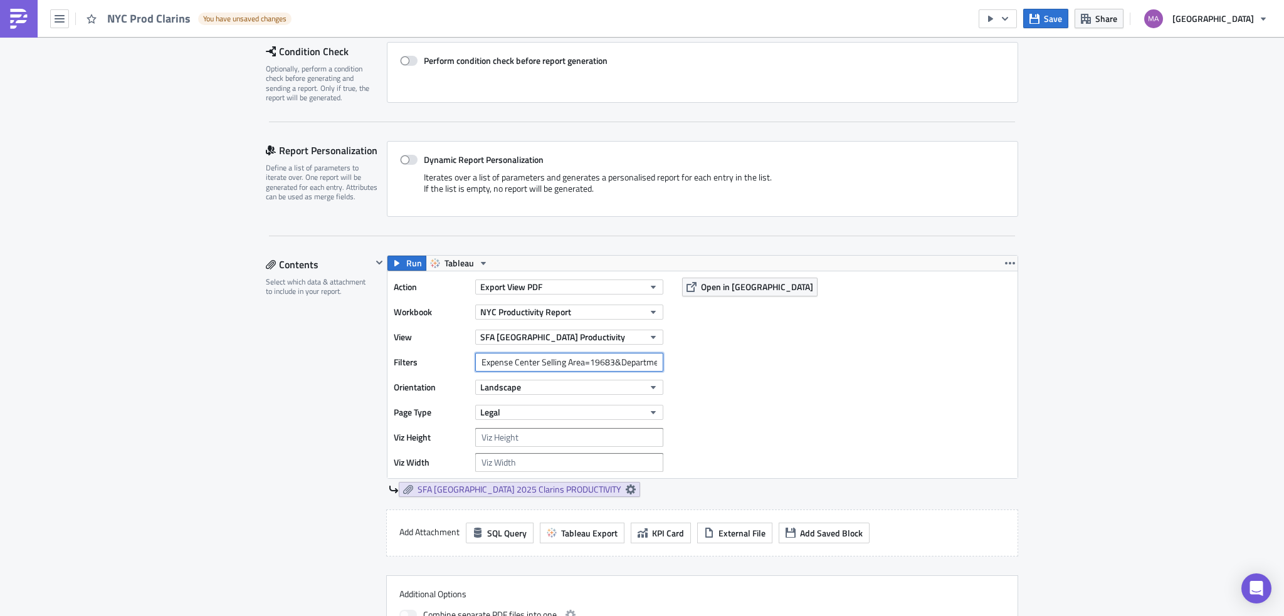
click at [599, 365] on input "Expense Center Selling Area=19683&Department Number=208" at bounding box center [569, 362] width 188 height 19
drag, startPoint x: 608, startPoint y: 362, endPoint x: 585, endPoint y: 362, distance: 22.6
click at [585, 362] on input "Expense Center Selling Area=19683&Department Number=208" at bounding box center [569, 362] width 188 height 19
paste input "20"
drag, startPoint x: 609, startPoint y: 364, endPoint x: 461, endPoint y: 361, distance: 148.6
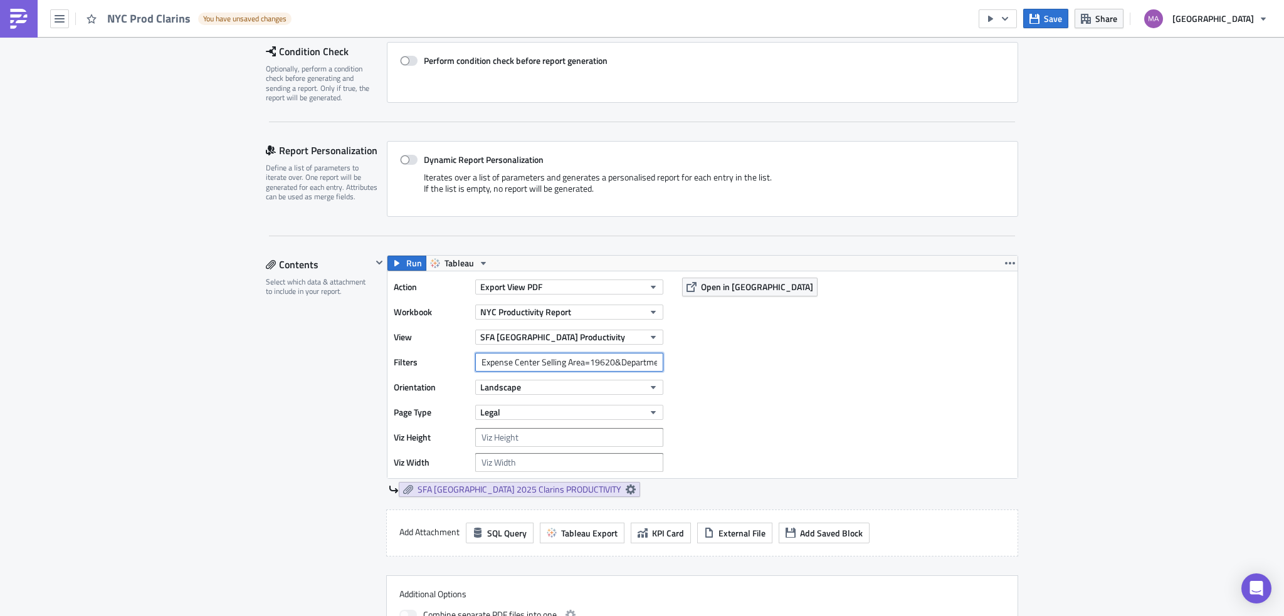
click at [461, 361] on div "Filters Expense Center Selling Area=19620&Department Number=208" at bounding box center [532, 362] width 276 height 19
click at [608, 365] on input "Expense Center Selling Area=19620&Department Number=208" at bounding box center [569, 362] width 188 height 19
paste input "Expense Center Selling Area=19620"
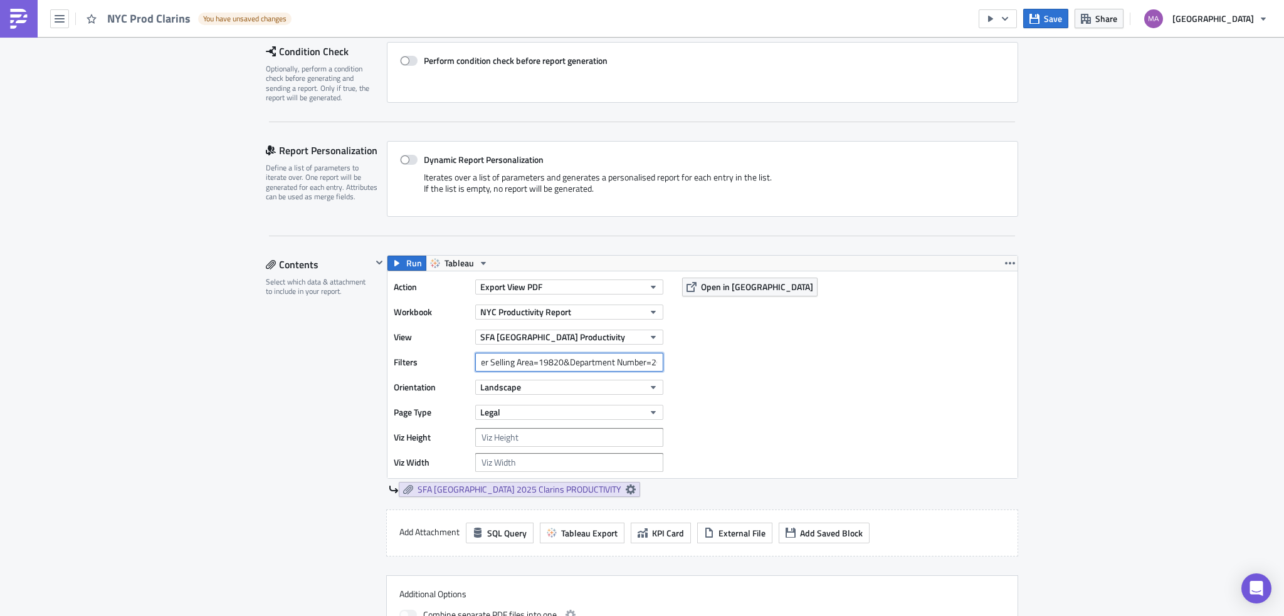
scroll to position [0, 305]
type input "Expense Center Selling Area=19620&Expense Center Selling Area=Expense Center Se…"
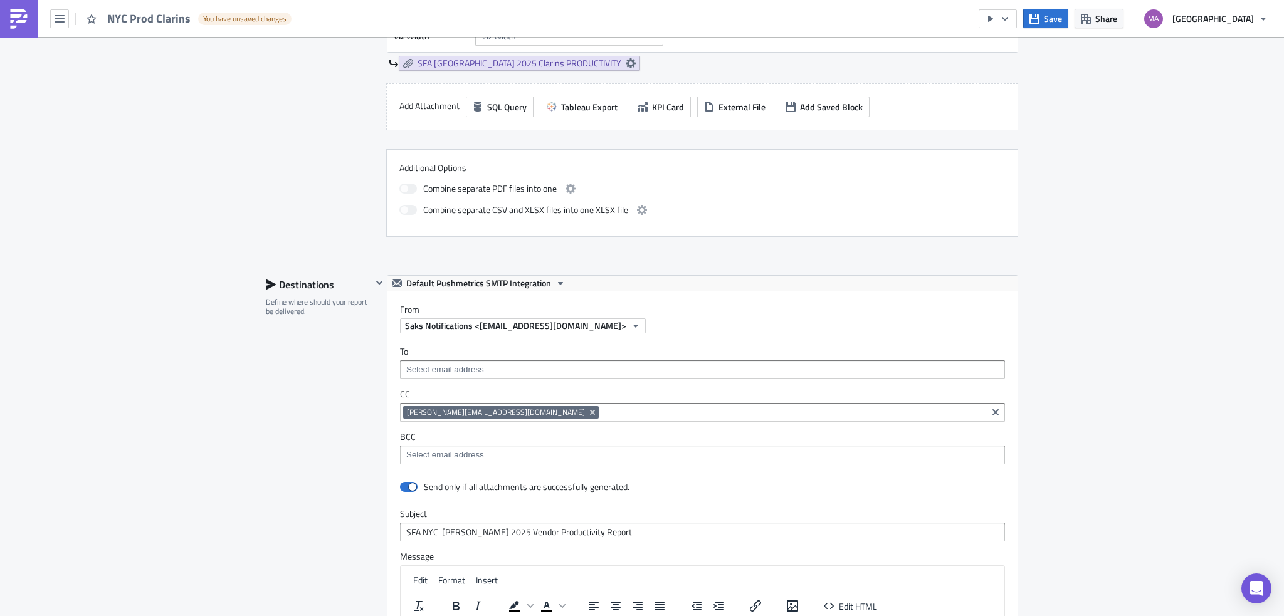
scroll to position [689, 0]
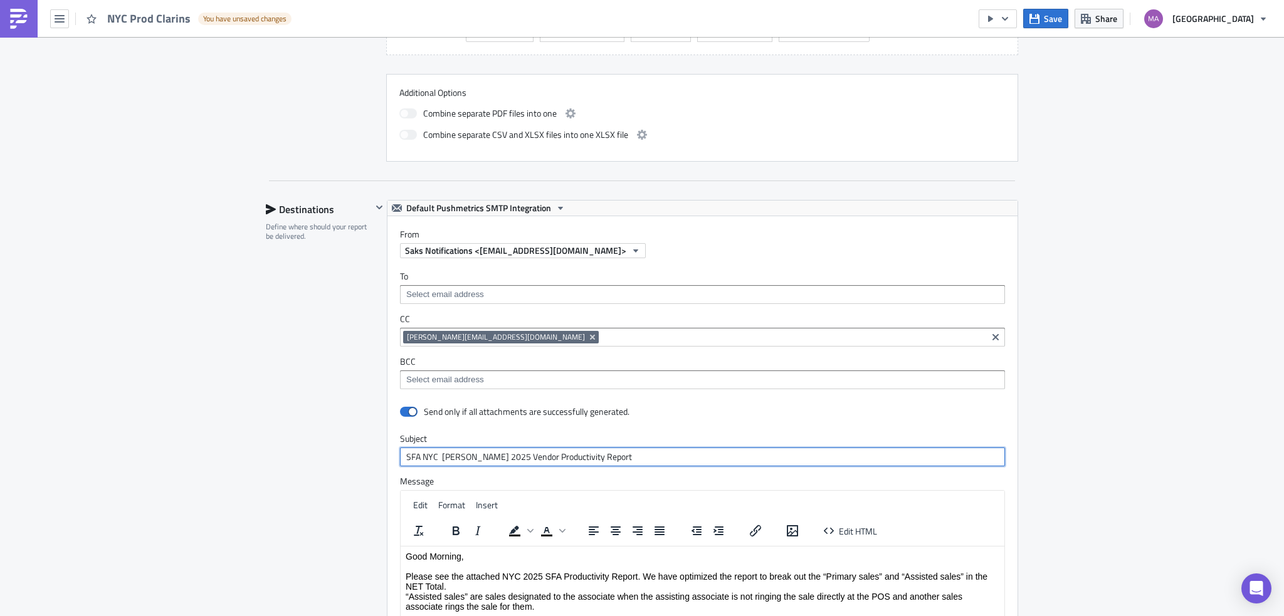
drag, startPoint x: 657, startPoint y: 457, endPoint x: 330, endPoint y: 457, distance: 327.2
click at [316, 458] on div "Destinations Define where should your report be delivered. Default Pushmetrics …" at bounding box center [642, 476] width 752 height 553
paste input "Clarins"
type input "SFA NYC Clarins 2025 Vendor Productivity Report"
click at [1073, 375] on div "Execution Log Edit " NYC Prod Clarins " Draft Settings Configure the basics of …" at bounding box center [642, 166] width 1284 height 1636
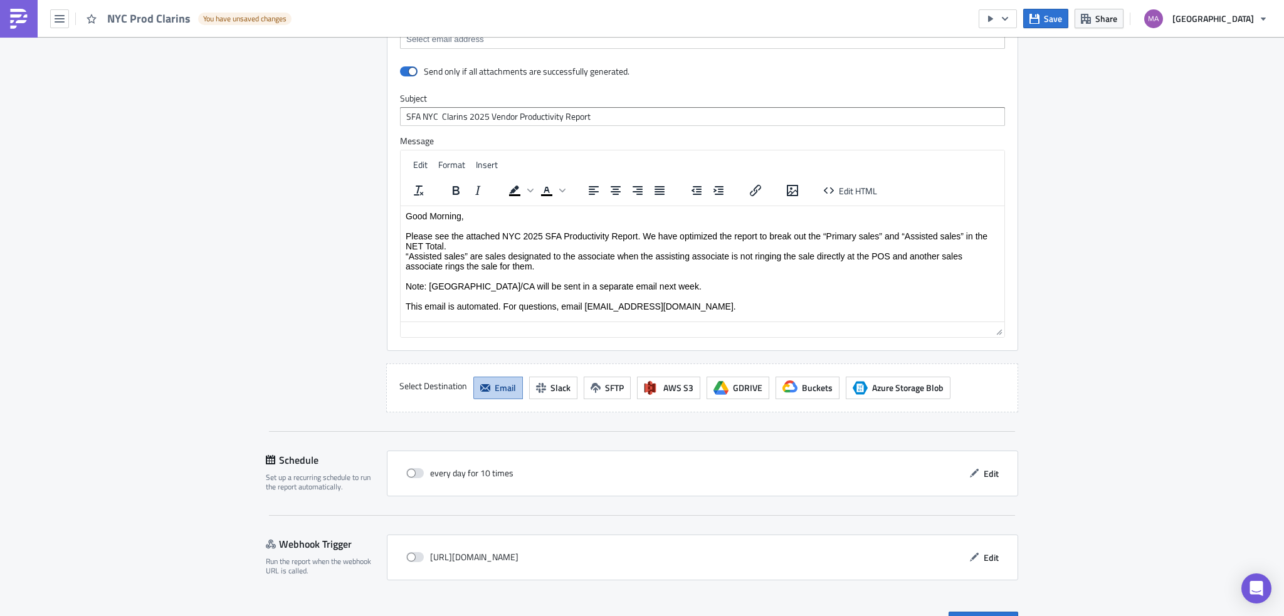
scroll to position [1053, 0]
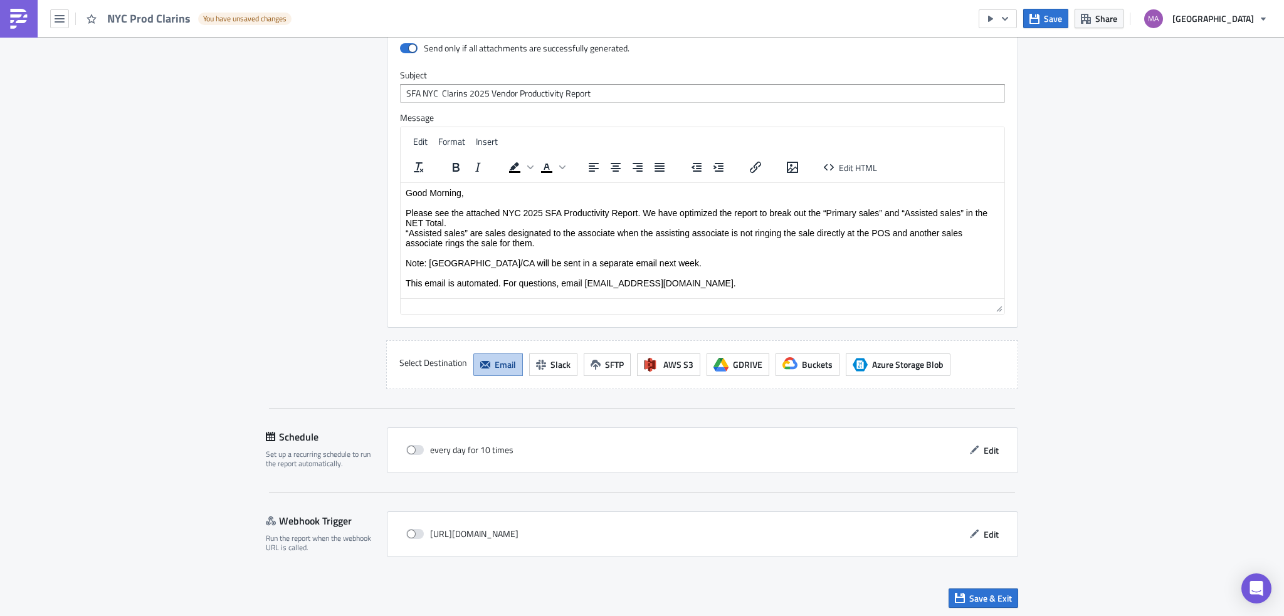
click at [973, 458] on div "every day for 10 times Edit" at bounding box center [702, 450] width 631 height 46
click at [973, 456] on button "Edit" at bounding box center [984, 450] width 42 height 19
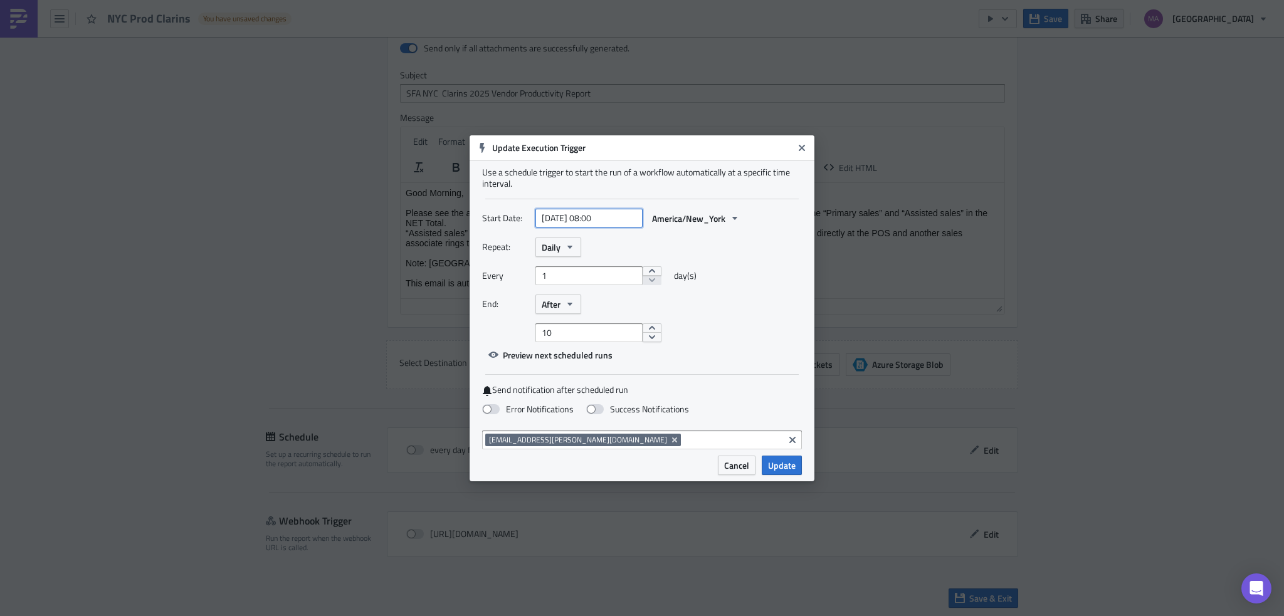
drag, startPoint x: 602, startPoint y: 213, endPoint x: 597, endPoint y: 217, distance: 6.7
click at [599, 213] on input "[DATE] 08:00" at bounding box center [588, 218] width 107 height 19
select select "8"
select select "2025"
click at [594, 219] on input "[DATE] 08:00" at bounding box center [588, 218] width 107 height 19
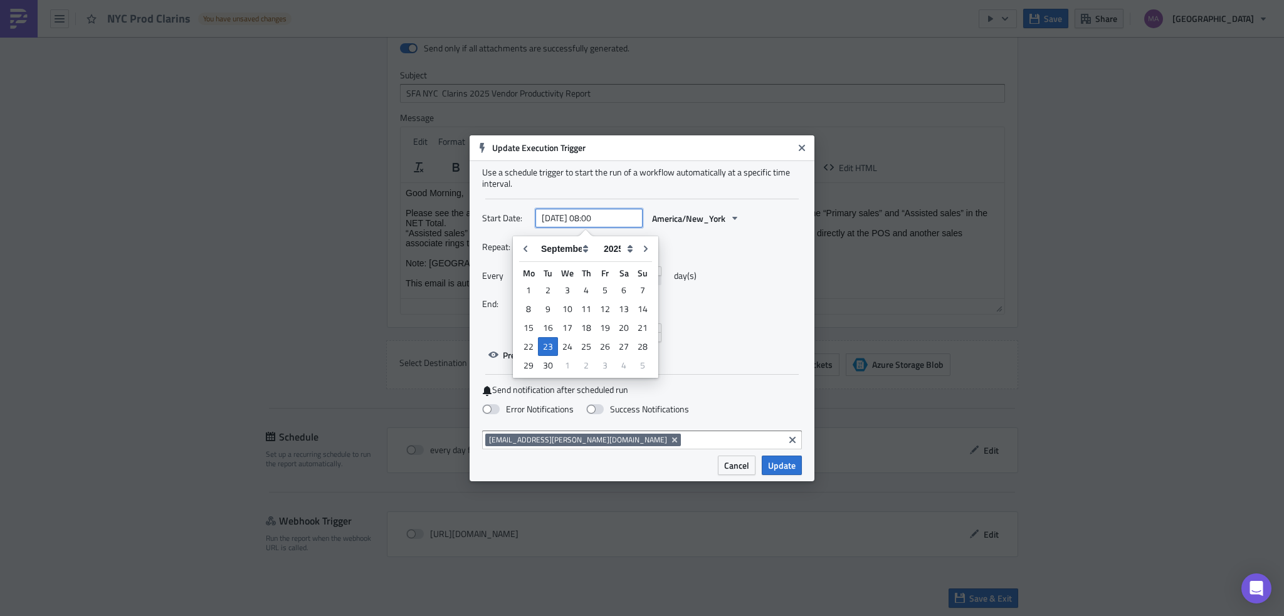
click at [599, 219] on input "[DATE] 08:00" at bounding box center [588, 218] width 107 height 19
type input "[DATE] 10:00"
click at [738, 352] on div "Start Date: [DATE] 10:00 America/New_York Repeat: Daily Every 1 day(s) End: Aft…" at bounding box center [642, 287] width 320 height 156
click at [575, 223] on input "[DATE] 10:00" at bounding box center [588, 218] width 107 height 19
select select "8"
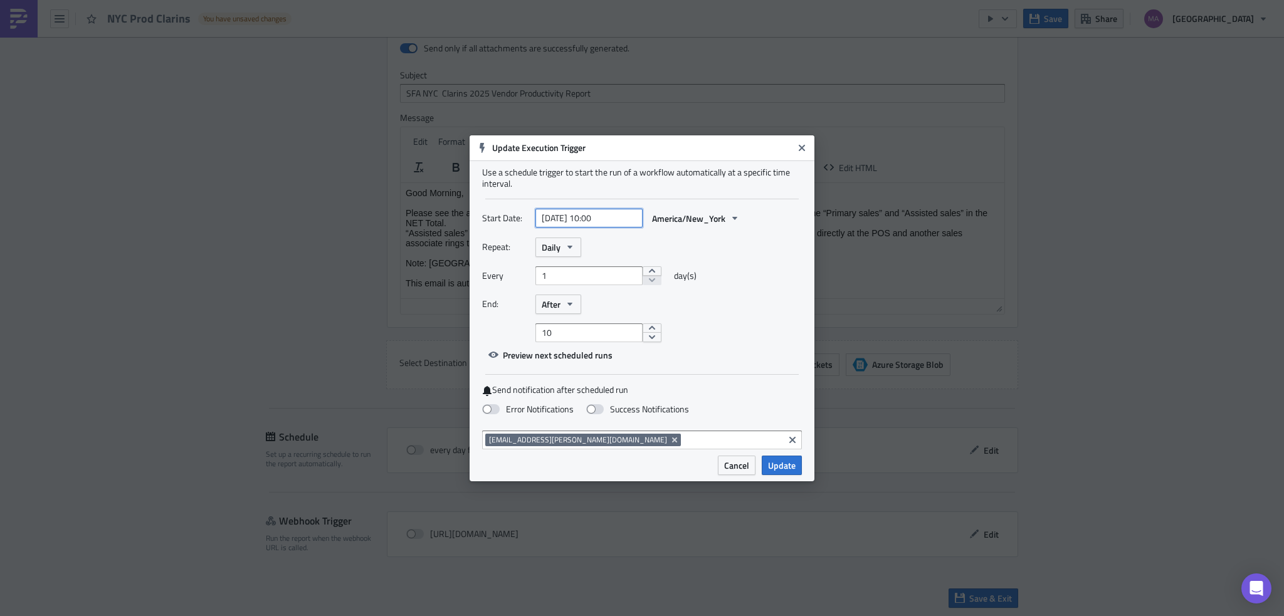
select select "2025"
click at [732, 254] on div "Repeat: Daily" at bounding box center [642, 247] width 320 height 19
click at [568, 250] on icon "button" at bounding box center [570, 247] width 10 height 10
click at [570, 295] on link "Monthly" at bounding box center [594, 289] width 113 height 19
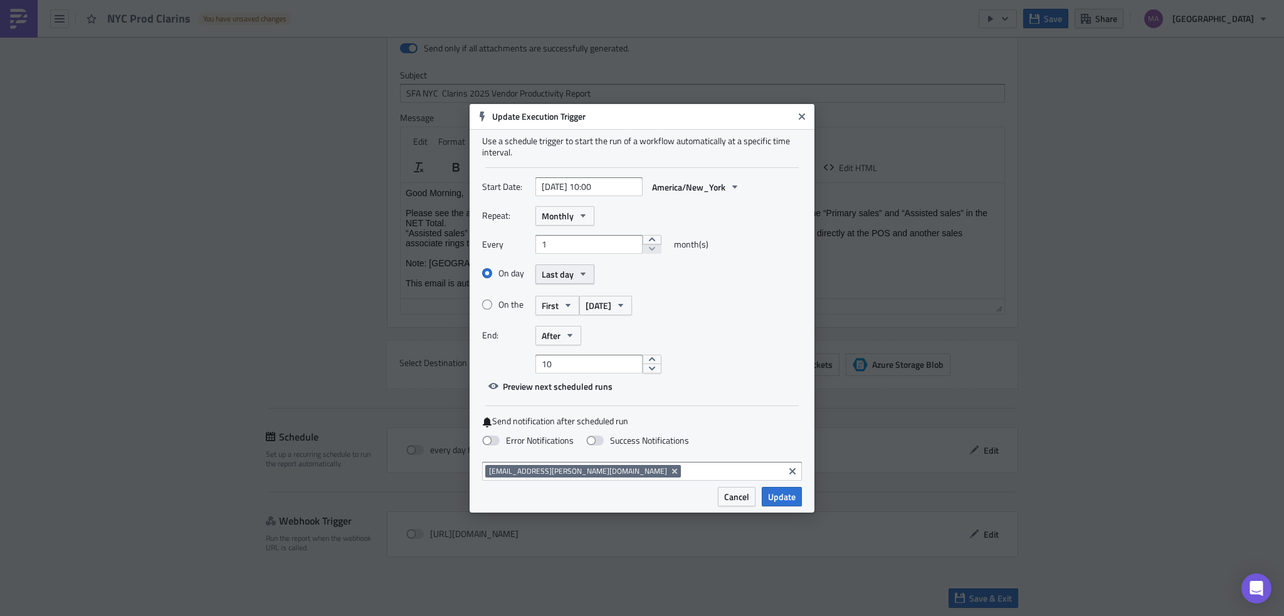
click at [555, 280] on button "Last day" at bounding box center [564, 273] width 59 height 19
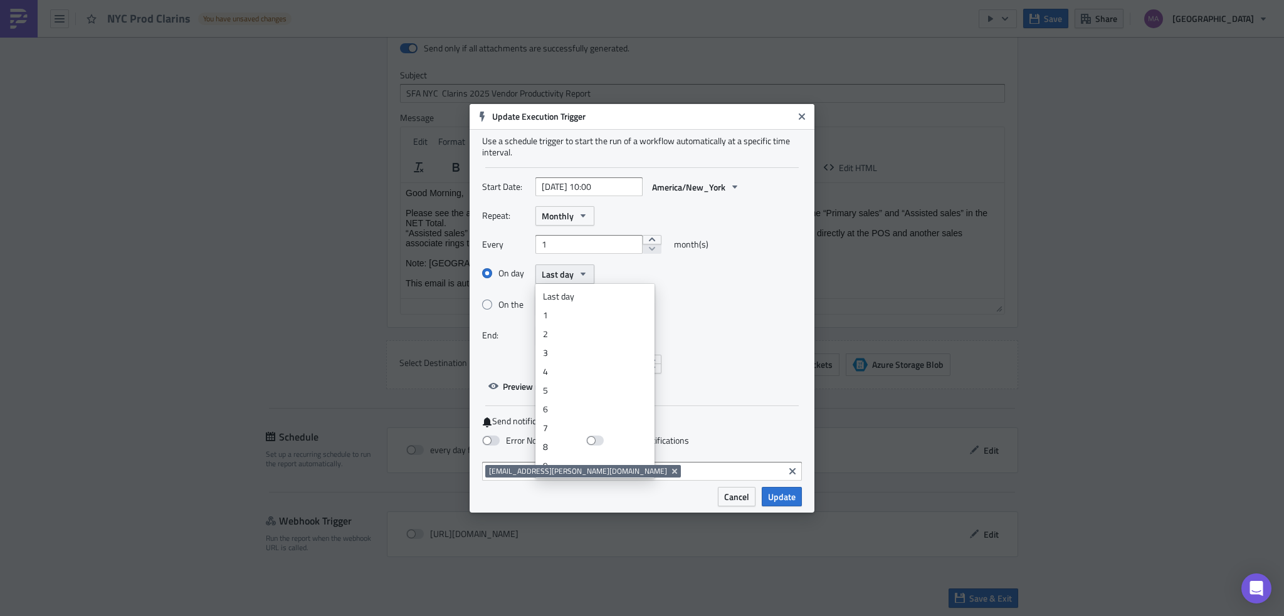
click at [559, 275] on span "Last day" at bounding box center [558, 274] width 32 height 13
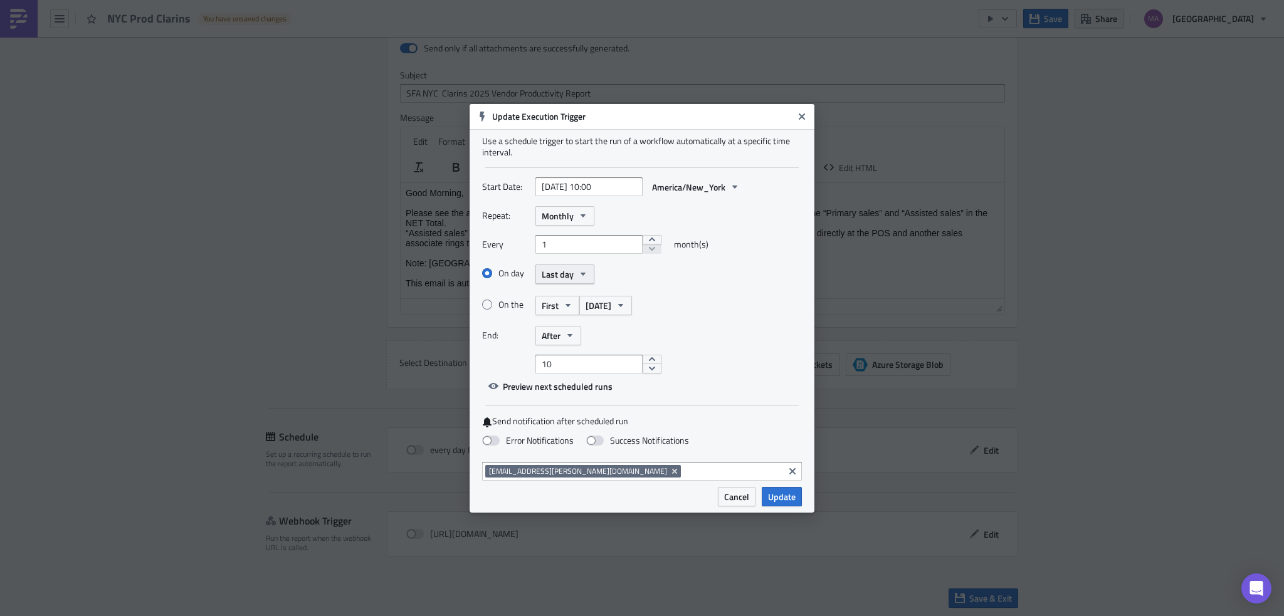
click at [559, 275] on span "Last day" at bounding box center [558, 274] width 32 height 13
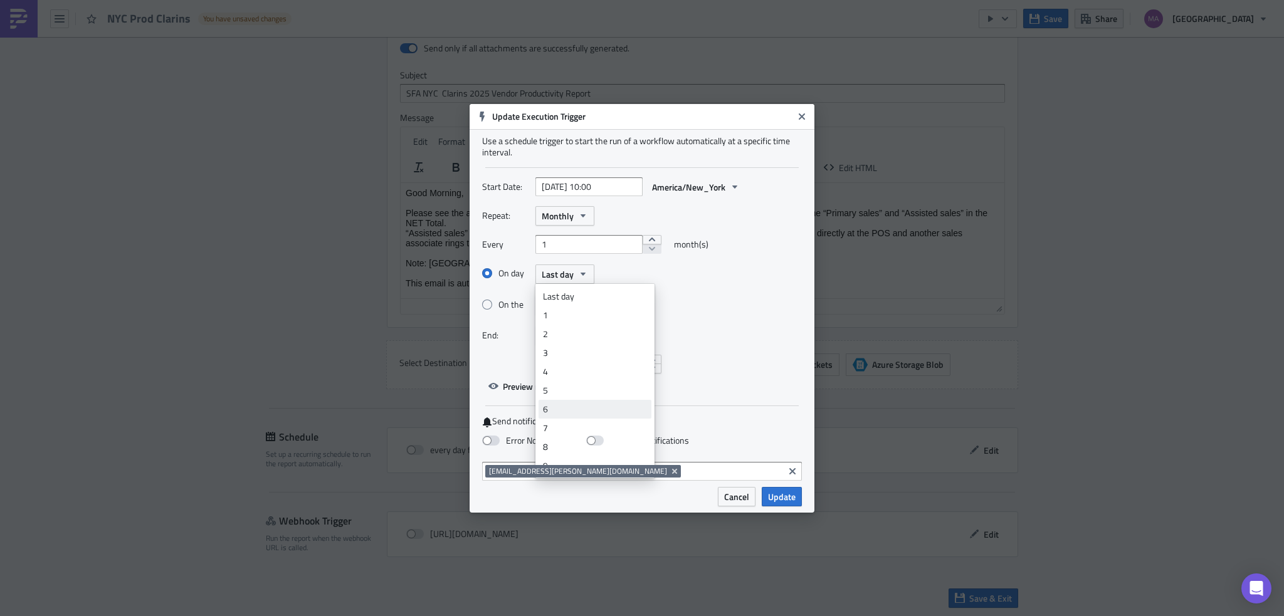
click at [579, 413] on div "6" at bounding box center [595, 409] width 104 height 13
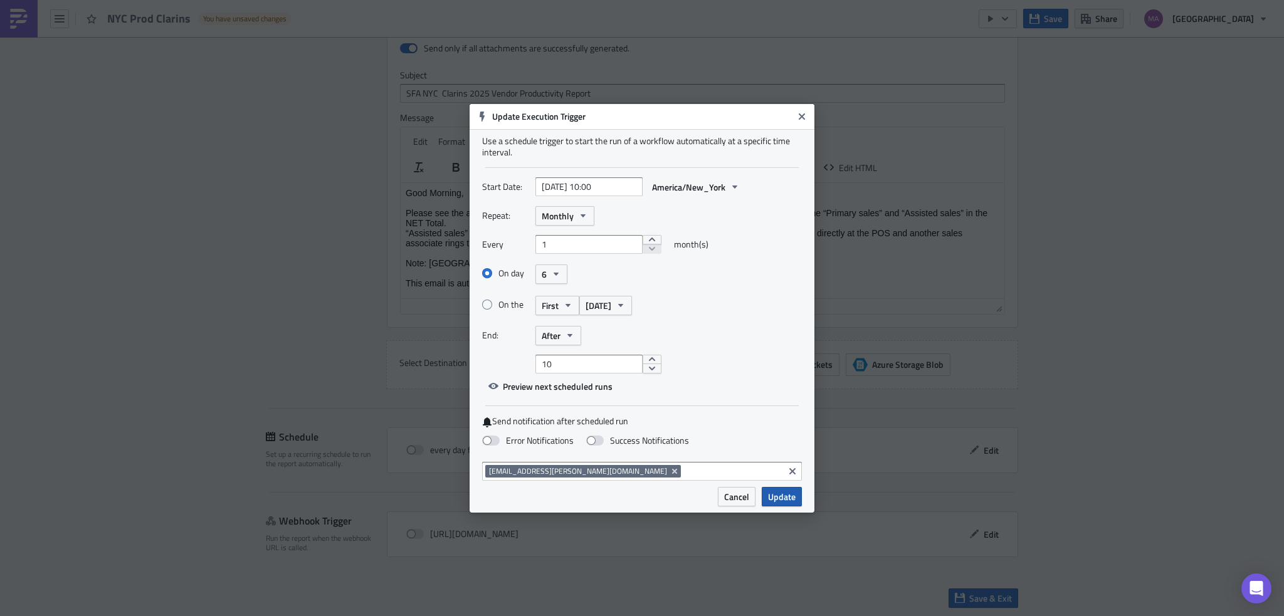
click at [771, 493] on span "Update" at bounding box center [782, 496] width 28 height 13
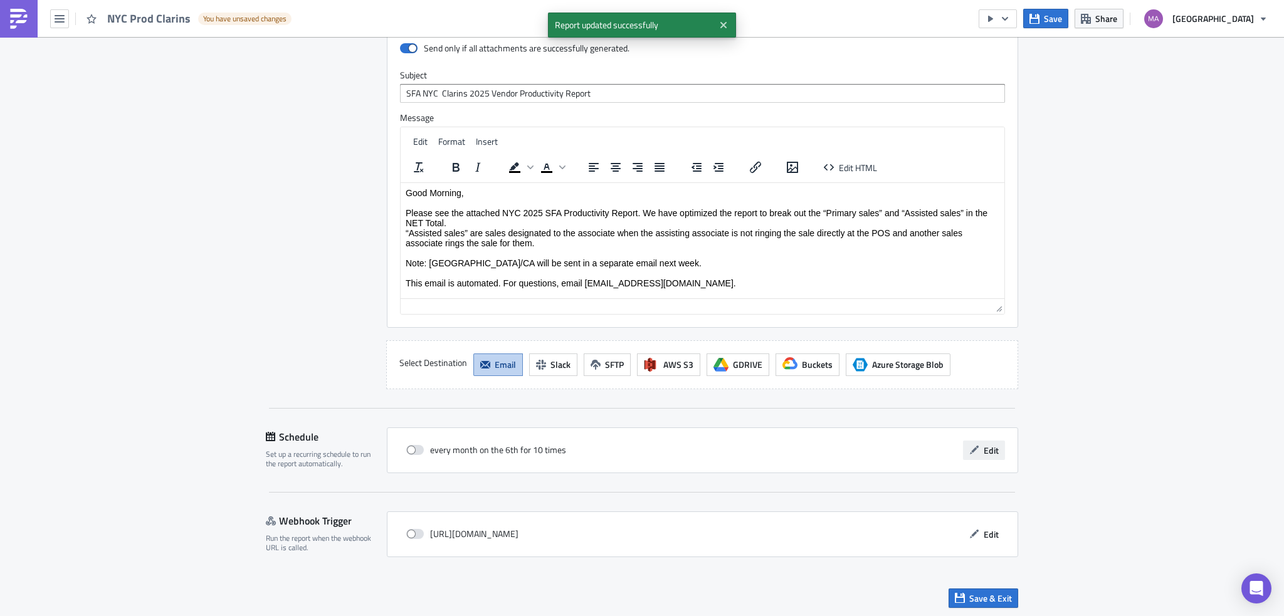
click at [973, 448] on icon "button" at bounding box center [974, 450] width 10 height 10
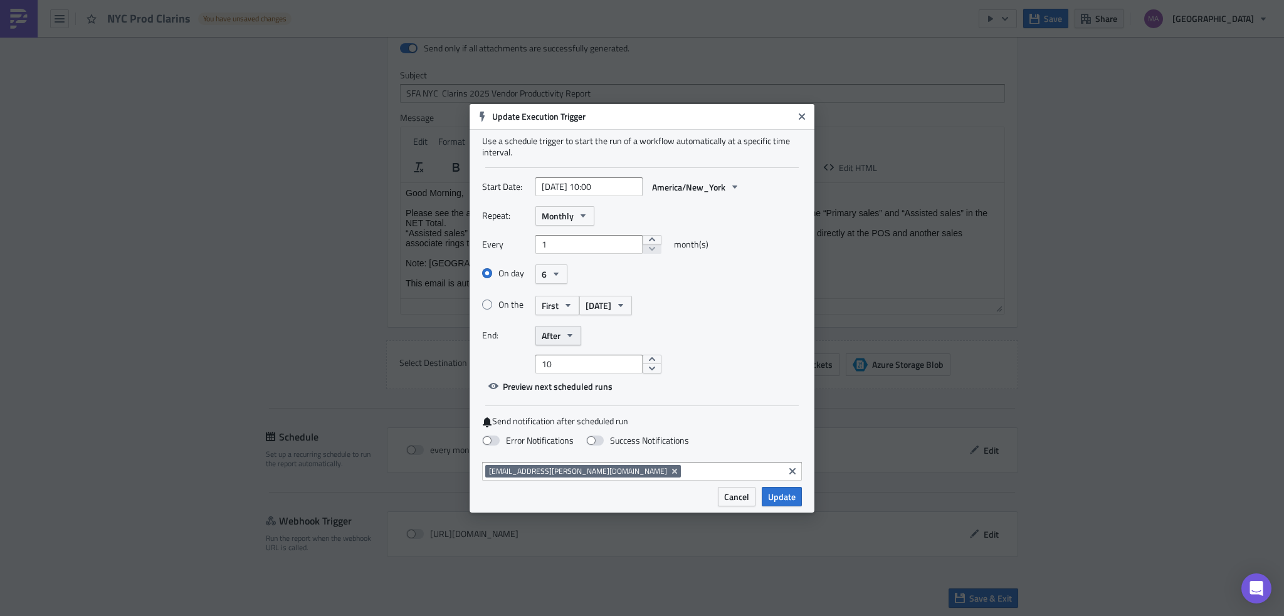
click at [546, 333] on span "After" at bounding box center [551, 335] width 19 height 13
click at [555, 354] on div "Never" at bounding box center [595, 358] width 104 height 13
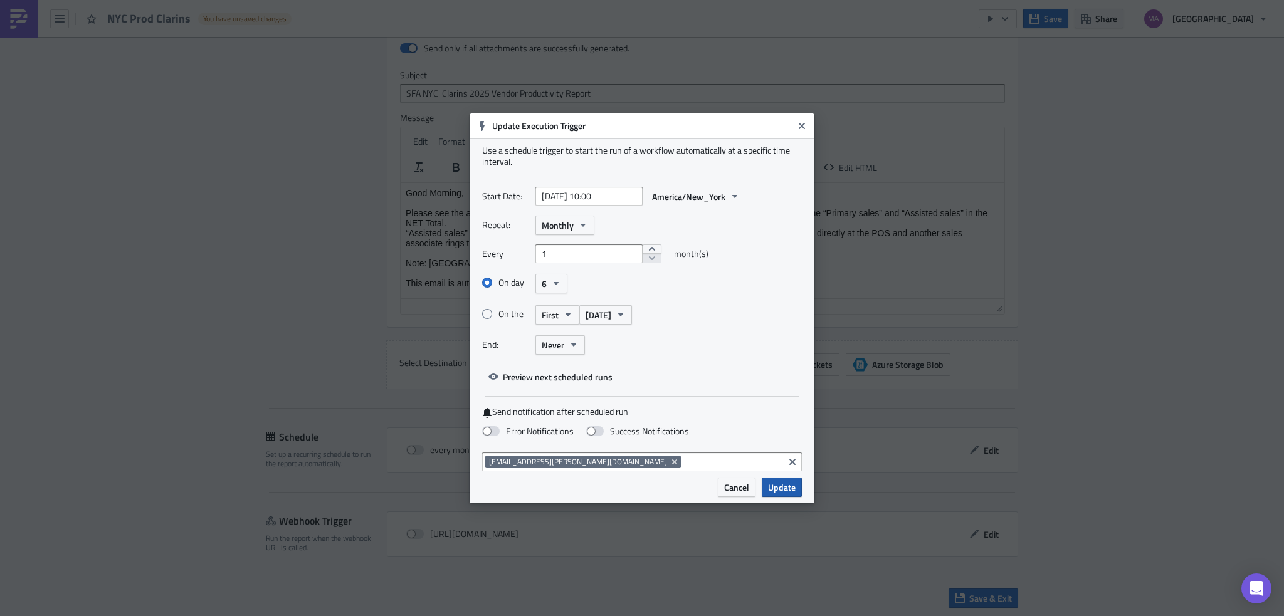
click at [788, 486] on span "Update" at bounding box center [782, 487] width 28 height 13
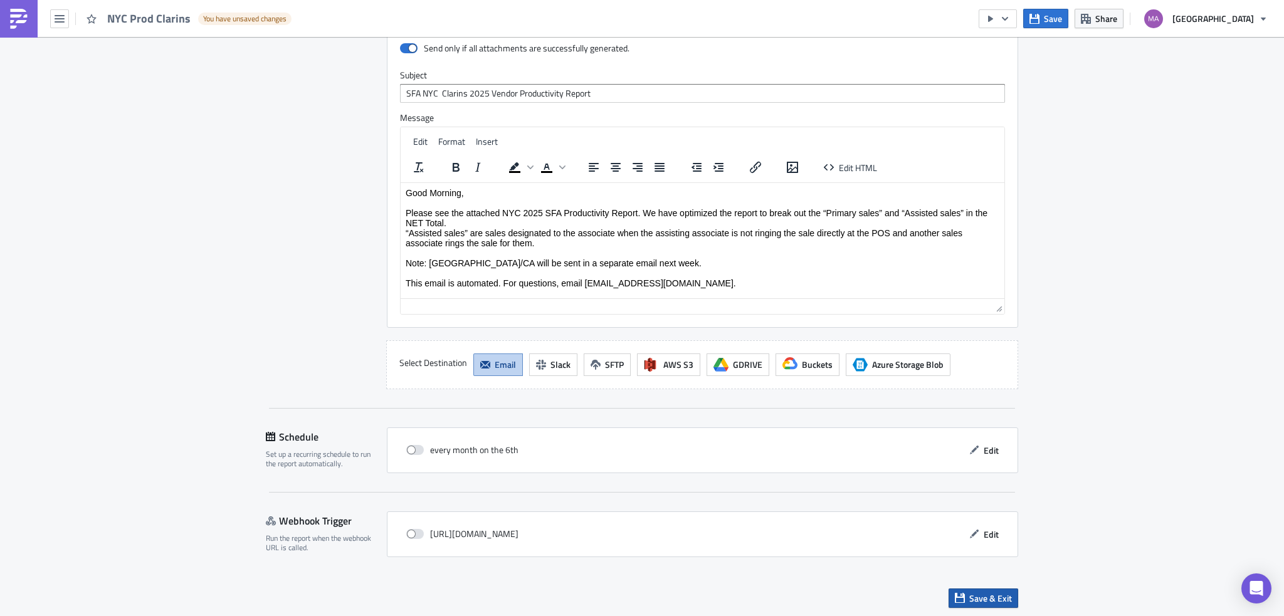
click at [990, 603] on button "Save & Exit" at bounding box center [983, 598] width 70 height 19
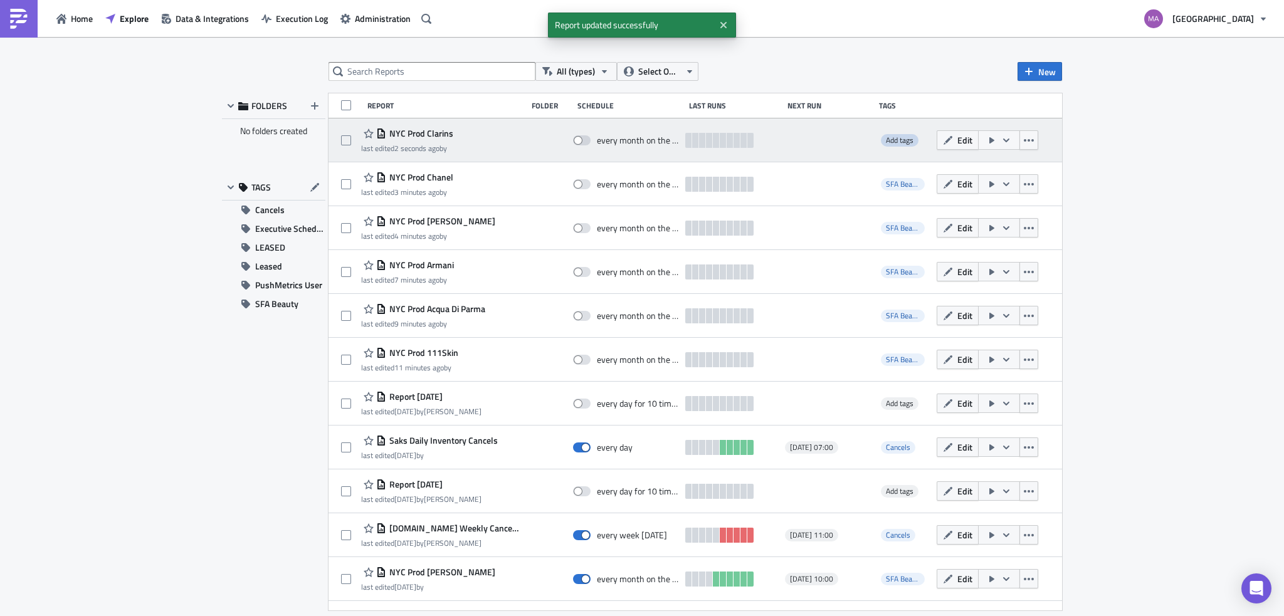
click at [886, 140] on span "Add tags" at bounding box center [900, 140] width 28 height 12
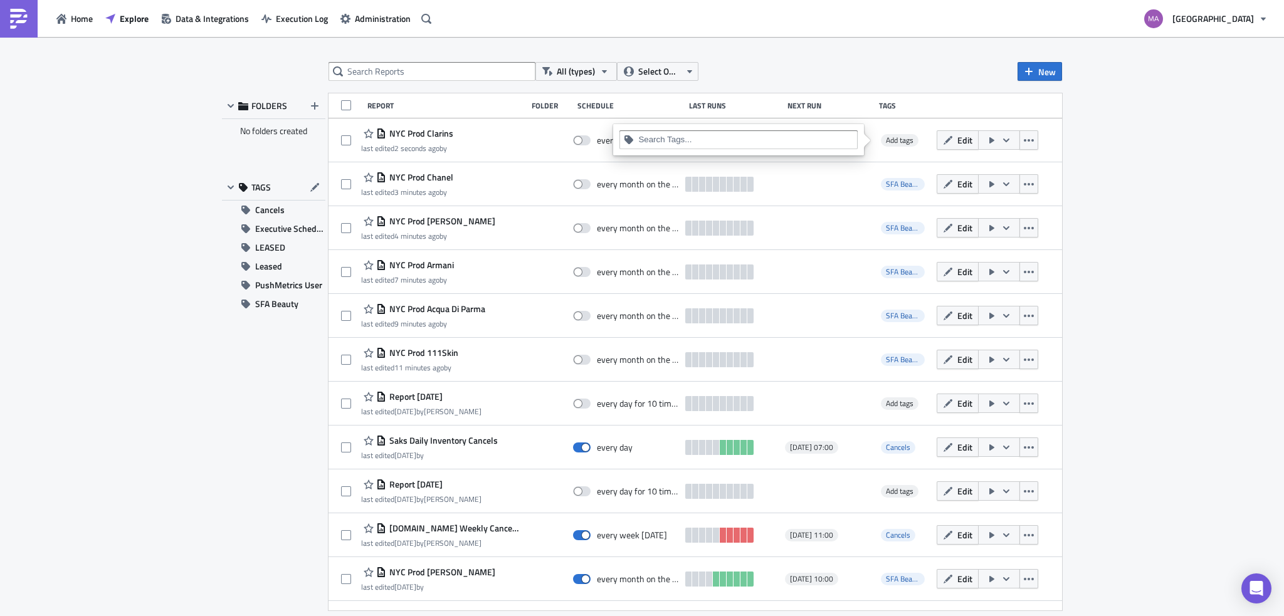
click at [759, 130] on div at bounding box center [738, 139] width 238 height 19
click at [753, 132] on div at bounding box center [738, 139] width 238 height 19
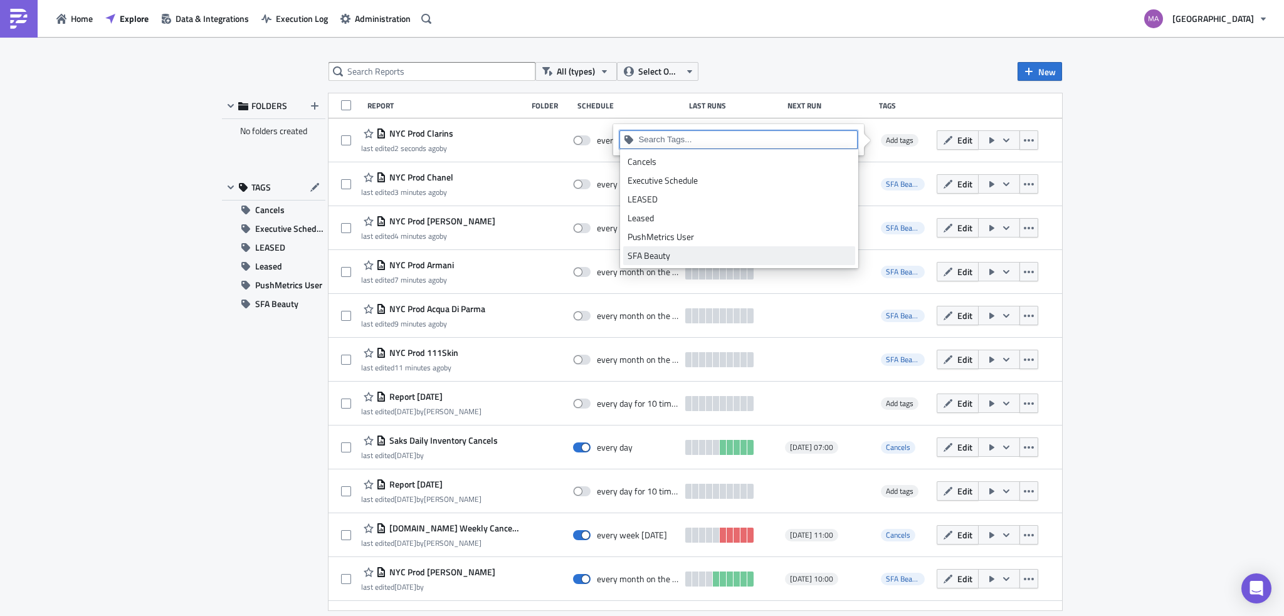
click at [731, 254] on div "SFA Beauty" at bounding box center [738, 255] width 223 height 13
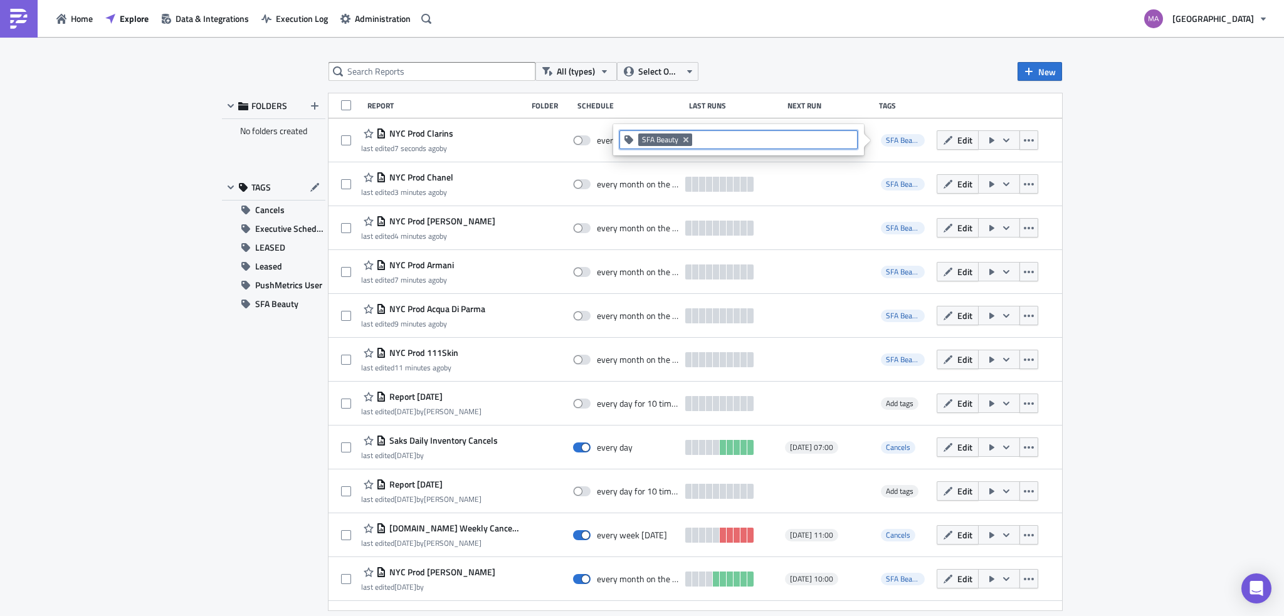
drag, startPoint x: 1204, startPoint y: 223, endPoint x: 1185, endPoint y: 221, distance: 18.8
click at [1204, 223] on div "All (types) Select Owner New FOLDERS No folders created TAGS Cancels Executive …" at bounding box center [642, 327] width 1284 height 581
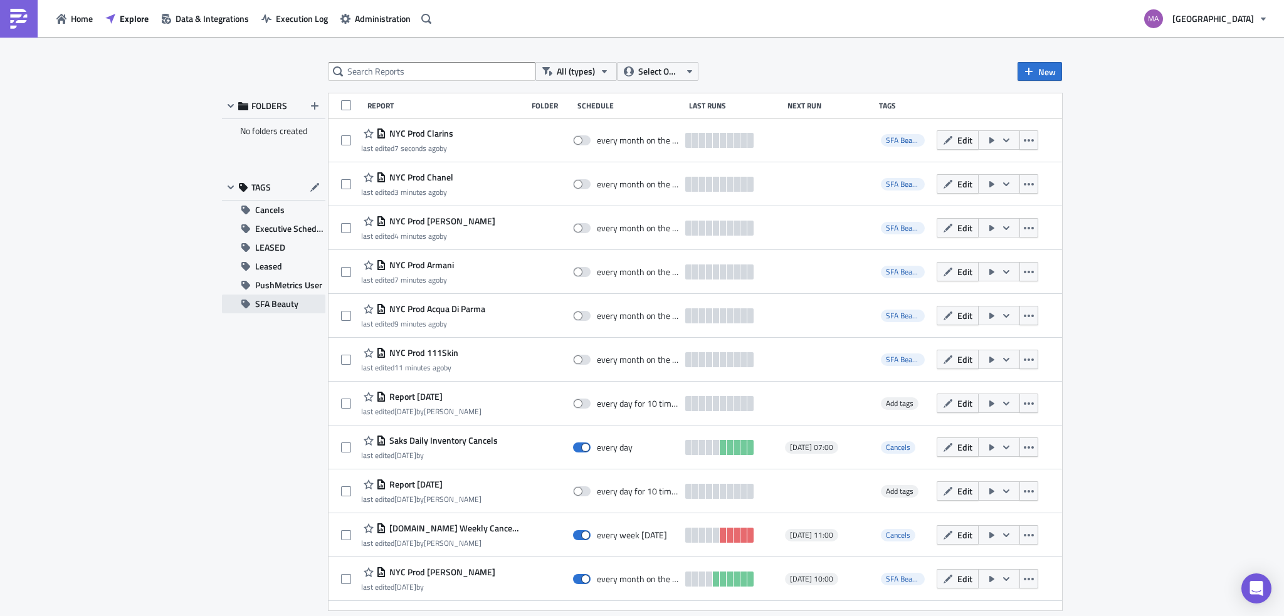
click at [256, 301] on span "SFA Beauty" at bounding box center [276, 304] width 43 height 19
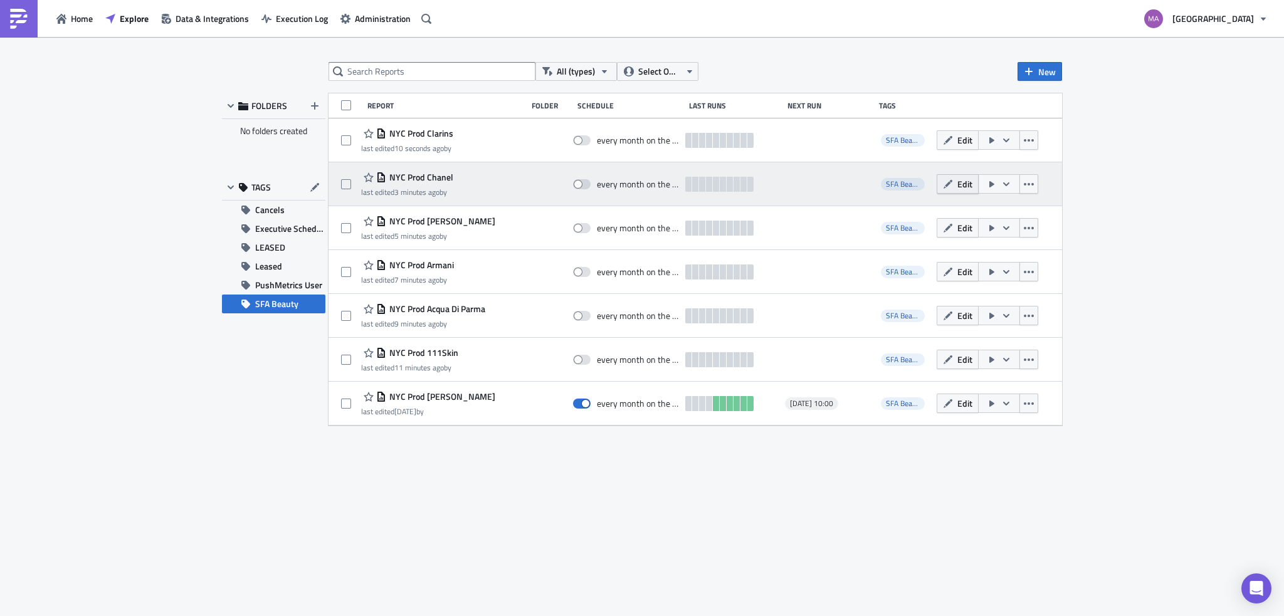
click at [956, 174] on button "Edit" at bounding box center [957, 183] width 42 height 19
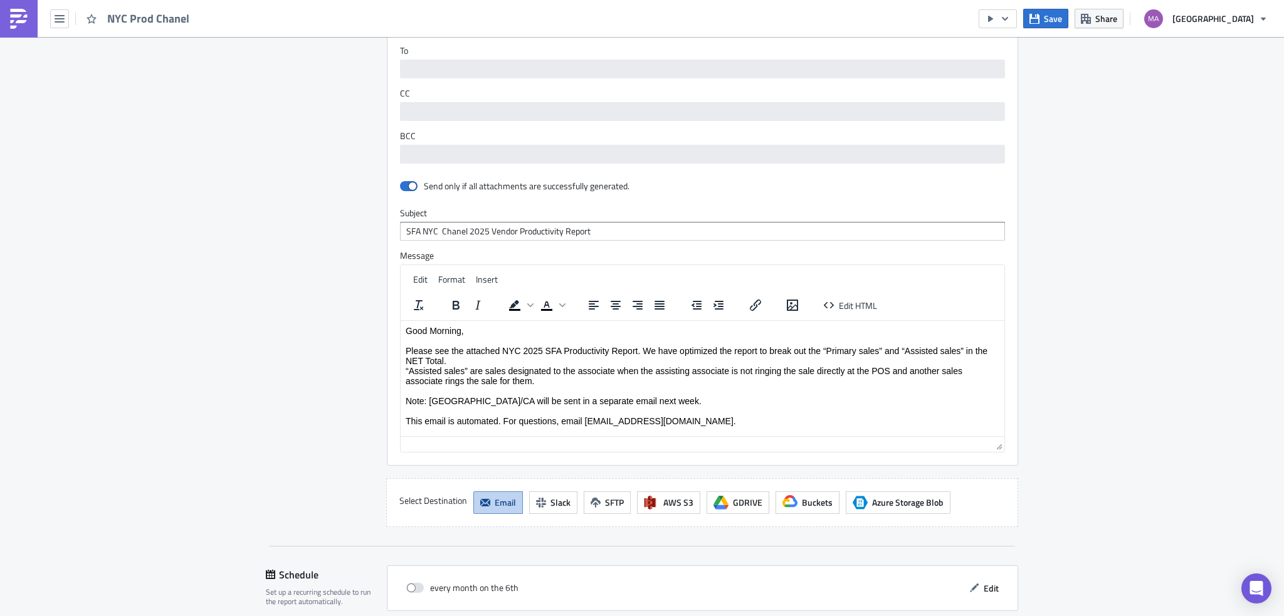
scroll to position [953, 0]
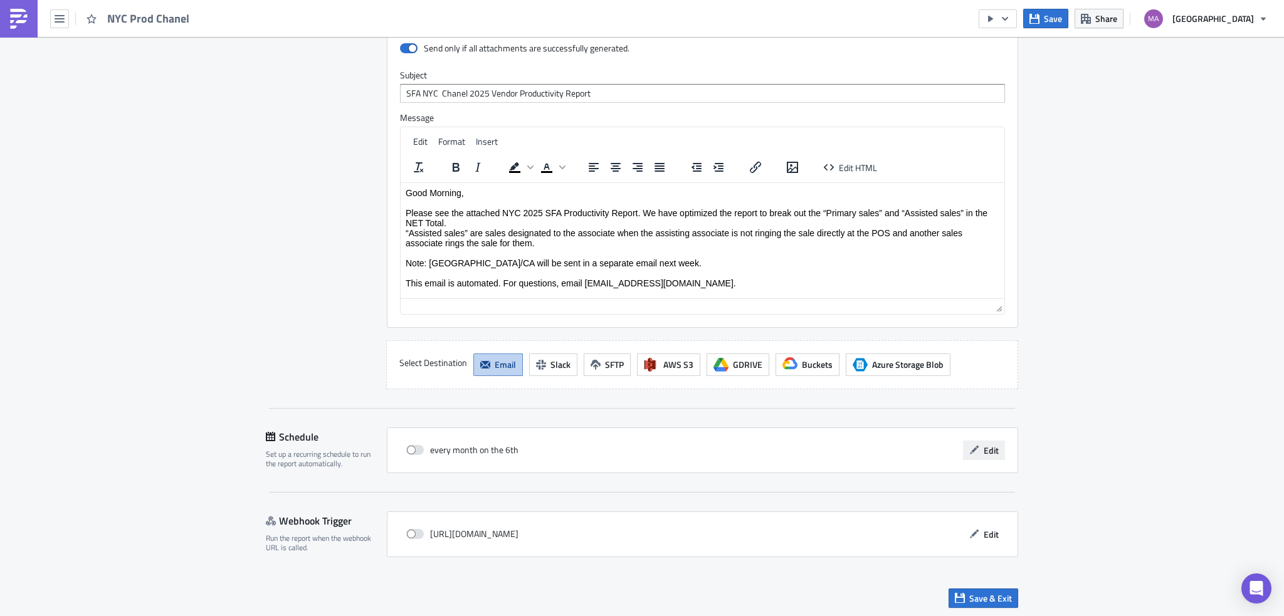
click at [973, 442] on button "Edit" at bounding box center [984, 450] width 42 height 19
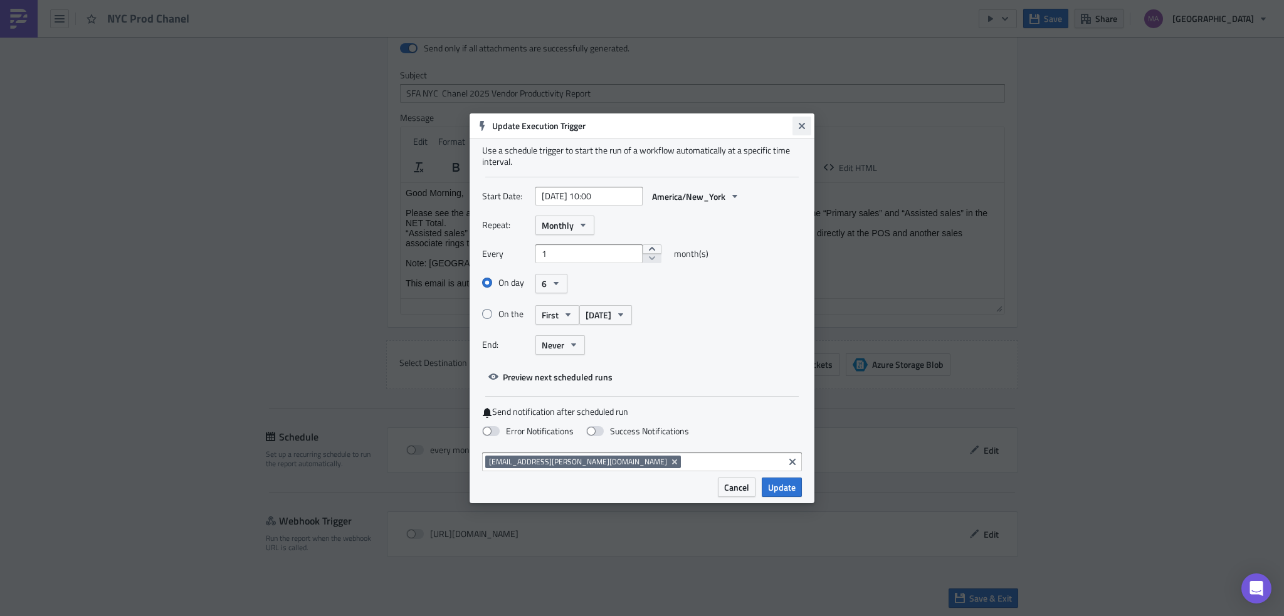
click at [797, 132] on button "Close" at bounding box center [801, 126] width 19 height 19
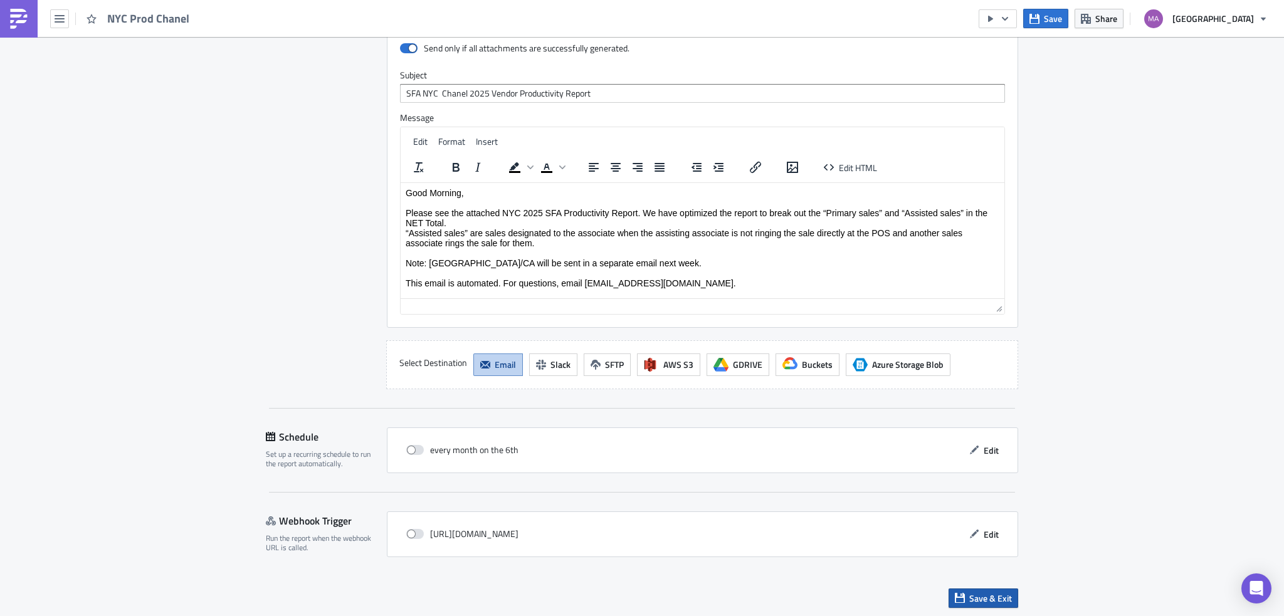
click at [955, 594] on icon "button" at bounding box center [960, 598] width 10 height 10
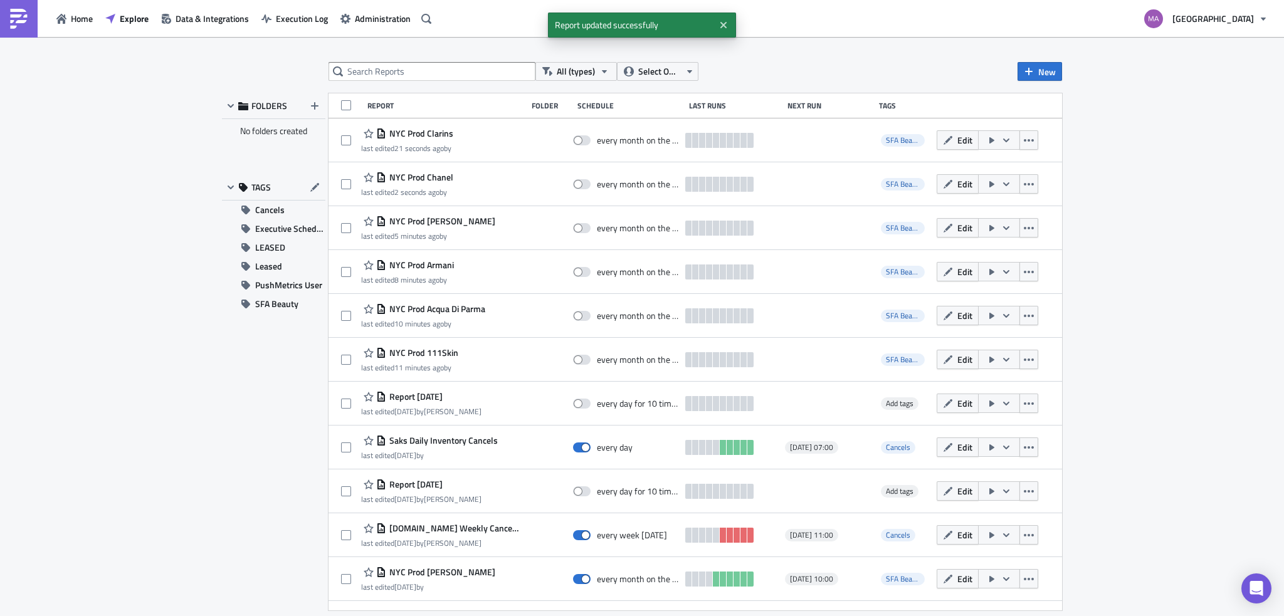
drag, startPoint x: 293, startPoint y: 305, endPoint x: 393, endPoint y: 260, distance: 109.4
click at [295, 304] on span "SFA Beauty" at bounding box center [276, 304] width 43 height 19
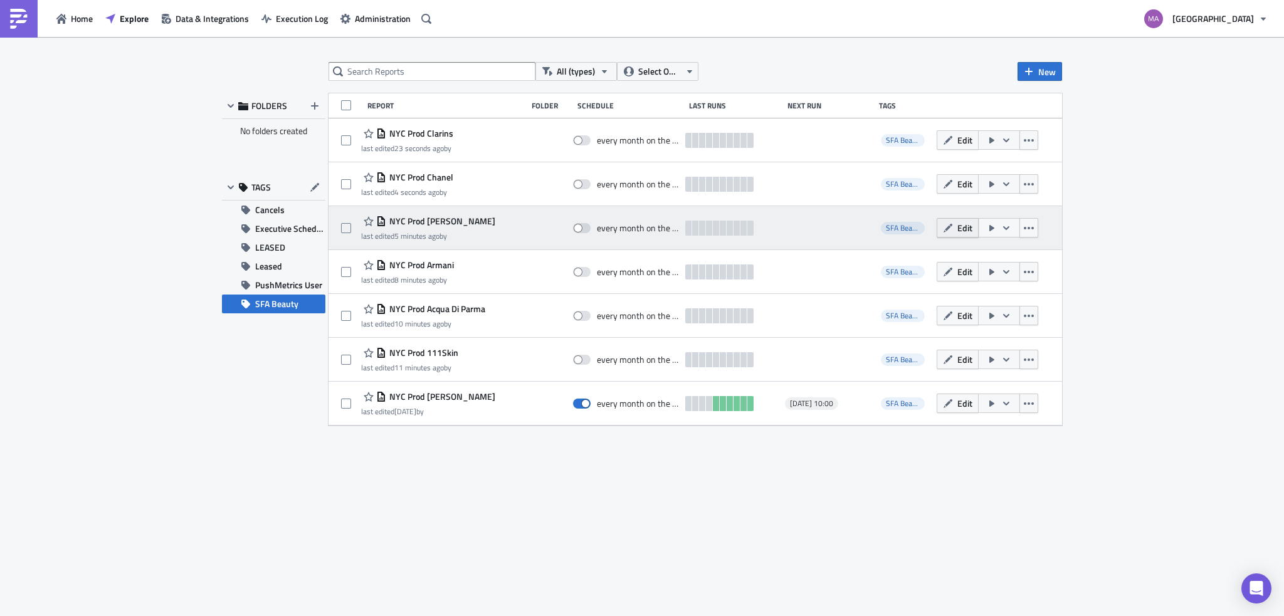
click at [968, 226] on span "Edit" at bounding box center [964, 227] width 15 height 13
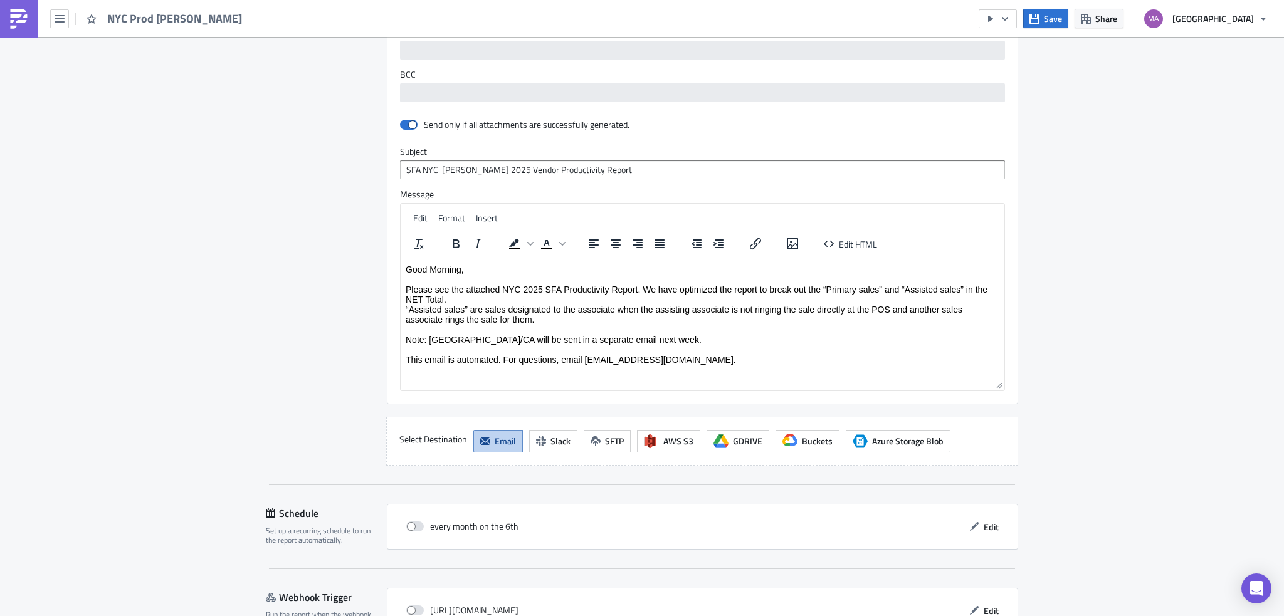
scroll to position [1053, 0]
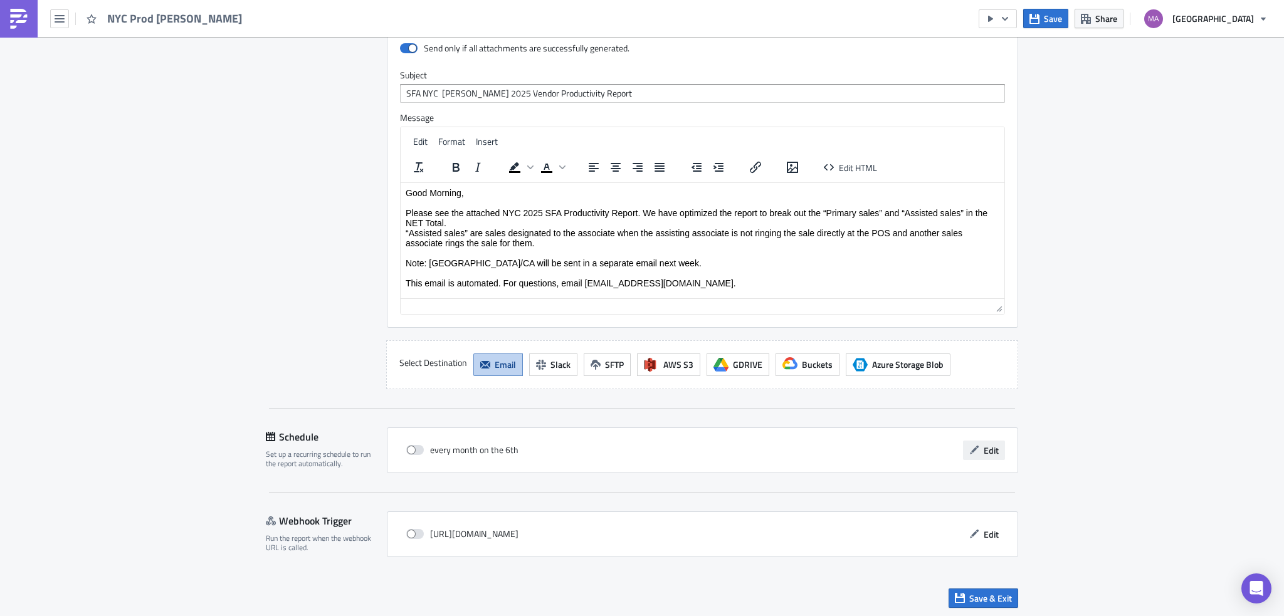
click at [975, 441] on button "Edit" at bounding box center [984, 450] width 42 height 19
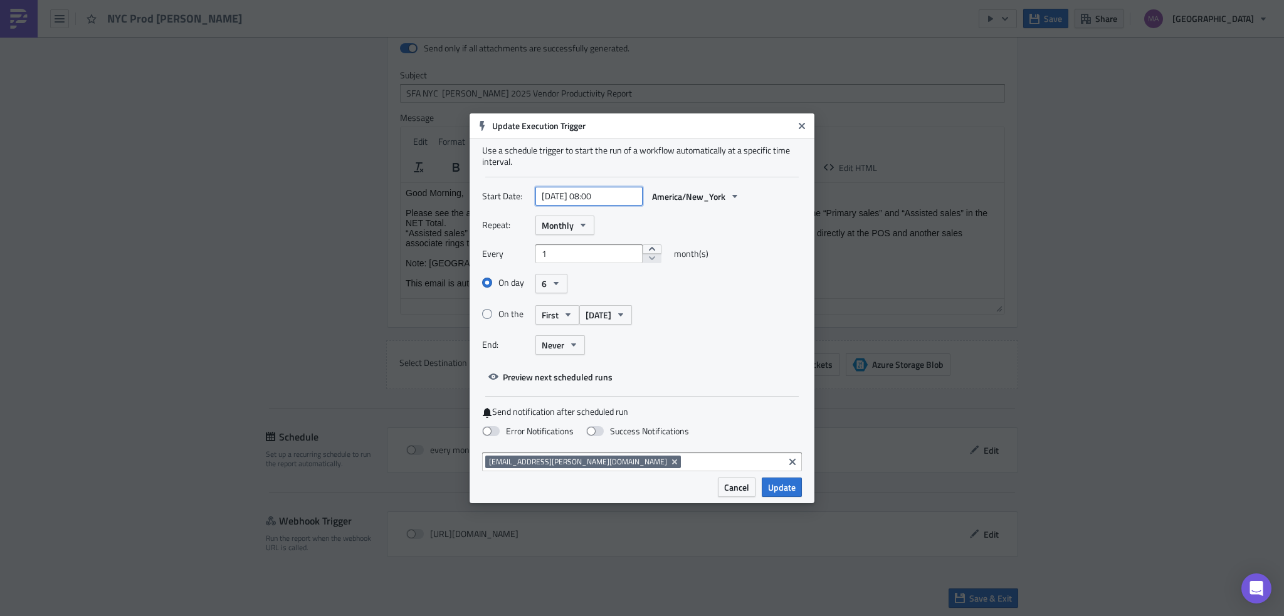
click at [595, 190] on input "[DATE] 08:00" at bounding box center [588, 196] width 107 height 19
select select "8"
select select "2025"
click at [599, 199] on input "[DATE] 08:00" at bounding box center [588, 196] width 107 height 19
type input "[DATE] 10:00"
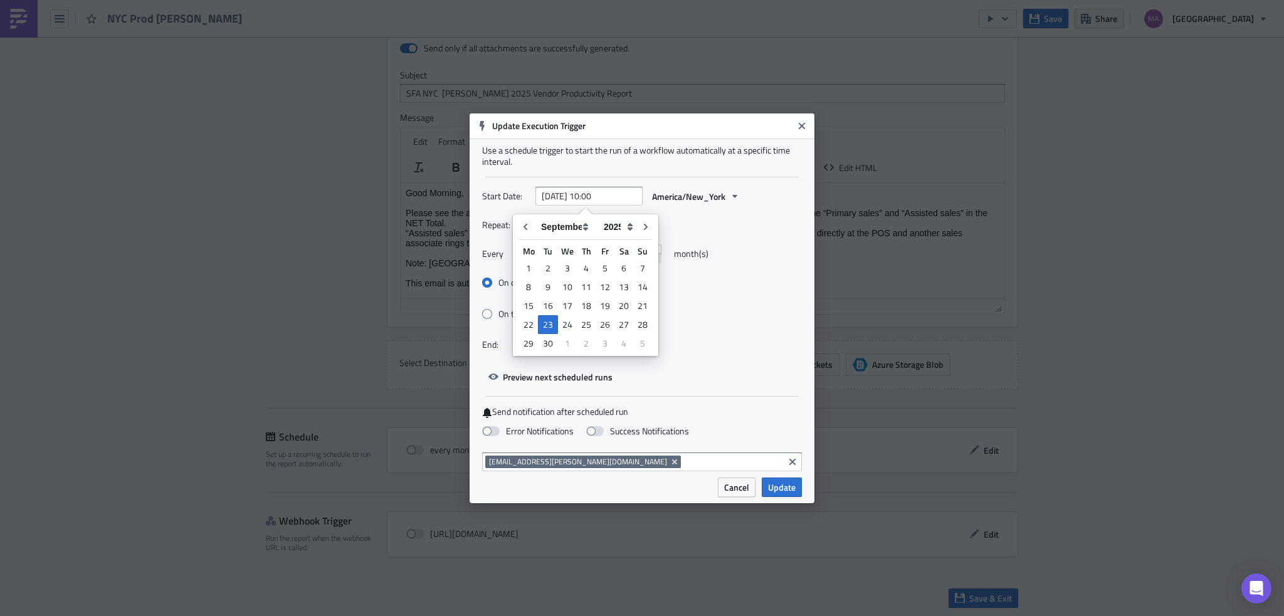
drag, startPoint x: 786, startPoint y: 486, endPoint x: 806, endPoint y: 500, distance: 24.3
click at [786, 486] on span "Update" at bounding box center [782, 487] width 28 height 13
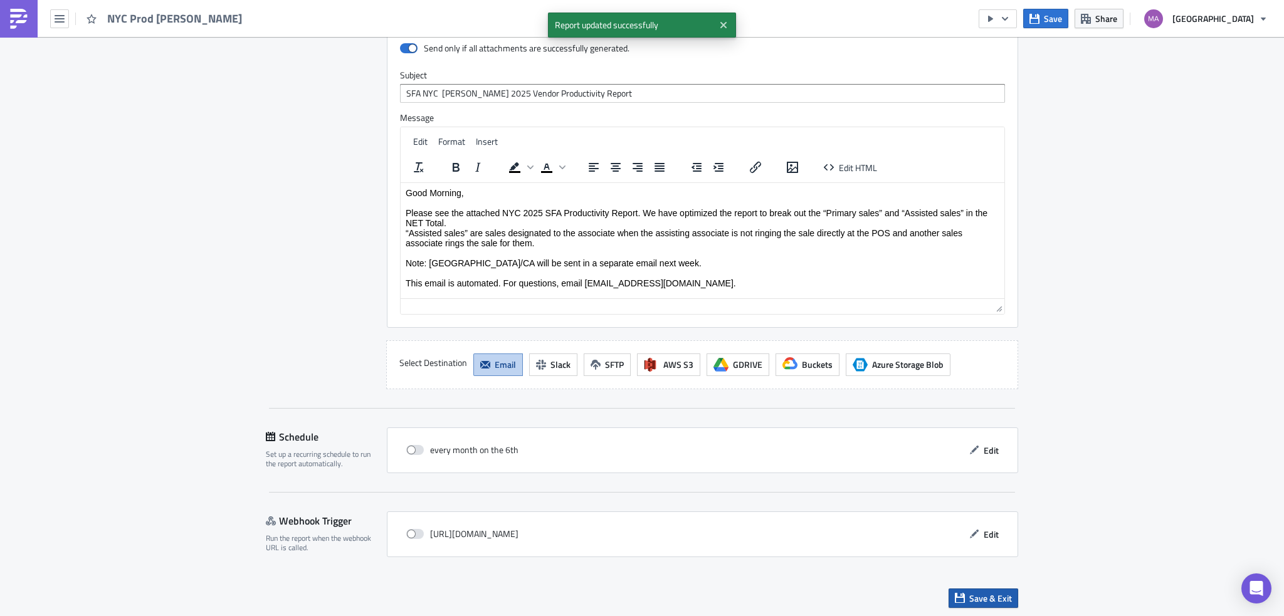
drag, startPoint x: 973, startPoint y: 599, endPoint x: 960, endPoint y: 592, distance: 14.6
click at [973, 599] on span "Save & Exit" at bounding box center [990, 598] width 43 height 13
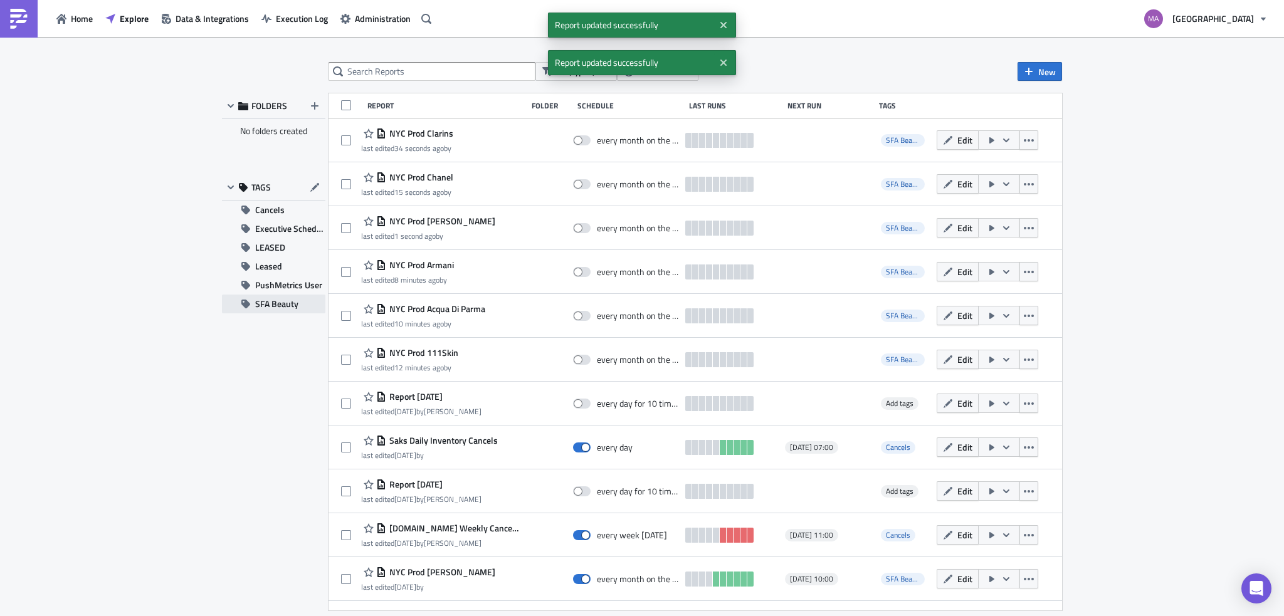
click at [300, 295] on button "SFA Beauty" at bounding box center [273, 304] width 103 height 19
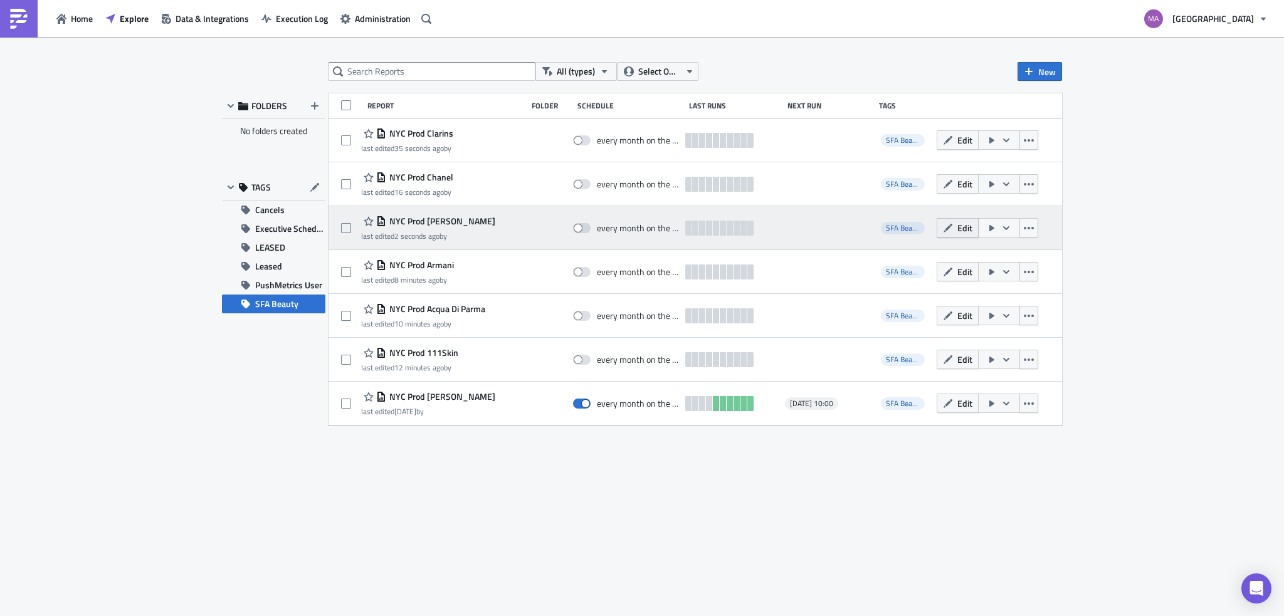
click at [946, 229] on icon "button" at bounding box center [947, 227] width 9 height 9
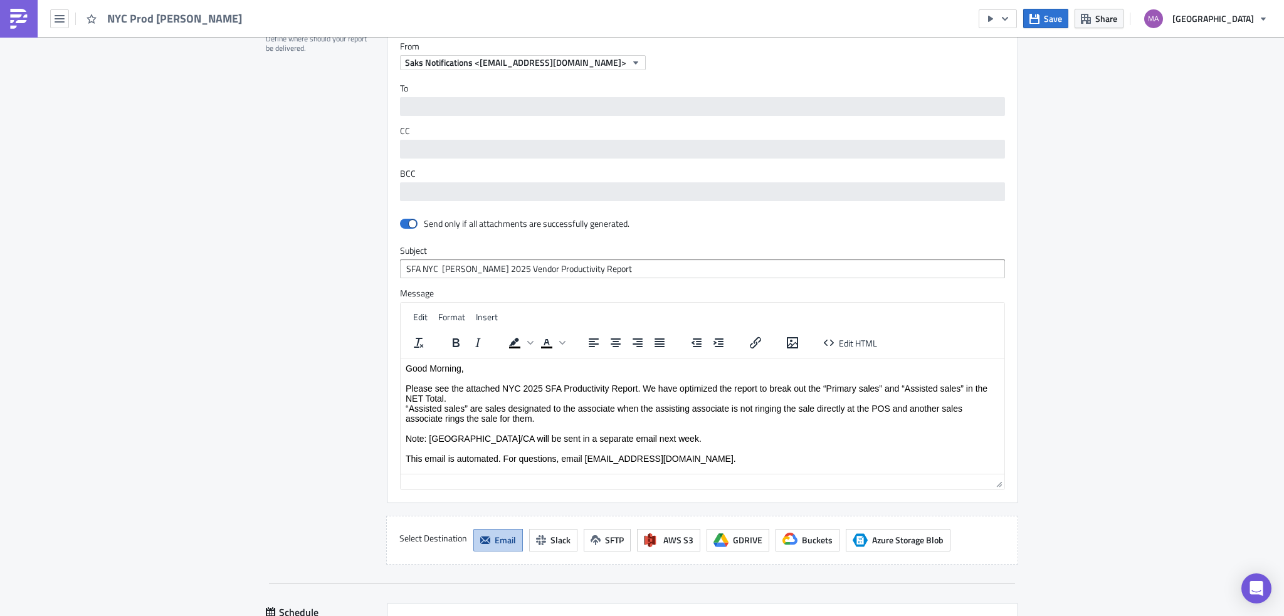
scroll to position [1053, 0]
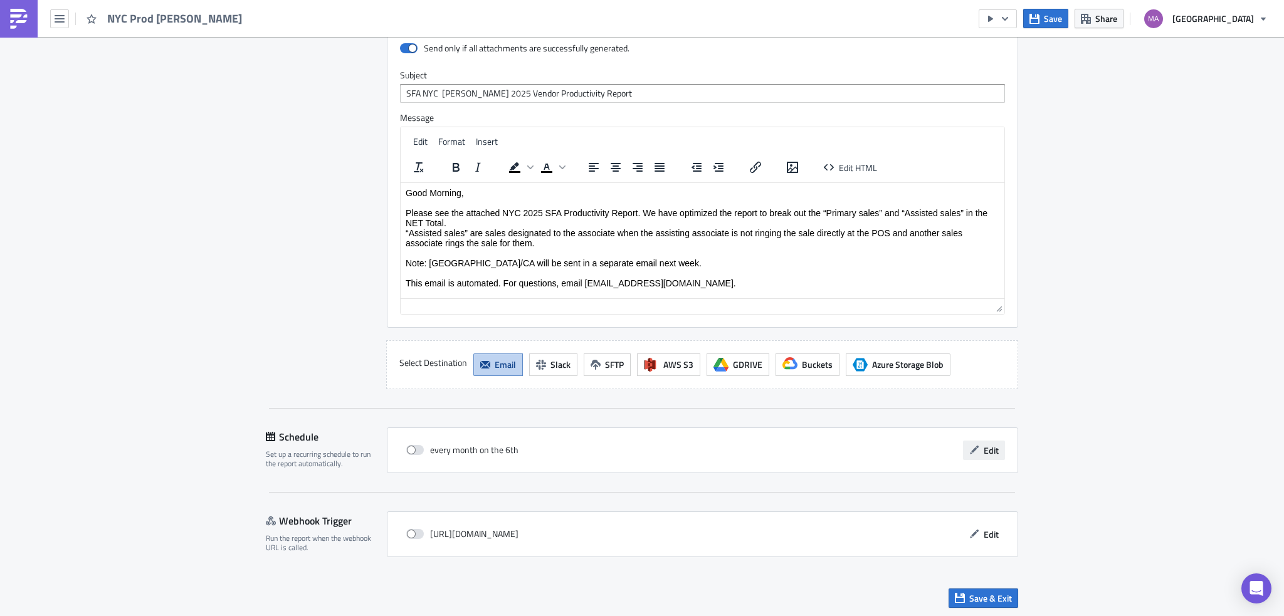
click at [973, 441] on button "Edit" at bounding box center [984, 450] width 42 height 19
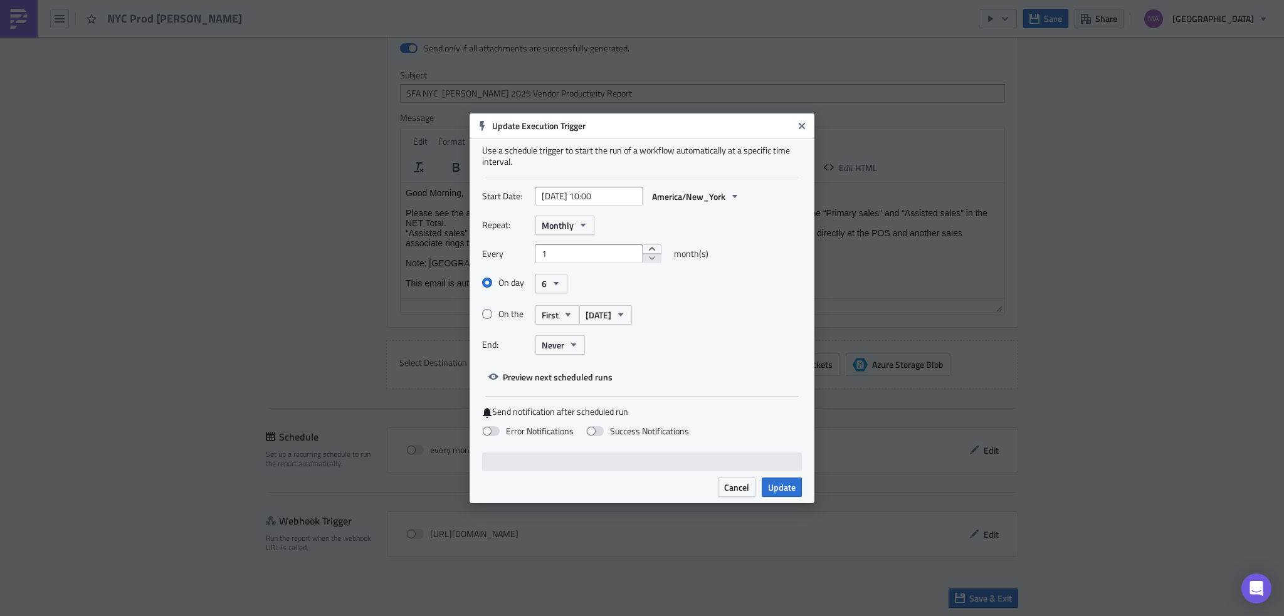
click at [789, 120] on h6 "Update Execution Trigger" at bounding box center [642, 125] width 301 height 11
click at [793, 120] on button "Close" at bounding box center [801, 126] width 19 height 19
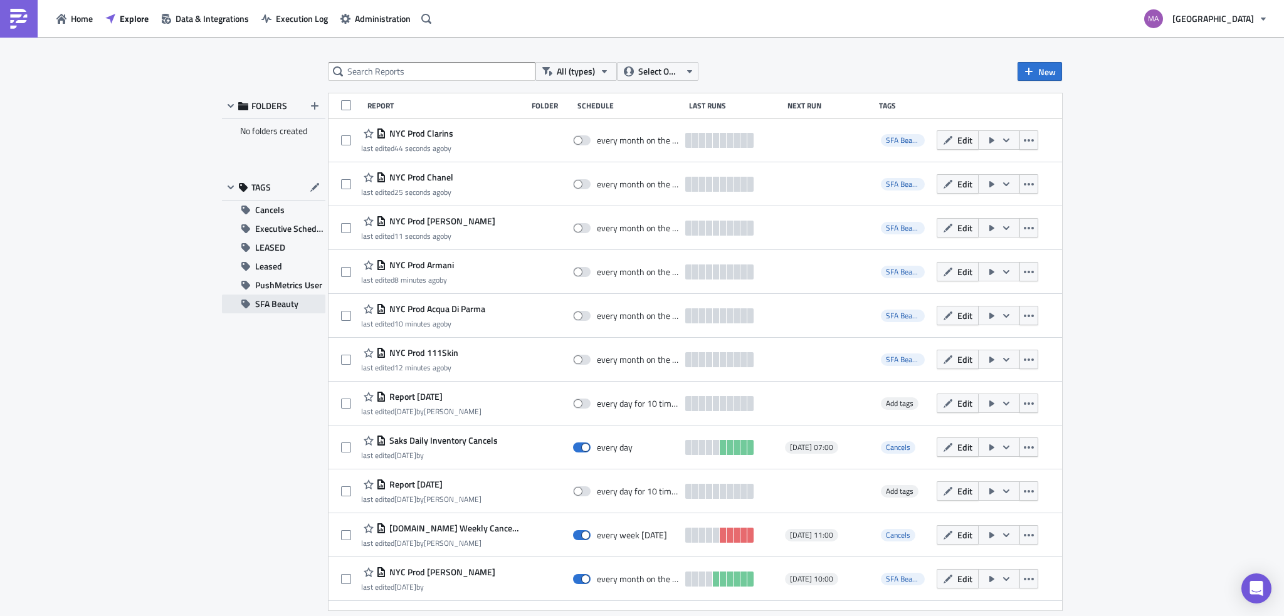
click at [271, 310] on span "SFA Beauty" at bounding box center [276, 304] width 43 height 19
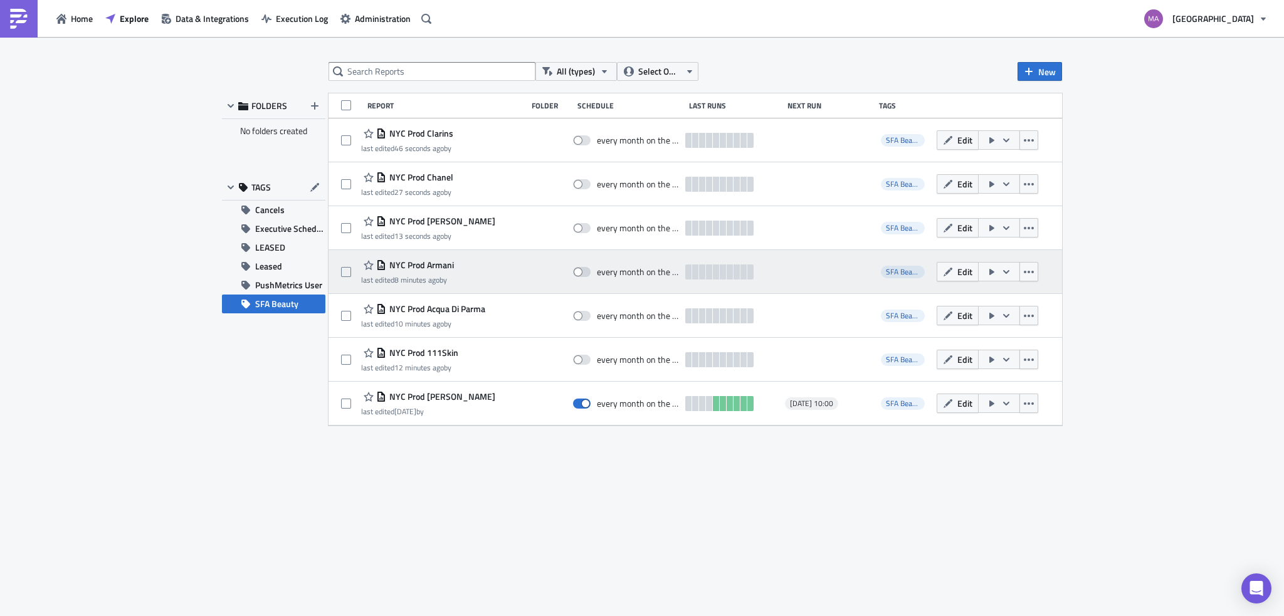
click at [403, 265] on span "NYC Prod Armani" at bounding box center [420, 264] width 68 height 11
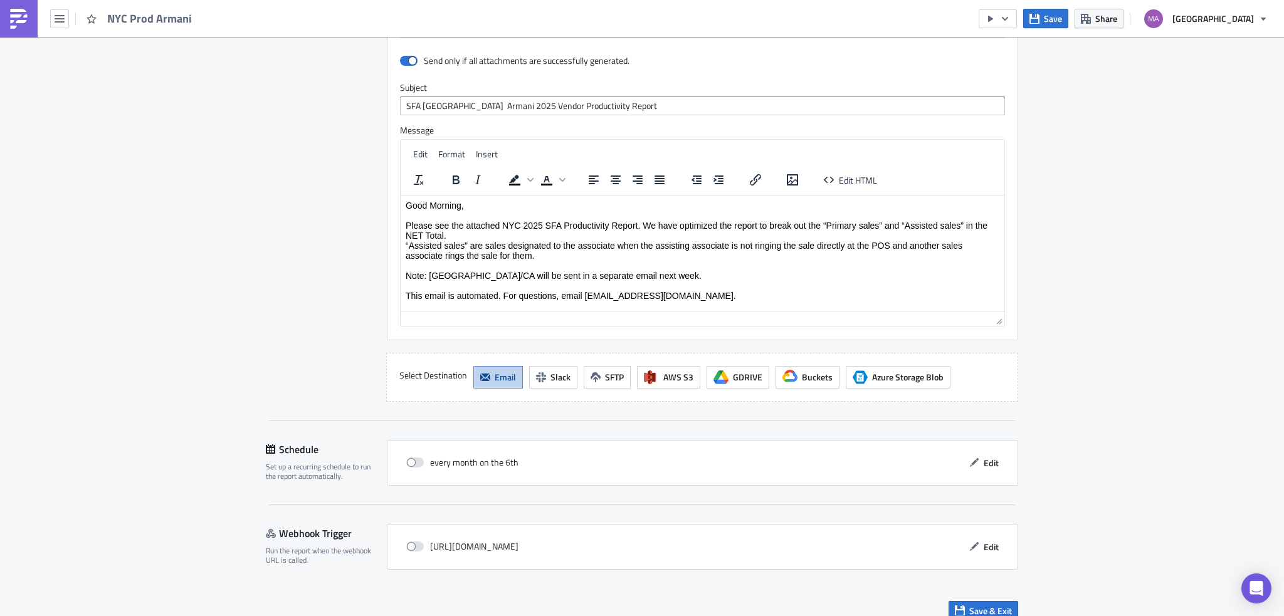
scroll to position [953, 0]
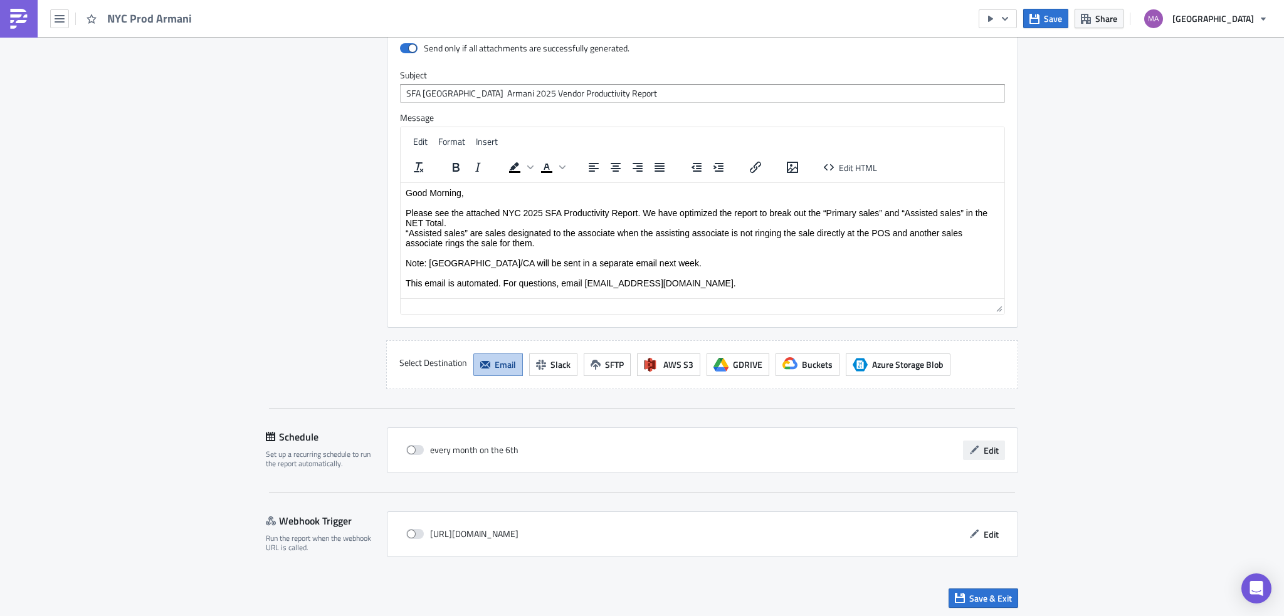
click at [971, 445] on icon "button" at bounding box center [974, 450] width 10 height 10
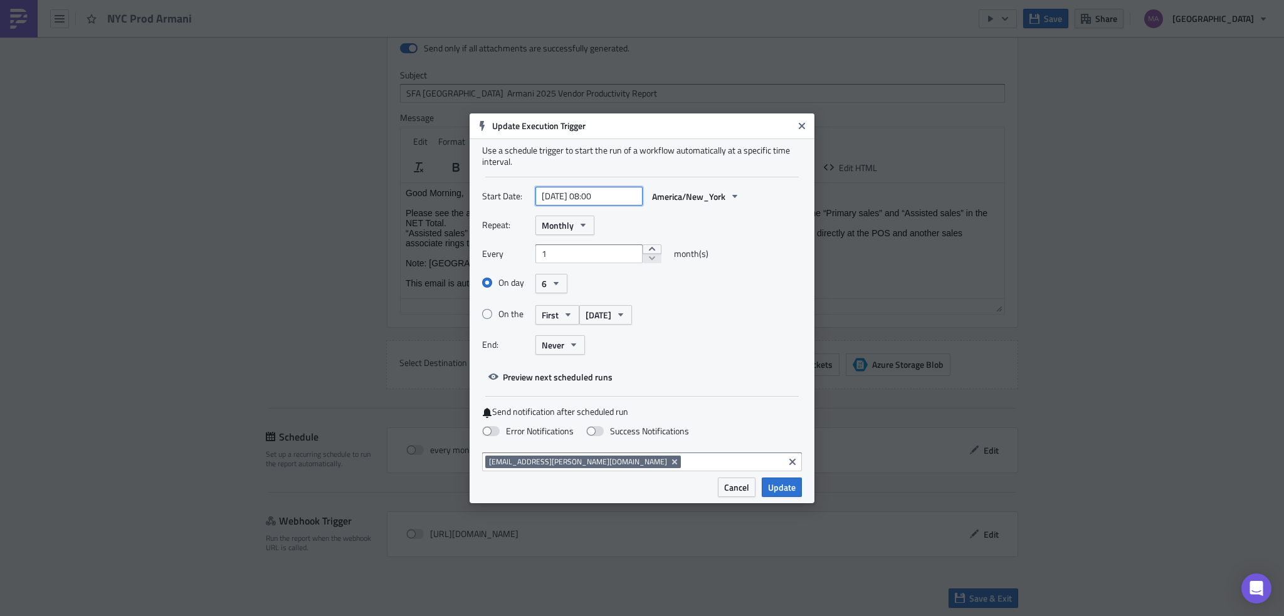
click at [599, 192] on input "[DATE] 08:00" at bounding box center [588, 196] width 107 height 19
select select "8"
select select "2025"
type input "[DATE] 10:00"
click at [770, 482] on span "Update" at bounding box center [782, 487] width 28 height 13
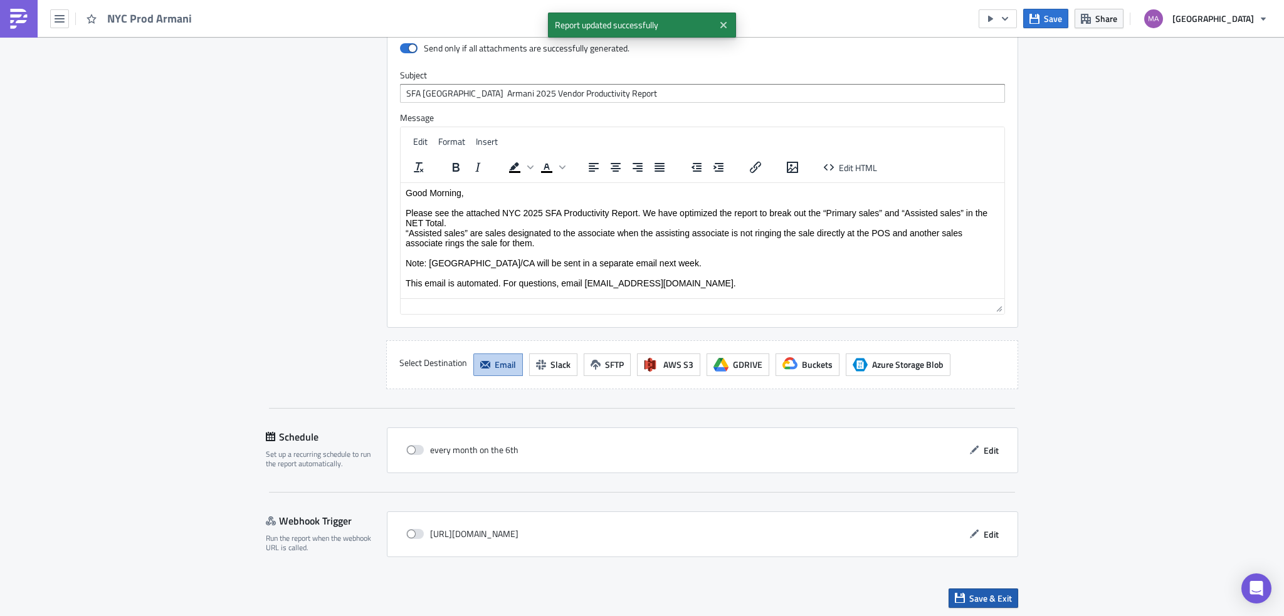
click at [973, 596] on span "Save & Exit" at bounding box center [990, 598] width 43 height 13
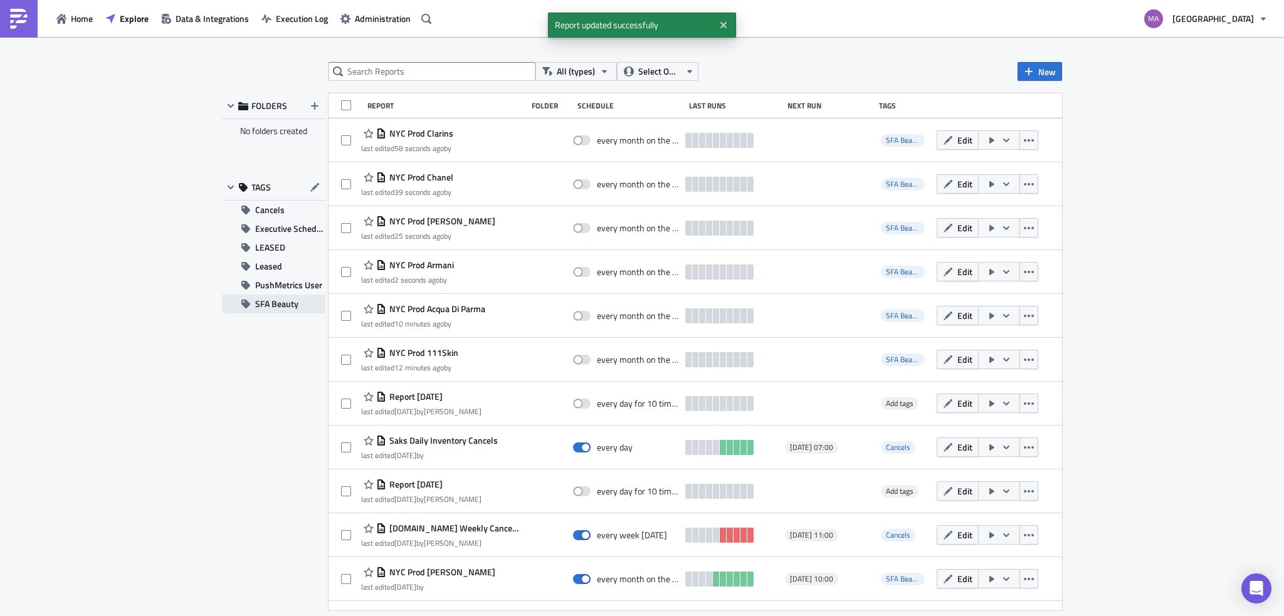
click at [271, 305] on span "SFA Beauty" at bounding box center [276, 304] width 43 height 19
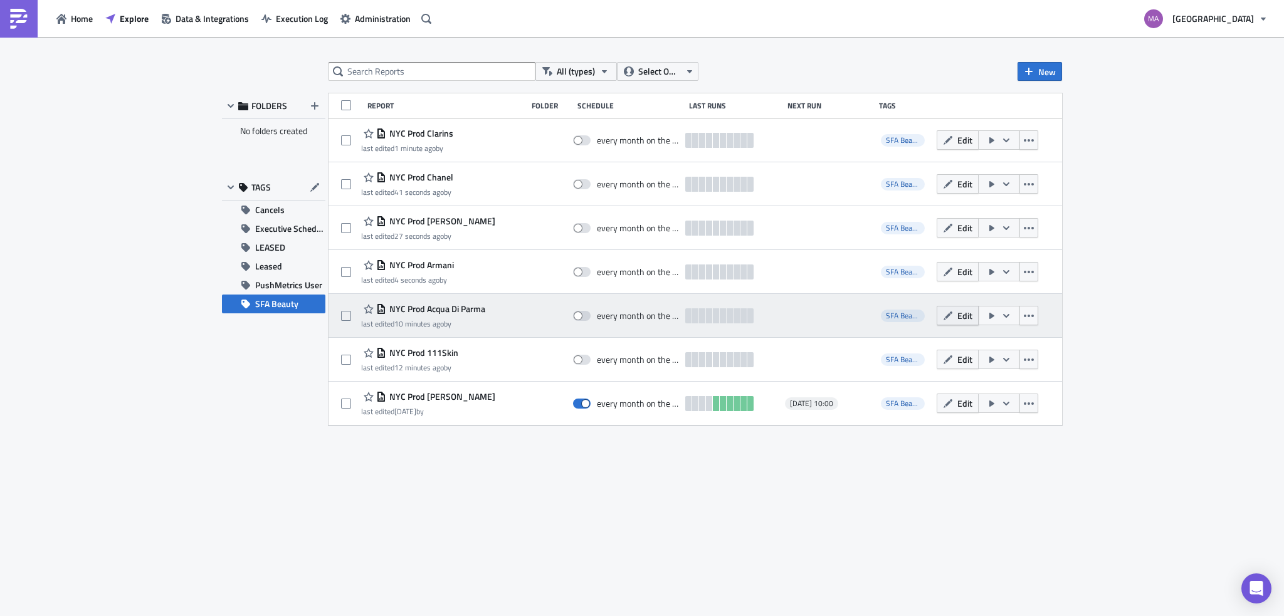
click at [953, 313] on button "Edit" at bounding box center [957, 315] width 42 height 19
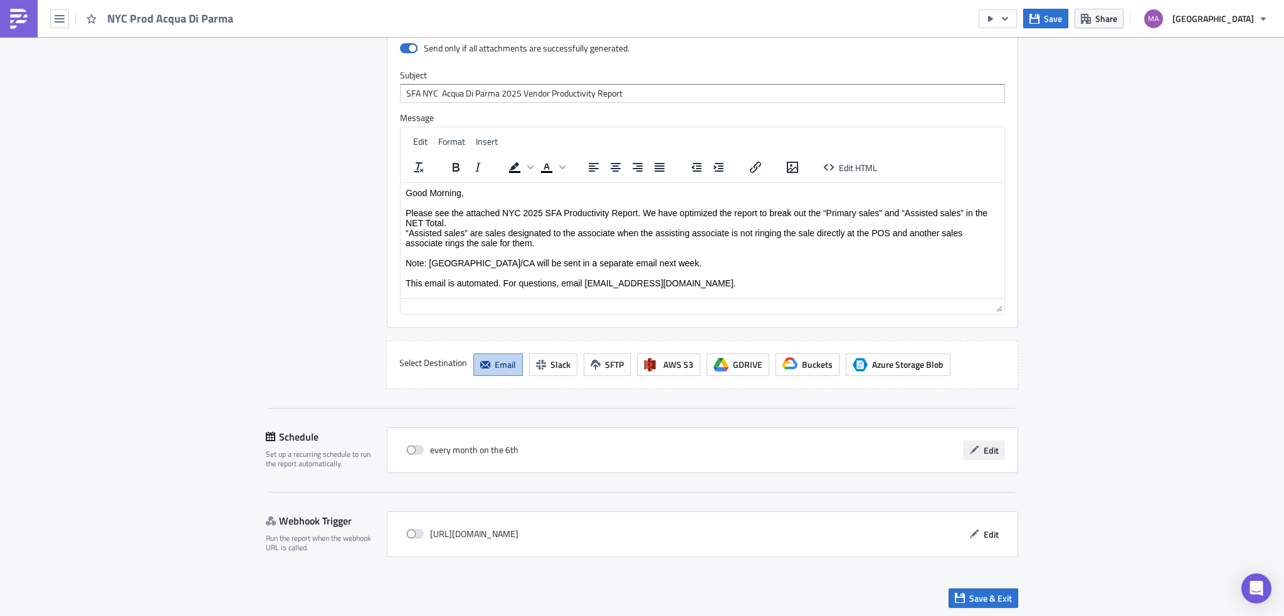
click at [985, 448] on span "Edit" at bounding box center [990, 450] width 15 height 13
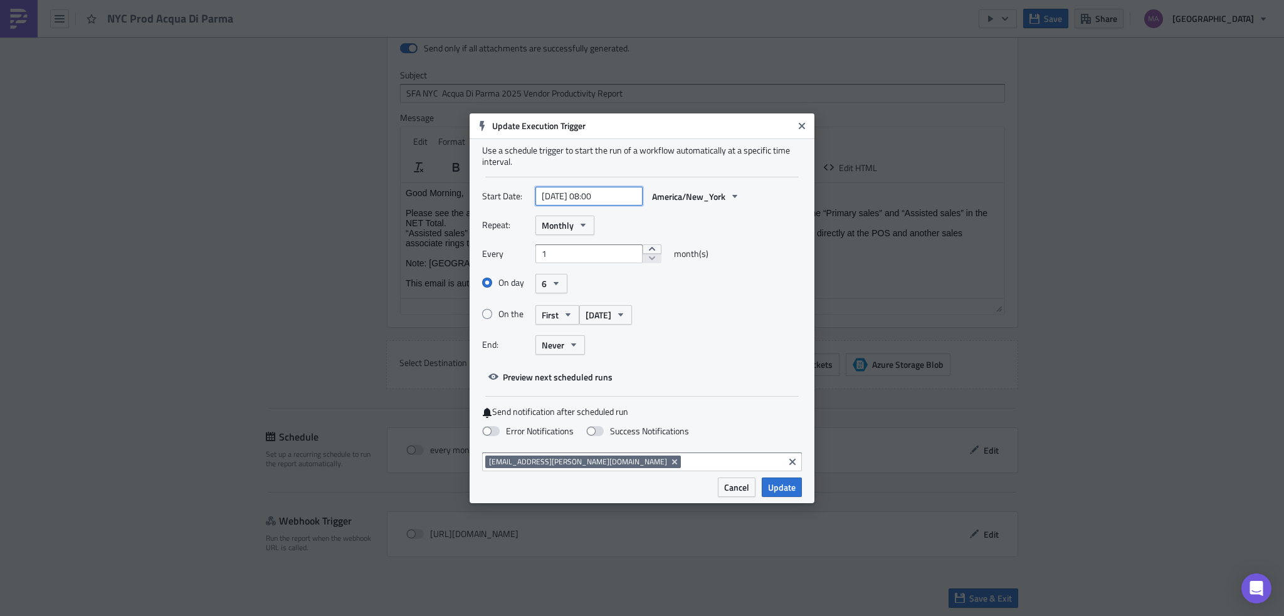
click at [589, 192] on input "[DATE] 08:00" at bounding box center [588, 196] width 107 height 19
select select "8"
select select "2025"
click at [599, 197] on input "[DATE] 08:00" at bounding box center [588, 196] width 107 height 19
type input "[DATE] 10:00"
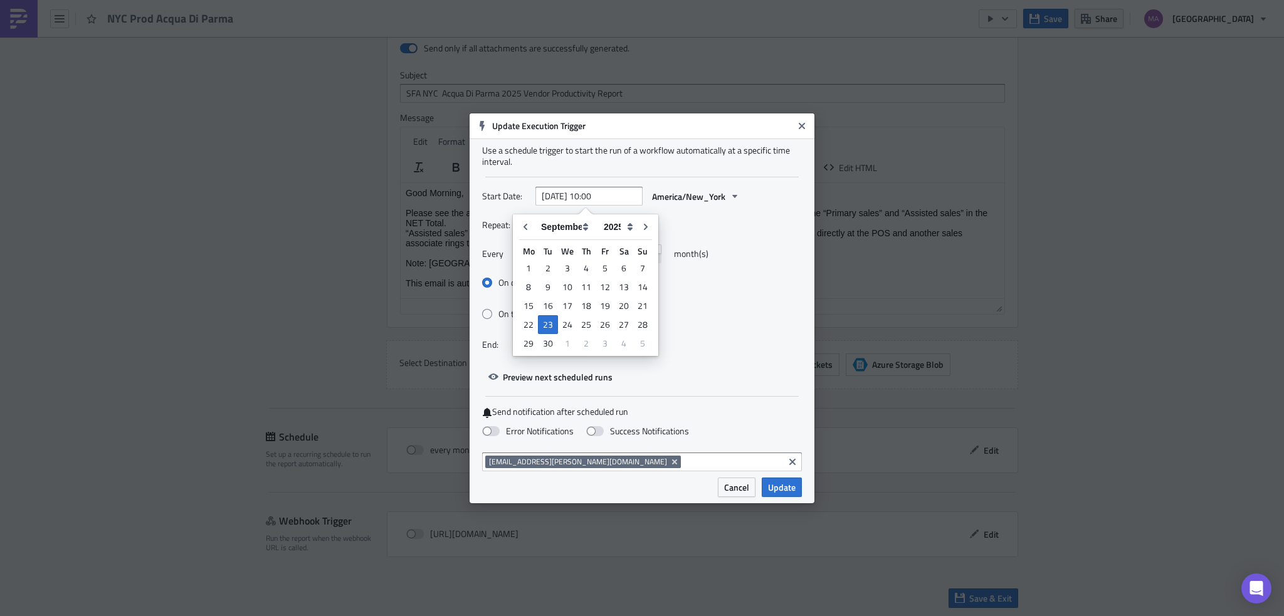
click at [788, 483] on span "Update" at bounding box center [782, 487] width 28 height 13
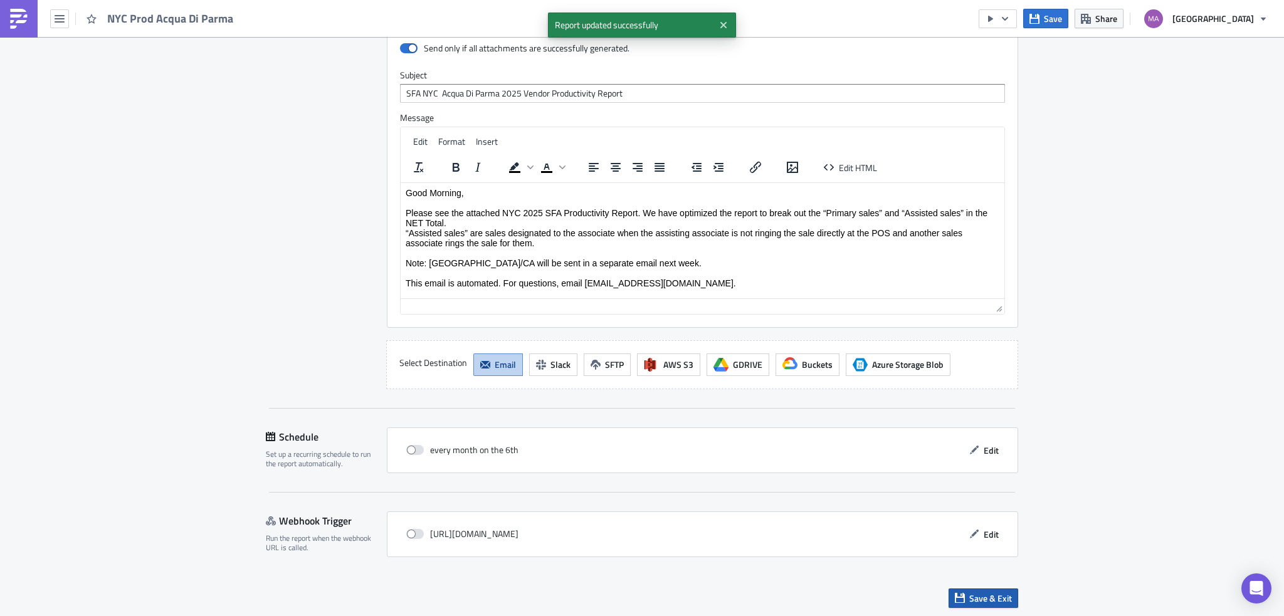
click at [969, 592] on span "Save & Exit" at bounding box center [990, 598] width 43 height 13
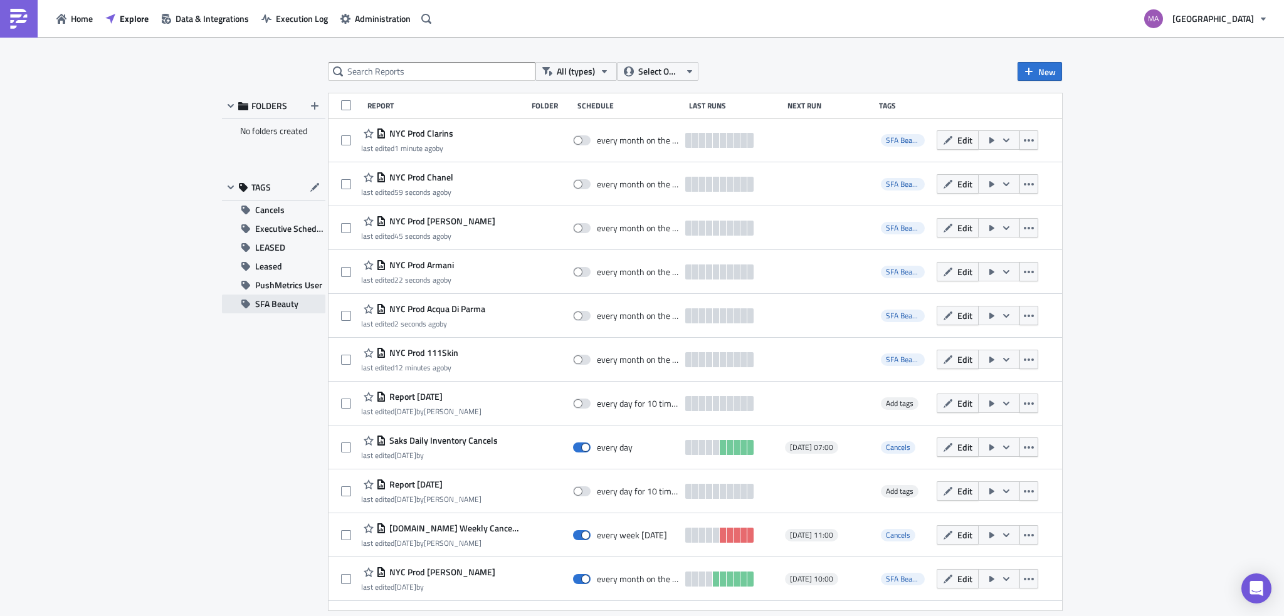
click at [278, 298] on span "SFA Beauty" at bounding box center [276, 304] width 43 height 19
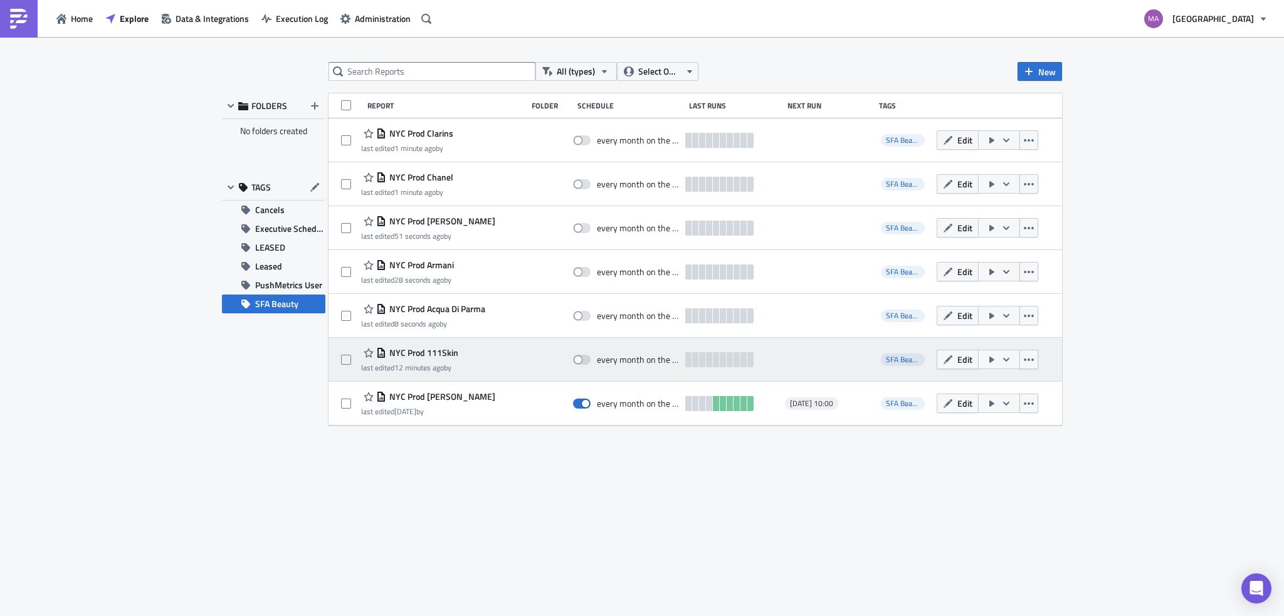
click at [424, 353] on span "NYC Prod 111Skin" at bounding box center [422, 352] width 72 height 11
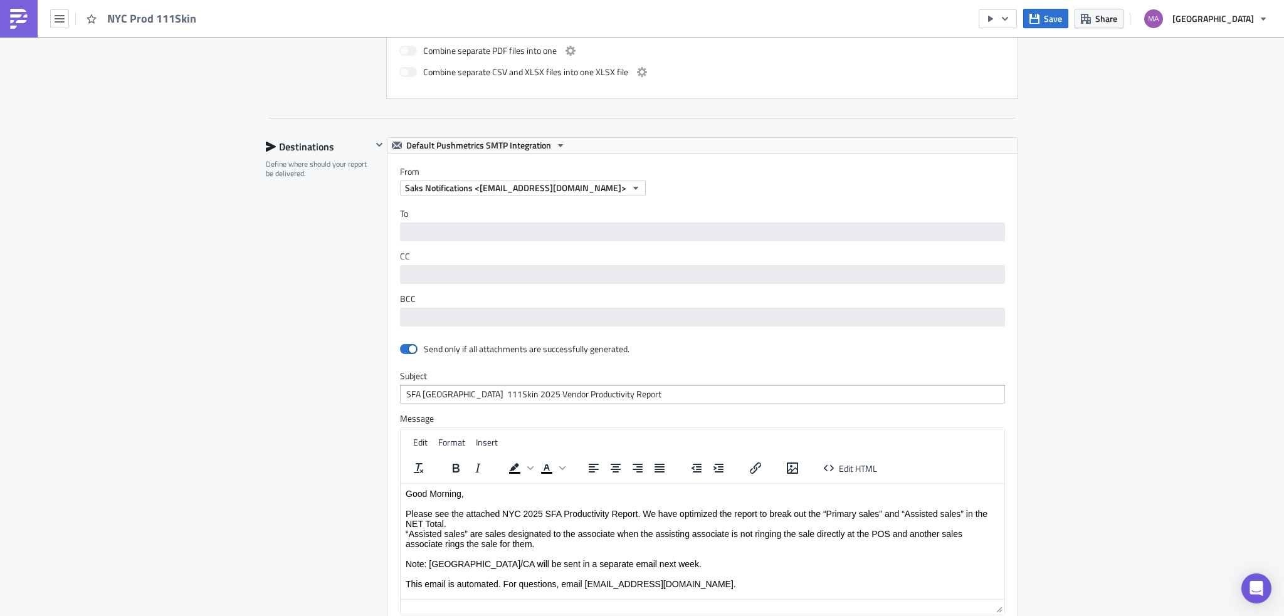
scroll to position [1053, 0]
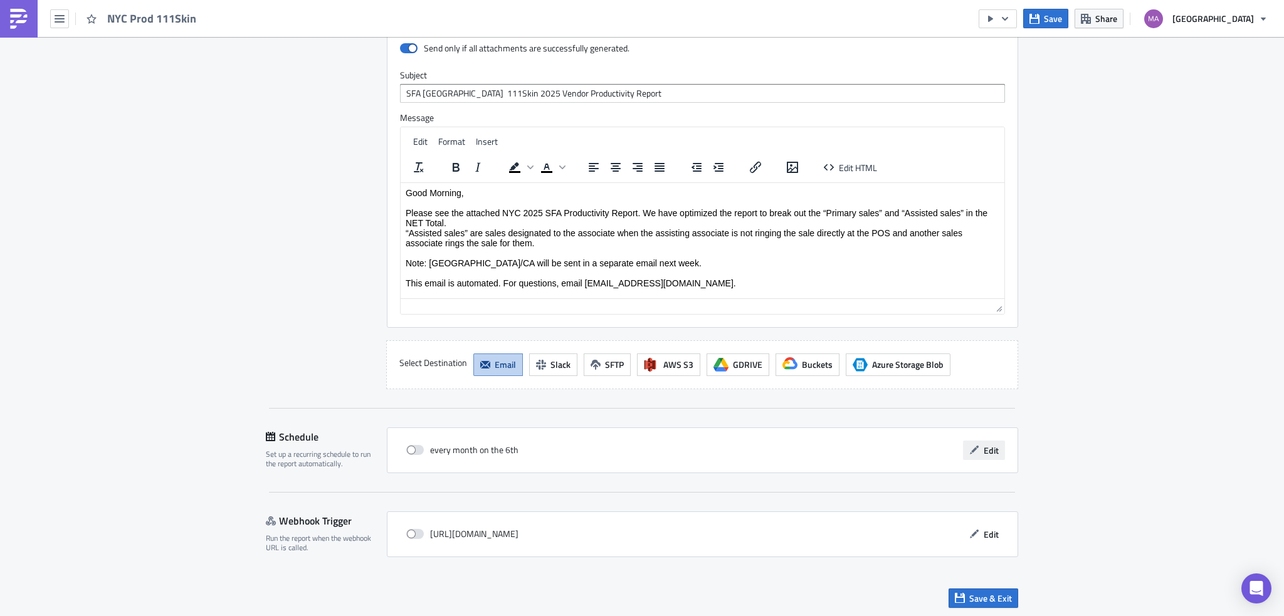
click at [995, 450] on button "Edit" at bounding box center [984, 450] width 42 height 19
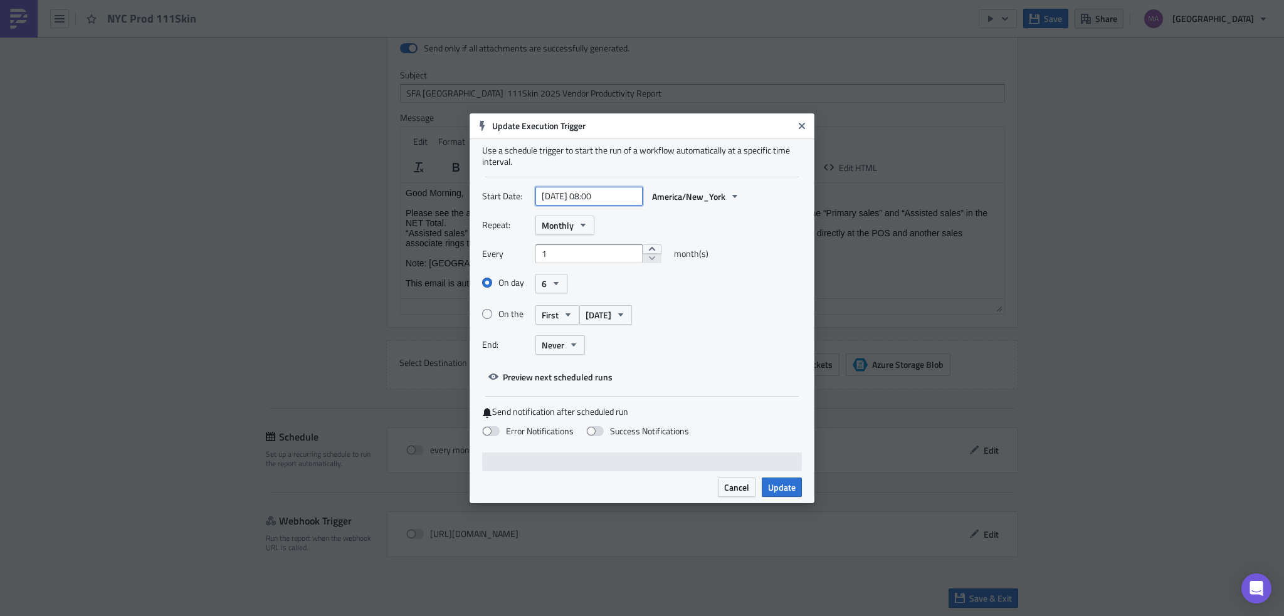
click at [598, 197] on input "[DATE] 08:00" at bounding box center [588, 196] width 107 height 19
select select "8"
select select "2025"
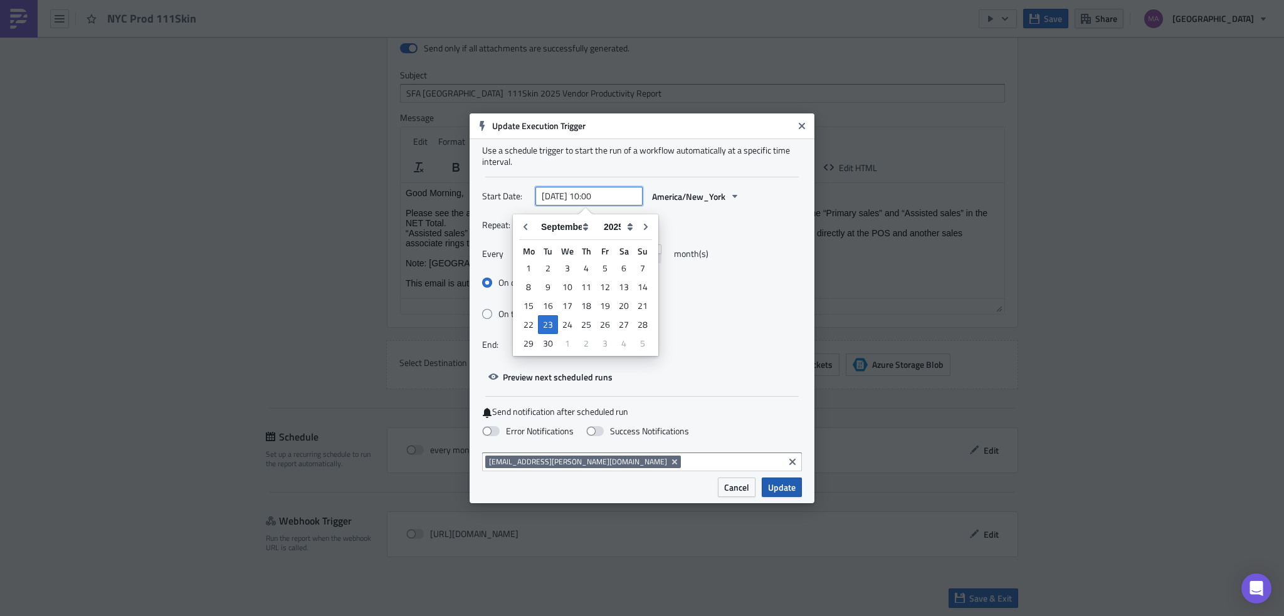
type input "[DATE] 10:00"
click at [797, 481] on button "Update" at bounding box center [782, 487] width 40 height 19
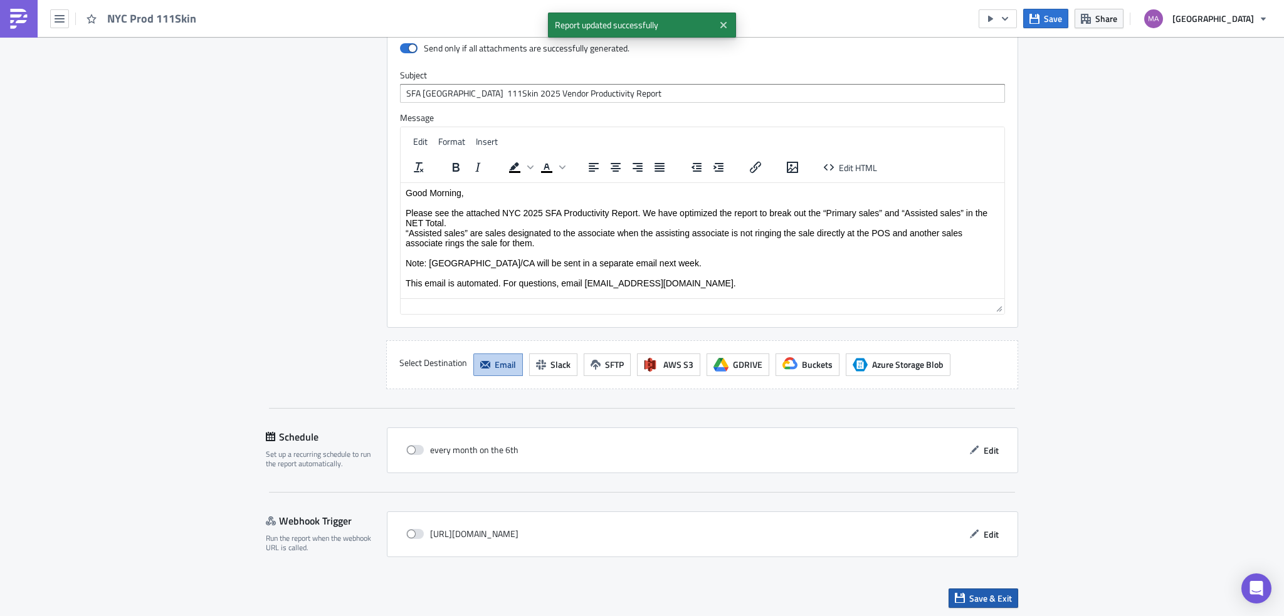
click at [988, 592] on span "Save & Exit" at bounding box center [990, 598] width 43 height 13
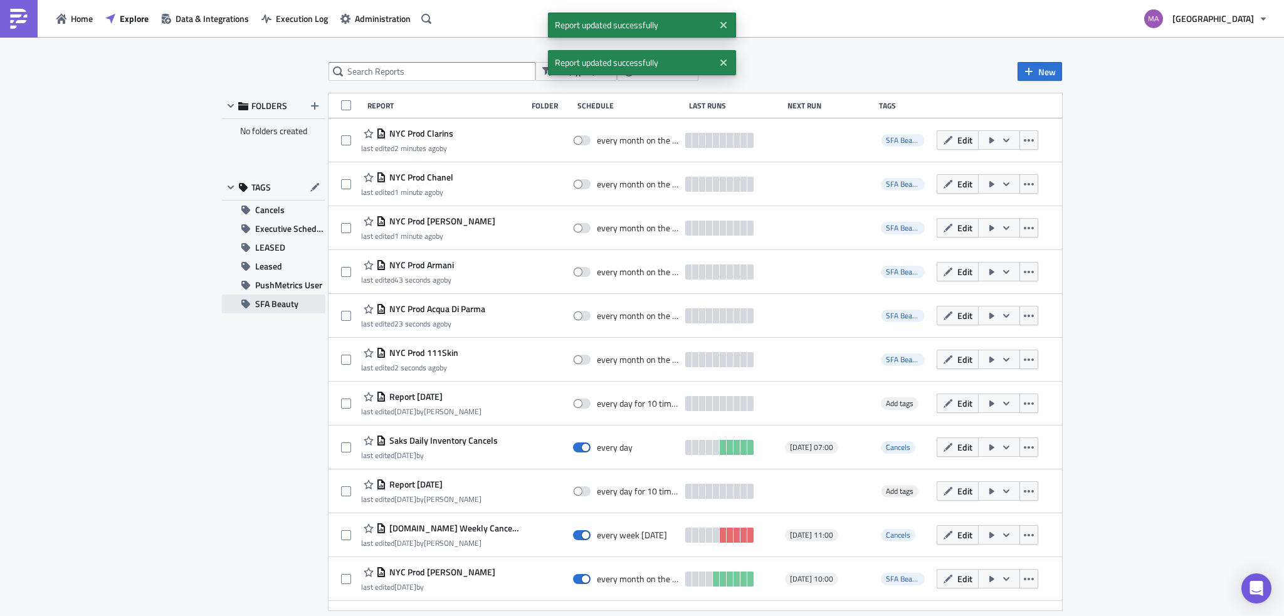
click at [282, 302] on span "SFA Beauty" at bounding box center [276, 304] width 43 height 19
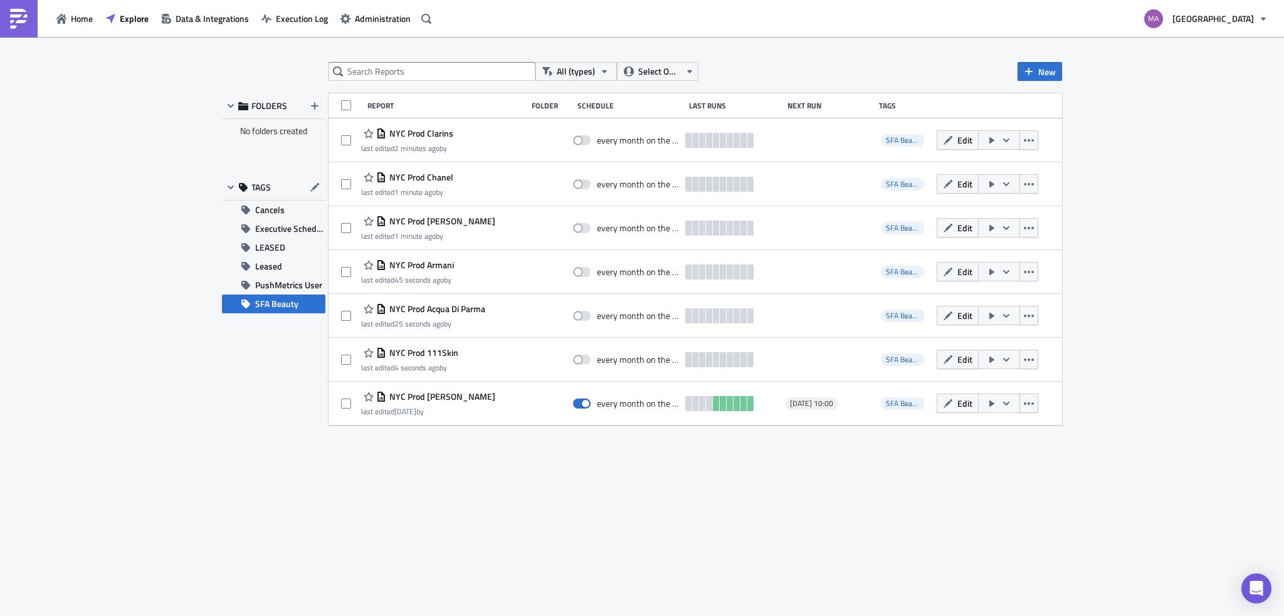
click at [1087, 170] on div "All (types) Select Owner New FOLDERS No folders created TAGS Cancels Executive …" at bounding box center [642, 327] width 1284 height 581
